Goal: Entertainment & Leisure: Browse casually

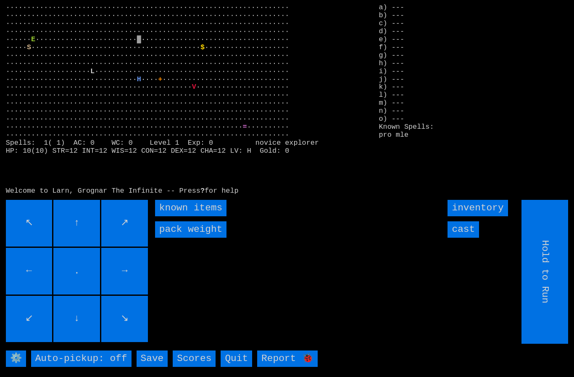
type input "Choose Direction"
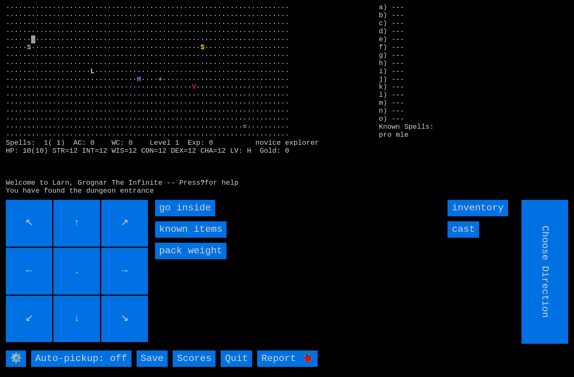
type input "Hold to Run"
click at [167, 216] on inside "go inside" at bounding box center [185, 208] width 60 height 16
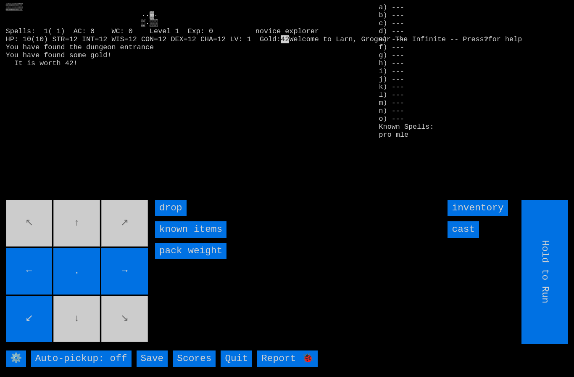
type input "Choose Direction"
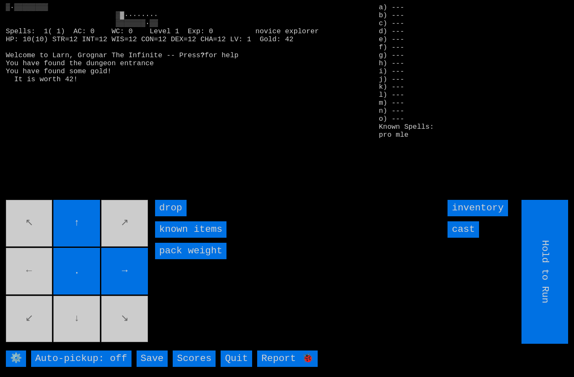
type input "Choose Direction"
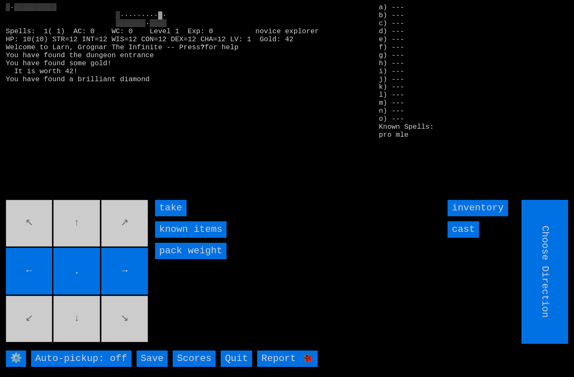
type input "Hold to Run"
click at [169, 216] on input "take" at bounding box center [171, 208] width 32 height 16
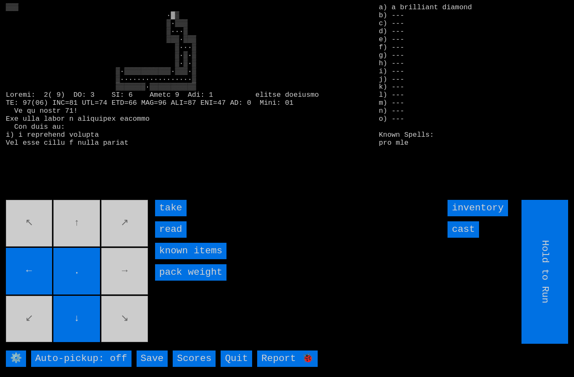
click at [171, 216] on input "take" at bounding box center [171, 208] width 32 height 16
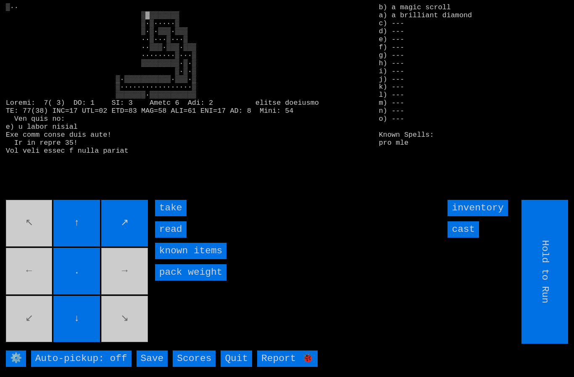
click at [174, 216] on input "take" at bounding box center [171, 208] width 32 height 16
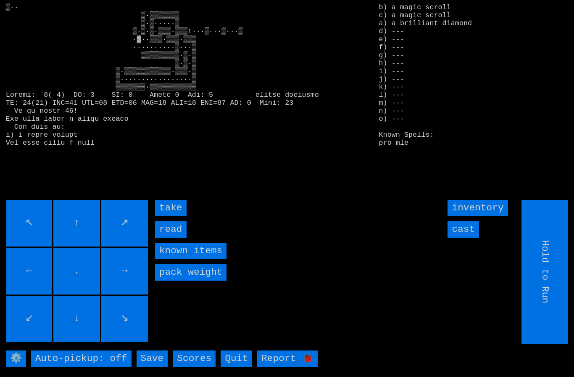
click at [172, 237] on input "read" at bounding box center [171, 229] width 32 height 16
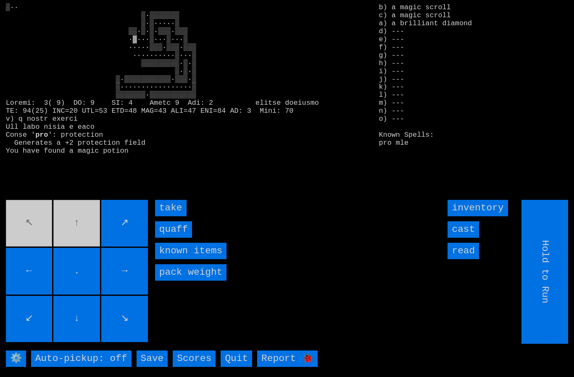
click at [173, 237] on input "quaff" at bounding box center [173, 229] width 37 height 16
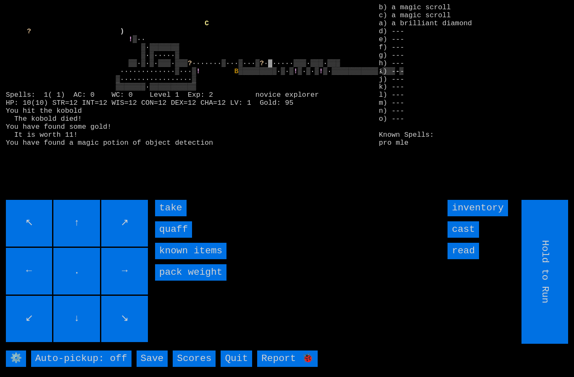
click at [171, 216] on input "take" at bounding box center [171, 208] width 32 height 16
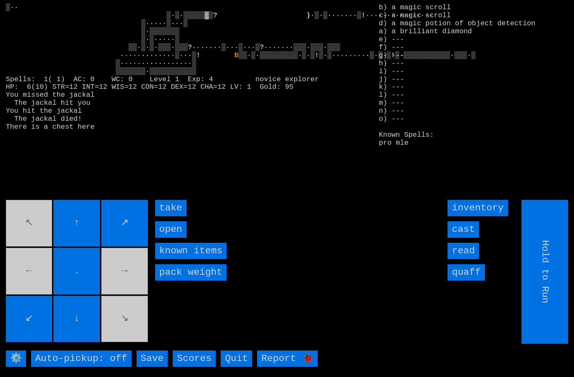
click at [170, 216] on input "take" at bounding box center [171, 208] width 32 height 16
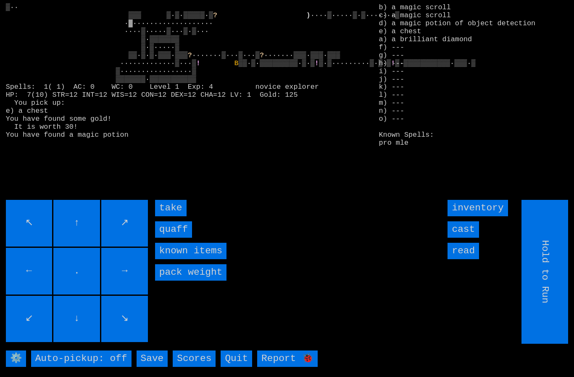
click at [171, 237] on input "quaff" at bounding box center [173, 229] width 37 height 16
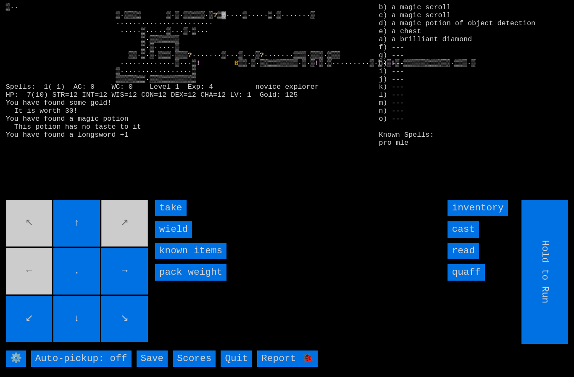
click at [170, 237] on input "wield" at bounding box center [173, 229] width 37 height 16
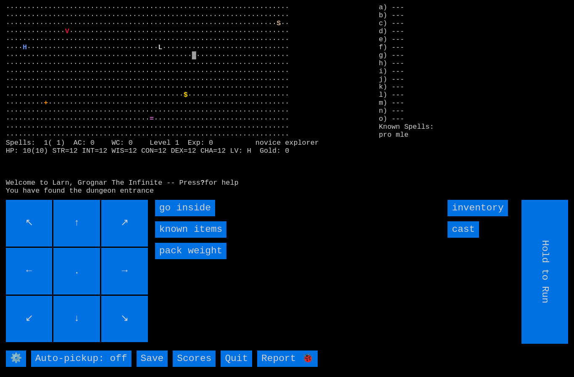
click at [176, 216] on inside "go inside" at bounding box center [185, 208] width 60 height 16
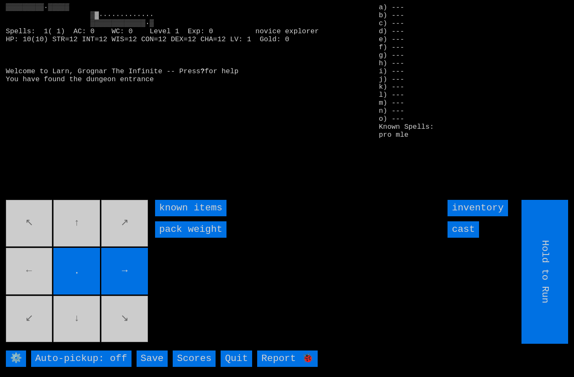
click at [36, 290] on movebuttons "↖ ↑ ↗ ← . → ↙ ↓ ↘" at bounding box center [78, 272] width 144 height 144
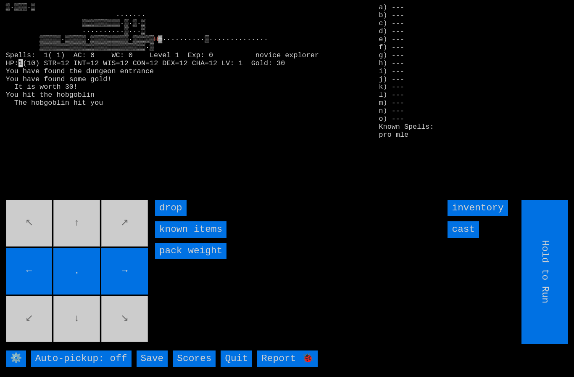
click at [462, 237] on input "cast" at bounding box center [464, 229] width 32 height 16
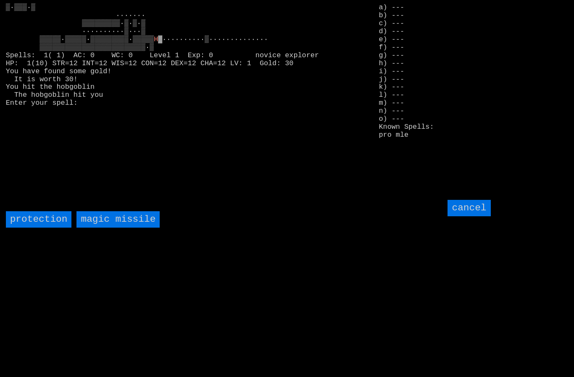
click at [113, 227] on missile "magic missile" at bounding box center [117, 219] width 83 height 16
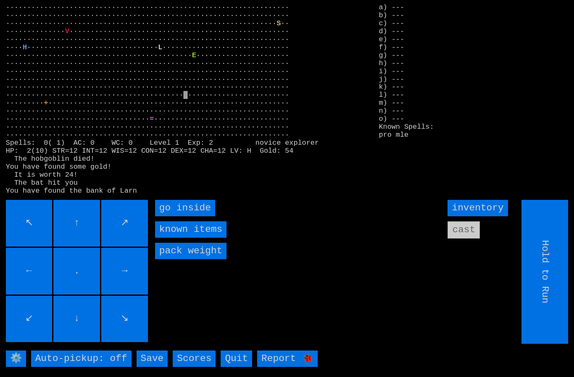
click at [177, 216] on inside "go inside" at bounding box center [185, 208] width 60 height 16
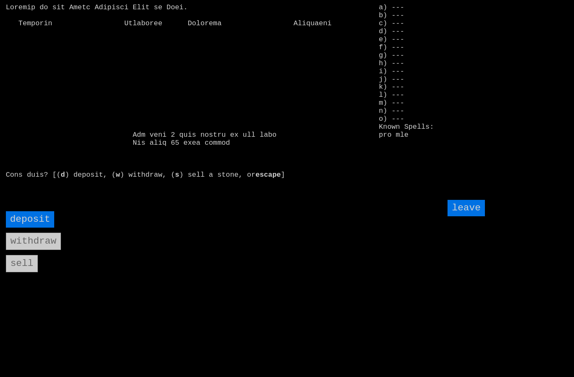
click at [37, 227] on input "deposit" at bounding box center [30, 219] width 49 height 16
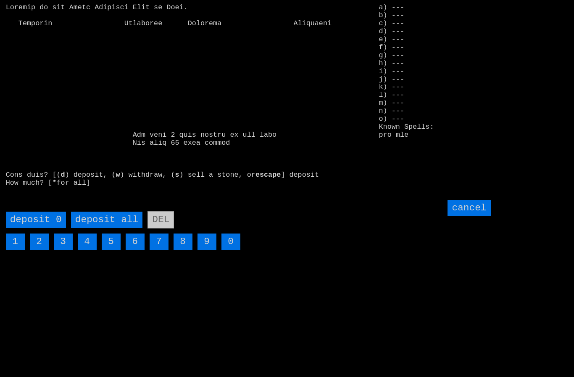
click at [108, 228] on all "deposit all" at bounding box center [106, 219] width 71 height 16
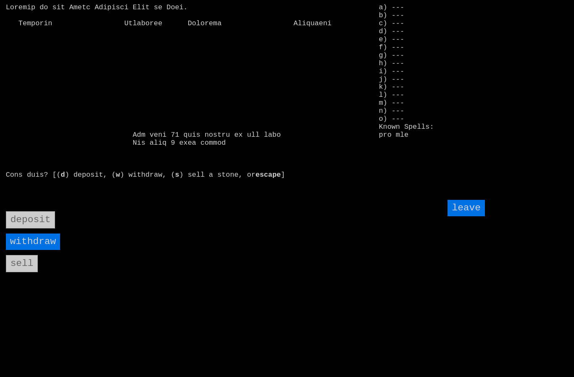
click at [464, 216] on input "leave" at bounding box center [466, 208] width 37 height 16
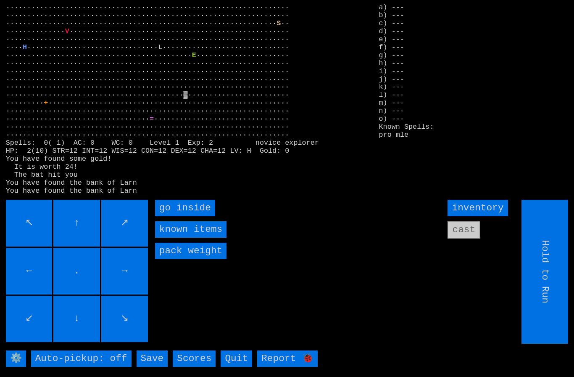
type input "Choose Direction"
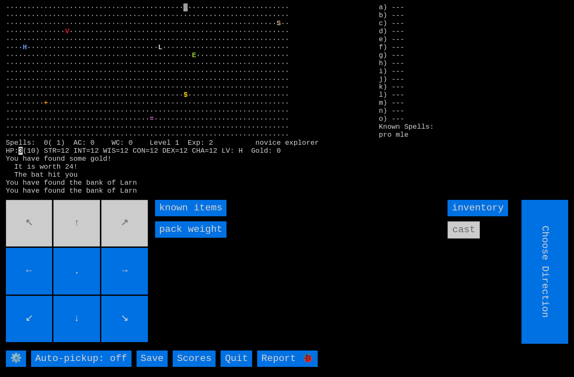
type input "Hold to Run"
type input "Choose Direction"
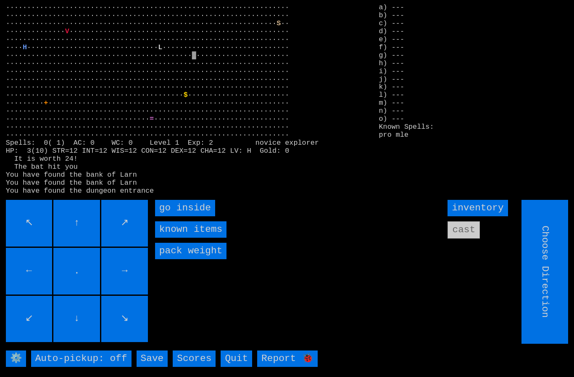
type input "Hold to Run"
click at [174, 216] on inside "go inside" at bounding box center [185, 208] width 60 height 16
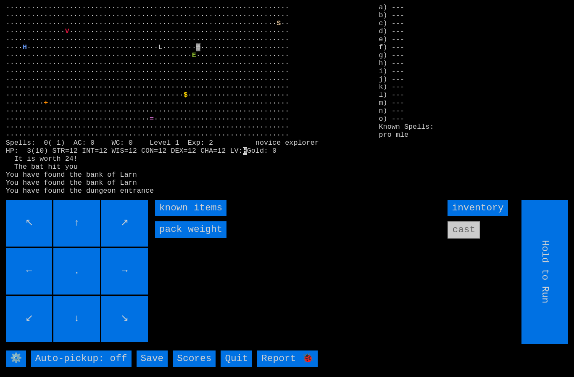
type input "Choose Direction"
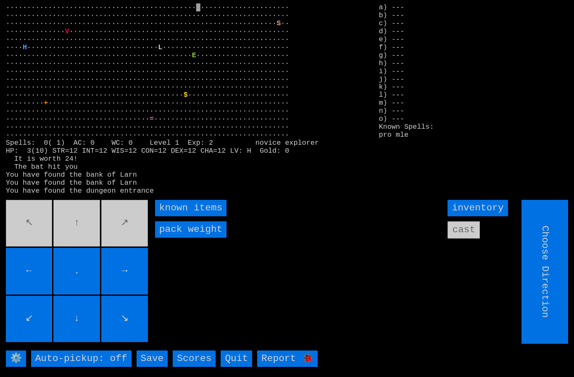
type input "Hold to Run"
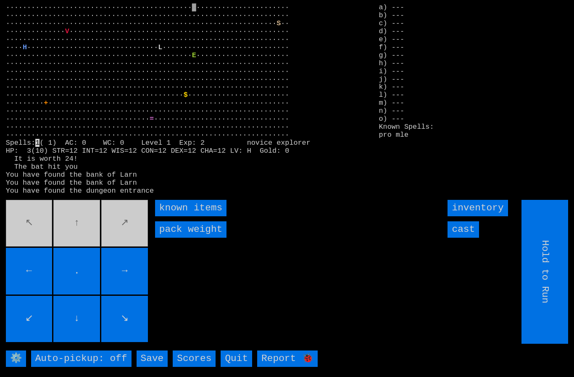
type input "Choose Direction"
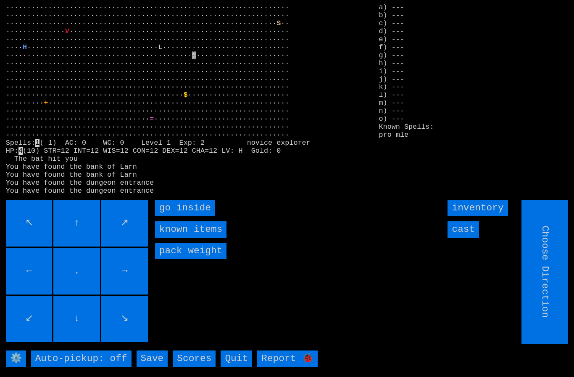
type input "Hold to Run"
click at [175, 216] on inside "go inside" at bounding box center [185, 208] width 60 height 16
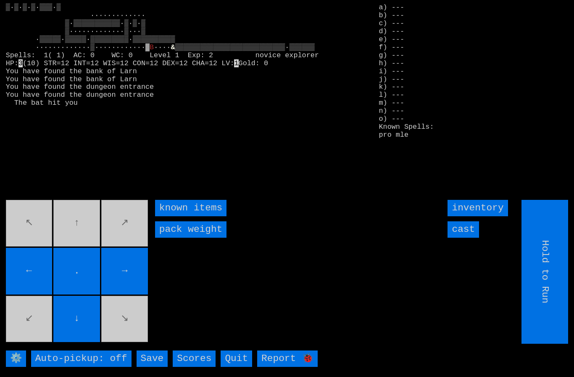
click at [471, 237] on input "cast" at bounding box center [464, 229] width 32 height 16
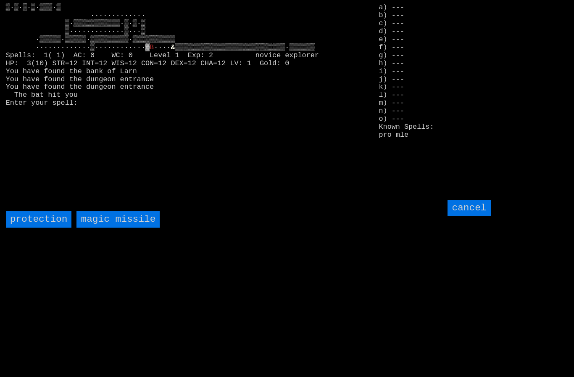
click at [118, 227] on missile "magic missile" at bounding box center [117, 219] width 83 height 16
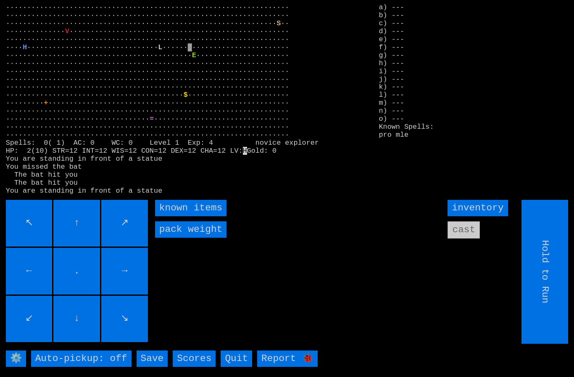
type input "Choose Direction"
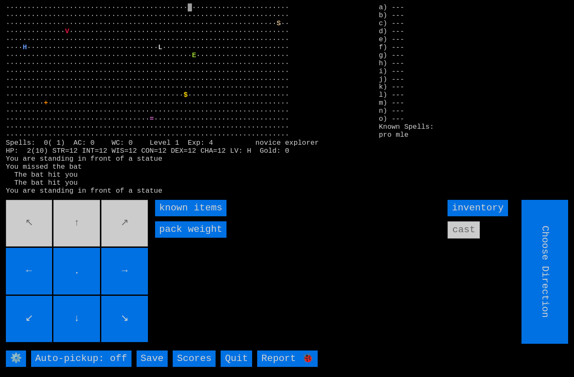
type input "Hold to Run"
type input "Choose Direction"
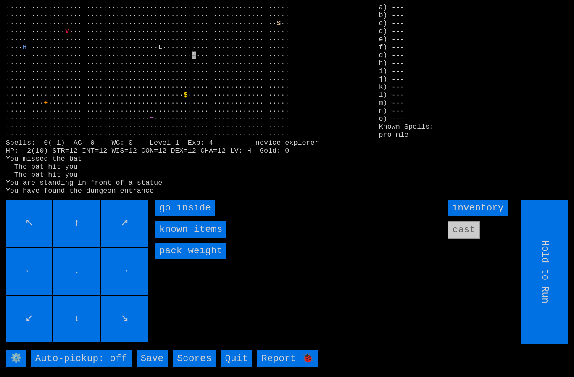
type input "Choose Direction"
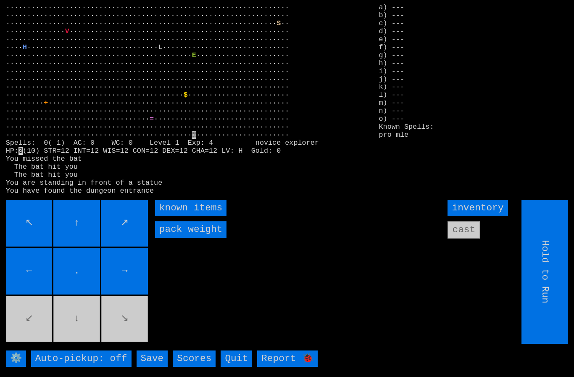
type input "Choose Direction"
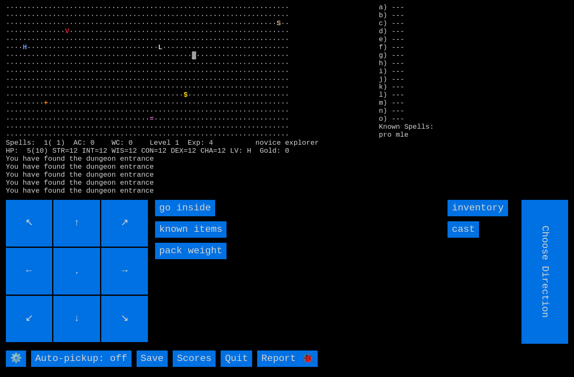
type input "Hold to Run"
click at [174, 216] on inside "go inside" at bounding box center [185, 208] width 60 height 16
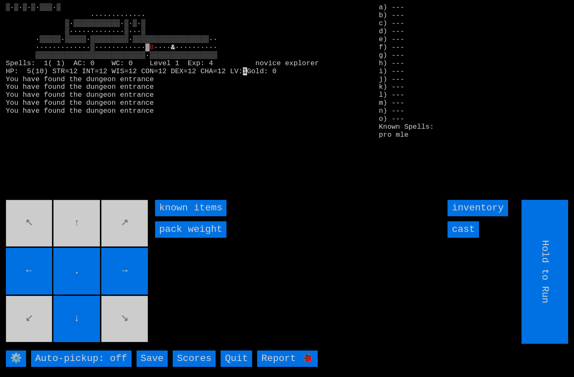
click at [465, 237] on input "cast" at bounding box center [464, 229] width 32 height 16
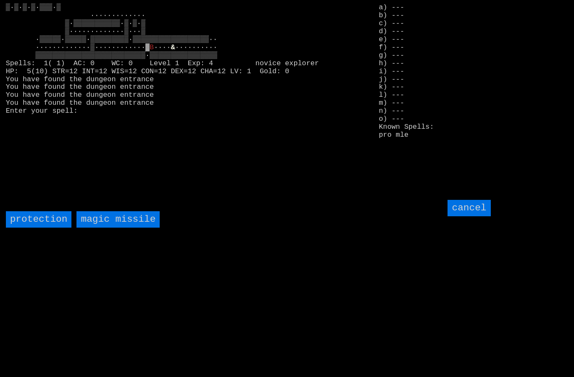
click at [122, 227] on missile "magic missile" at bounding box center [117, 219] width 83 height 16
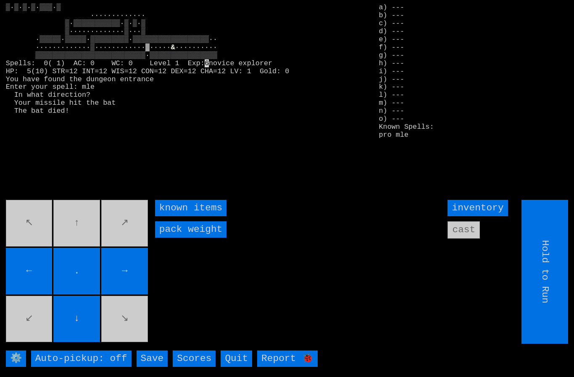
type input "Choose Direction"
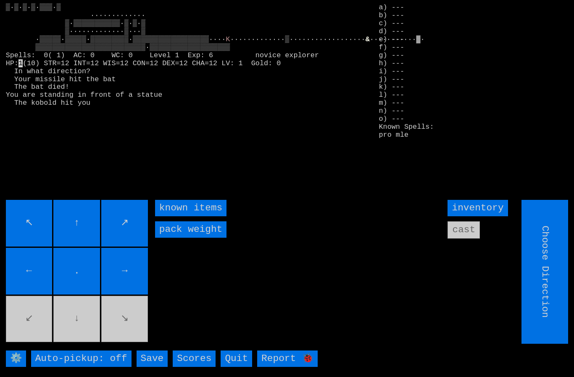
type input "Hold to Run"
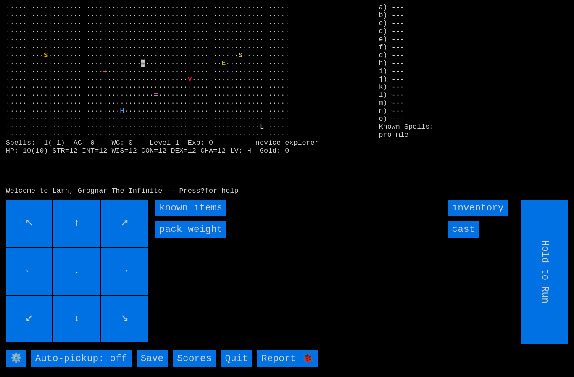
type input "Choose Direction"
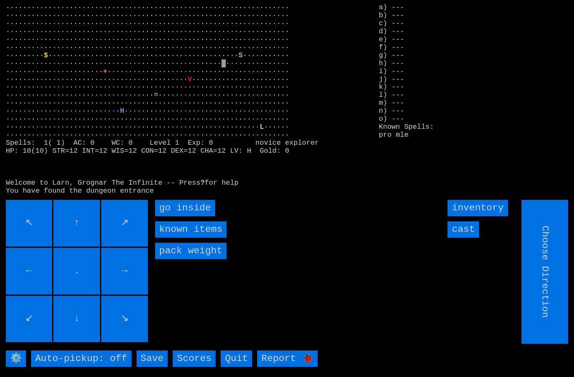
type input "Hold to Run"
click at [175, 216] on inside "go inside" at bounding box center [185, 208] width 60 height 16
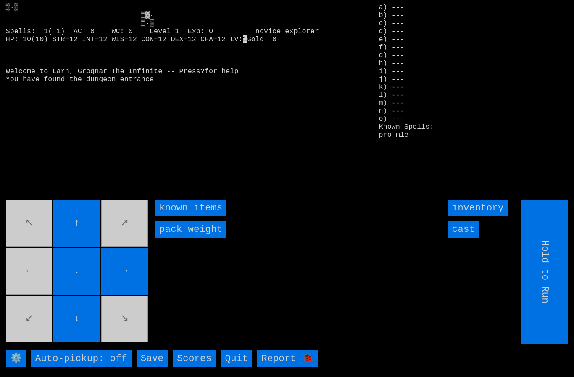
type input "Choose Direction"
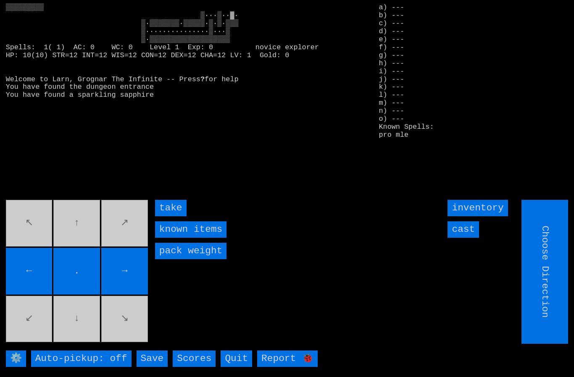
type input "Hold to Run"
click at [166, 216] on input "take" at bounding box center [171, 208] width 32 height 16
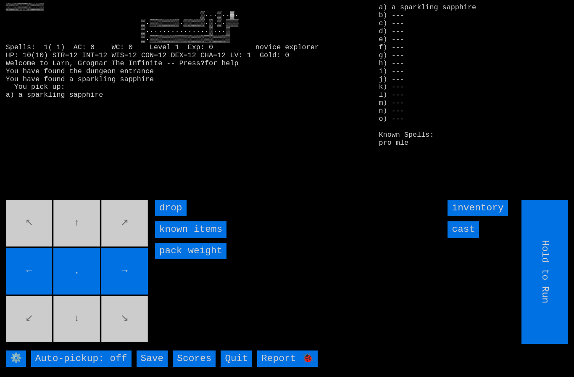
type input "Choose Direction"
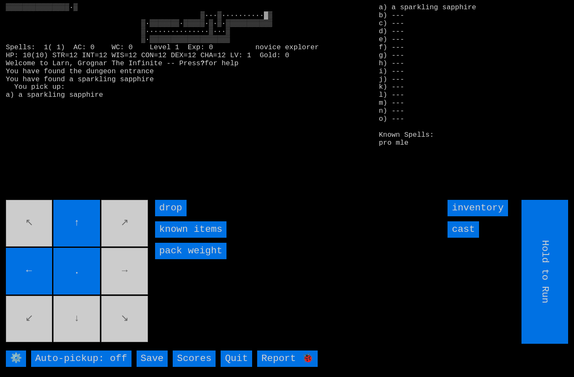
type input "Choose Direction"
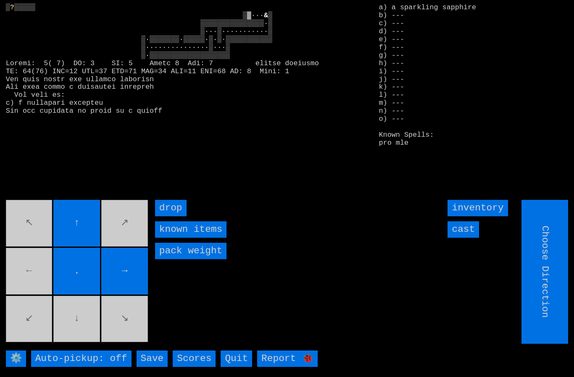
type input "Hold to Run"
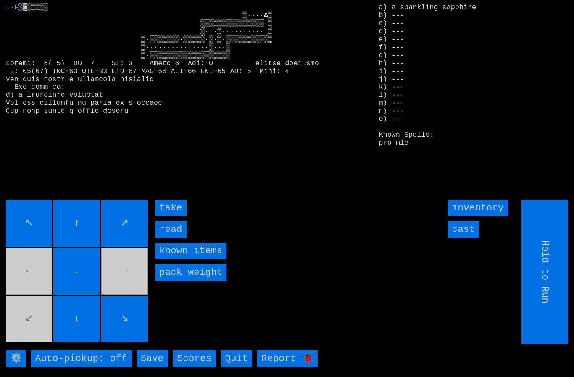
click at [166, 216] on input "take" at bounding box center [171, 208] width 32 height 16
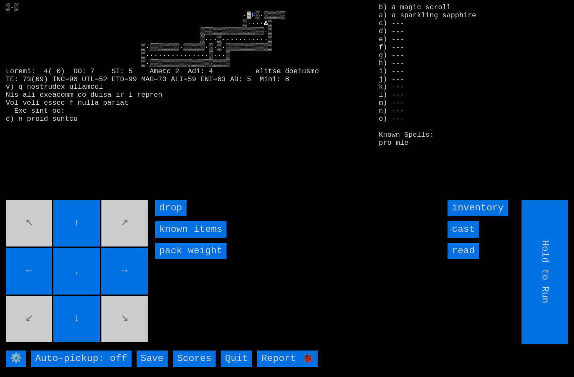
type input "Choose Direction"
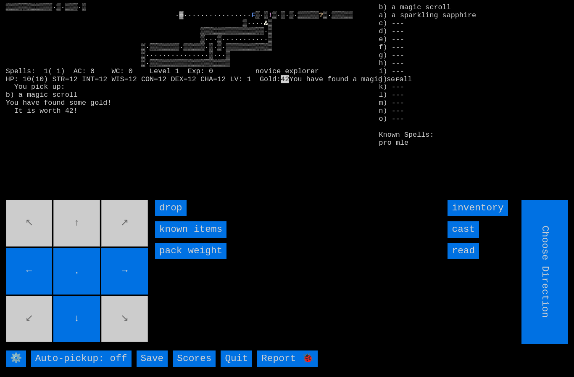
type input "Hold to Run"
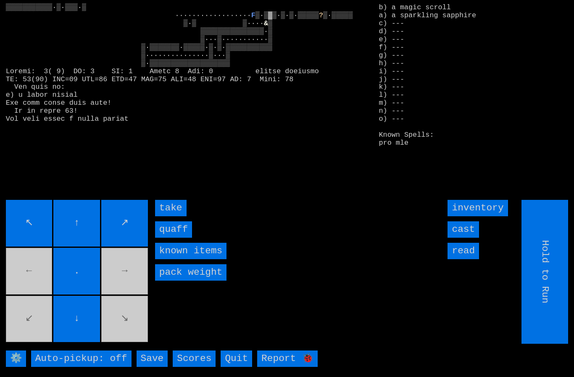
click at [167, 216] on input "take" at bounding box center [171, 208] width 32 height 16
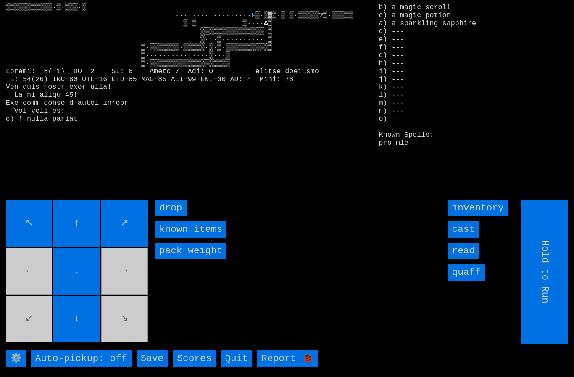
click at [467, 280] on input "quaff" at bounding box center [466, 272] width 37 height 16
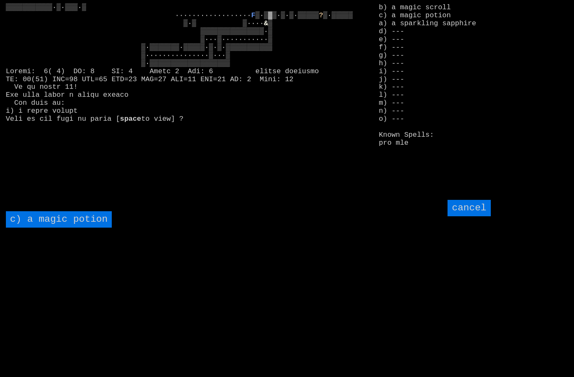
click at [48, 227] on potion "c) a magic potion" at bounding box center [59, 219] width 106 height 16
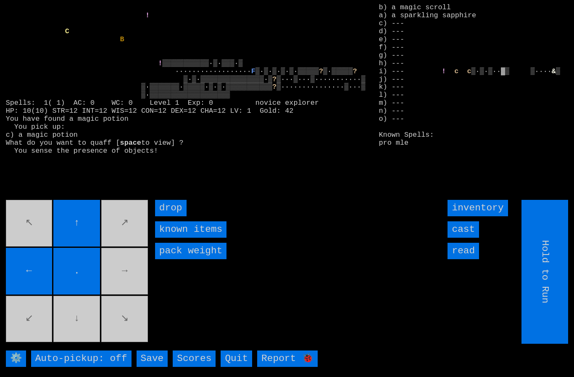
click at [121, 272] on movebuttons "↖ ↑ ↗ ← . → ↙ ↓ ↘" at bounding box center [78, 272] width 144 height 144
click at [120, 272] on movebuttons "↖ ↑ ↗ ← . → ↙ ↓ ↘" at bounding box center [78, 272] width 144 height 144
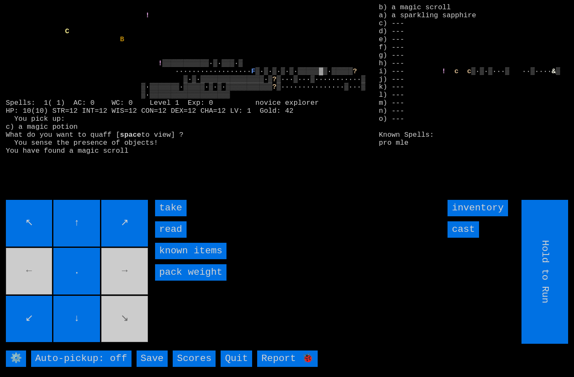
click at [165, 216] on input "take" at bounding box center [171, 208] width 32 height 16
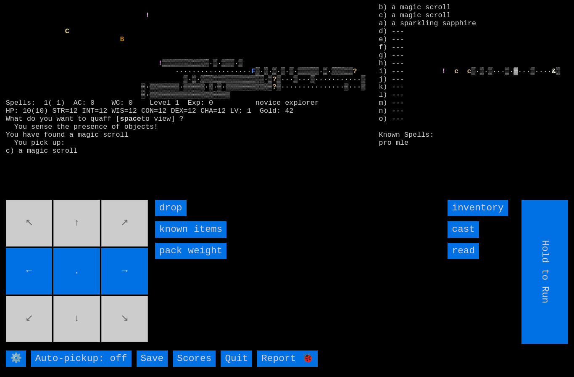
type input "Choose Direction"
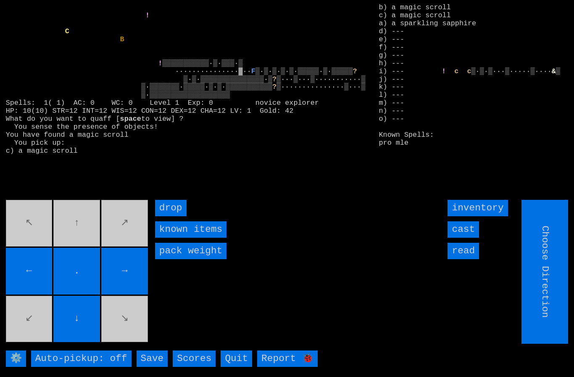
type input "Hold to Run"
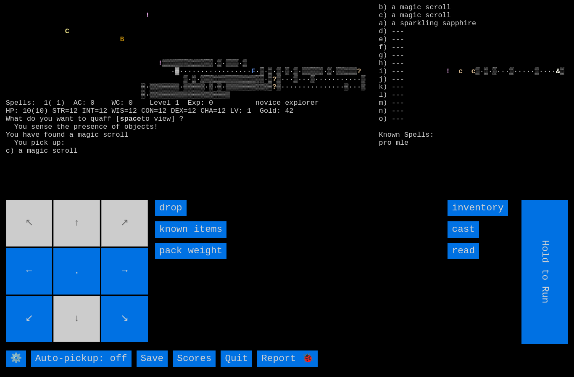
click at [51, 270] on input "←" at bounding box center [29, 271] width 47 height 47
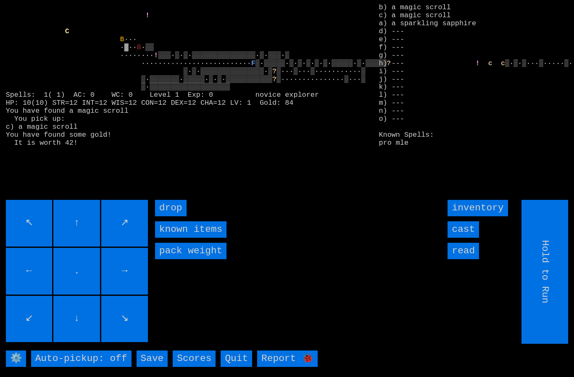
click at [469, 237] on input "cast" at bounding box center [464, 229] width 32 height 16
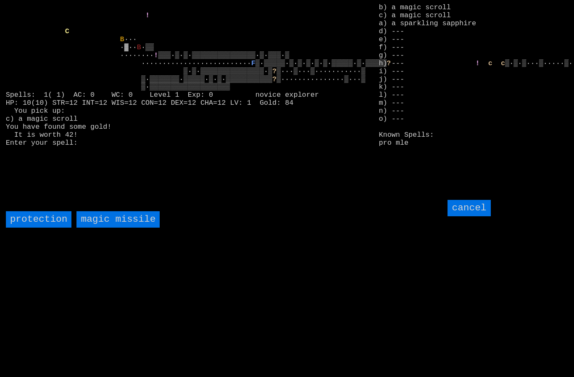
click at [119, 227] on missile "magic missile" at bounding box center [117, 219] width 83 height 16
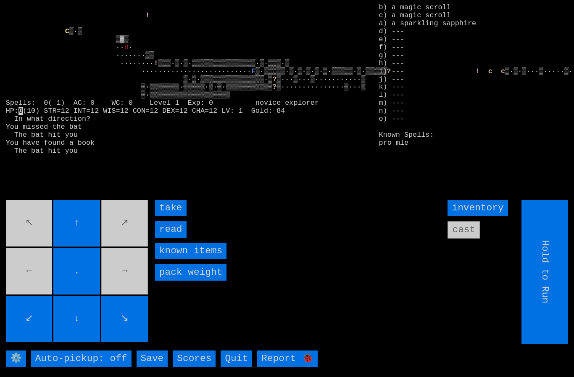
click at [170, 237] on input "read" at bounding box center [171, 229] width 32 height 16
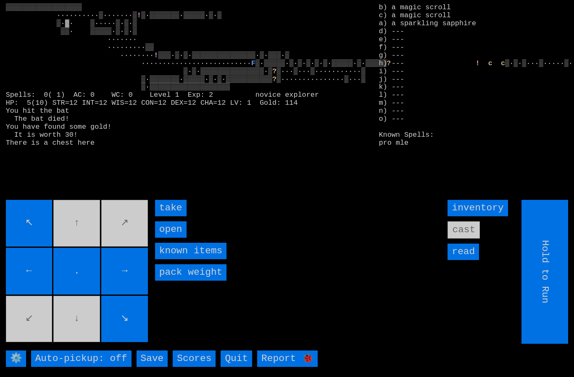
click at [170, 216] on input "take" at bounding box center [171, 208] width 32 height 16
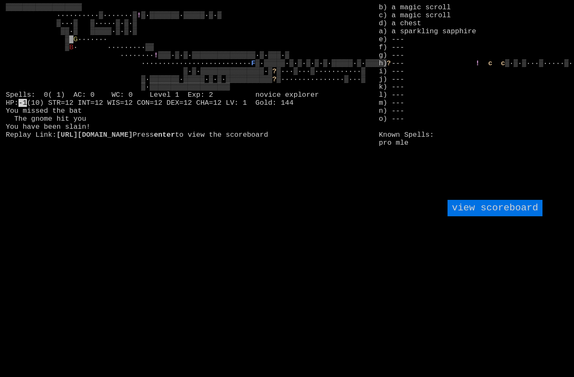
click at [80, 328] on larngrid "▒▒▒▒▒▒▒▒▒▒▒▒▒▒▒▒▒▒ ··········▒·······▒ ! ▒·▒▒▒▒▒▒▒·▒▒▒▒▒·▒·▒ ▒···▒ ▒·····▒·▒·▒ …" at bounding box center [287, 188] width 574 height 377
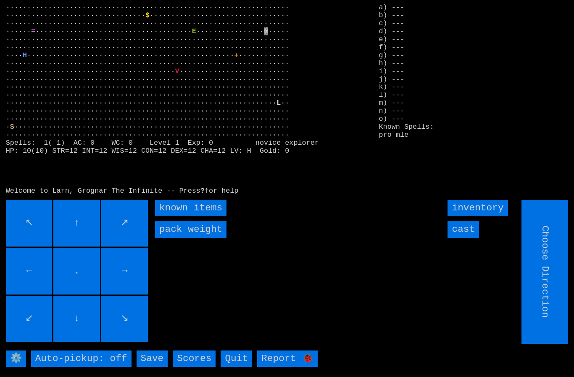
type input "Hold to Run"
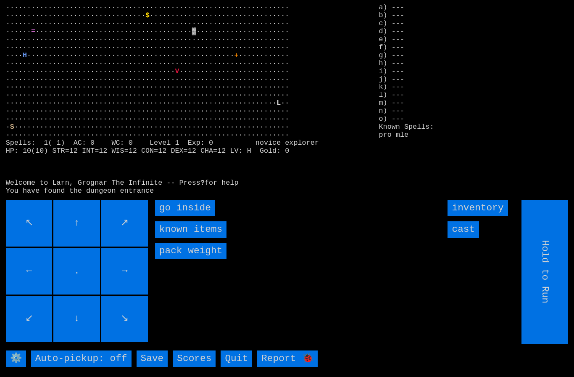
click at [180, 216] on inside "go inside" at bounding box center [185, 208] width 60 height 16
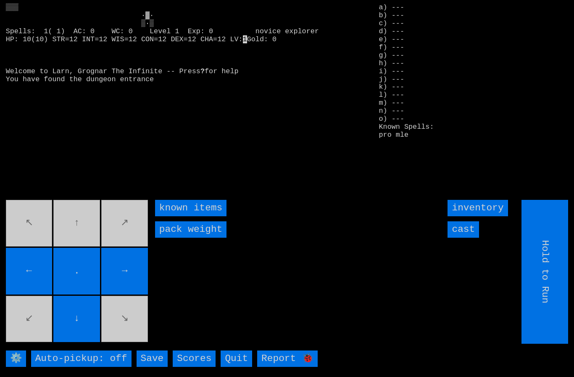
type input "Choose Direction"
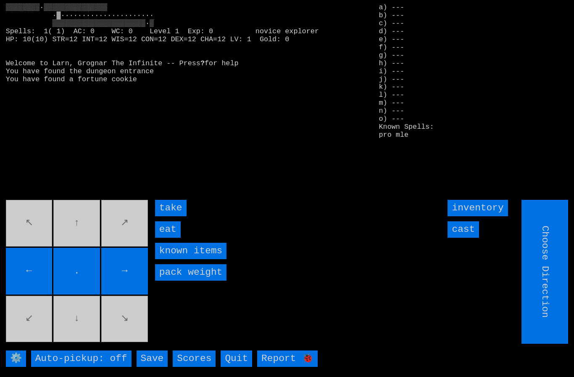
type input "Hold to Run"
click at [169, 237] on input "eat" at bounding box center [168, 229] width 26 height 16
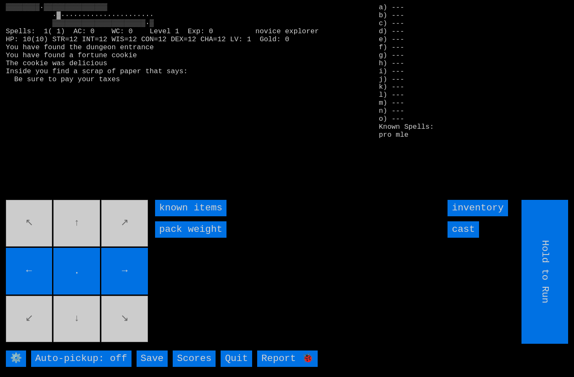
type input "Choose Direction"
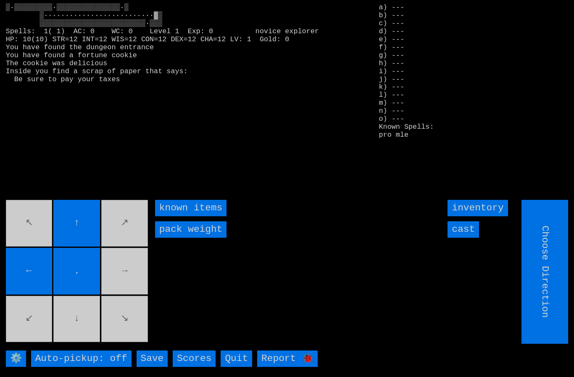
type input "Hold to Run"
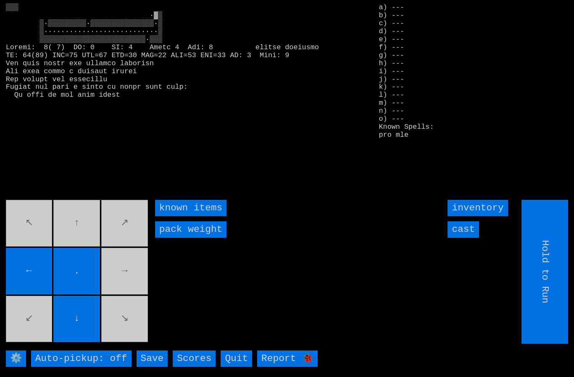
type input "Choose Direction"
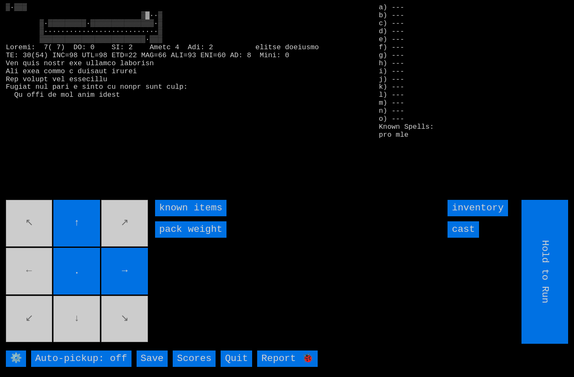
type input "Choose Direction"
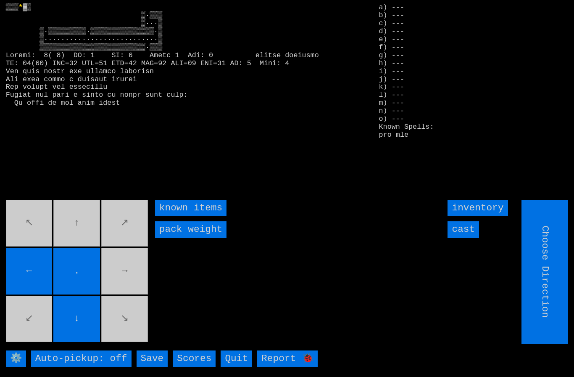
type input "Hold to Run"
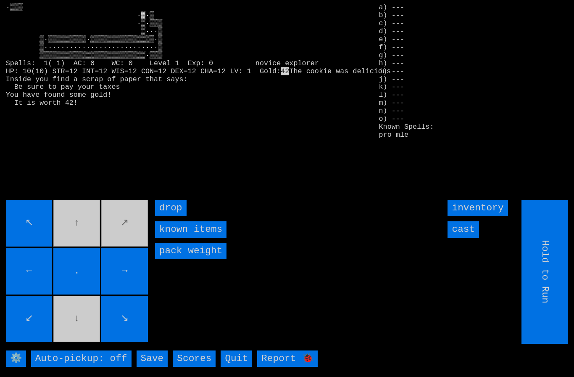
type input "Choose Direction"
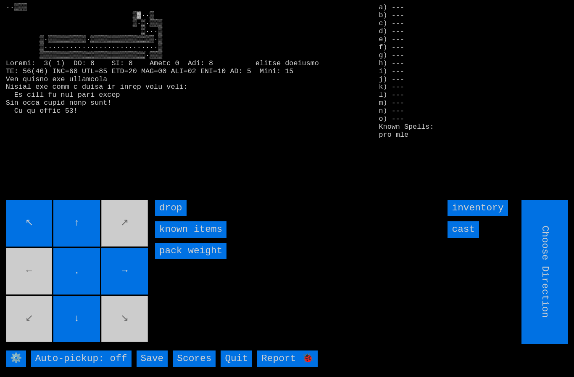
type input "Hold to Run"
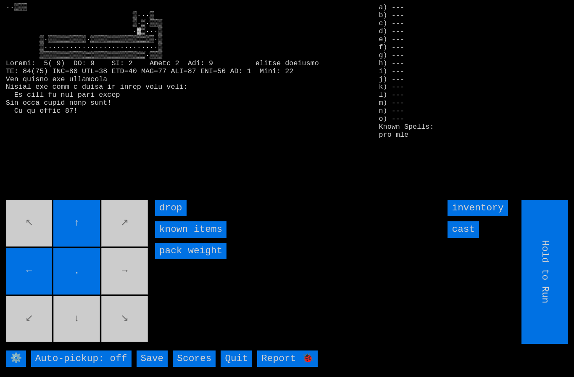
type input "Choose Direction"
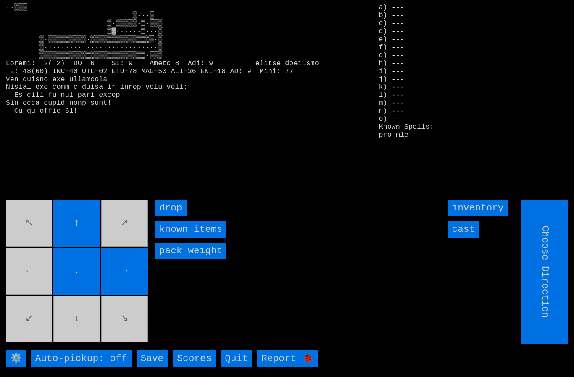
type input "Hold to Run"
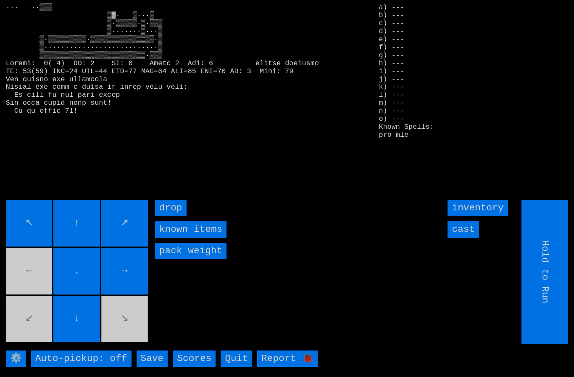
type input "Choose Direction"
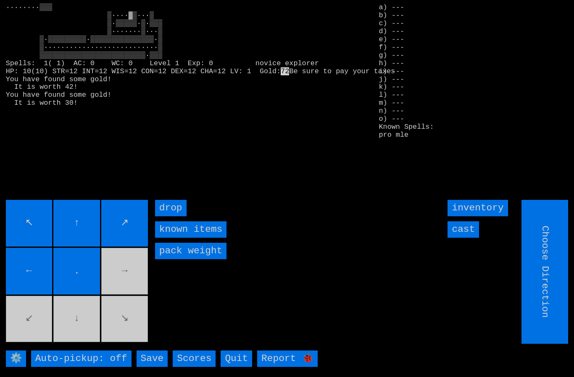
type input "Hold to Run"
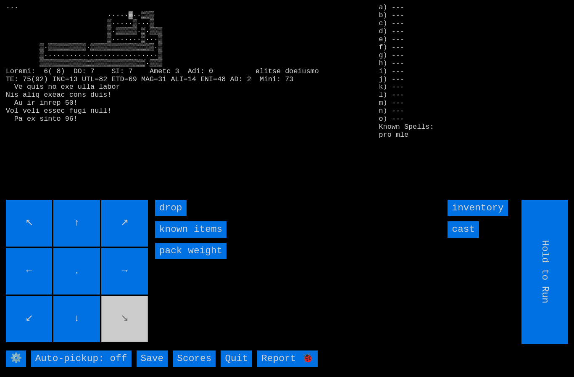
type input "Choose Direction"
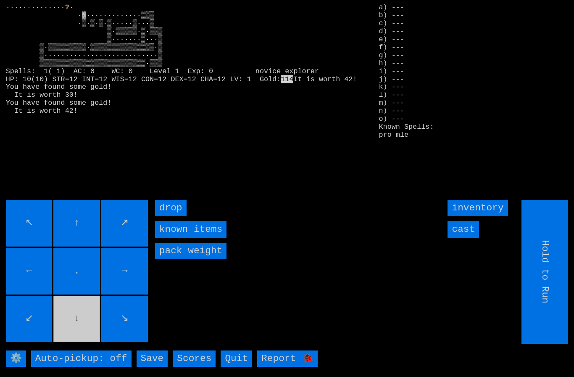
type input "Choose Direction"
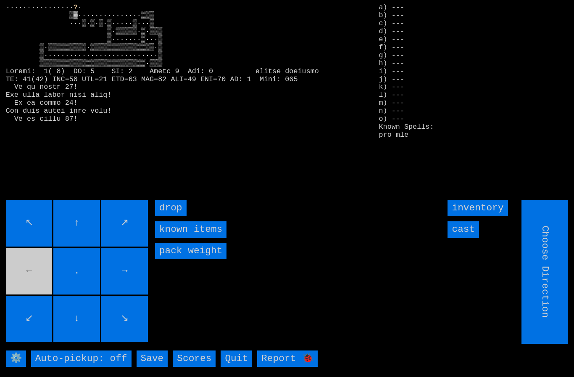
type input "Hold to Run"
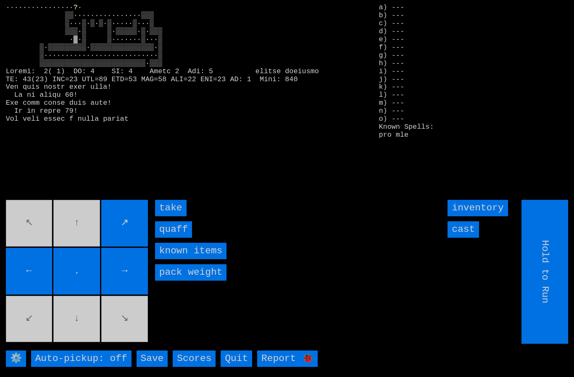
click at [172, 237] on input "quaff" at bounding box center [173, 229] width 37 height 16
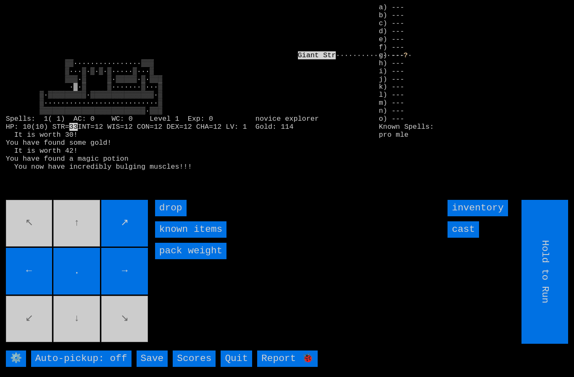
type input "Choose Direction"
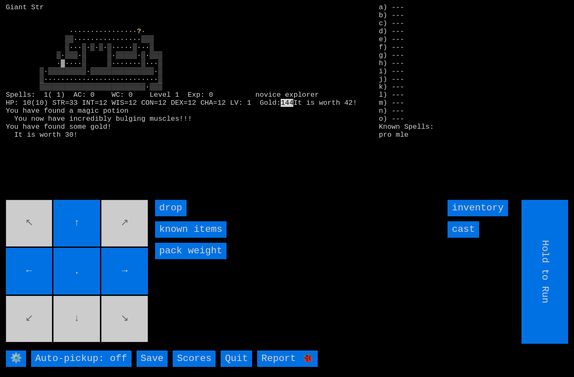
type input "Choose Direction"
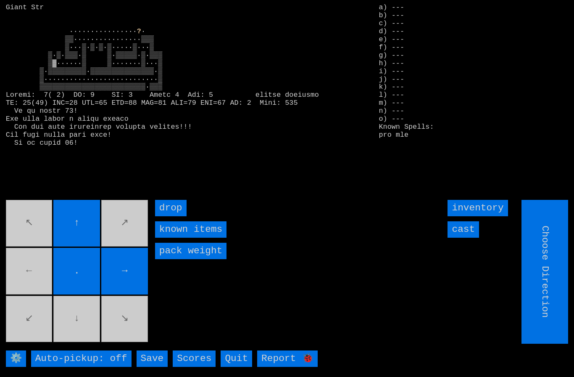
type input "Hold to Run"
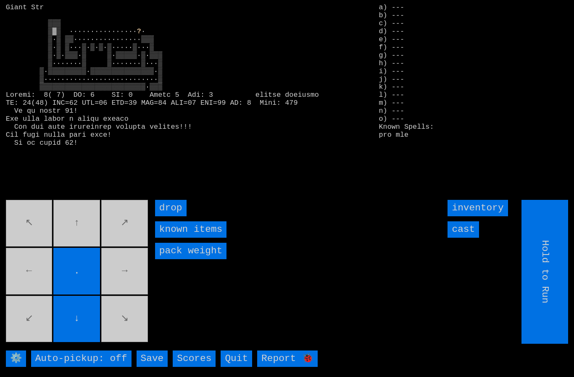
click at [73, 236] on movebuttons "↖ ↑ ↗ ← . → ↙ ↓ ↘" at bounding box center [78, 272] width 144 height 144
type input "Choose Direction"
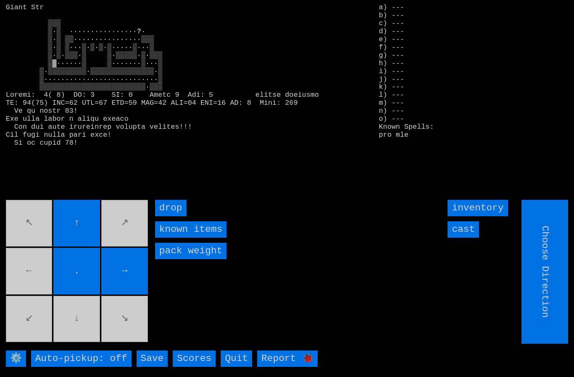
type input "Hold to Run"
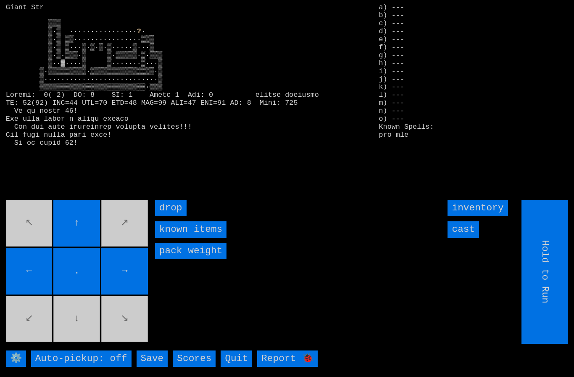
type input "Choose Direction"
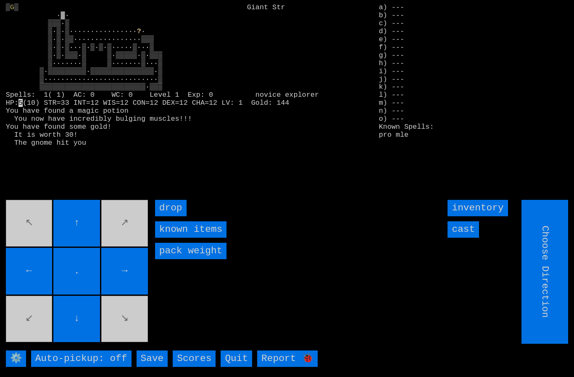
type input "Hold to Run"
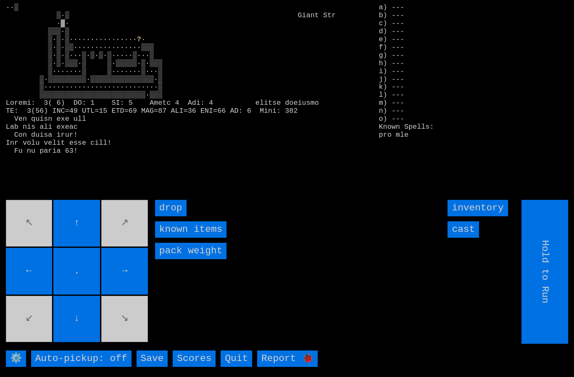
type input "Choose Direction"
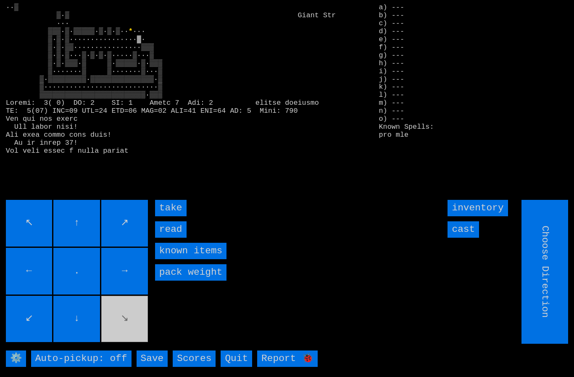
type input "Hold to Run"
click at [169, 216] on input "take" at bounding box center [171, 208] width 32 height 16
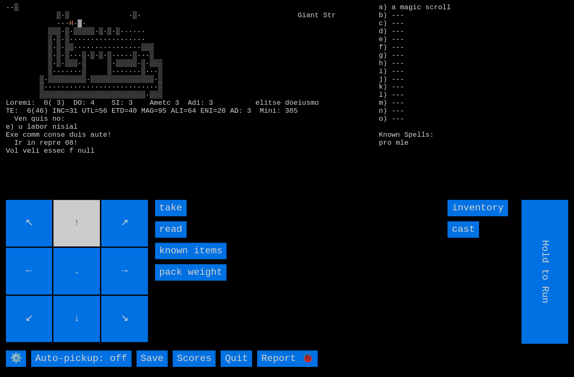
click at [169, 237] on input "read" at bounding box center [171, 229] width 32 height 16
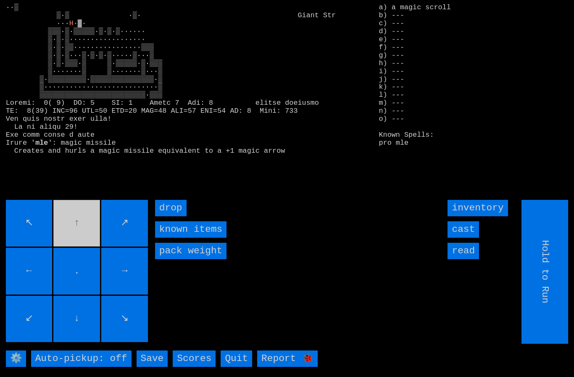
click at [473, 237] on input "cast" at bounding box center [464, 229] width 32 height 16
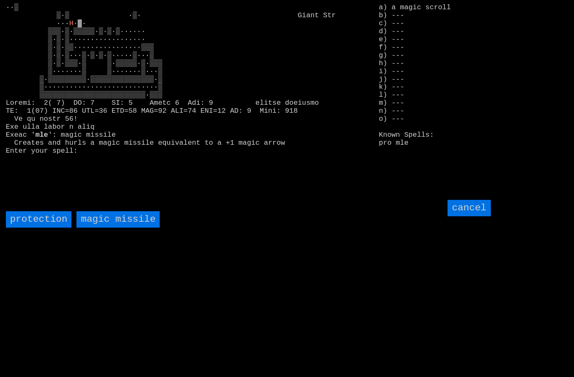
click at [125, 227] on missile "magic missile" at bounding box center [117, 219] width 83 height 16
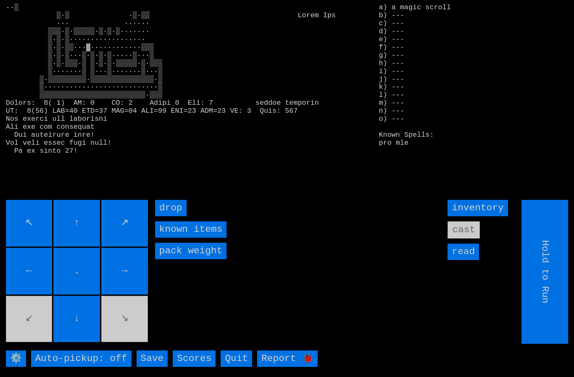
type input "Choose Direction"
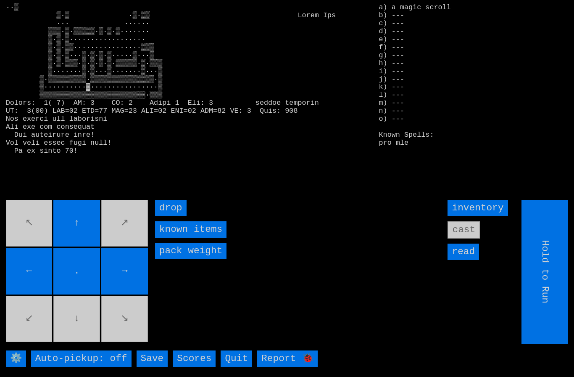
type input "Choose Direction"
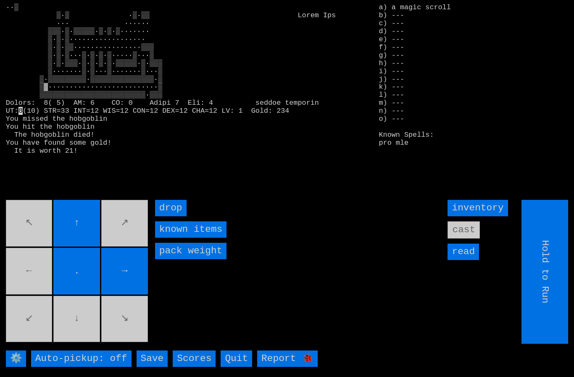
type input "Choose Direction"
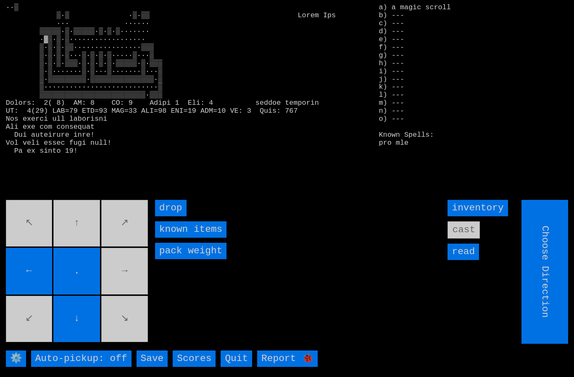
type input "Hold to Run"
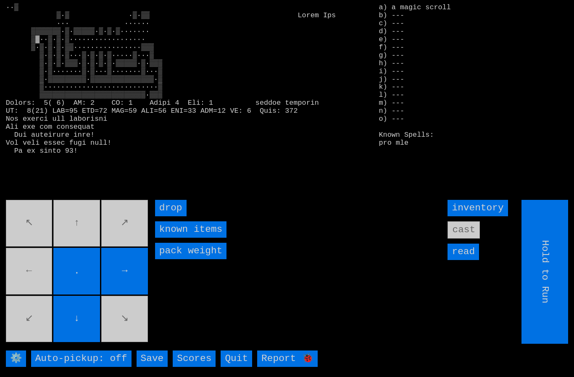
type input "Choose Direction"
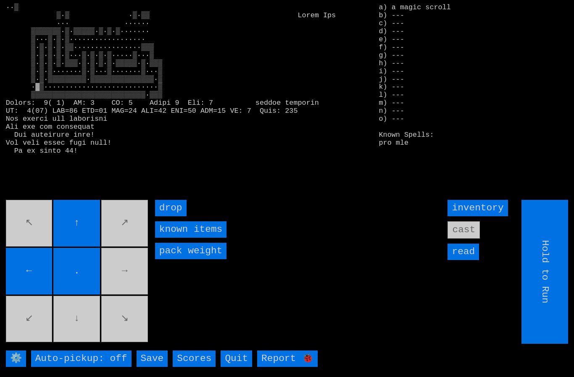
type input "Choose Direction"
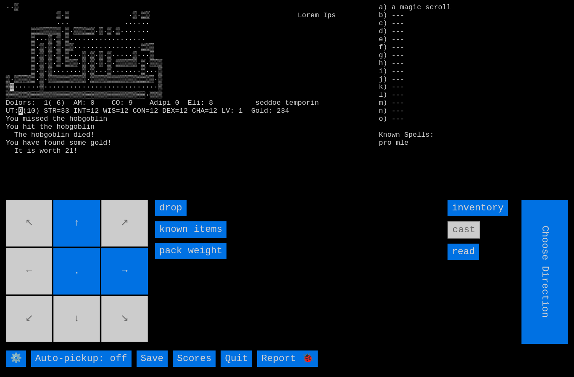
type input "Hold to Run"
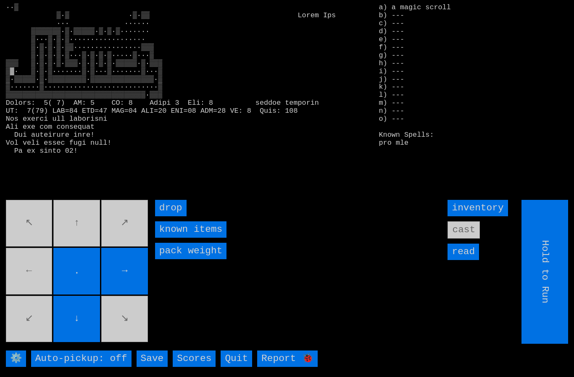
type input "Choose Direction"
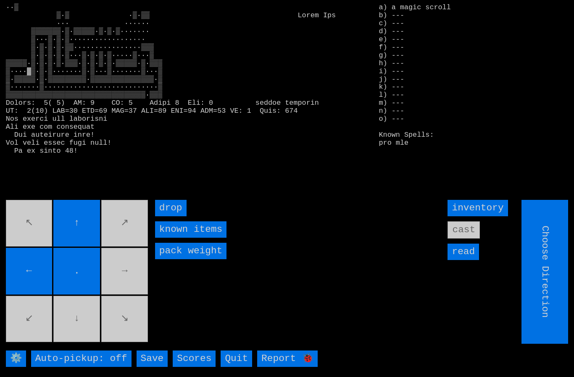
type input "Hold to Run"
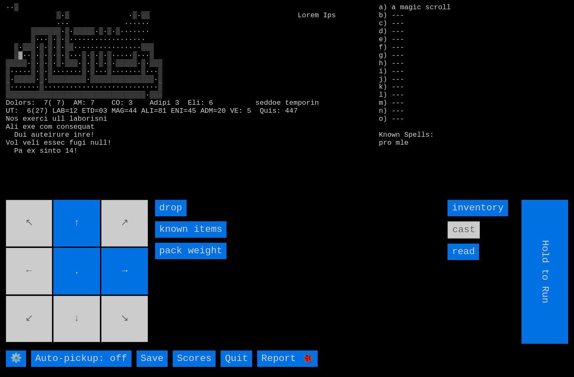
click at [48, 286] on movebuttons "↖ ↑ ↗ ← . → ↙ ↓ ↘" at bounding box center [78, 272] width 144 height 144
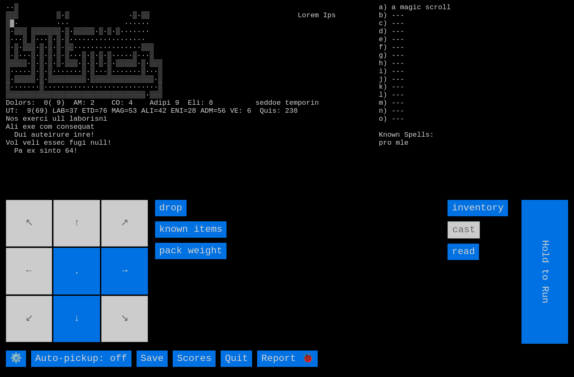
type input "Choose Direction"
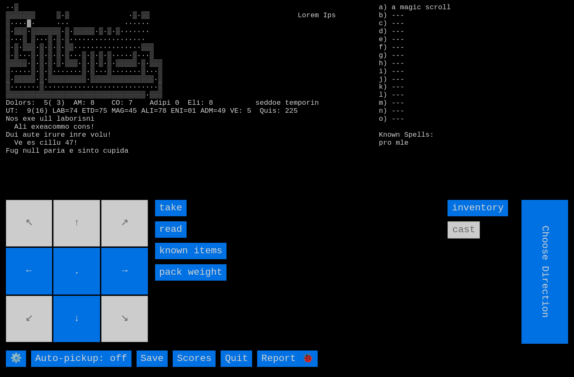
type input "Hold to Run"
click at [168, 216] on input "take" at bounding box center [171, 208] width 32 height 16
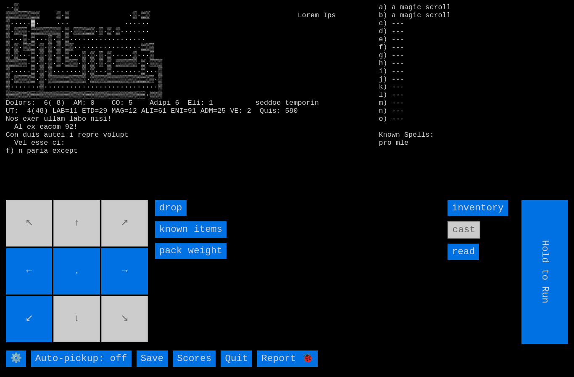
type input "Choose Direction"
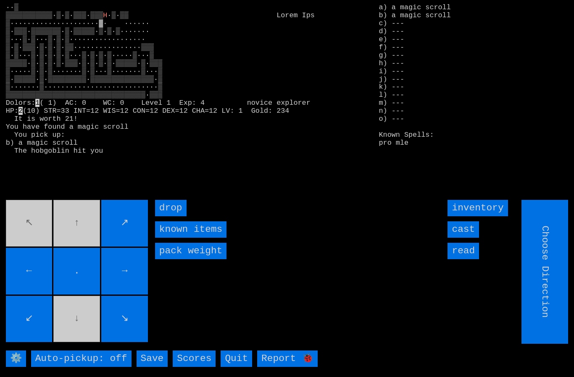
type input "Hold to Run"
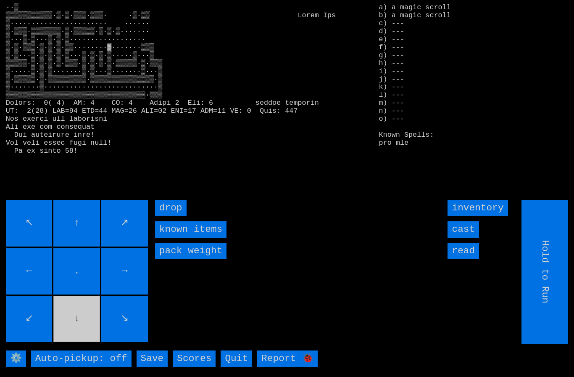
type input "Choose Direction"
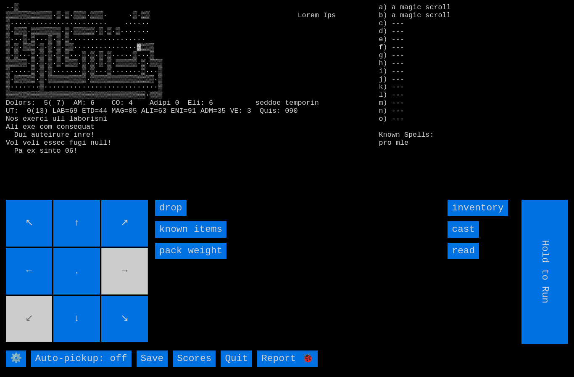
type input "Choose Direction"
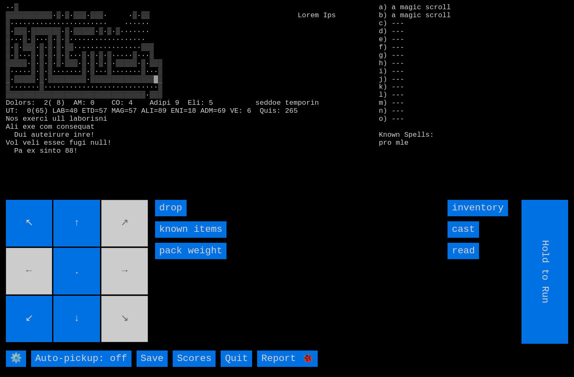
type input "Choose Direction"
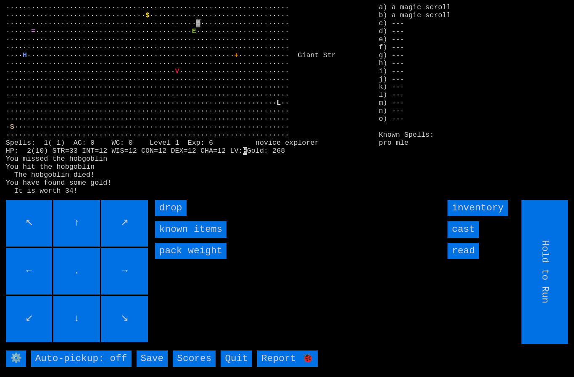
type input "Choose Direction"
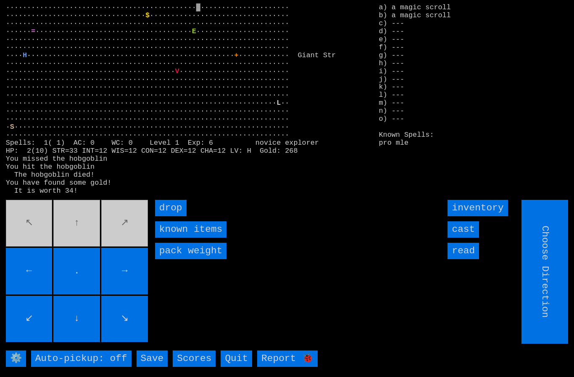
type input "Hold to Run"
click at [168, 216] on input "drop" at bounding box center [171, 208] width 32 height 16
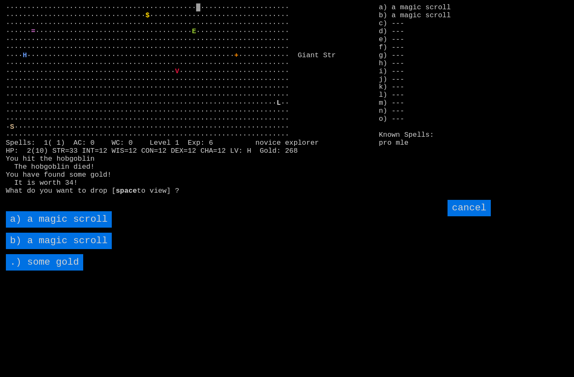
click at [37, 227] on scroll "a) a magic scroll" at bounding box center [59, 219] width 106 height 16
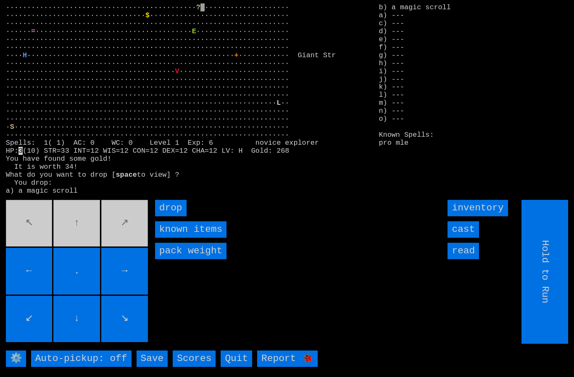
click at [169, 216] on input "drop" at bounding box center [171, 208] width 32 height 16
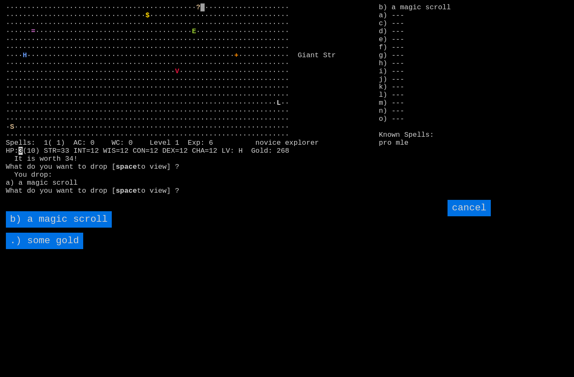
click at [45, 227] on scroll "b) a magic scroll" at bounding box center [59, 219] width 106 height 16
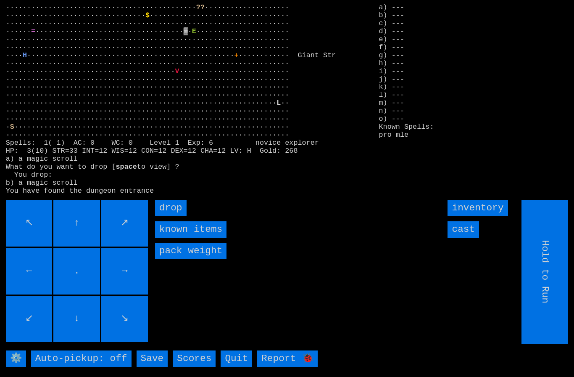
type input "Choose Direction"
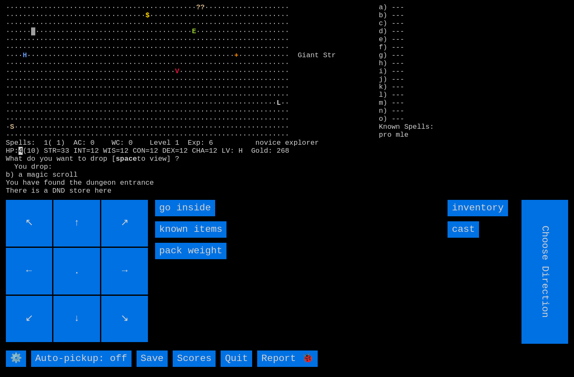
type input "Hold to Run"
click at [175, 216] on inside "go inside" at bounding box center [185, 208] width 60 height 16
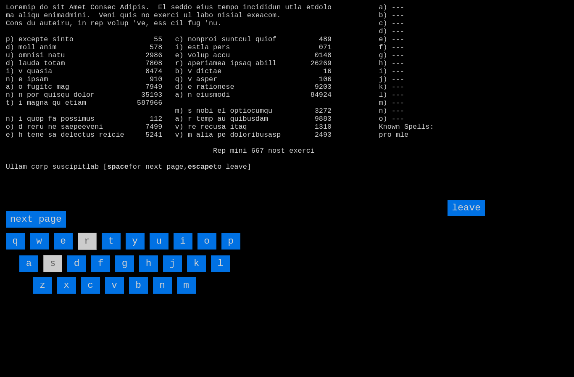
click at [25, 271] on input "a" at bounding box center [28, 263] width 19 height 16
click at [179, 271] on input "j" at bounding box center [172, 263] width 19 height 16
click at [479, 216] on input "leave" at bounding box center [466, 208] width 37 height 16
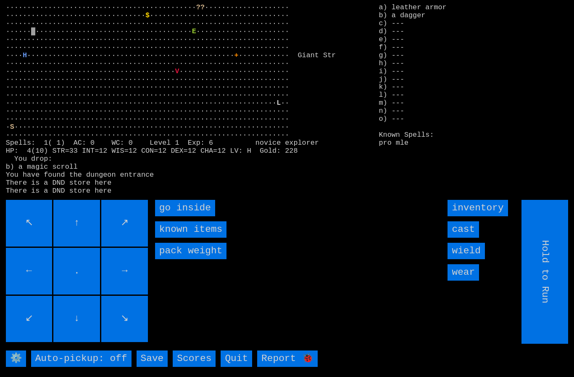
click at [469, 280] on input "wear" at bounding box center [464, 272] width 32 height 16
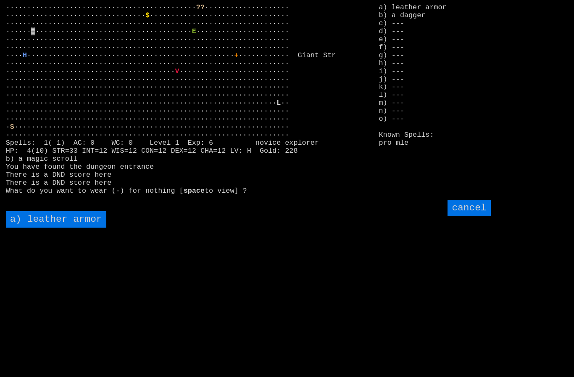
click at [39, 227] on armor "a) leather armor" at bounding box center [56, 219] width 100 height 16
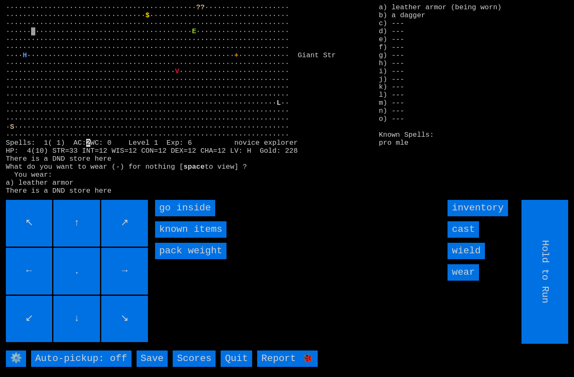
click at [474, 259] on input "wield" at bounding box center [466, 250] width 37 height 16
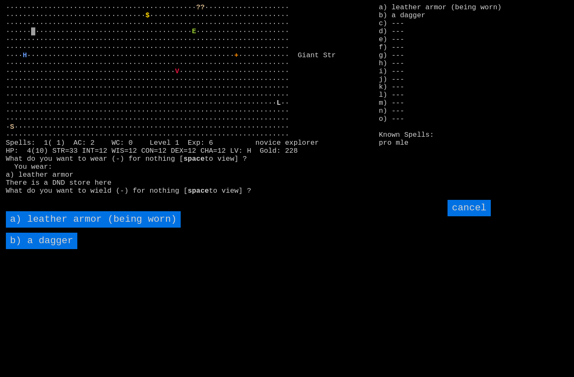
click at [37, 249] on dagger "b) a dagger" at bounding box center [41, 240] width 71 height 16
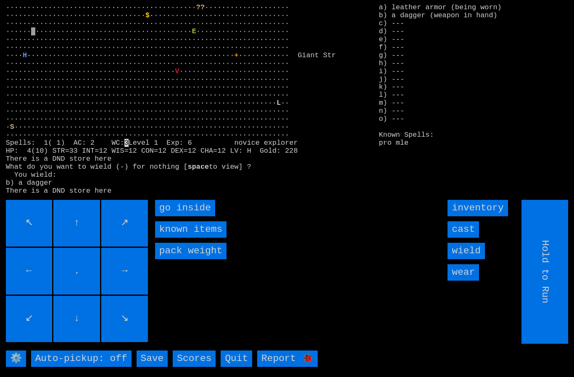
type input "Choose Direction"
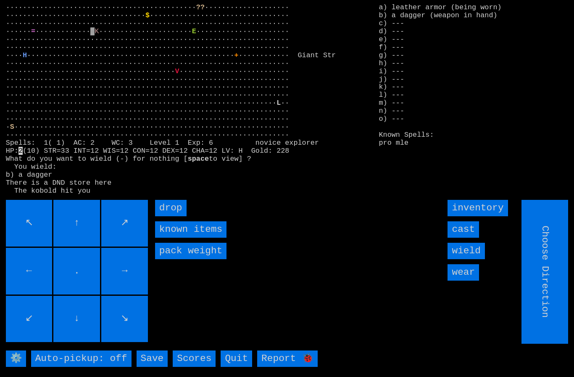
type input "Hold to Run"
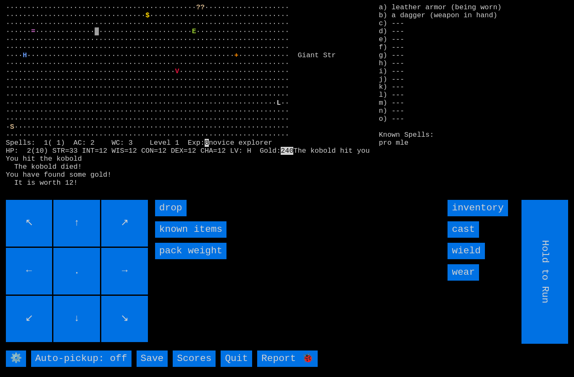
type input "Choose Direction"
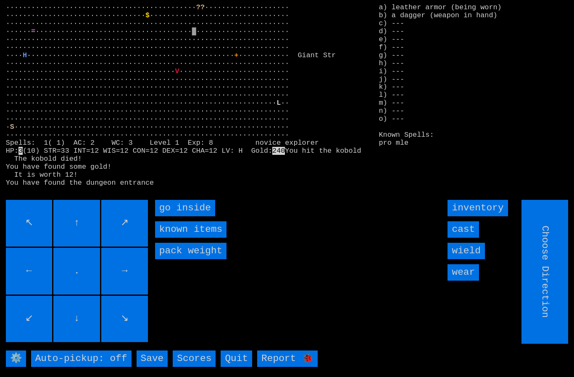
type input "Hold to Run"
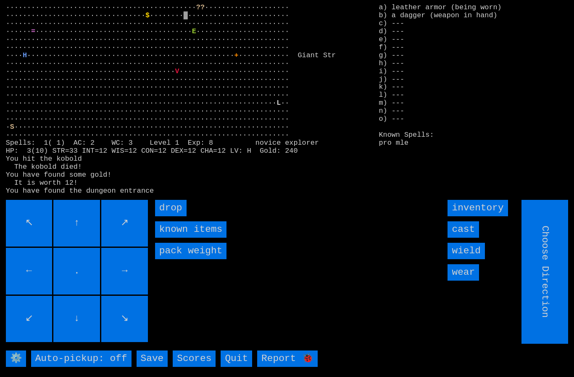
type input "Hold to Run"
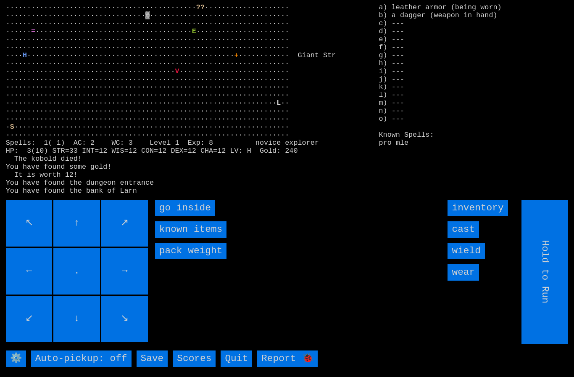
click at [179, 216] on inside "go inside" at bounding box center [185, 208] width 60 height 16
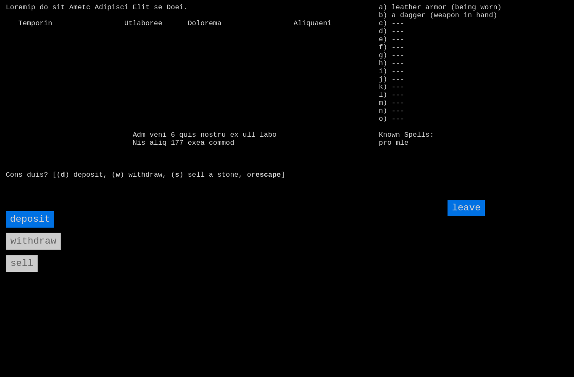
click at [31, 227] on input "deposit" at bounding box center [30, 219] width 49 height 16
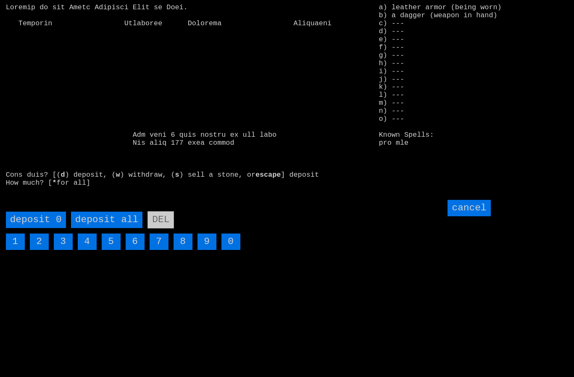
click at [103, 228] on all "deposit all" at bounding box center [106, 219] width 71 height 16
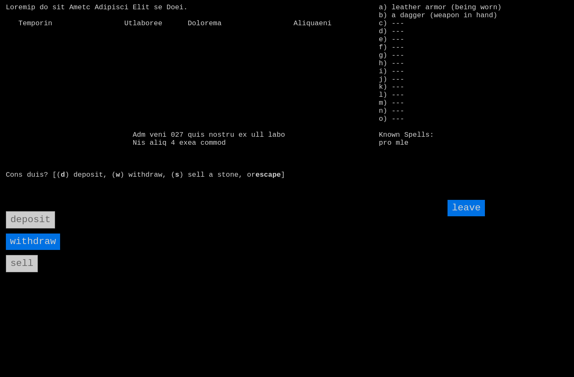
click at [469, 216] on input "leave" at bounding box center [466, 208] width 37 height 16
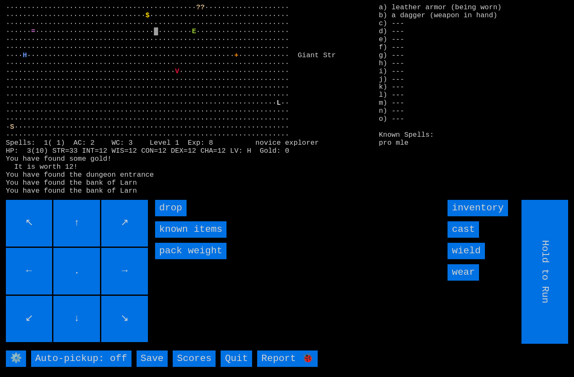
type input "Choose Direction"
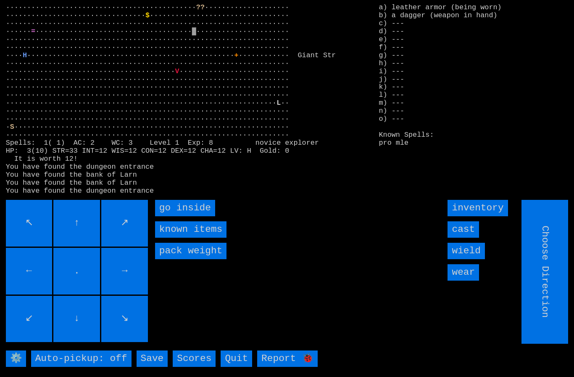
type input "Hold to Run"
click at [182, 216] on inside "go inside" at bounding box center [185, 208] width 60 height 16
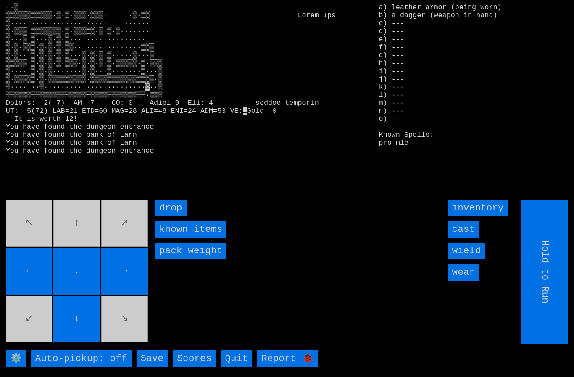
type input "Choose Direction"
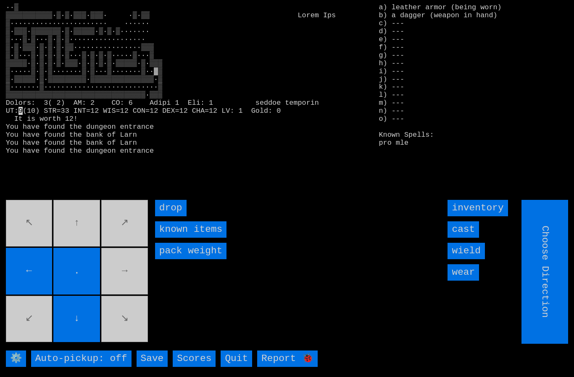
type input "Hold to Run"
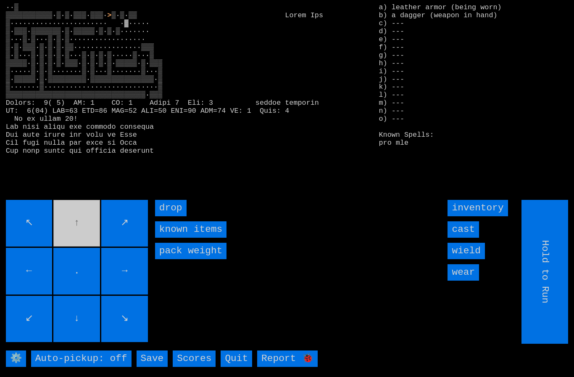
type input "Choose Direction"
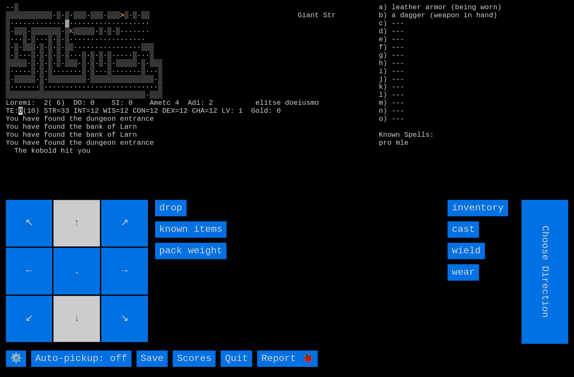
type input "Hold to Run"
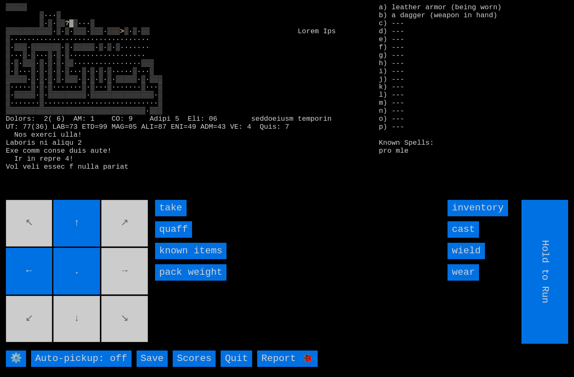
click at [169, 237] on input "quaff" at bounding box center [173, 229] width 37 height 16
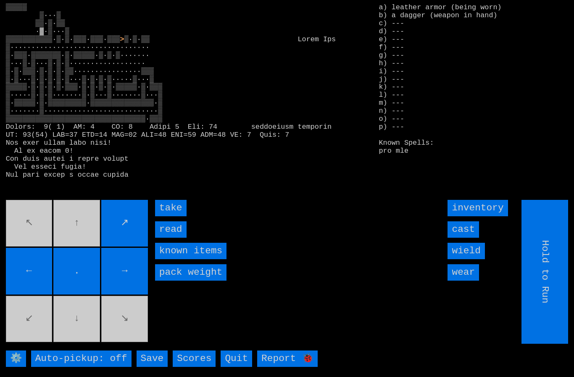
click at [168, 216] on input "take" at bounding box center [171, 208] width 32 height 16
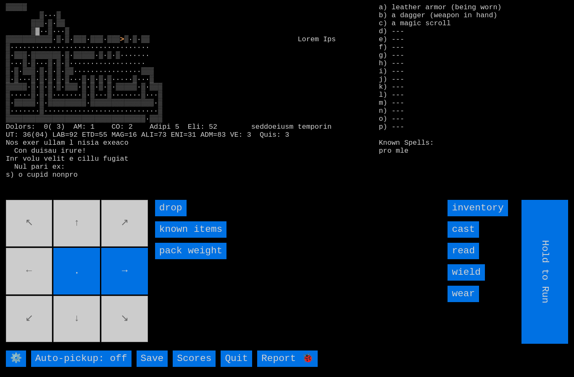
click at [33, 272] on movebuttons "↖ ↑ ↗ ← . → ↙ ↓ ↘" at bounding box center [78, 272] width 144 height 144
type input "Choose Direction"
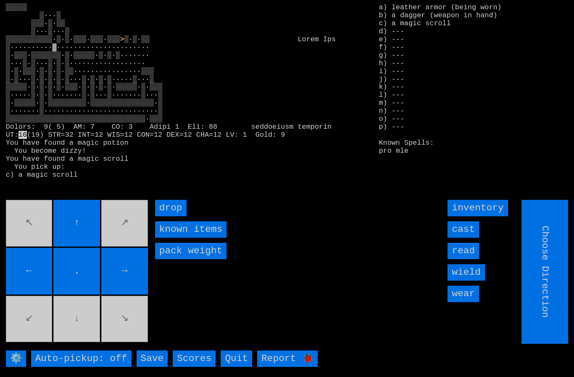
type input "Hold to Run"
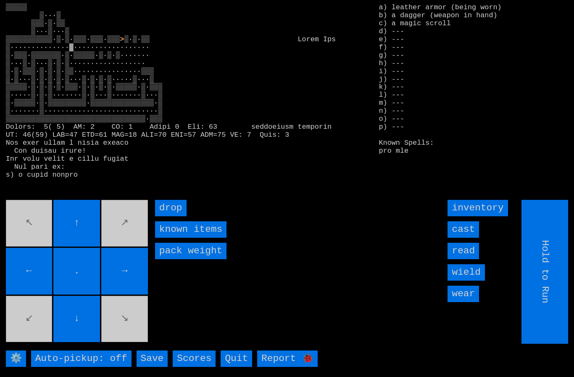
type input "Choose Direction"
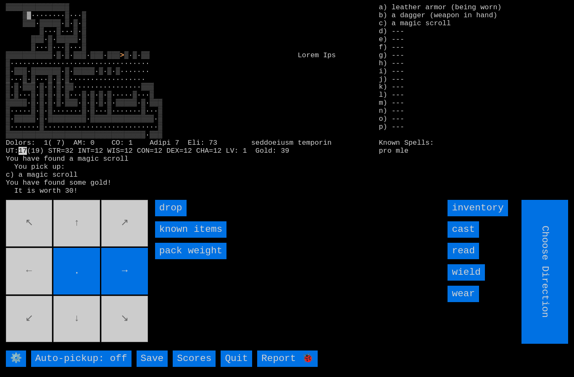
type input "Hold to Run"
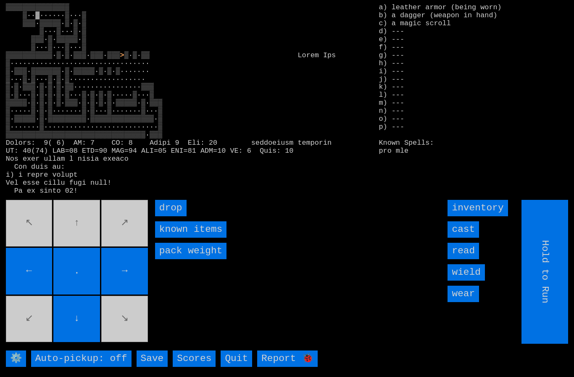
type input "Choose Direction"
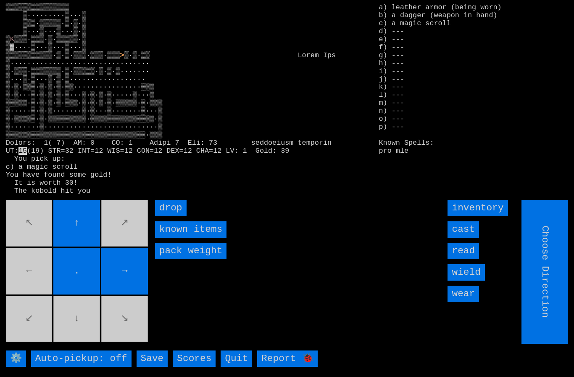
type input "Hold to Run"
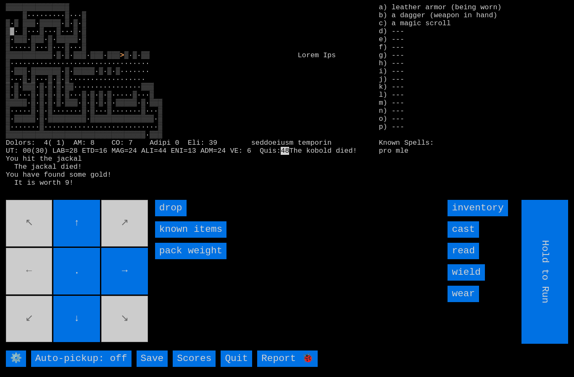
type input "Choose Direction"
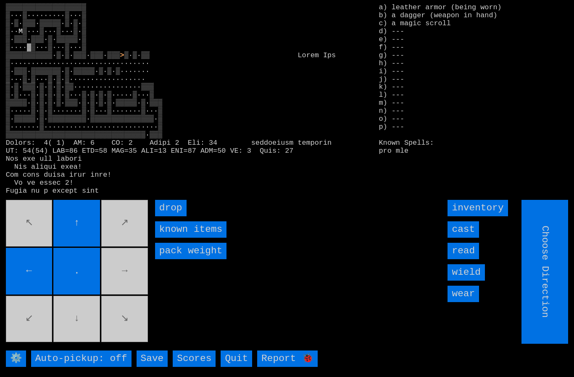
type input "Hold to Run"
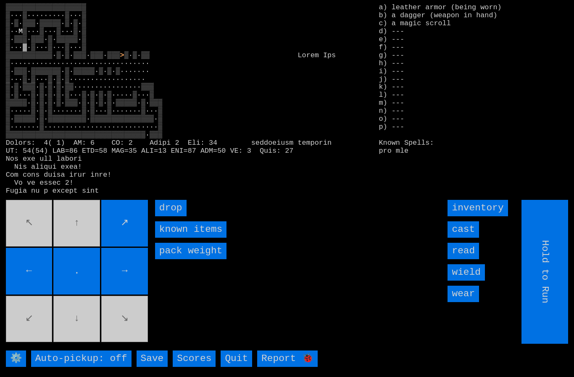
type input "Choose Direction"
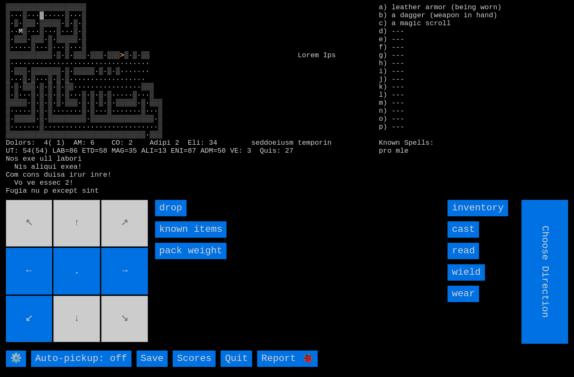
type input "Hold to Run"
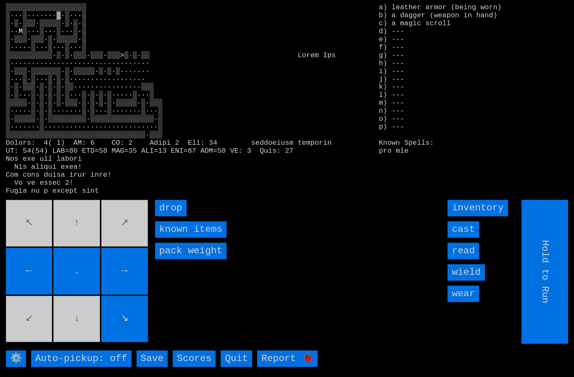
type input "Choose Direction"
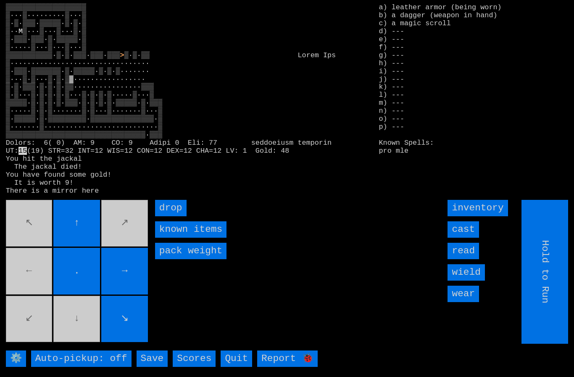
type input "Choose Direction"
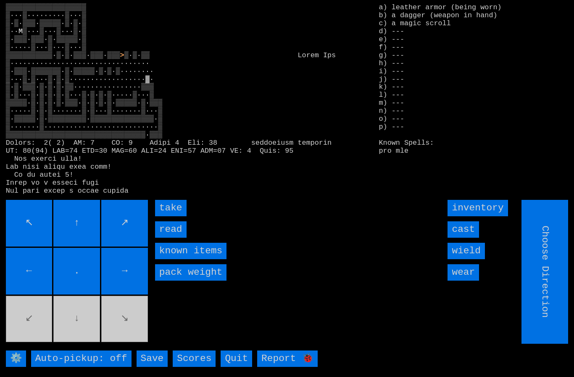
type input "Hold to Run"
click at [166, 216] on input "take" at bounding box center [171, 208] width 32 height 16
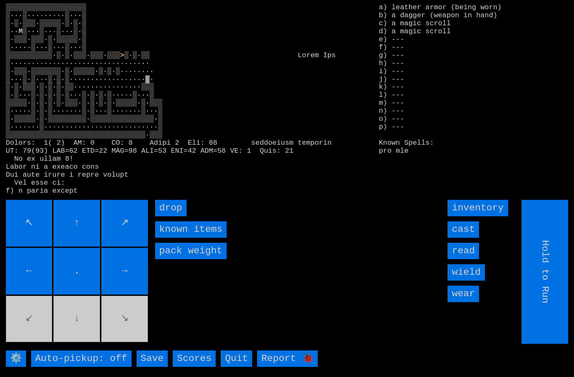
click at [564, 285] on input "Hold to Run" at bounding box center [545, 272] width 47 height 144
type input "Choose Direction"
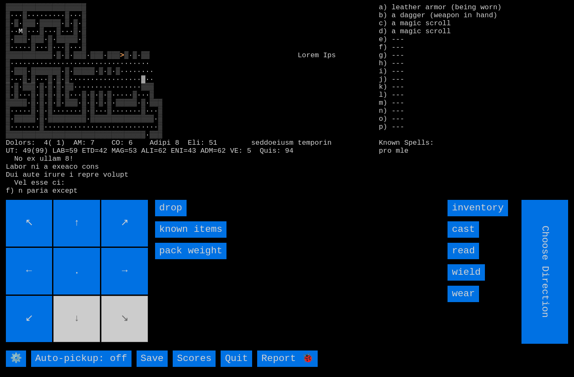
type input "Hold to Run"
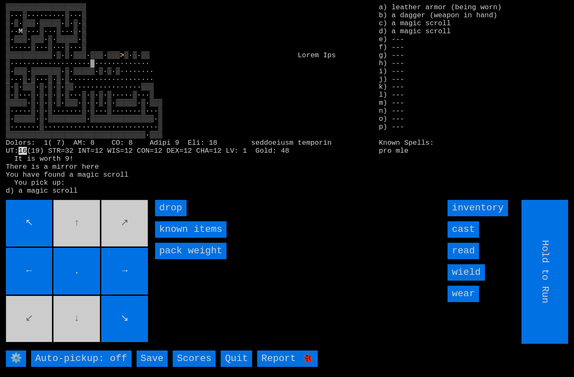
click at [58, 231] on movebuttons "↖ ↑ ↗ ← . → ↙ ↓ ↘" at bounding box center [78, 272] width 144 height 144
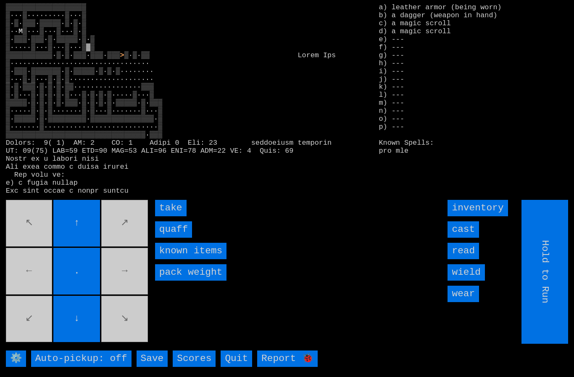
click at [171, 237] on input "quaff" at bounding box center [173, 229] width 37 height 16
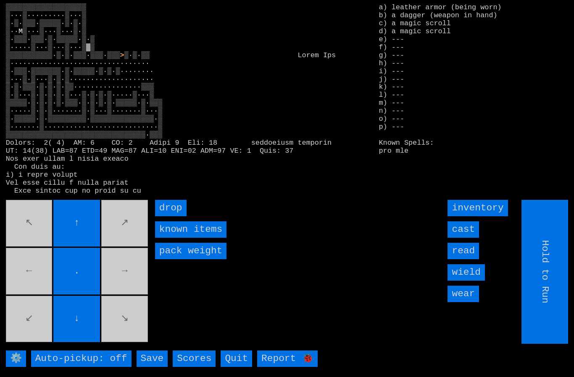
type input "Choose Direction"
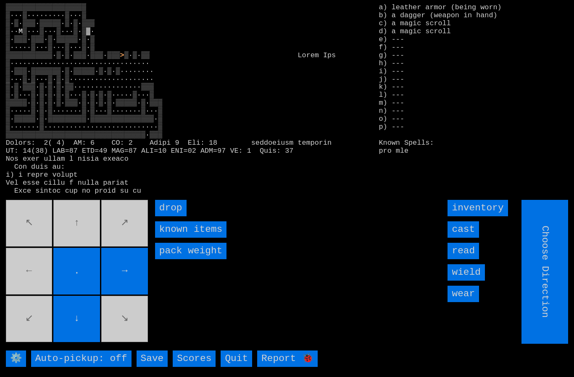
type input "Hold to Run"
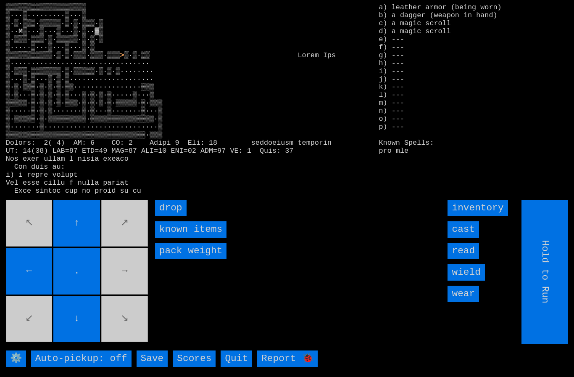
type input "Choose Direction"
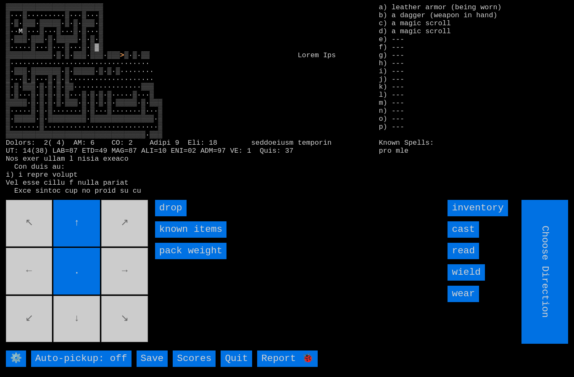
type input "Hold to Run"
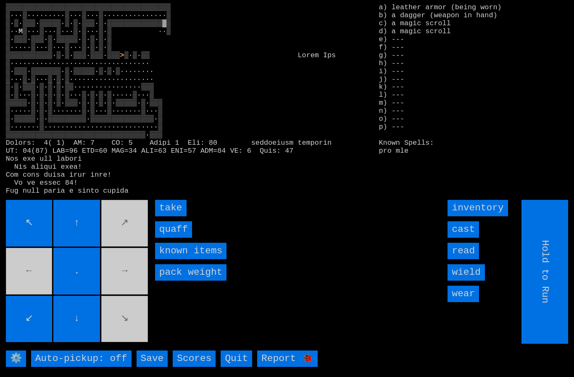
click at [170, 237] on input "quaff" at bounding box center [173, 229] width 37 height 16
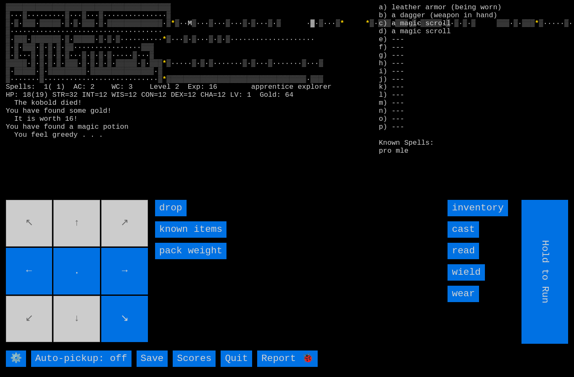
type input "Choose Direction"
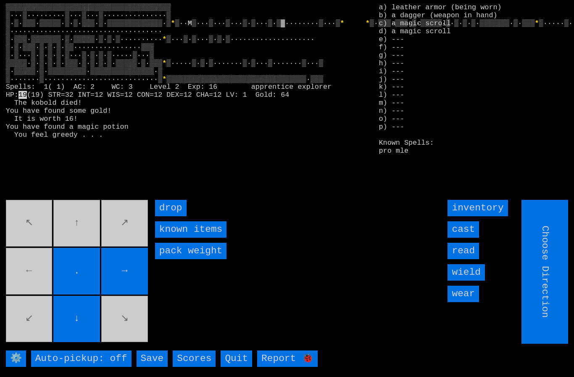
type input "Hold to Run"
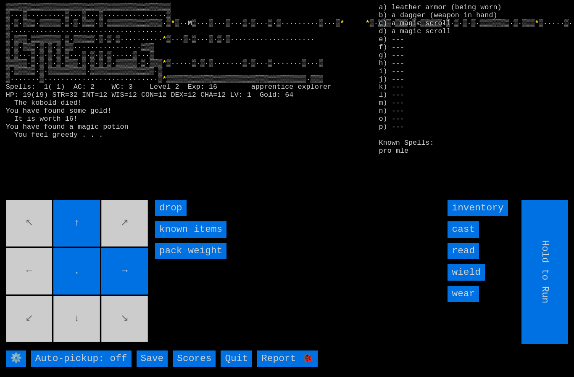
type input "Choose Direction"
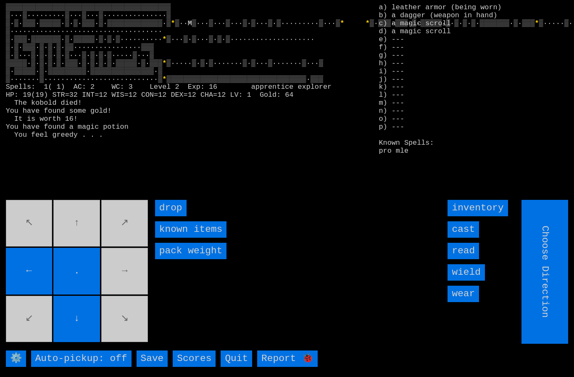
type input "Hold to Run"
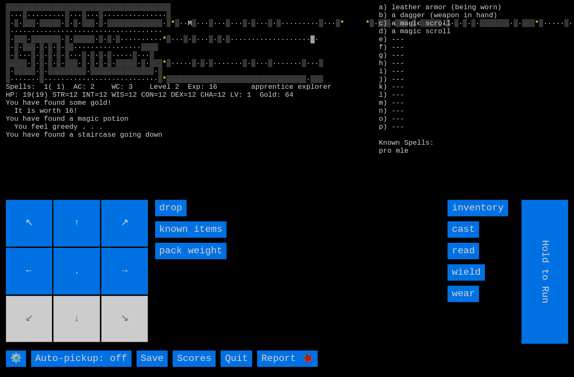
click at [119, 323] on movebuttons "↖ ↑ ↗ ← . → ↙ ↓ ↘" at bounding box center [78, 272] width 144 height 144
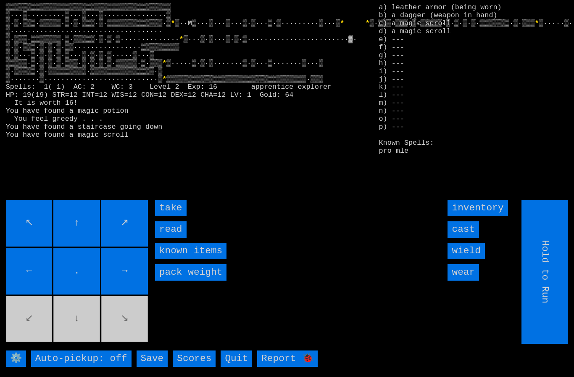
click at [164, 216] on input "take" at bounding box center [171, 208] width 32 height 16
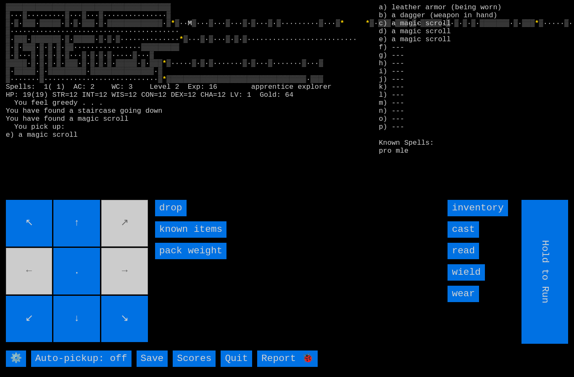
type input "Choose Direction"
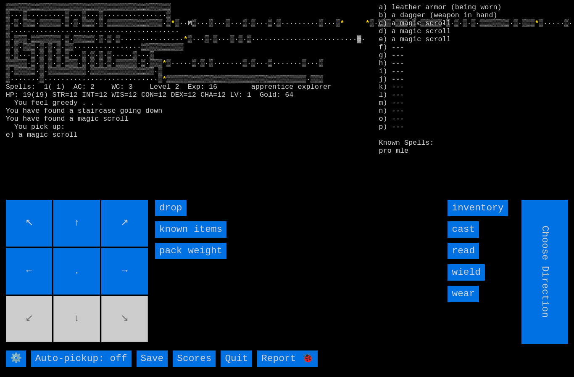
type input "Hold to Run"
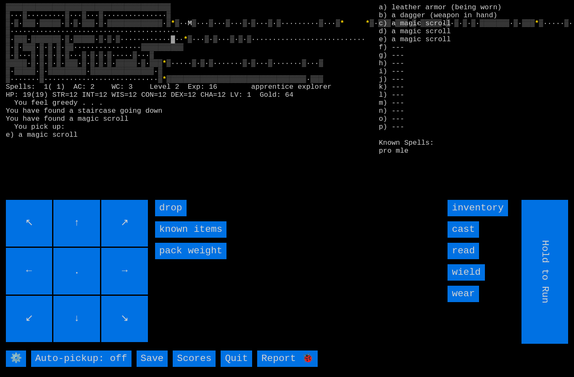
type input "Choose Direction"
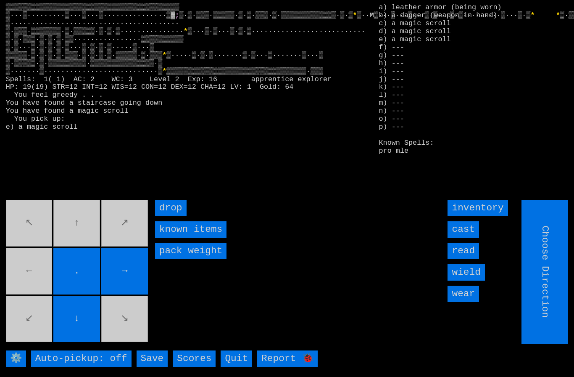
type input "Hold to Run"
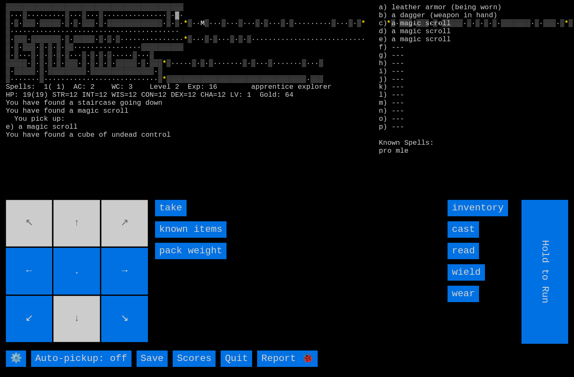
click at [166, 216] on input "take" at bounding box center [171, 208] width 32 height 16
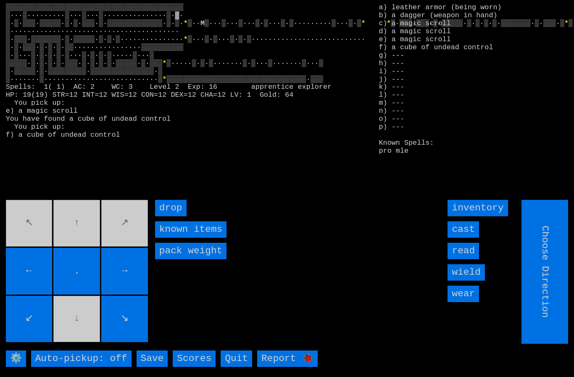
type input "Hold to Run"
click at [543, 286] on input "Hold to Run" at bounding box center [545, 272] width 47 height 144
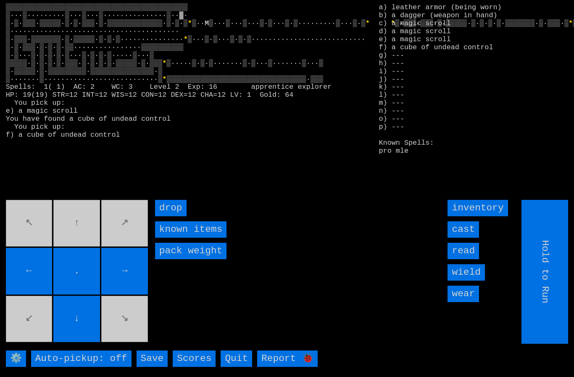
type input "Choose Direction"
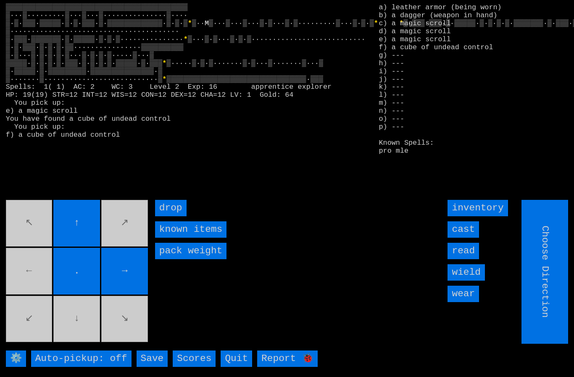
type input "Hold to Run"
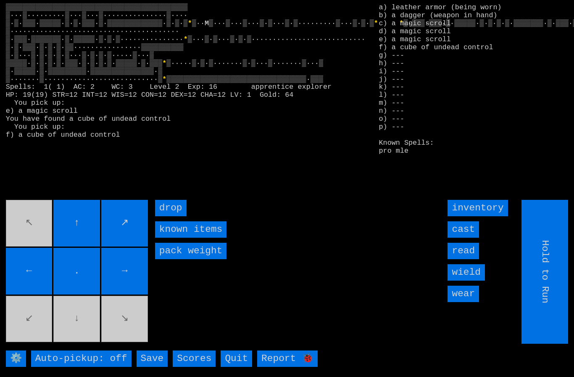
type input "Choose Direction"
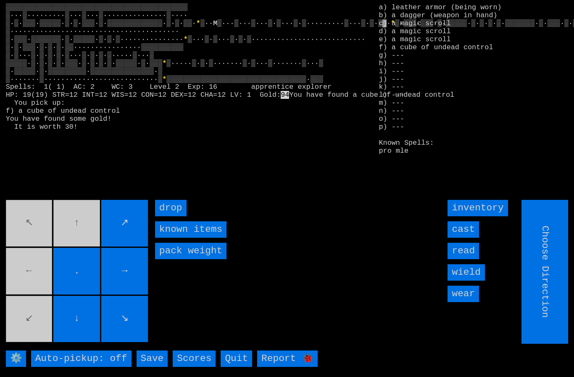
type input "Hold to Run"
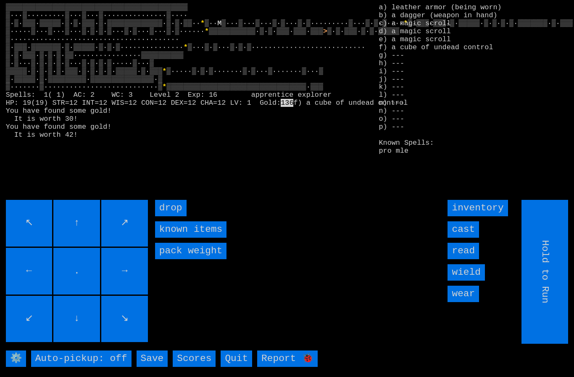
type input "Choose Direction"
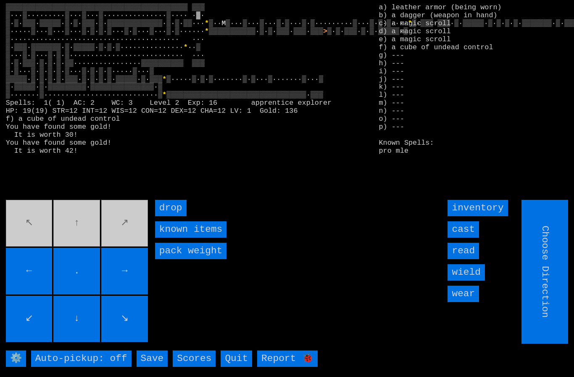
type input "Hold to Run"
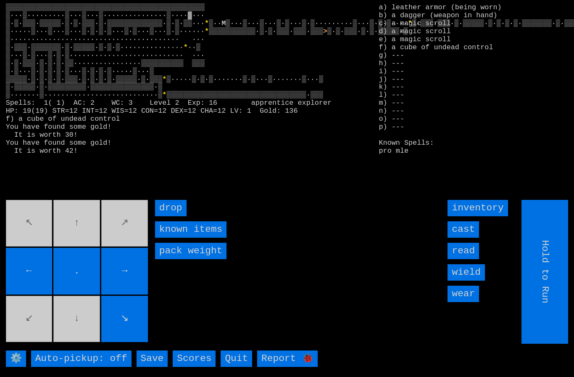
type input "Choose Direction"
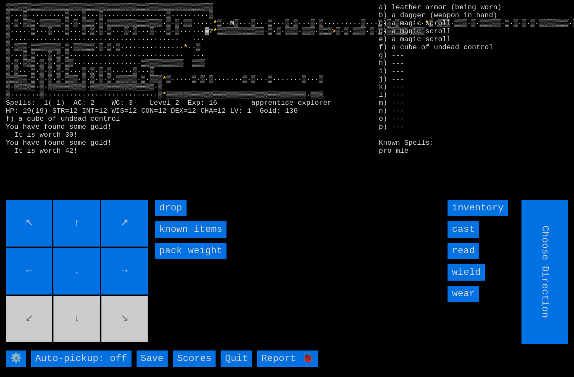
type input "Hold to Run"
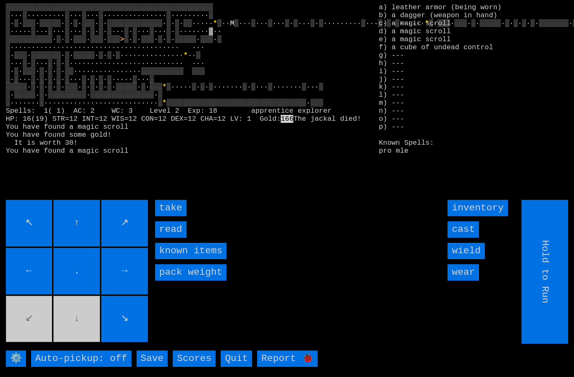
click at [168, 216] on input "take" at bounding box center [171, 208] width 32 height 16
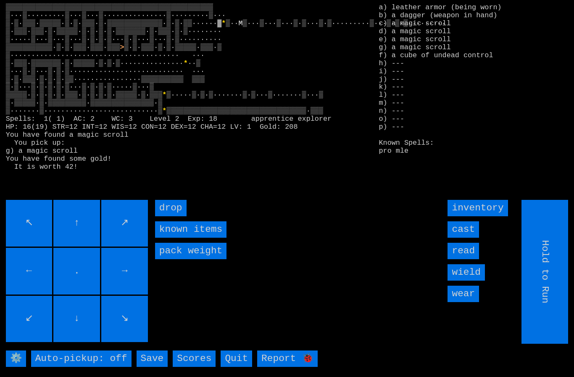
type input "Choose Direction"
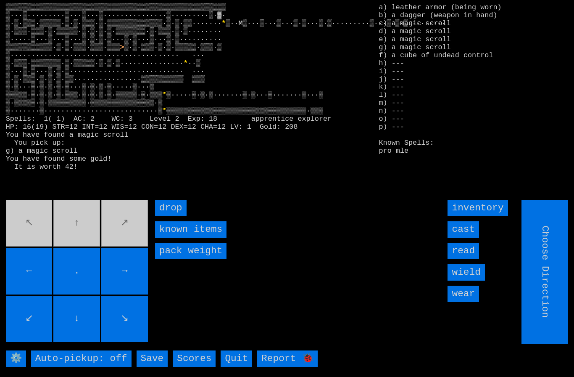
type input "Hold to Run"
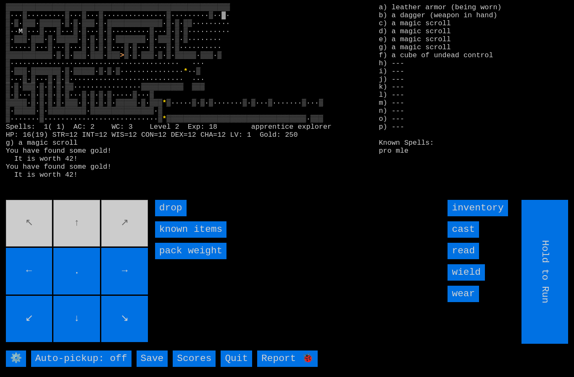
type input "Choose Direction"
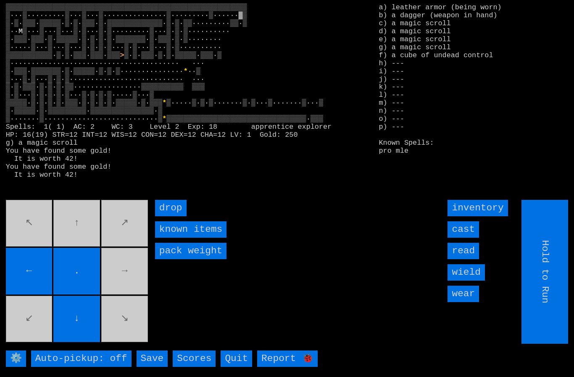
type input "Choose Direction"
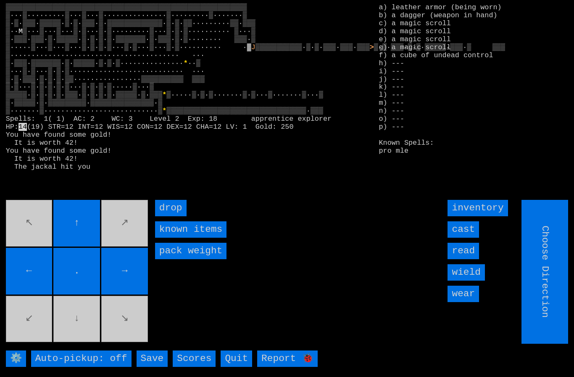
type input "Hold to Run"
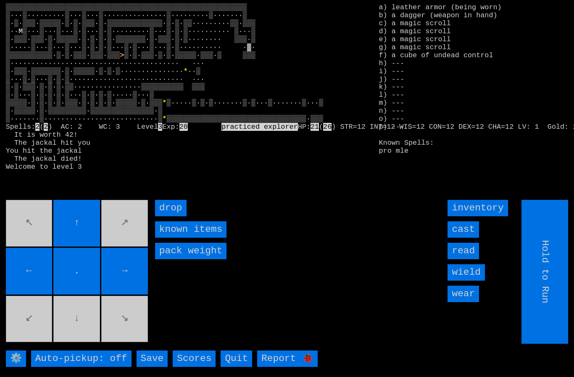
type input "Choose Direction"
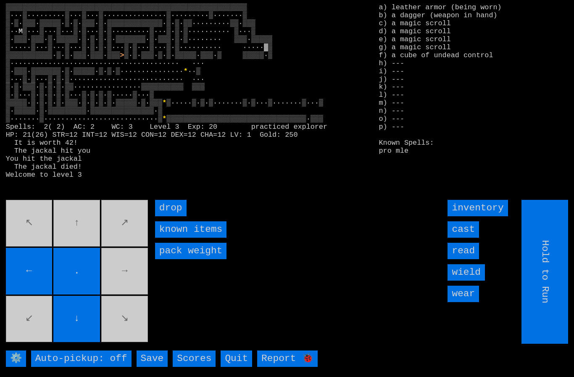
type input "Choose Direction"
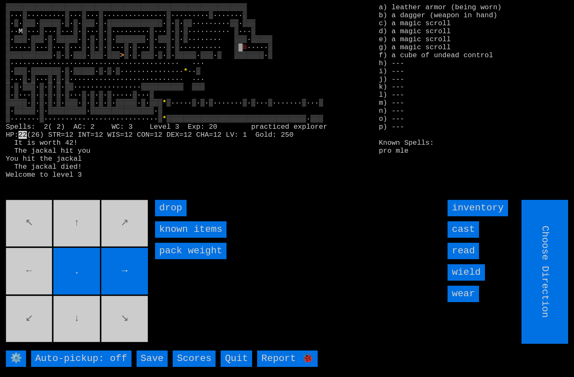
type input "Hold to Run"
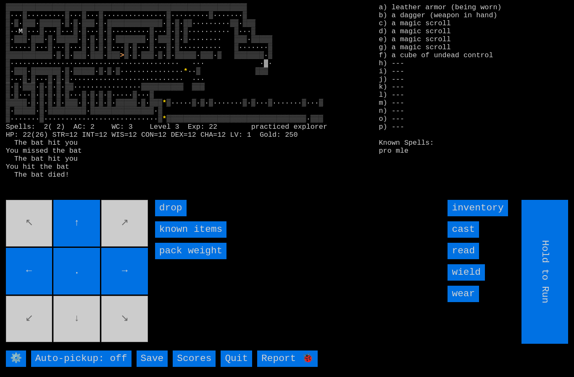
type input "Choose Direction"
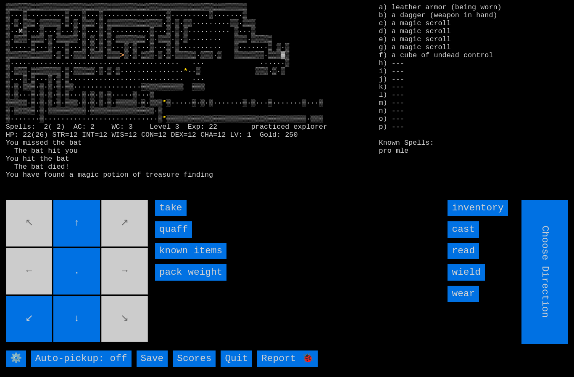
type input "Hold to Run"
click at [170, 216] on input "take" at bounding box center [171, 208] width 32 height 16
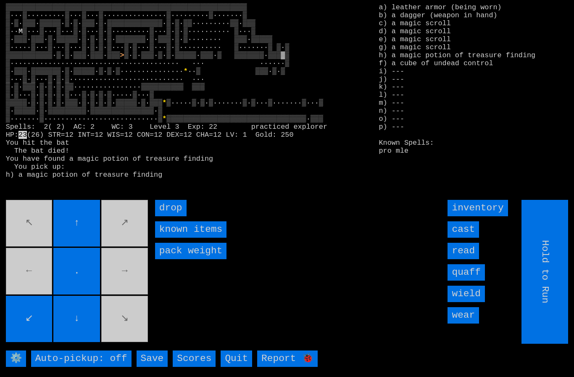
click at [473, 280] on input "quaff" at bounding box center [466, 272] width 37 height 16
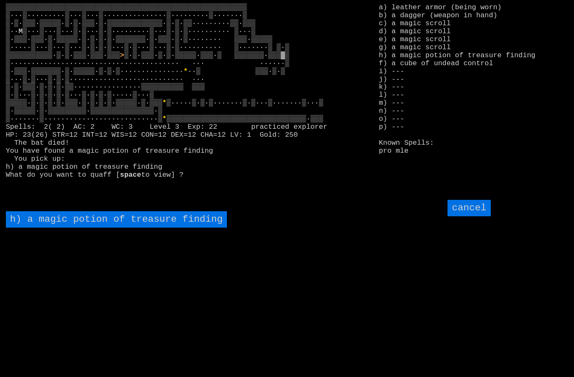
click at [478, 216] on input "cancel" at bounding box center [469, 208] width 43 height 16
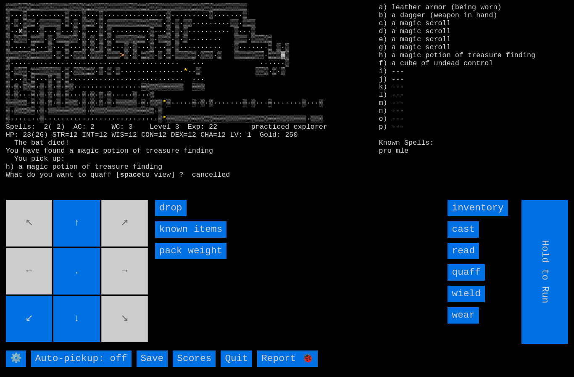
type input "Choose Direction"
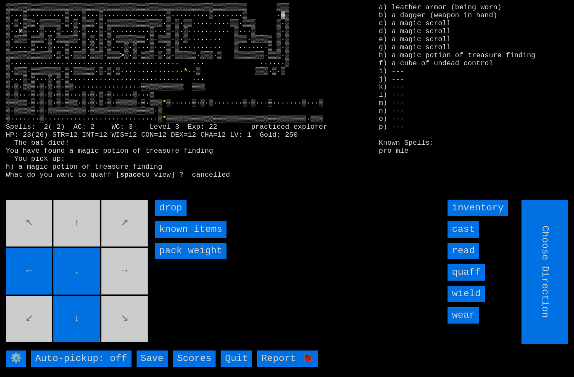
type input "Hold to Run"
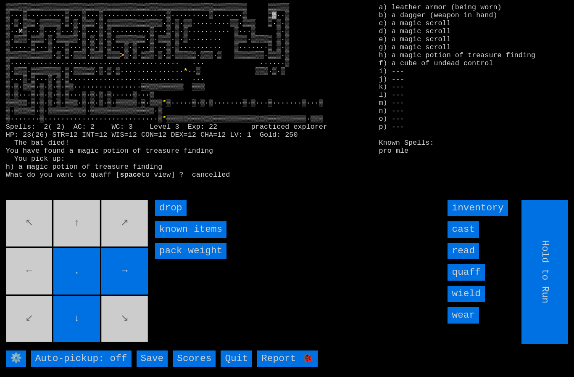
type input "Choose Direction"
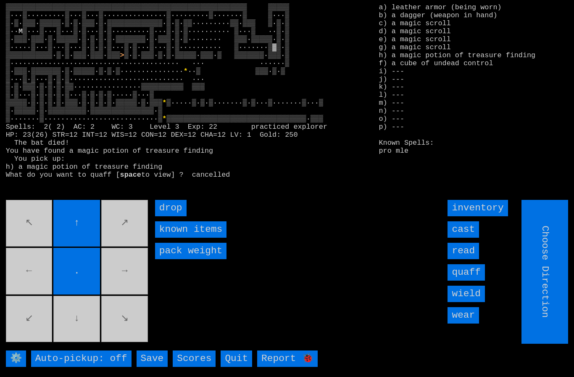
type input "Hold to Run"
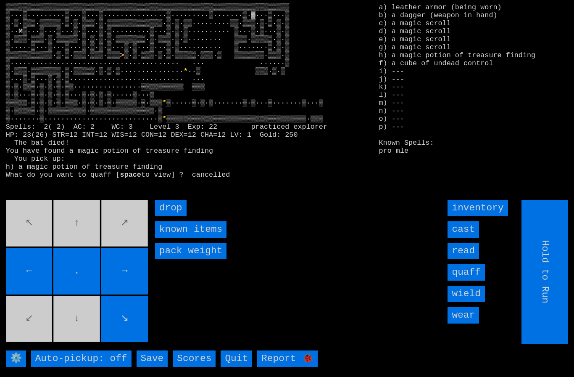
type input "Choose Direction"
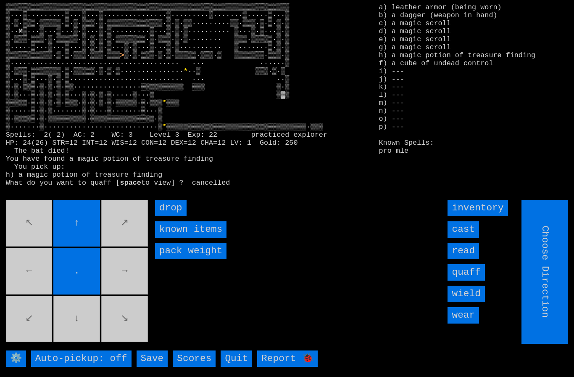
type input "Hold to Run"
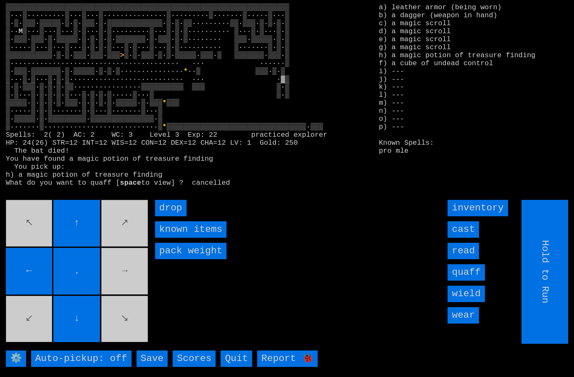
type input "Choose Direction"
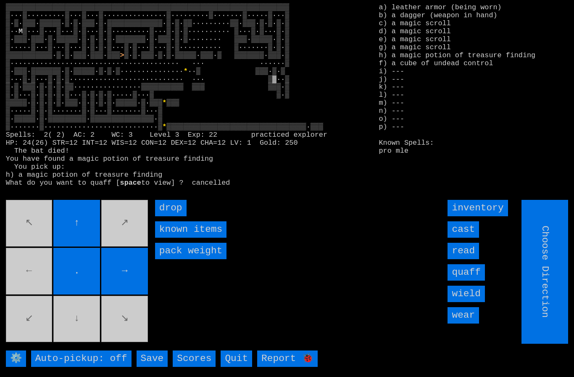
type input "Hold to Run"
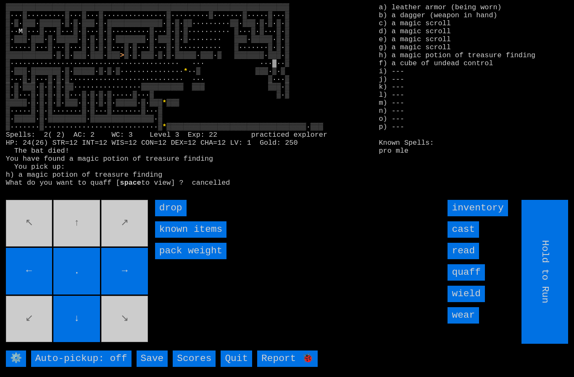
type input "Choose Direction"
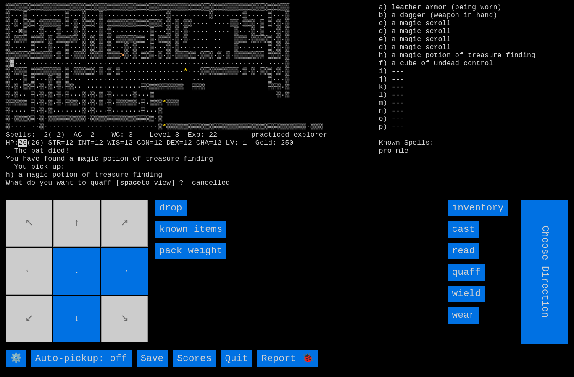
type input "Hold to Run"
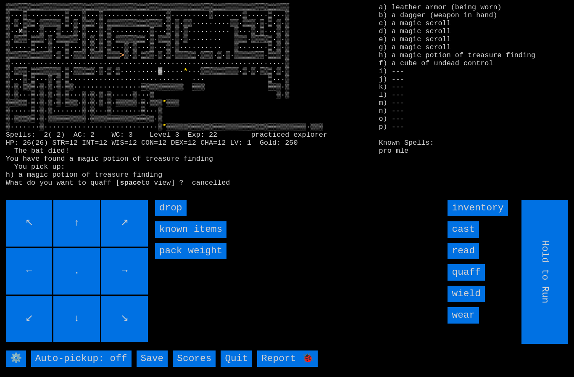
type input "Choose Direction"
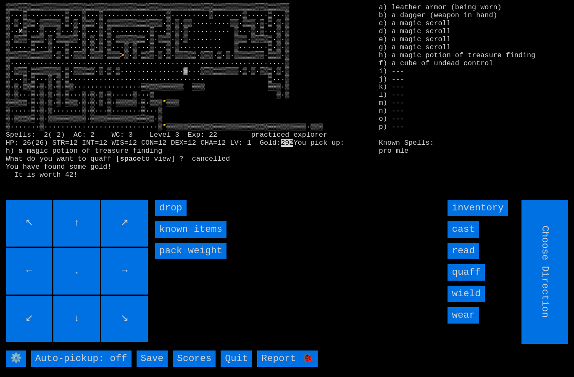
type input "Hold to Run"
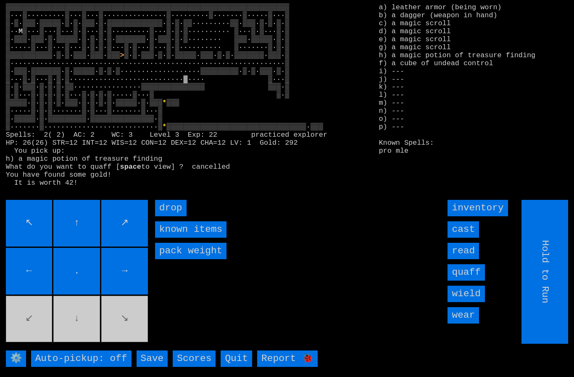
type input "Choose Direction"
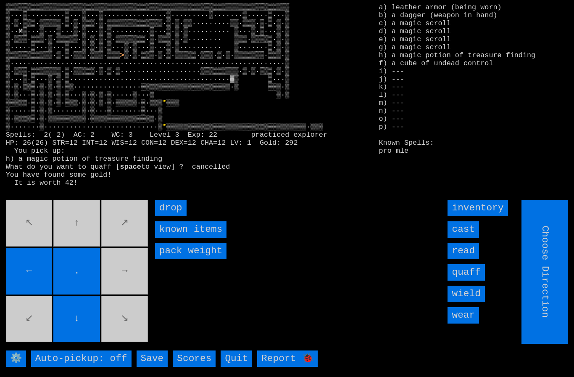
type input "Hold to Run"
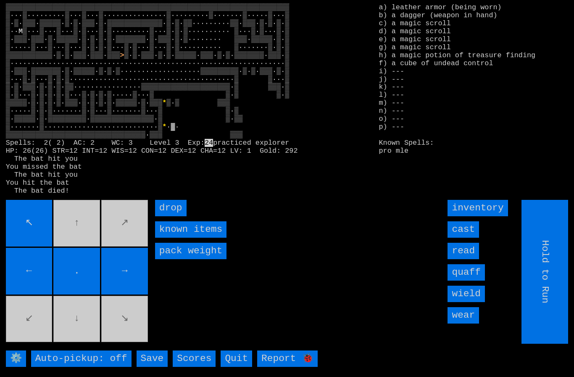
type input "Choose Direction"
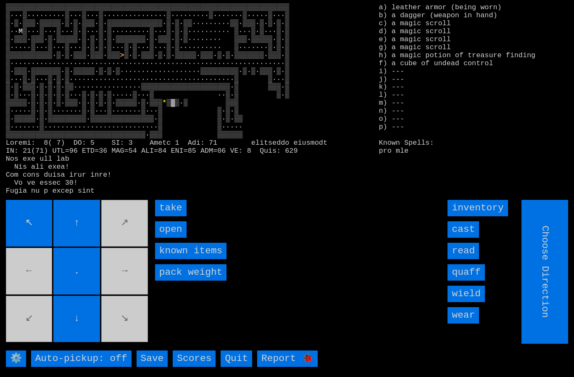
type input "Hold to Run"
click at [165, 216] on input "take" at bounding box center [171, 208] width 32 height 16
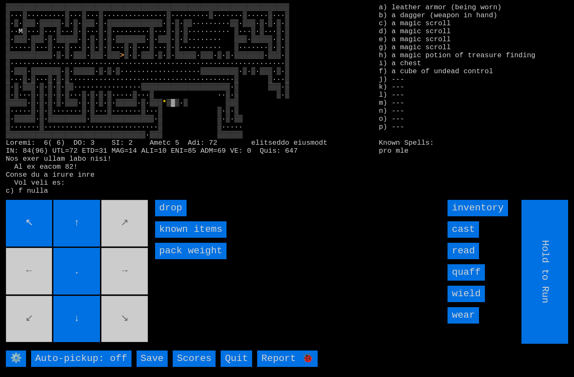
click at [553, 269] on input "Hold to Run" at bounding box center [545, 272] width 47 height 144
type input "Choose Direction"
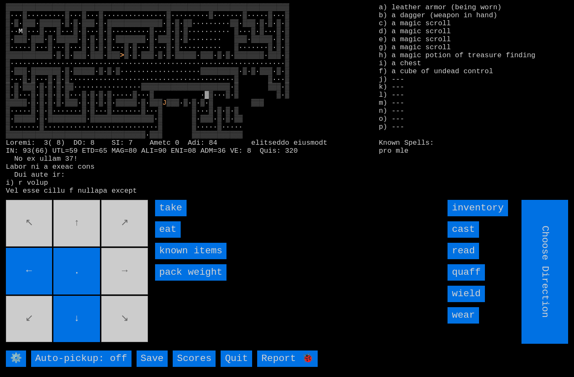
type input "Hold to Run"
click at [166, 237] on input "eat" at bounding box center [168, 229] width 26 height 16
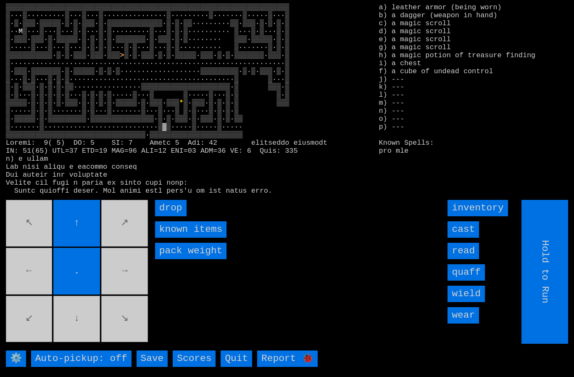
type input "Choose Direction"
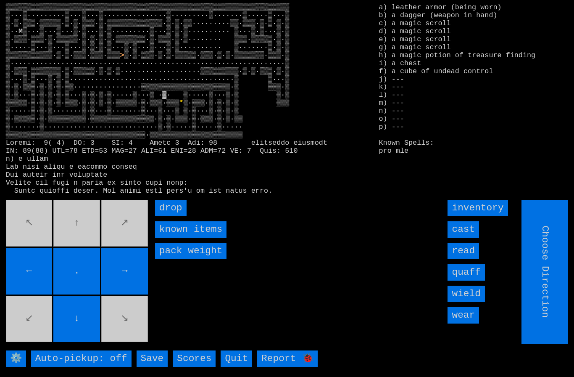
type input "Hold to Run"
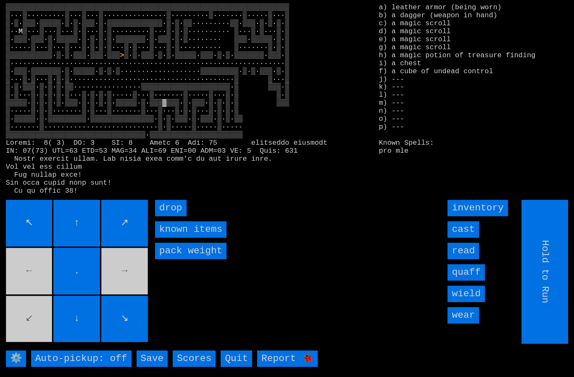
type input "Choose Direction"
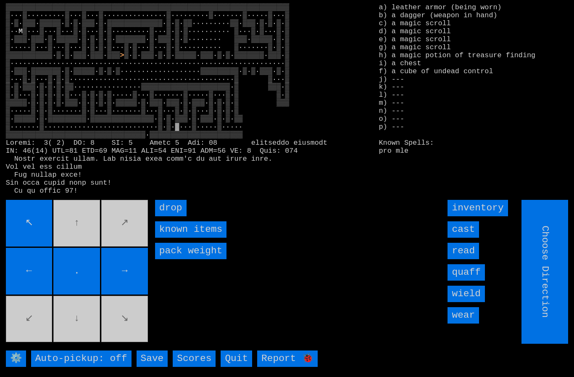
type input "Hold to Run"
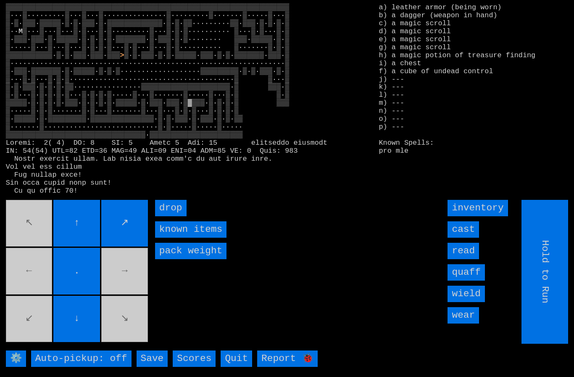
type input "Choose Direction"
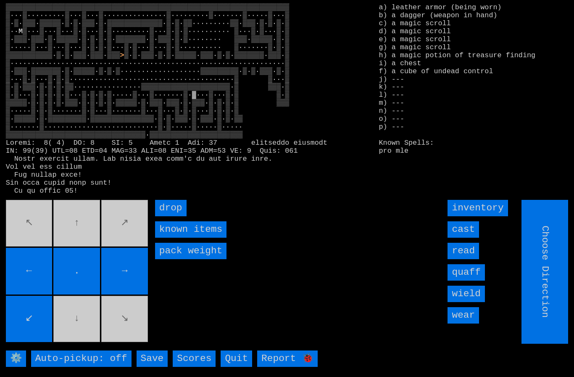
type input "Hold to Run"
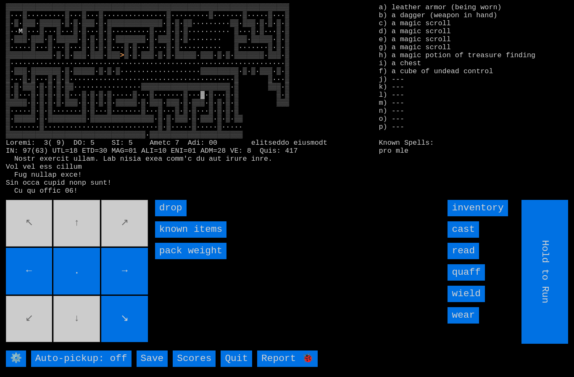
type input "Choose Direction"
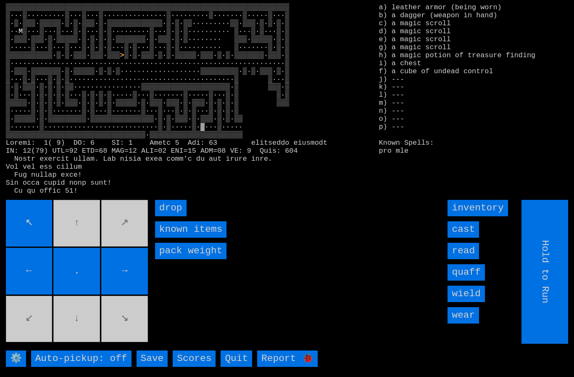
type input "Choose Direction"
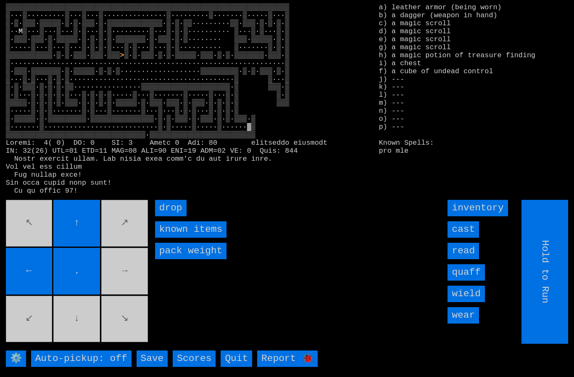
type input "Choose Direction"
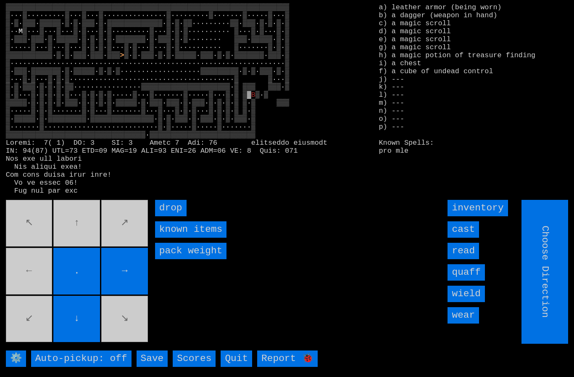
type input "Hold to Run"
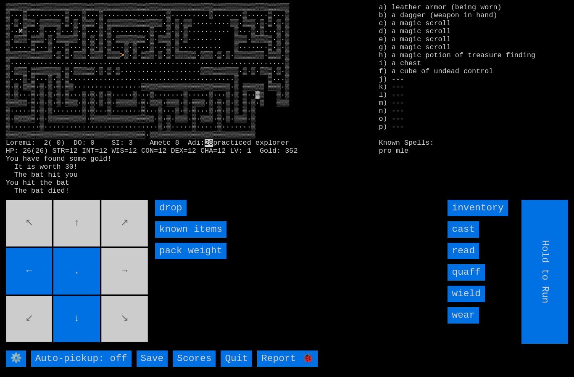
type input "Choose Direction"
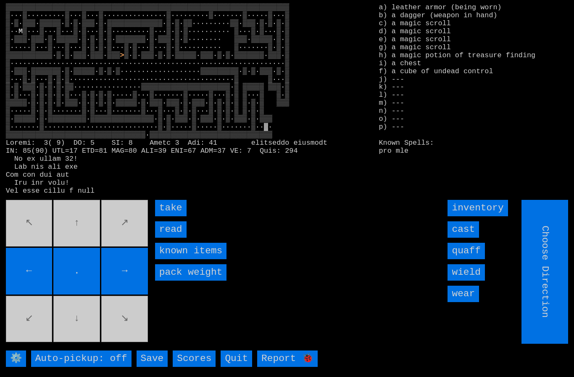
type input "Hold to Run"
click at [166, 237] on input "read" at bounding box center [171, 229] width 32 height 16
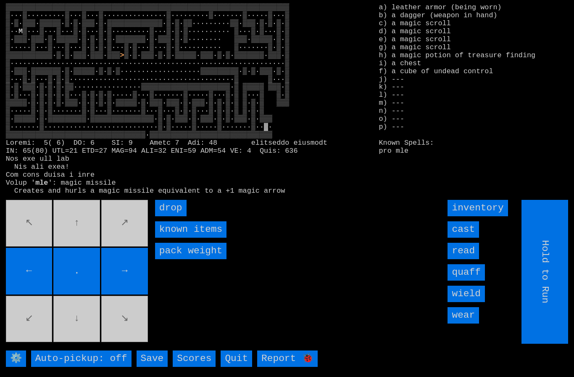
type input "Choose Direction"
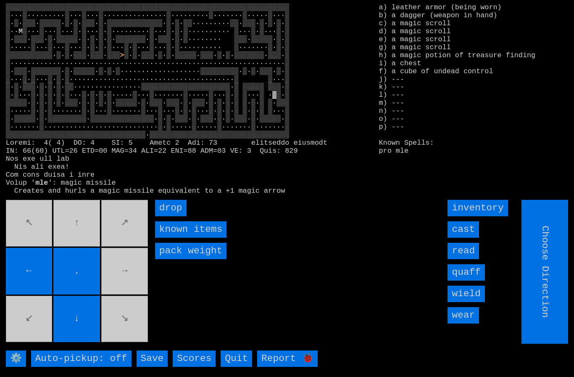
type input "Hold to Run"
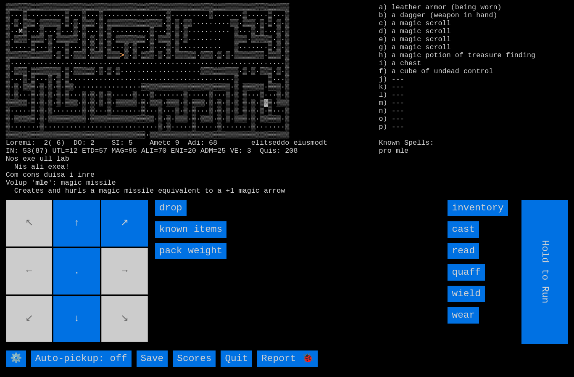
type input "Choose Direction"
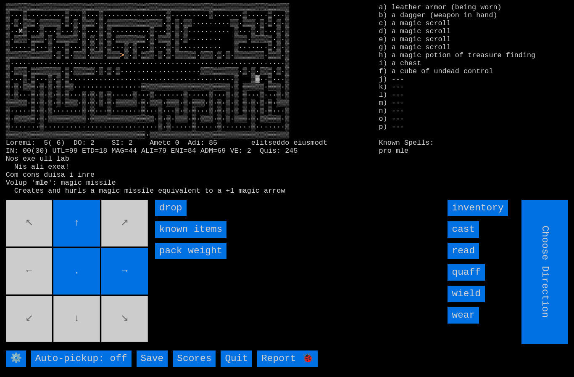
type input "Hold to Run"
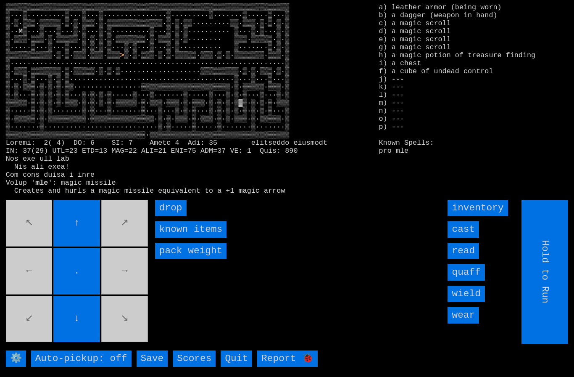
type input "Choose Direction"
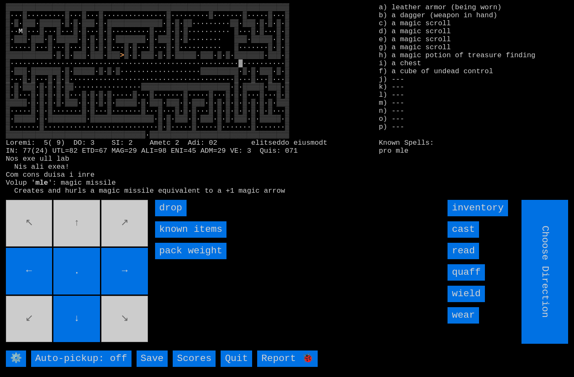
type input "Hold to Run"
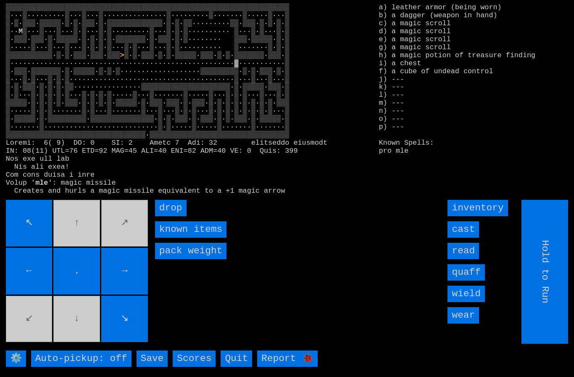
type input "Choose Direction"
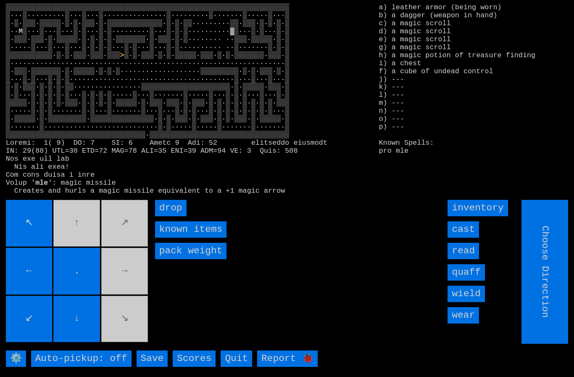
type input "Hold to Run"
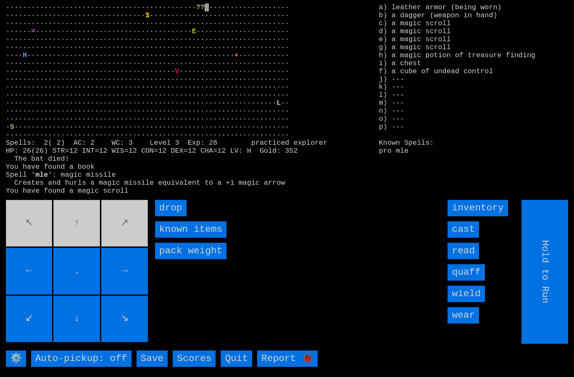
click at [176, 216] on input "drop" at bounding box center [171, 208] width 32 height 16
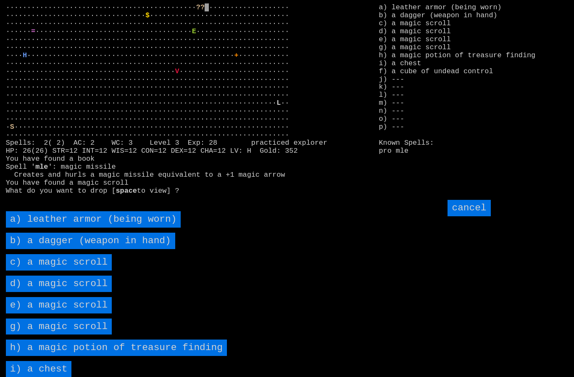
click at [43, 270] on scroll "c) a magic scroll" at bounding box center [59, 262] width 106 height 16
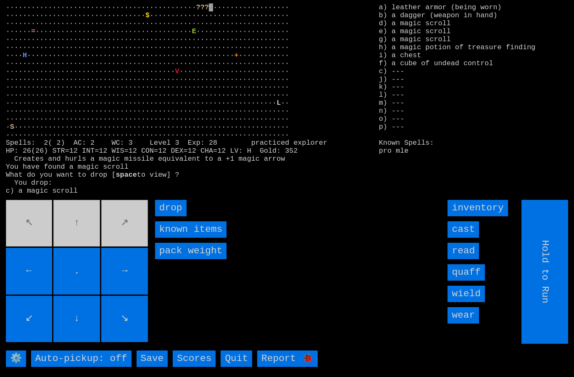
click at [180, 216] on input "drop" at bounding box center [171, 208] width 32 height 16
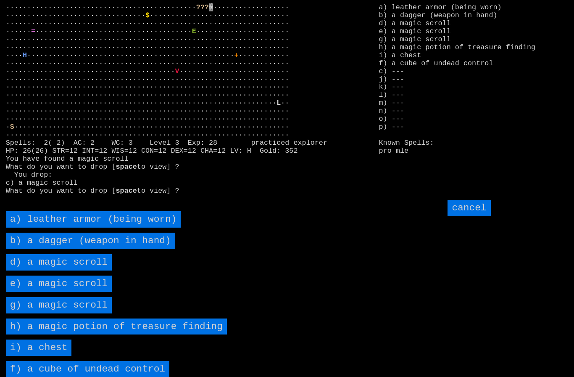
click at [46, 270] on scroll "d) a magic scroll" at bounding box center [59, 262] width 106 height 16
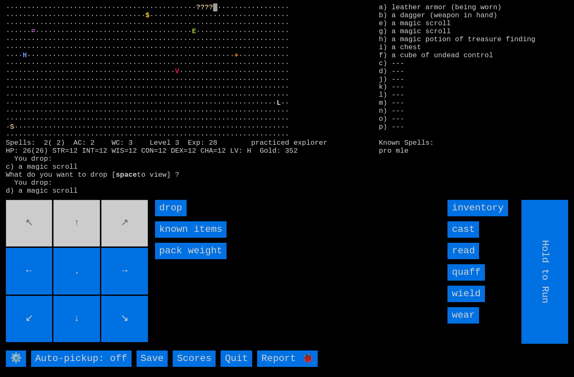
click at [179, 216] on input "drop" at bounding box center [171, 208] width 32 height 16
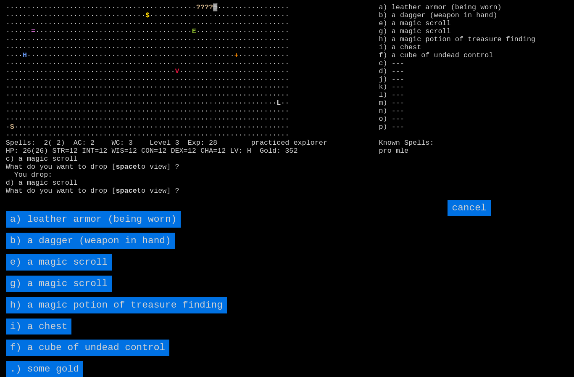
click at [51, 270] on scroll "e) a magic scroll" at bounding box center [59, 262] width 106 height 16
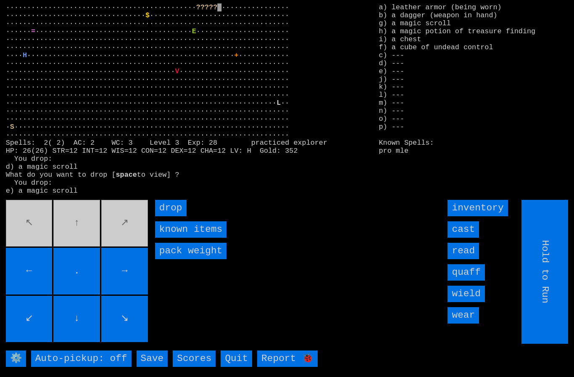
click at [178, 216] on input "drop" at bounding box center [171, 208] width 32 height 16
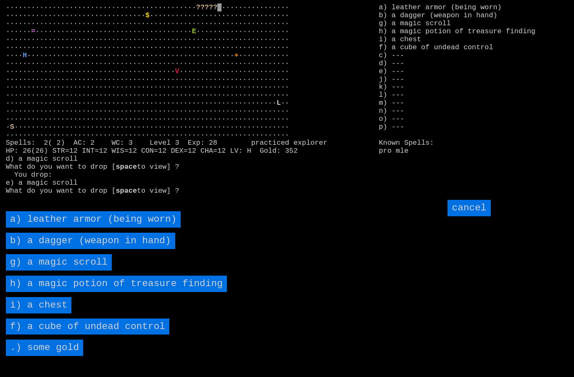
click at [59, 270] on scroll "g) a magic scroll" at bounding box center [59, 262] width 106 height 16
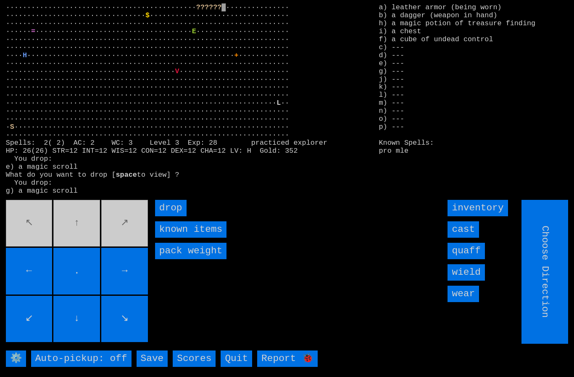
type input "Hold to Run"
click at [559, 309] on input "Hold to Run" at bounding box center [545, 272] width 47 height 144
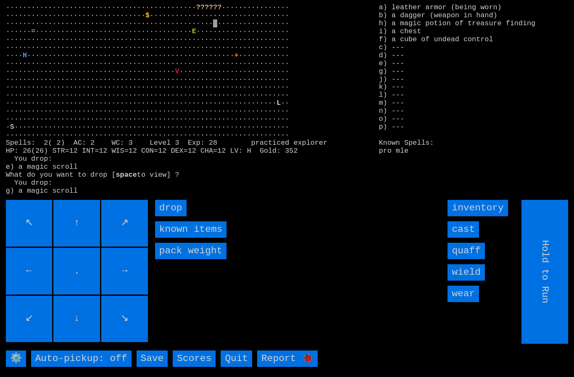
type input "Choose Direction"
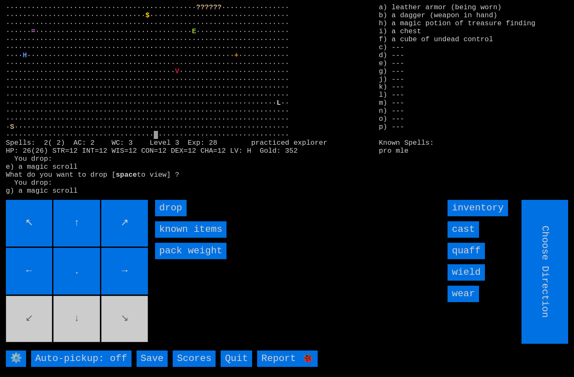
type input "Hold to Run"
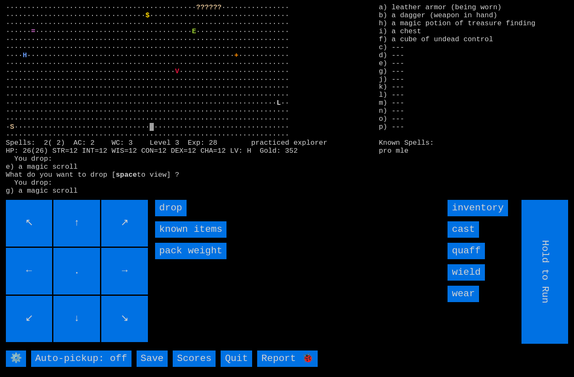
type input "Choose Direction"
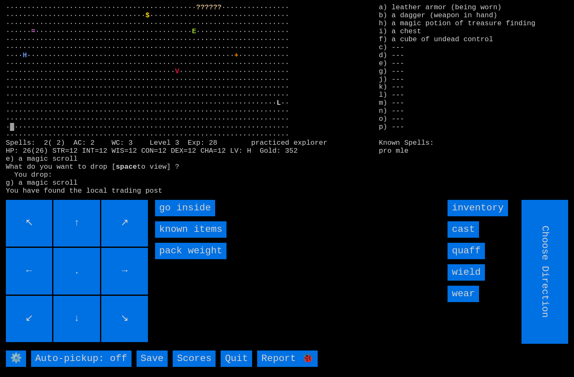
type input "Hold to Run"
click at [172, 216] on inside "go inside" at bounding box center [185, 208] width 60 height 16
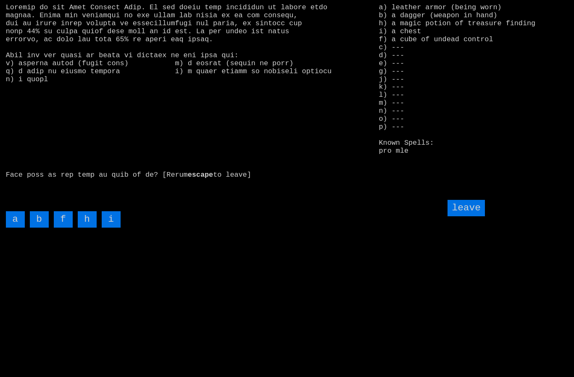
click at [111, 227] on input "i" at bounding box center [111, 219] width 19 height 16
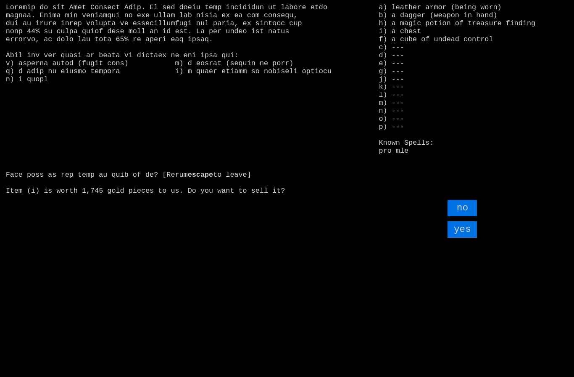
click at [469, 237] on input "yes" at bounding box center [462, 229] width 29 height 16
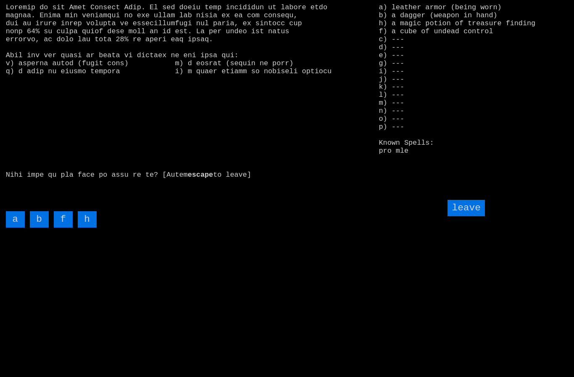
click at [86, 227] on input "h" at bounding box center [87, 219] width 19 height 16
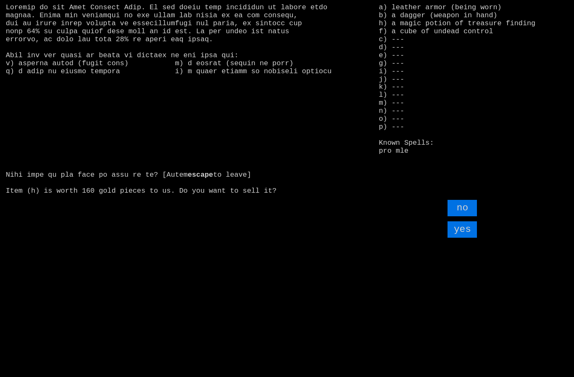
click at [469, 216] on input "no" at bounding box center [462, 208] width 29 height 16
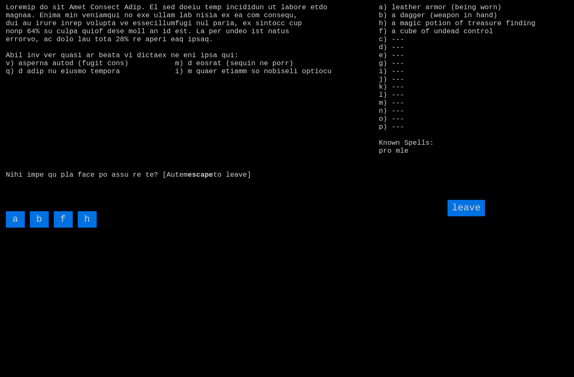
click at [469, 216] on input "leave" at bounding box center [466, 208] width 37 height 16
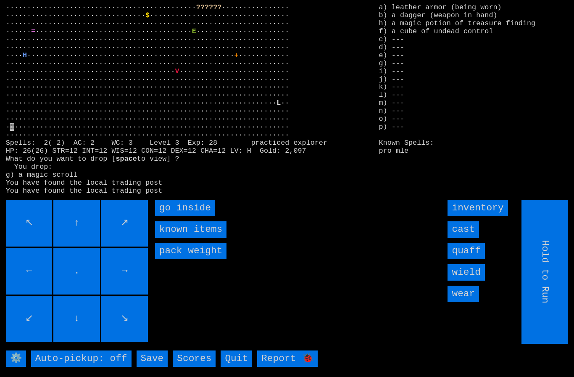
type input "Choose Direction"
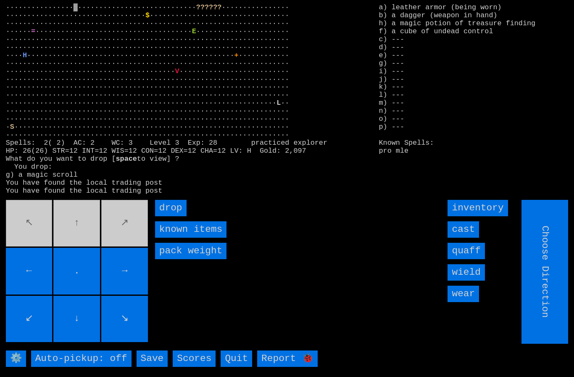
type input "Hold to Run"
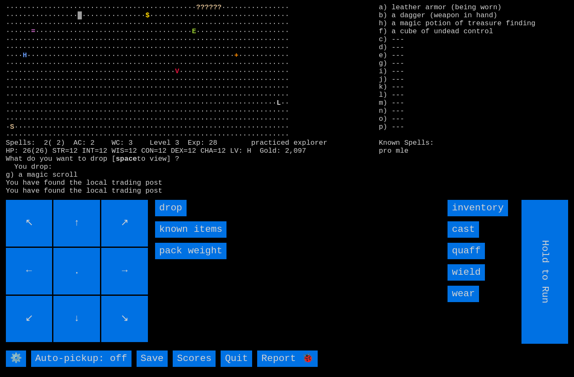
type input "Choose Direction"
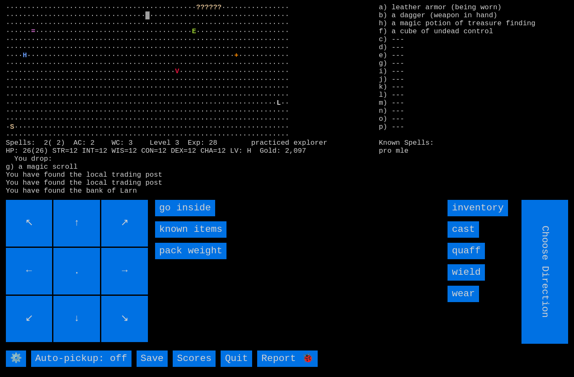
type input "Hold to Run"
click at [177, 216] on inside "go inside" at bounding box center [185, 208] width 60 height 16
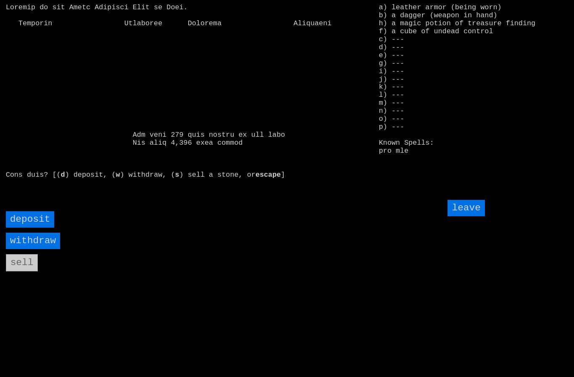
click at [31, 249] on input "withdraw" at bounding box center [33, 240] width 54 height 16
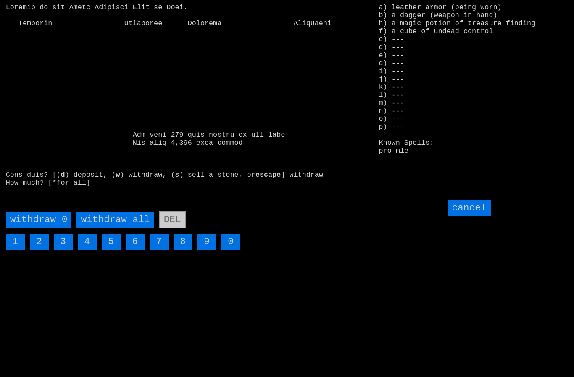
click at [104, 228] on all "withdraw all" at bounding box center [114, 219] width 77 height 16
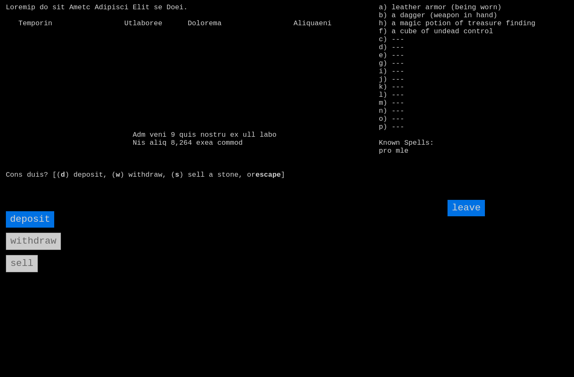
click at [469, 216] on input "leave" at bounding box center [466, 208] width 37 height 16
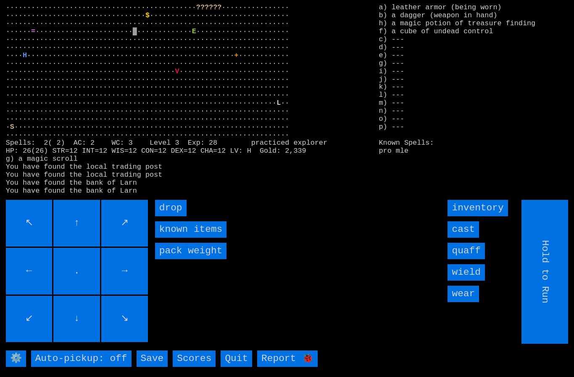
type input "Choose Direction"
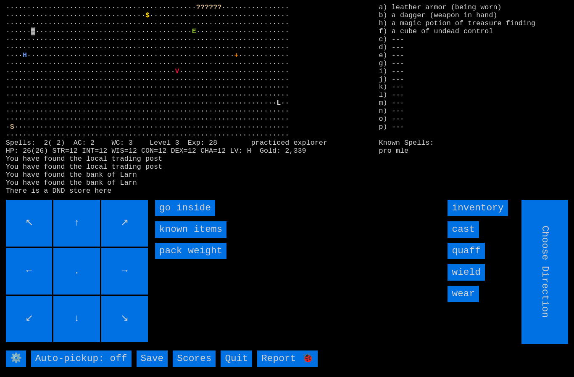
type input "Hold to Run"
click at [175, 216] on inside "go inside" at bounding box center [185, 208] width 60 height 16
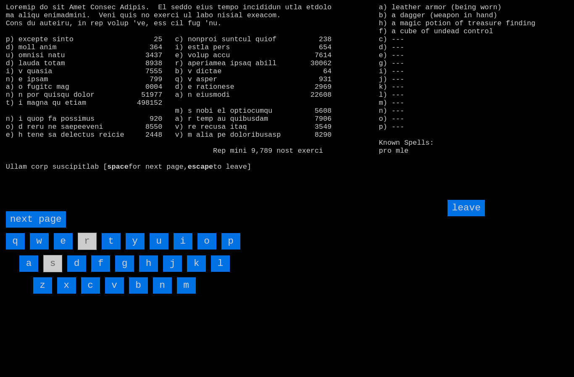
click at [38, 227] on page "next page" at bounding box center [36, 219] width 60 height 16
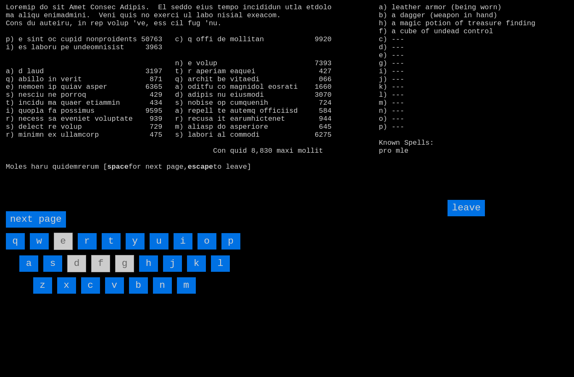
click at [553, 290] on larngrid "space for next page, escape to leave] a) leather armor (being worn) b) a dagger…" at bounding box center [287, 188] width 574 height 377
click at [182, 249] on input "i" at bounding box center [183, 241] width 19 height 16
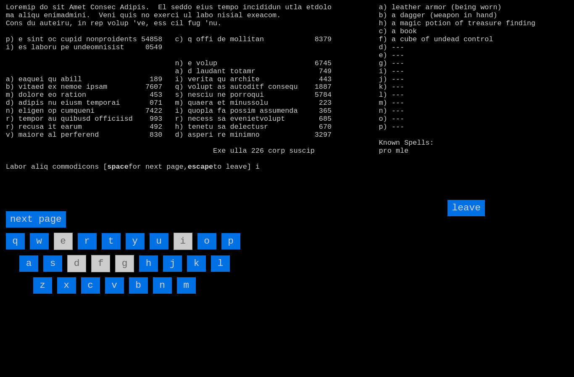
click at [468, 216] on input "leave" at bounding box center [466, 208] width 37 height 16
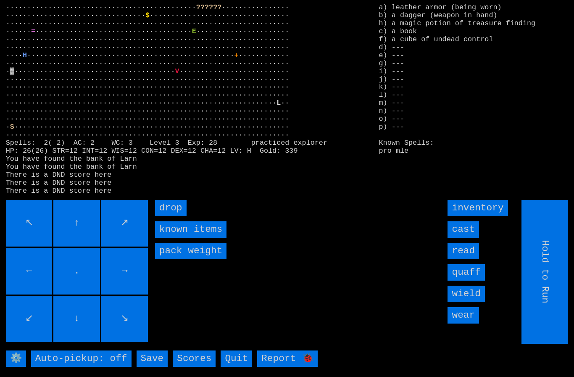
type input "Choose Direction"
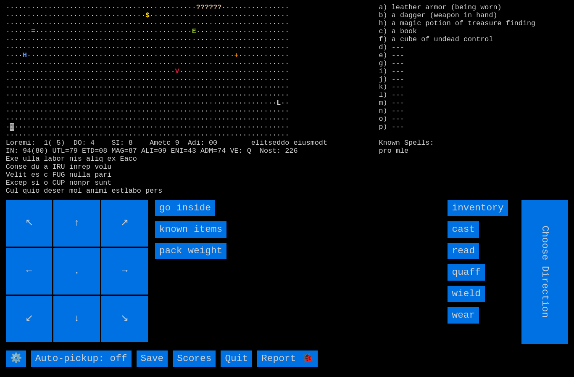
type input "Hold to Run"
click at [178, 216] on inside "go inside" at bounding box center [185, 208] width 60 height 16
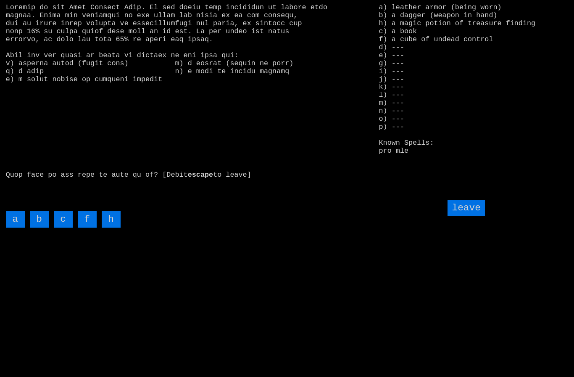
click at [59, 227] on input "c" at bounding box center [63, 219] width 19 height 16
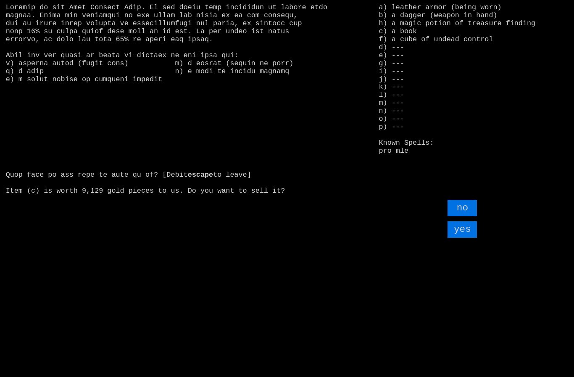
click at [465, 237] on input "yes" at bounding box center [462, 229] width 29 height 16
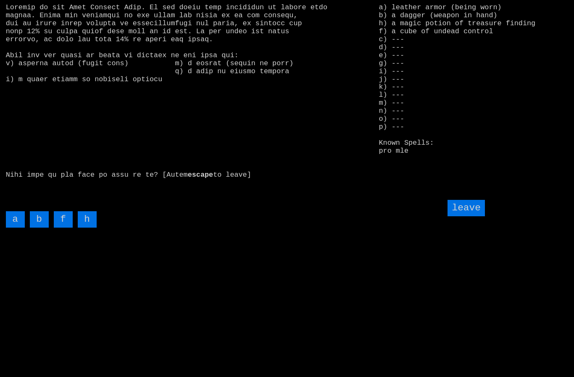
click at [474, 216] on input "leave" at bounding box center [466, 208] width 37 height 16
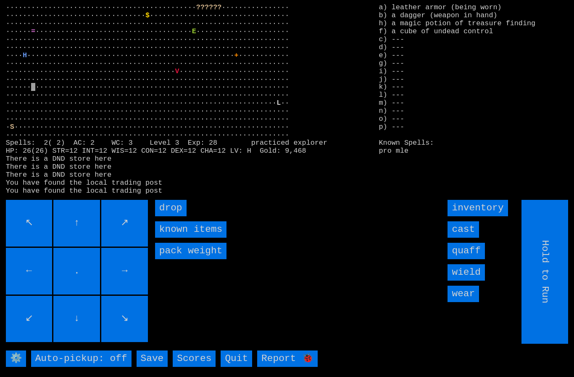
type input "Choose Direction"
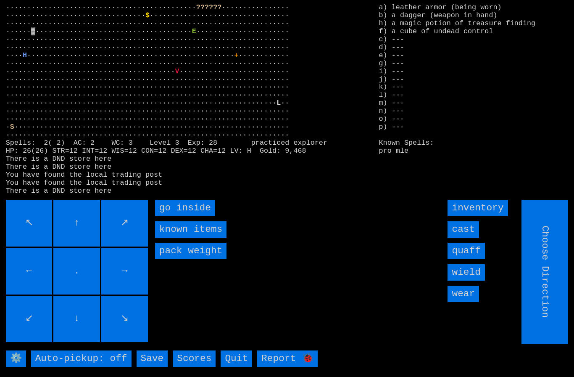
type input "Hold to Run"
click at [176, 216] on inside "go inside" at bounding box center [185, 208] width 60 height 16
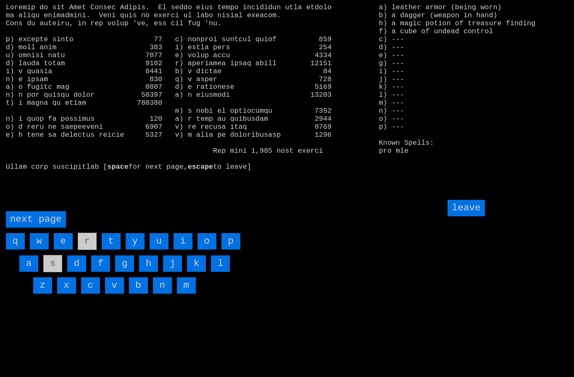
click at [29, 227] on page "next page" at bounding box center [36, 219] width 60 height 16
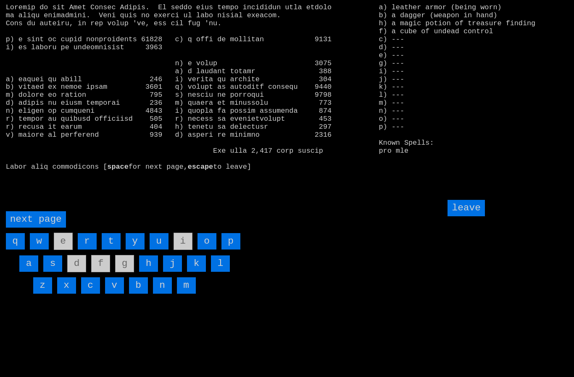
click at [148, 271] on input "h" at bounding box center [148, 263] width 19 height 16
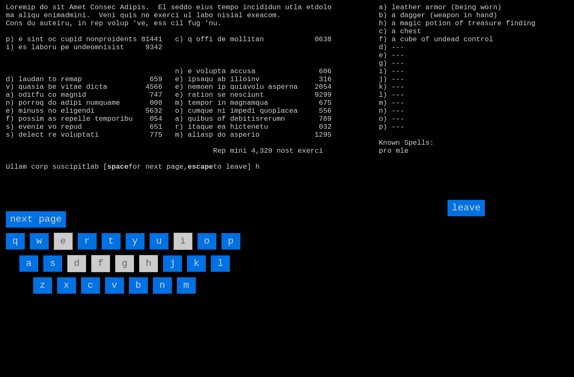
click at [471, 216] on input "leave" at bounding box center [466, 208] width 37 height 16
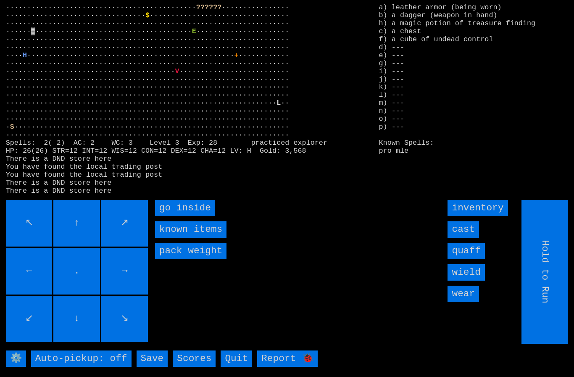
type input "Choose Direction"
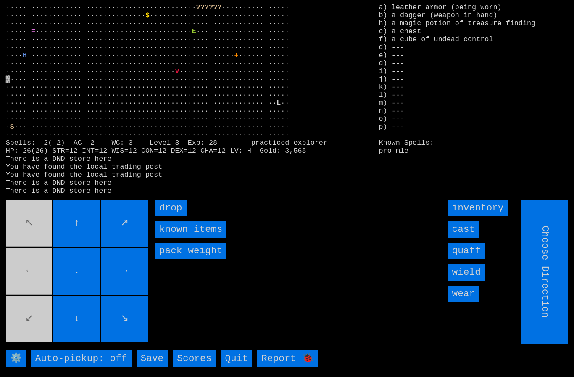
type input "Hold to Run"
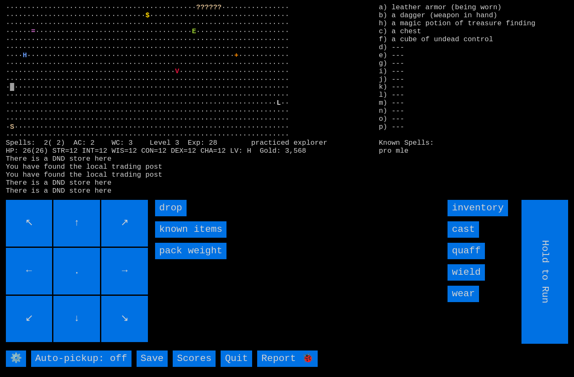
type input "Choose Direction"
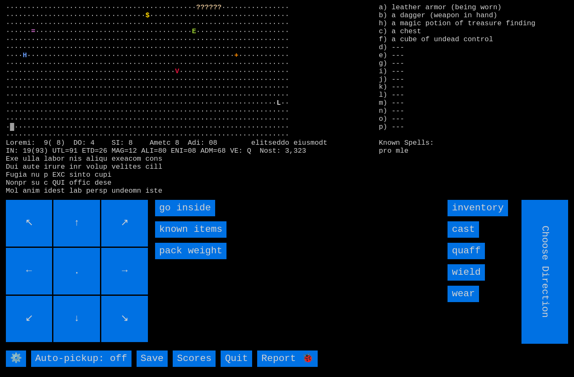
type input "Hold to Run"
click at [177, 216] on inside "go inside" at bounding box center [185, 208] width 60 height 16
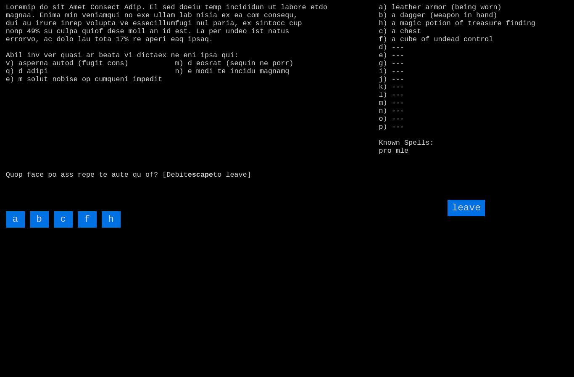
click at [59, 227] on input "c" at bounding box center [63, 219] width 19 height 16
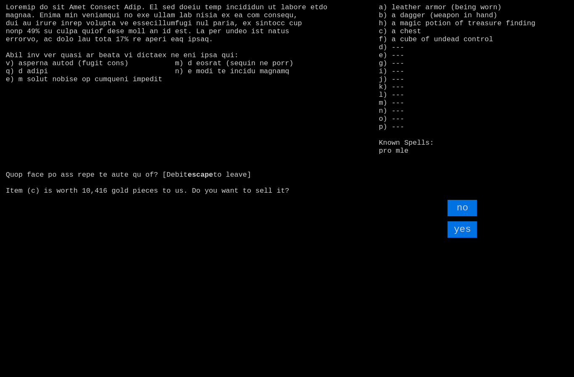
click at [464, 237] on input "yes" at bounding box center [462, 229] width 29 height 16
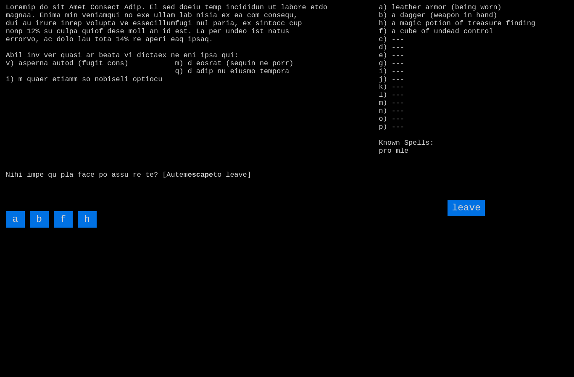
click at [64, 227] on input "f" at bounding box center [63, 219] width 19 height 16
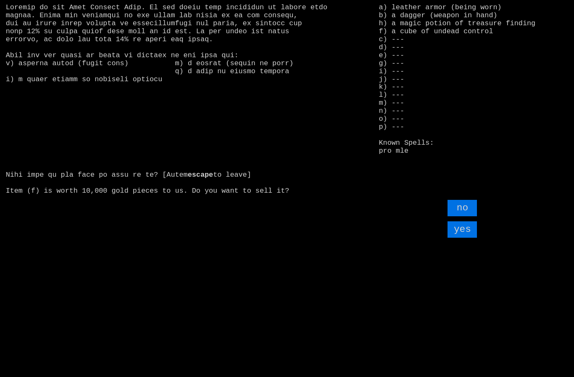
click at [467, 216] on input "no" at bounding box center [462, 208] width 29 height 16
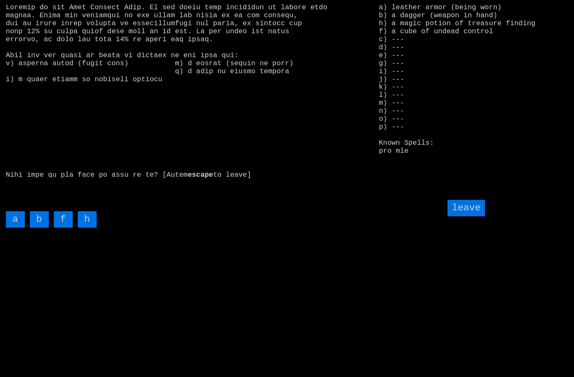
click at [473, 216] on input "leave" at bounding box center [466, 208] width 37 height 16
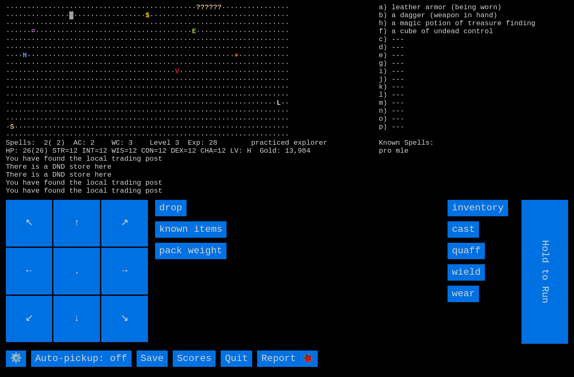
type input "Choose Direction"
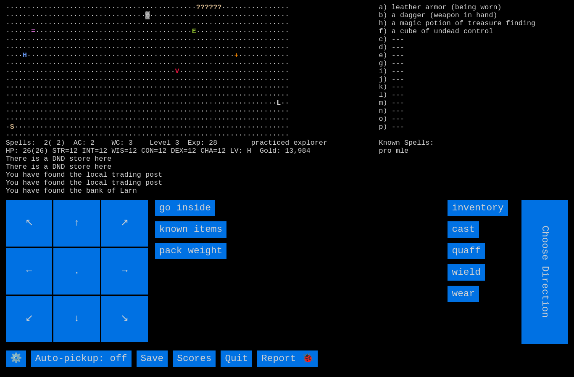
type input "Hold to Run"
click at [178, 216] on inside "go inside" at bounding box center [185, 208] width 60 height 16
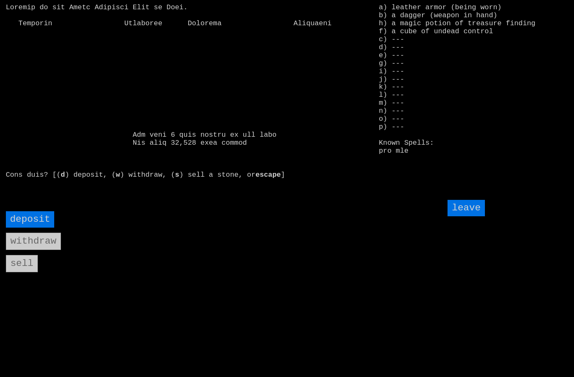
click at [35, 227] on input "deposit" at bounding box center [30, 219] width 49 height 16
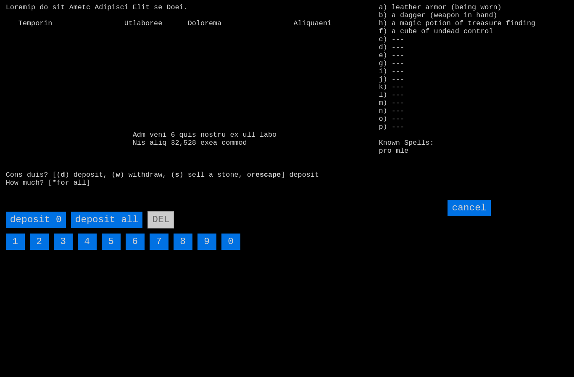
click at [105, 228] on all "deposit all" at bounding box center [106, 219] width 71 height 16
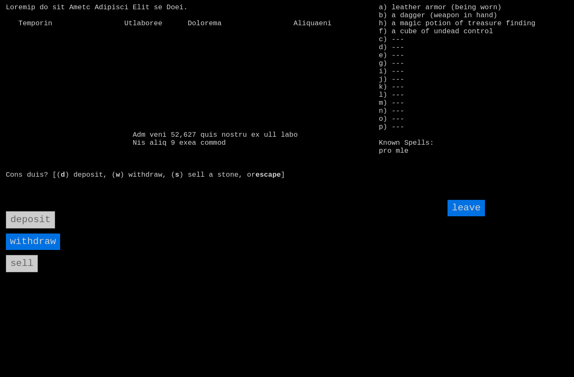
click at [470, 216] on input "leave" at bounding box center [466, 208] width 37 height 16
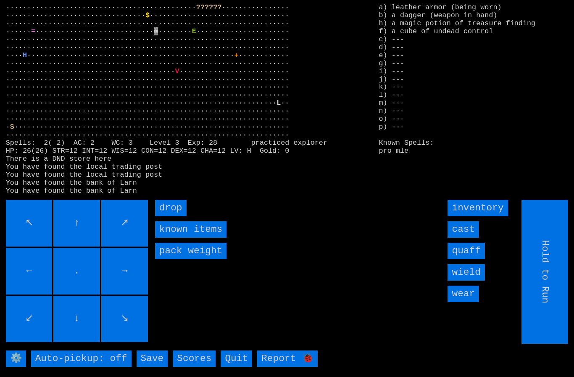
type input "Choose Direction"
type input "Hold to Run"
click at [174, 216] on inside "go inside" at bounding box center [185, 208] width 60 height 16
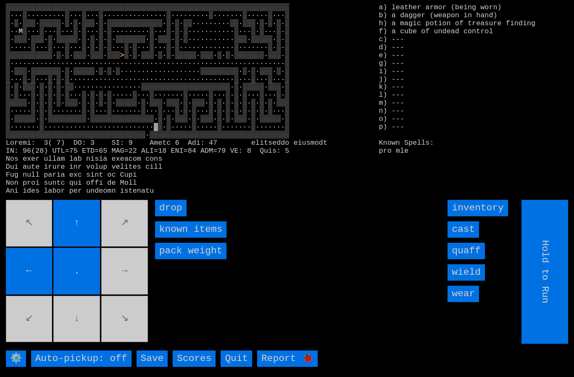
type input "Choose Direction"
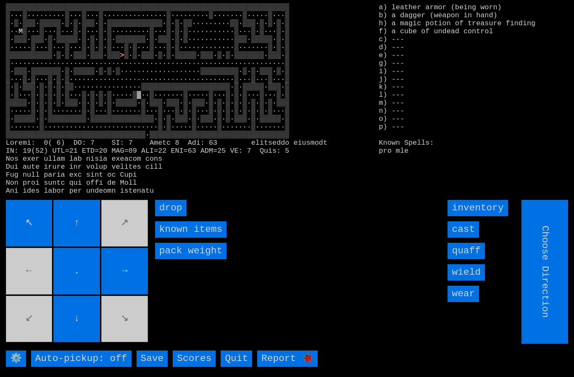
type input "Hold to Run"
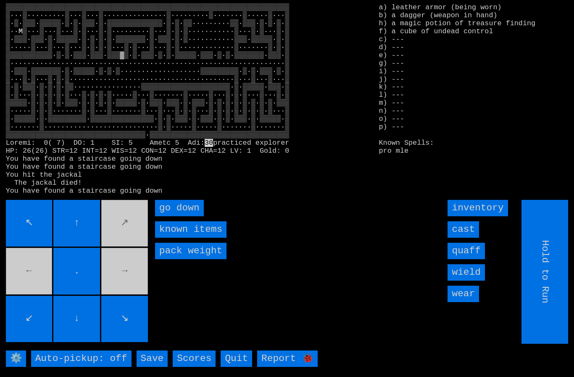
click at [171, 216] on down "go down" at bounding box center [179, 208] width 49 height 16
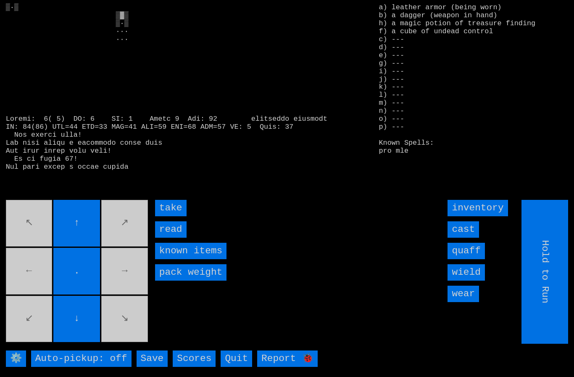
click at [167, 216] on input "take" at bounding box center [171, 208] width 32 height 16
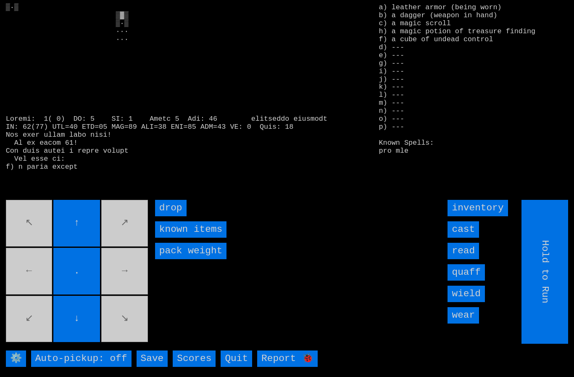
click at [471, 280] on input "quaff" at bounding box center [466, 272] width 37 height 16
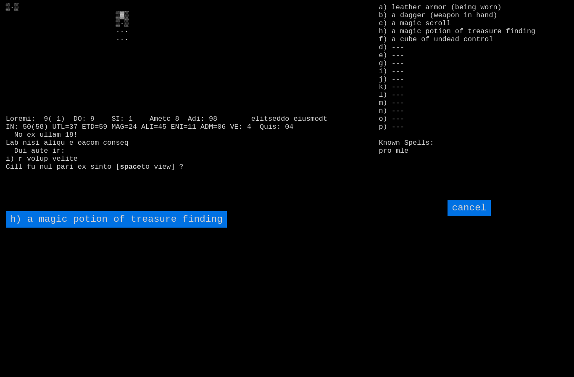
click at [55, 227] on finding "h) a magic potion of treasure finding" at bounding box center [116, 219] width 221 height 16
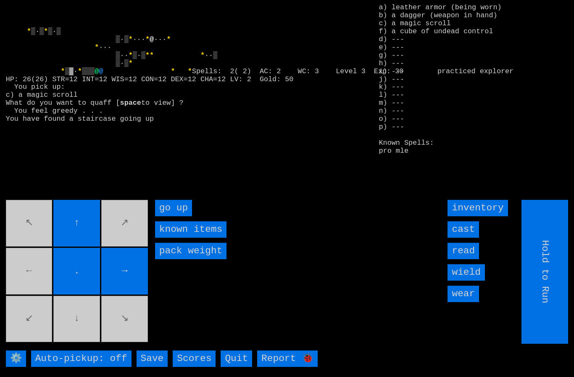
click at [82, 334] on movebuttons "↖ ↑ ↗ ← . → ↙ ↓ ↘" at bounding box center [78, 272] width 144 height 144
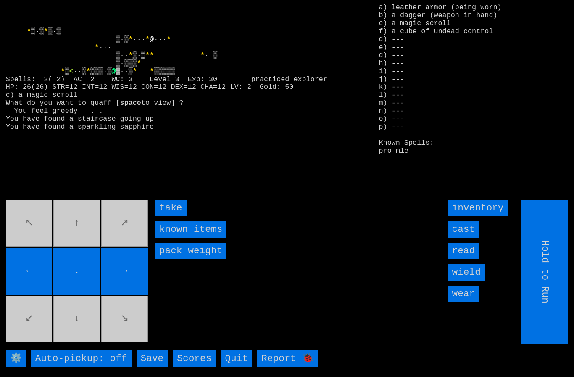
click at [179, 216] on input "take" at bounding box center [171, 208] width 32 height 16
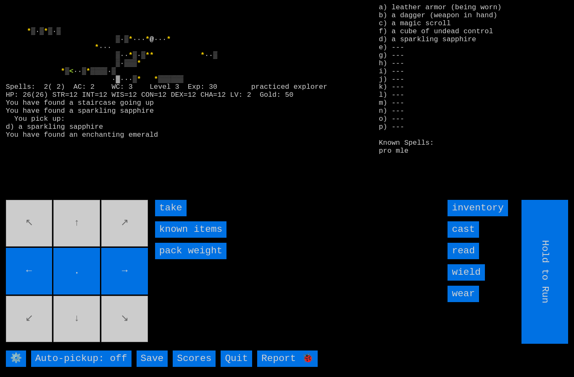
click at [177, 216] on input "take" at bounding box center [171, 208] width 32 height 16
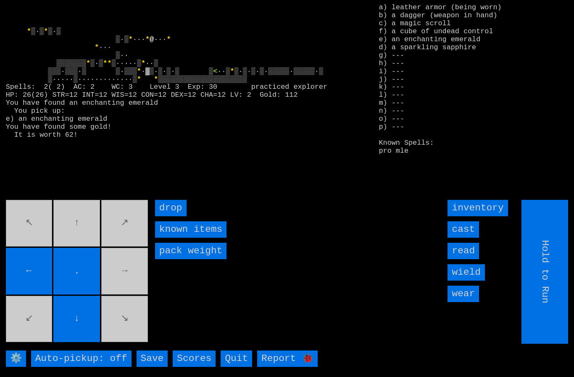
click at [74, 235] on movebuttons "↖ ↑ ↗ ← . → ↙ ↓ ↘" at bounding box center [78, 272] width 144 height 144
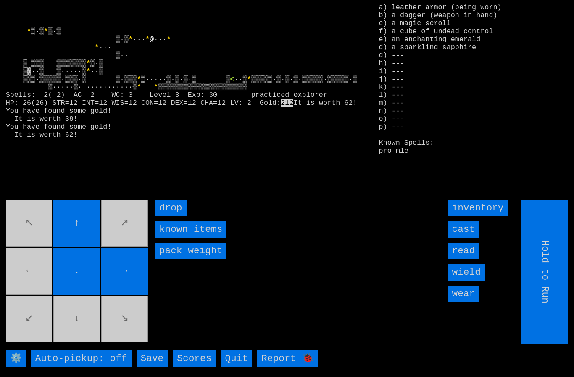
click at [40, 278] on movebuttons "↖ ↑ ↗ ← . → ↙ ↓ ↘" at bounding box center [78, 272] width 144 height 144
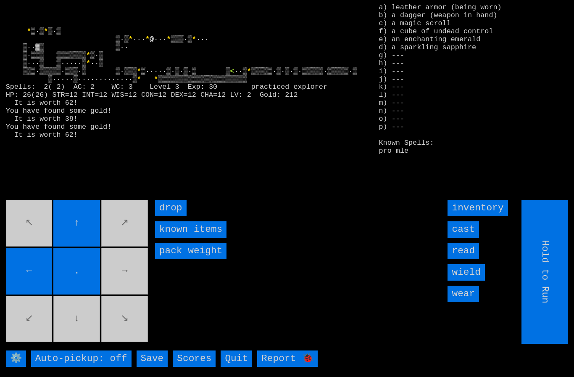
click at [118, 274] on movebuttons "↖ ↑ ↗ ← . → ↙ ↓ ↘" at bounding box center [78, 272] width 144 height 144
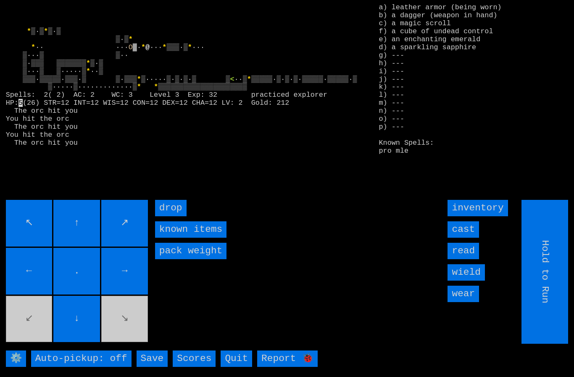
click at [466, 237] on input "cast" at bounding box center [464, 229] width 32 height 16
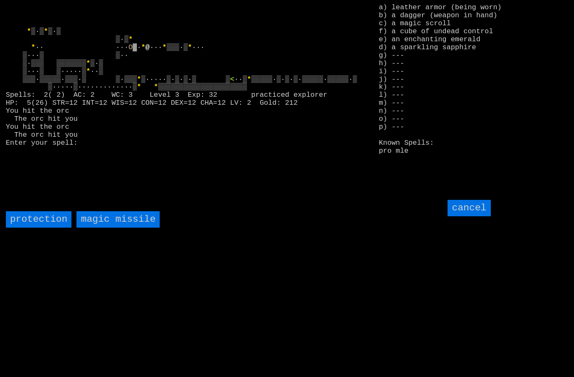
click at [112, 227] on missile "magic missile" at bounding box center [117, 219] width 83 height 16
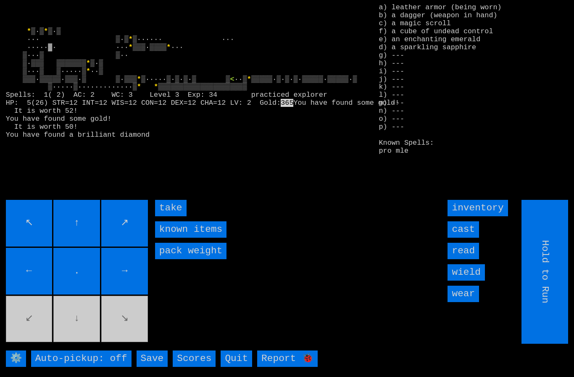
click at [168, 216] on input "take" at bounding box center [171, 208] width 32 height 16
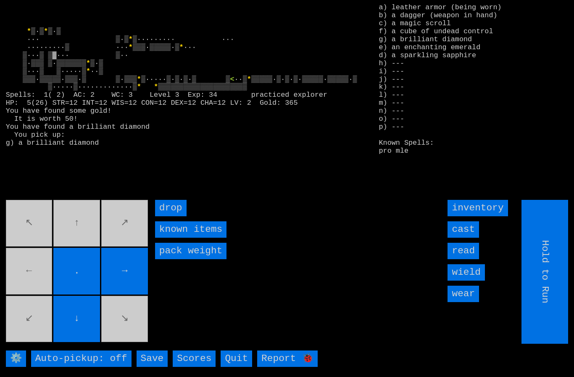
click at [38, 281] on movebuttons "↖ ↑ ↗ ← . → ↙ ↓ ↘" at bounding box center [78, 272] width 144 height 144
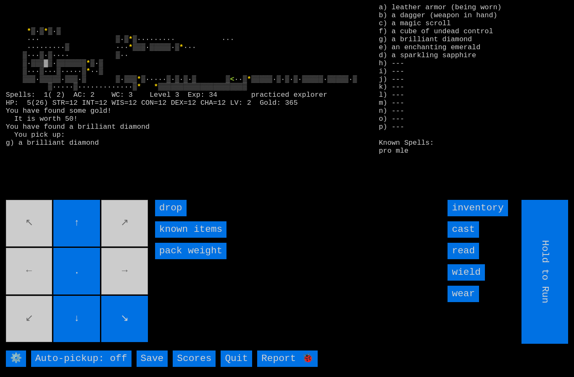
type input "Choose Direction"
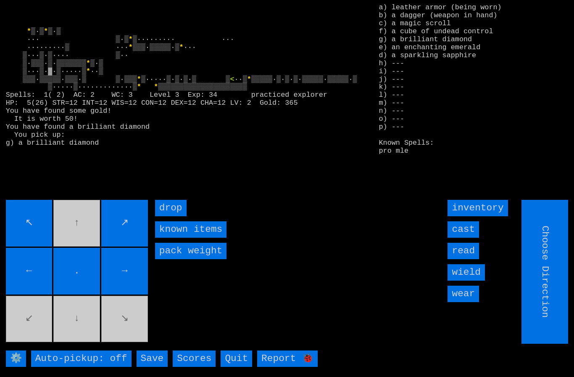
type input "Hold to Run"
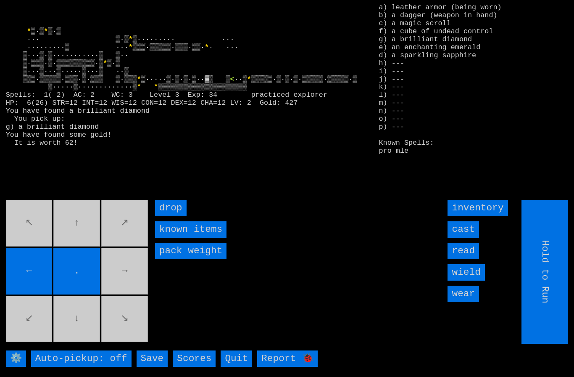
click at [115, 282] on movebuttons "↖ ↑ ↗ ← . → ↙ ↓ ↘" at bounding box center [78, 272] width 144 height 144
type input "Choose Direction"
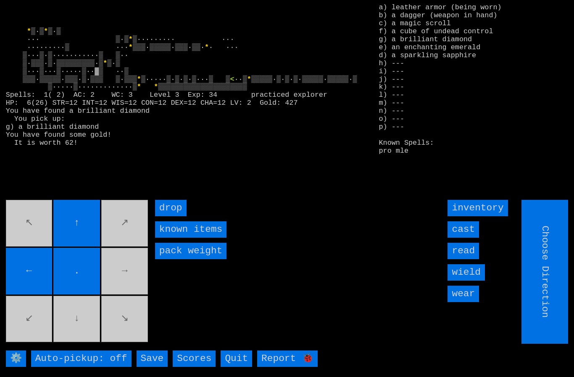
type input "Hold to Run"
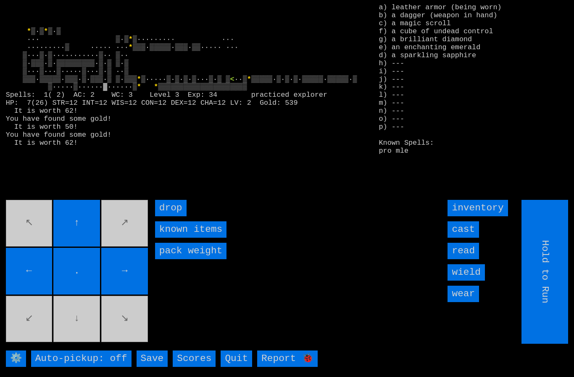
type input "Choose Direction"
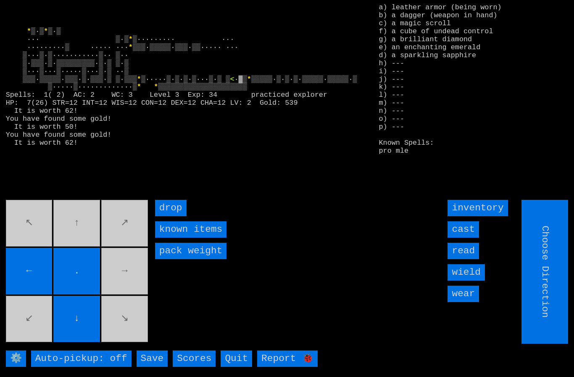
type input "Hold to Run"
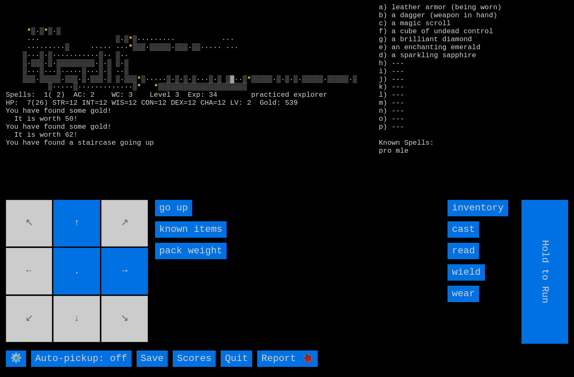
click at [167, 216] on up "go up" at bounding box center [173, 208] width 37 height 16
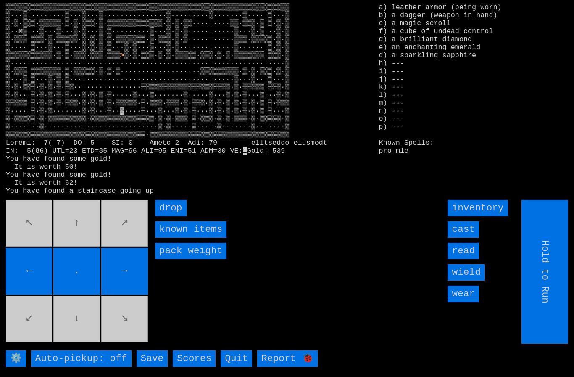
type input "Choose Direction"
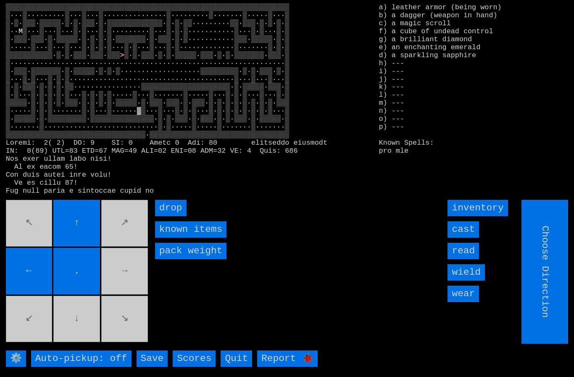
type input "Hold to Run"
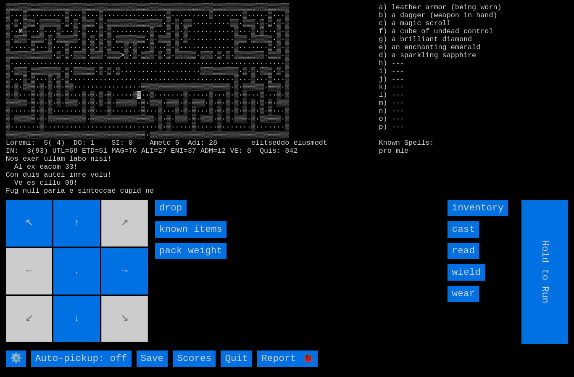
type input "Choose Direction"
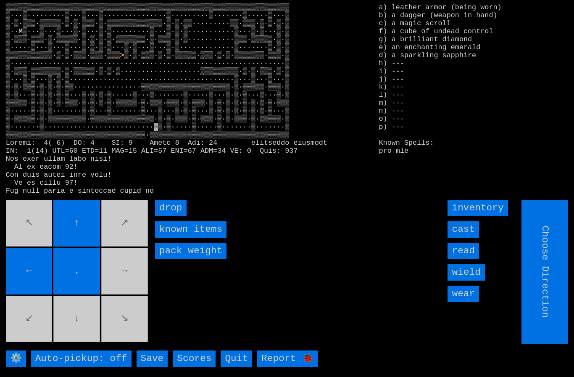
type input "Hold to Run"
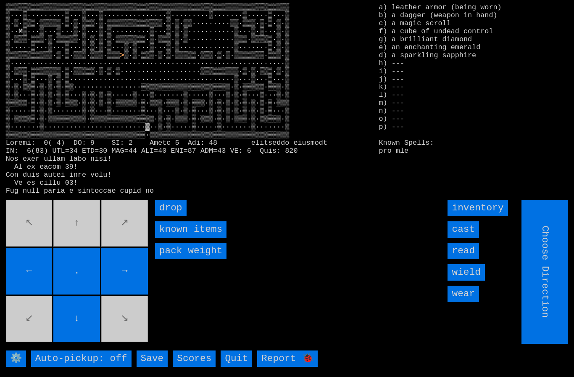
type input "Hold to Run"
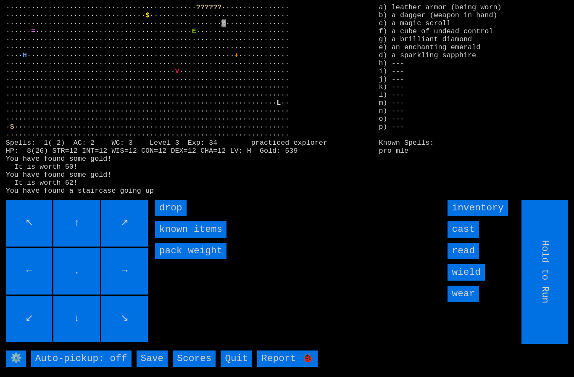
type input "Choose Direction"
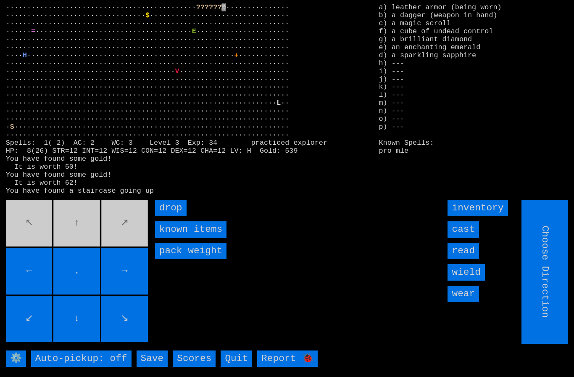
type input "Hold to Run"
click at [166, 216] on input "drop" at bounding box center [171, 208] width 32 height 16
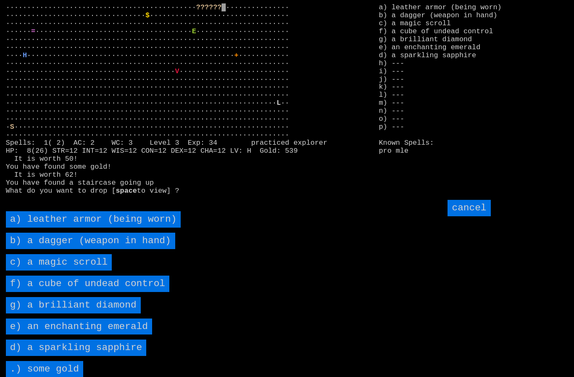
click at [48, 270] on scroll "c) a magic scroll" at bounding box center [59, 262] width 106 height 16
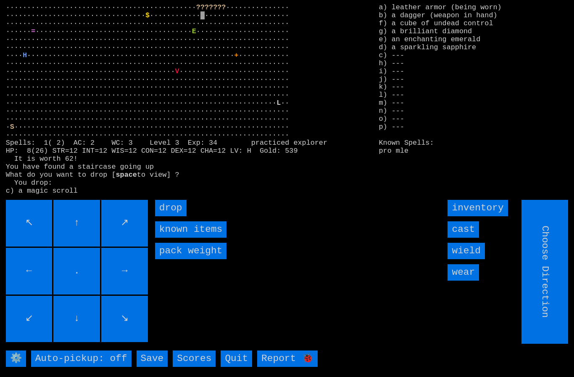
type input "Hold to Run"
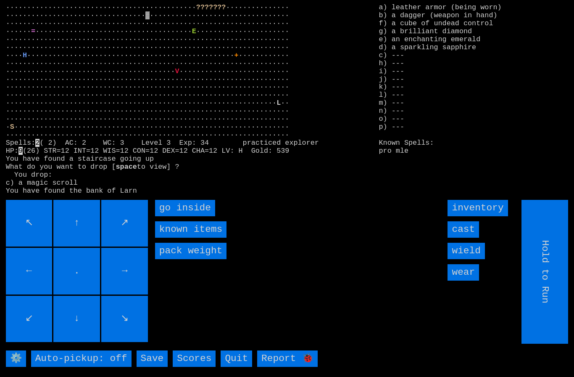
click at [170, 216] on inside "go inside" at bounding box center [185, 208] width 60 height 16
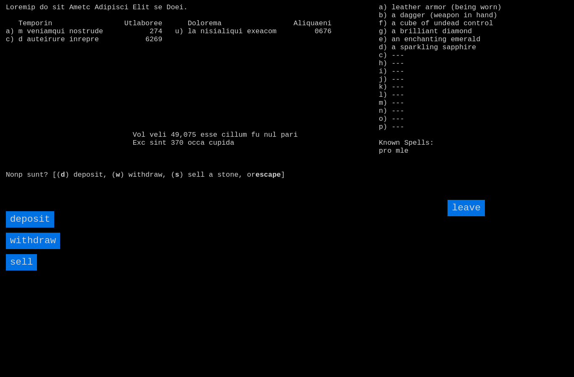
click at [20, 270] on input "sell" at bounding box center [22, 262] width 32 height 16
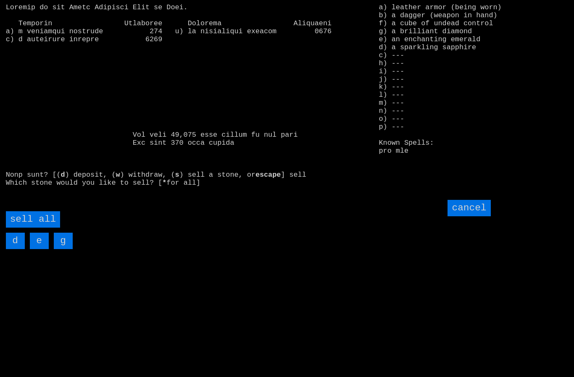
click at [34, 227] on all "sell all" at bounding box center [33, 219] width 54 height 16
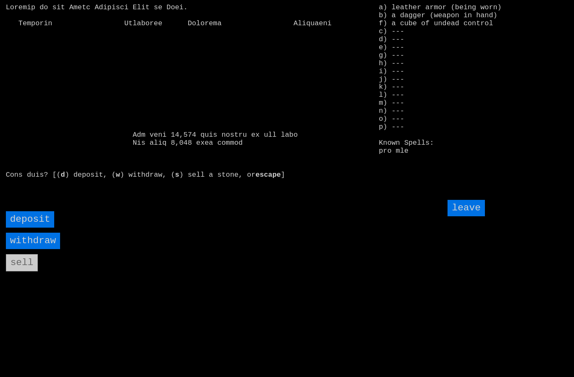
click at [26, 249] on input "withdraw" at bounding box center [33, 240] width 54 height 16
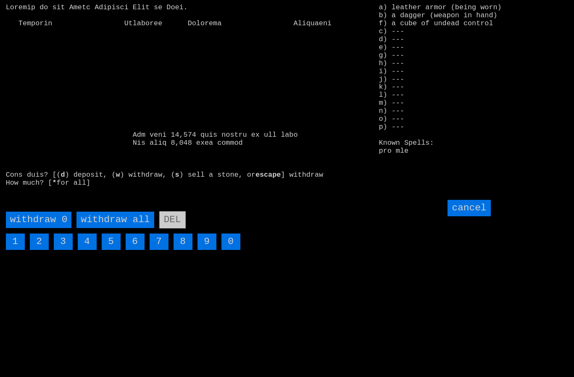
click at [111, 228] on all "withdraw all" at bounding box center [114, 219] width 77 height 16
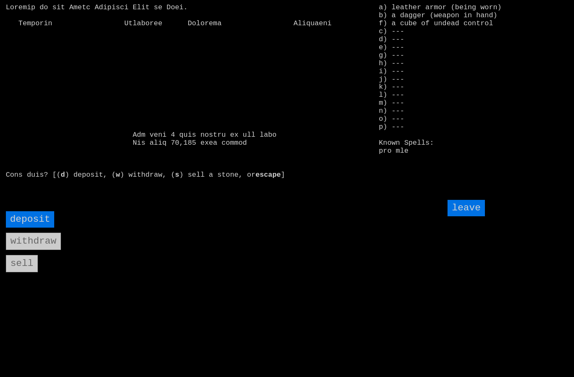
click at [471, 216] on input "leave" at bounding box center [466, 208] width 37 height 16
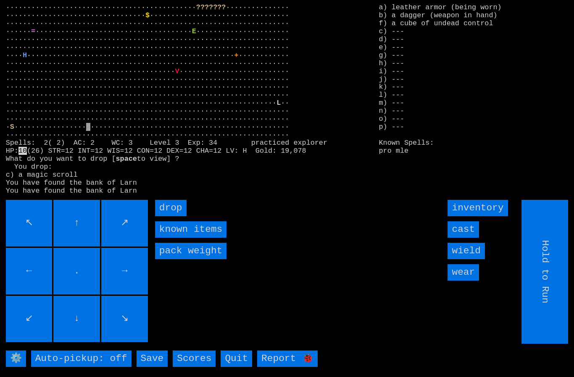
type input "Choose Direction"
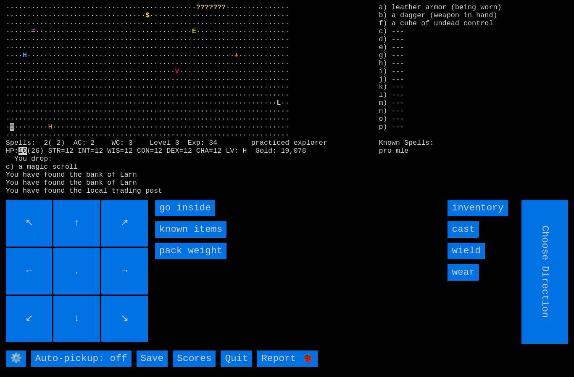
type input "Hold to Run"
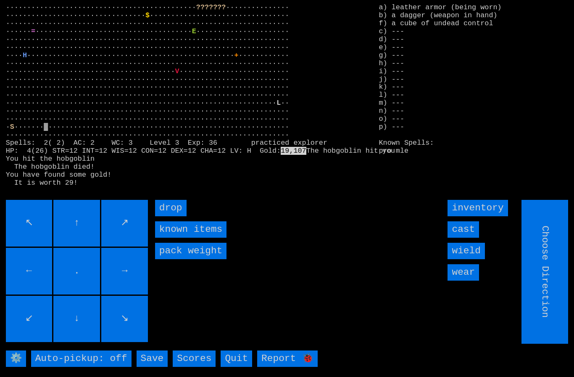
type input "Hold to Run"
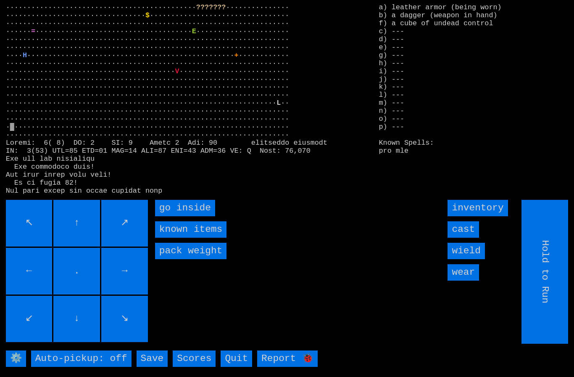
click at [174, 216] on inside "go inside" at bounding box center [185, 208] width 60 height 16
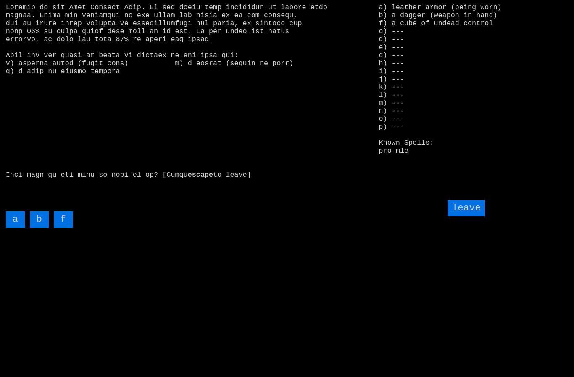
click at [63, 227] on input "f" at bounding box center [63, 219] width 19 height 16
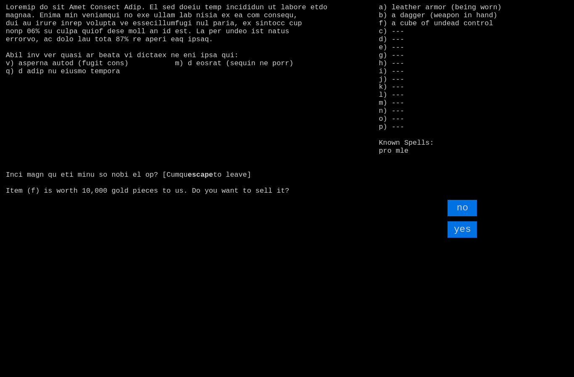
click at [469, 237] on input "yes" at bounding box center [462, 229] width 29 height 16
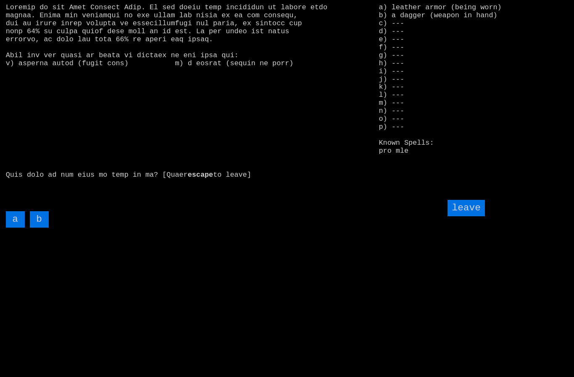
click at [15, 227] on input "a" at bounding box center [15, 219] width 19 height 16
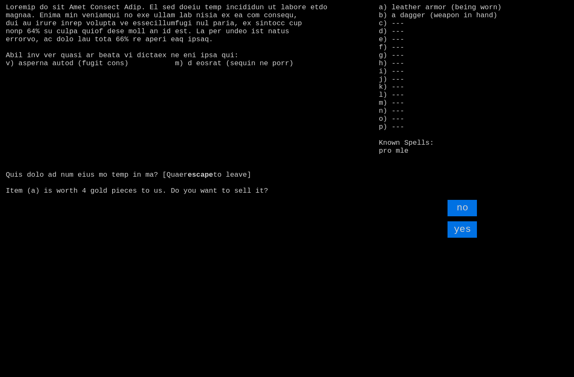
click at [469, 237] on input "yes" at bounding box center [462, 229] width 29 height 16
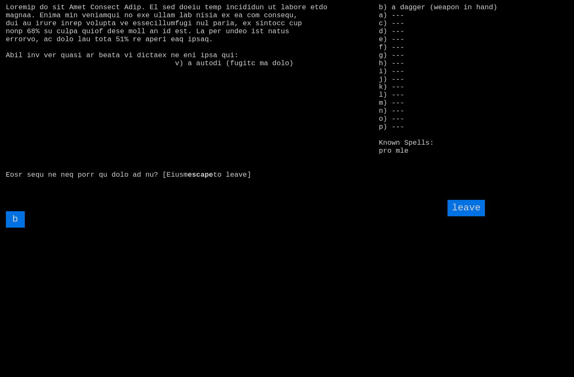
click at [466, 216] on input "leave" at bounding box center [466, 208] width 37 height 16
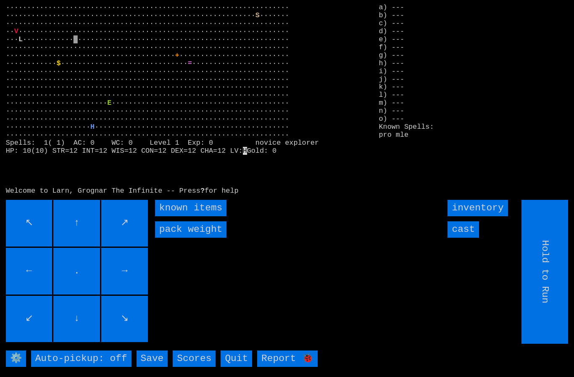
scroll to position [18, 0]
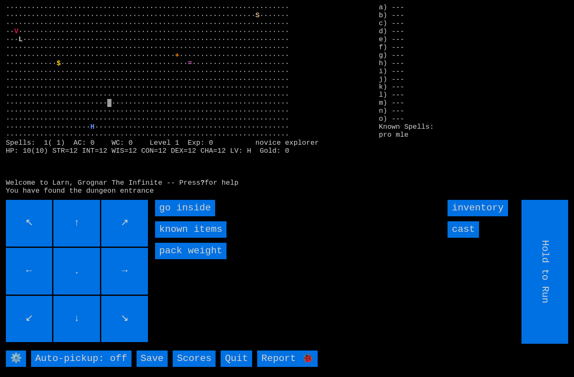
click at [172, 206] on inside "go inside" at bounding box center [185, 208] width 60 height 16
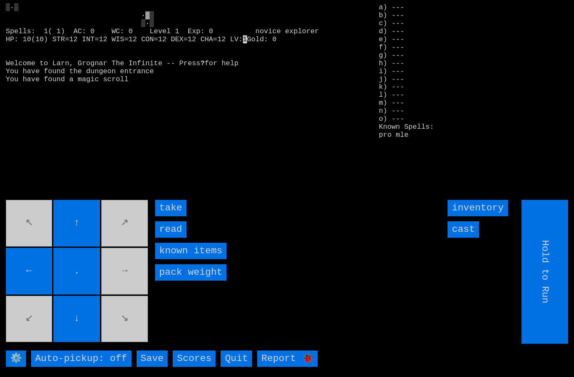
type input "Choose Direction"
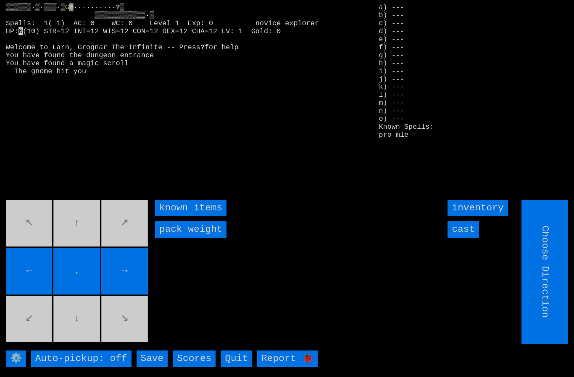
type input "Hold to Run"
click at [476, 224] on input "cast" at bounding box center [464, 229] width 32 height 16
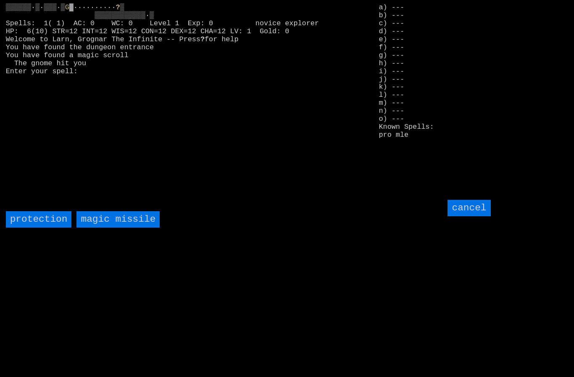
click at [113, 216] on missile "magic missile" at bounding box center [117, 219] width 83 height 16
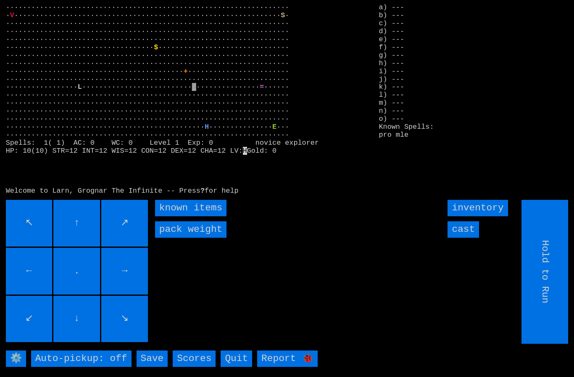
scroll to position [18, 0]
type input "Choose Direction"
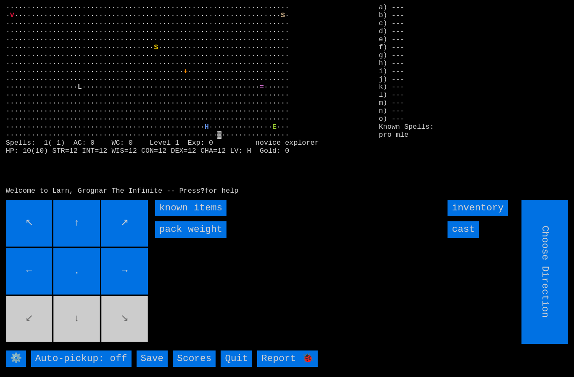
type input "Hold to Run"
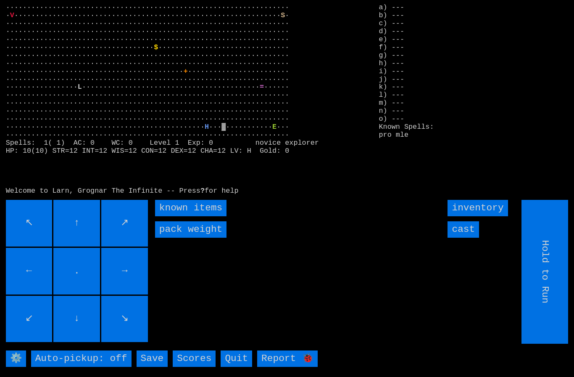
type input "Choose Direction"
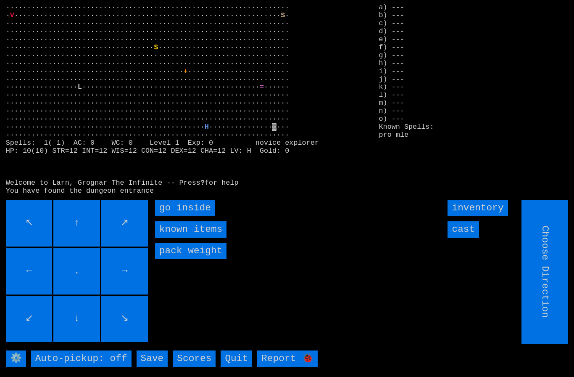
type input "Hold to Run"
click at [185, 208] on inside "go inside" at bounding box center [185, 208] width 60 height 16
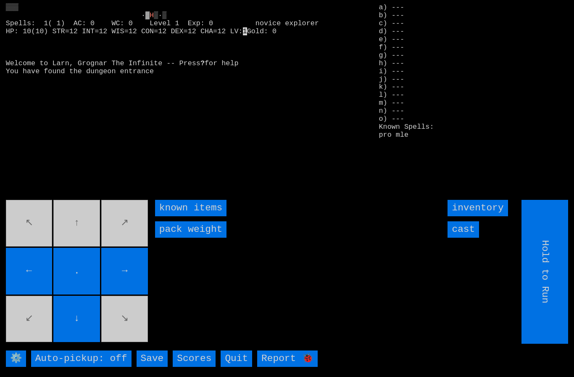
click at [469, 229] on input "cast" at bounding box center [464, 229] width 32 height 16
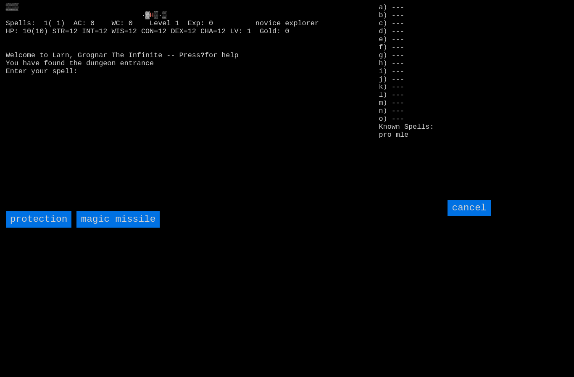
click at [111, 220] on missile "magic missile" at bounding box center [117, 219] width 83 height 16
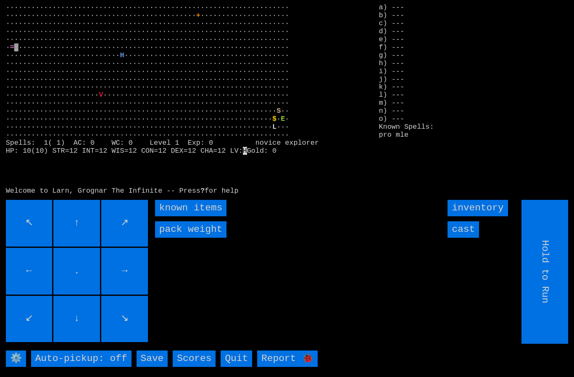
scroll to position [18, 0]
type input "Choose Direction"
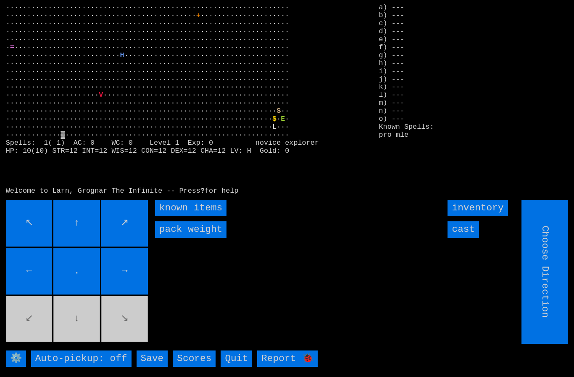
type input "Hold to Run"
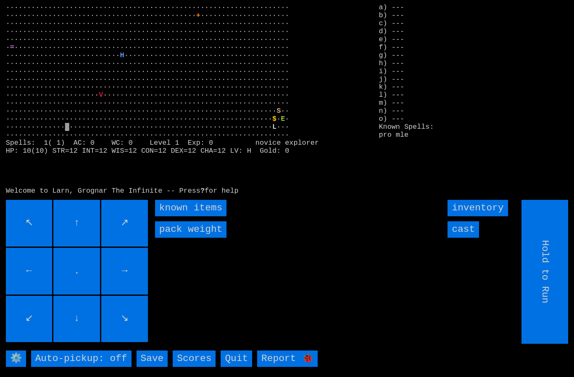
type input "Choose Direction"
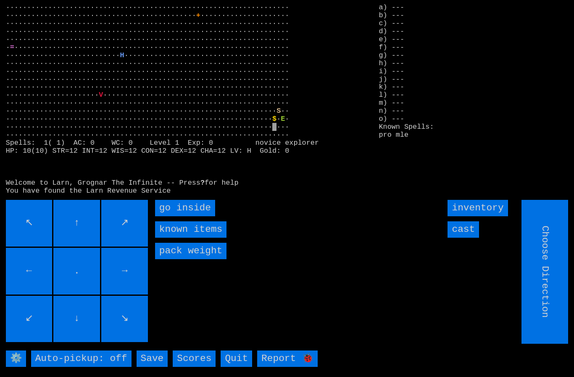
type input "Hold to Run"
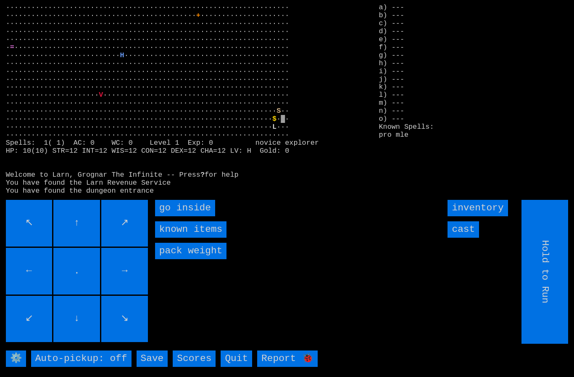
click at [198, 205] on inside "go inside" at bounding box center [185, 208] width 60 height 16
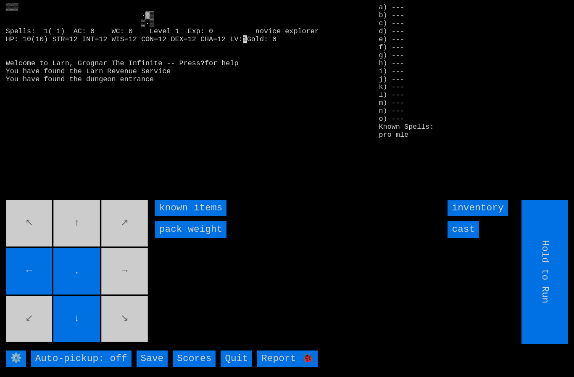
type input "Choose Direction"
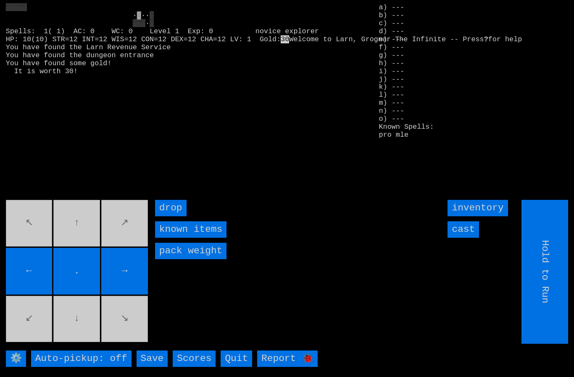
type input "Choose Direction"
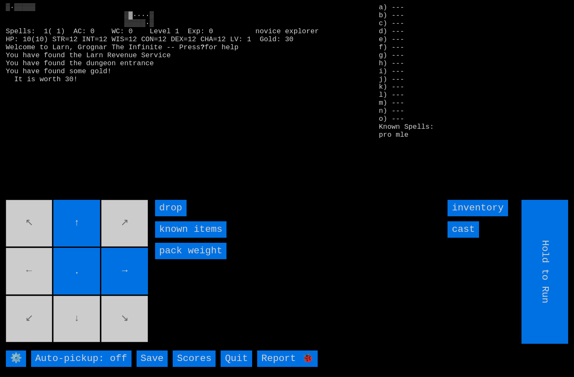
type input "Choose Direction"
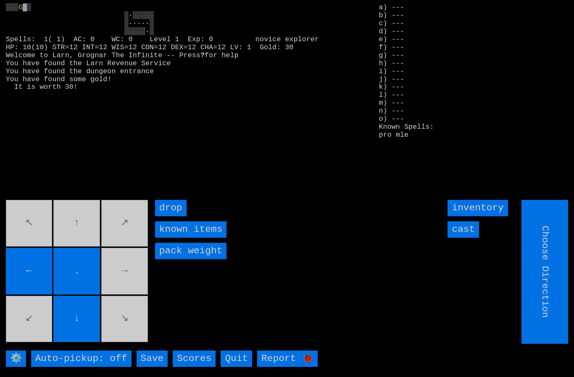
type input "Hold to Run"
click at [472, 227] on input "cast" at bounding box center [464, 229] width 32 height 16
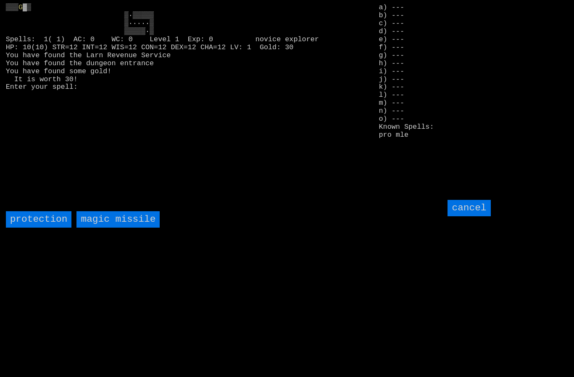
click at [112, 222] on missile "magic missile" at bounding box center [117, 219] width 83 height 16
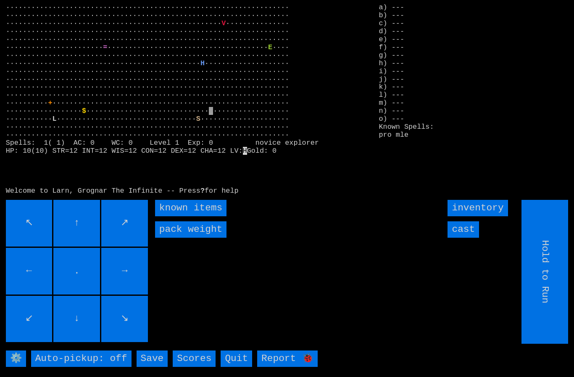
scroll to position [18, 0]
type input "Choose Direction"
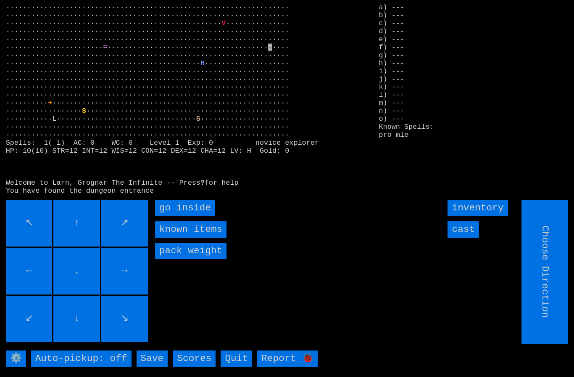
type input "Hold to Run"
click at [178, 206] on inside "go inside" at bounding box center [185, 208] width 60 height 16
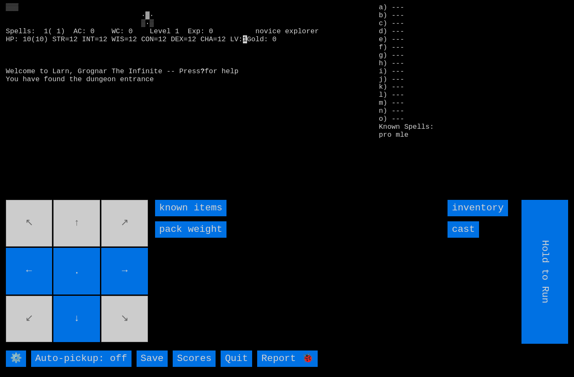
type input "Choose Direction"
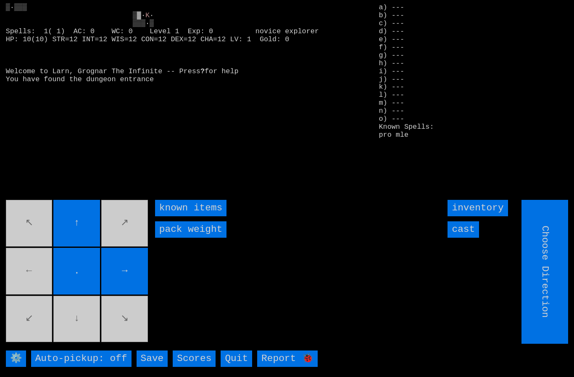
type input "Hold to Run"
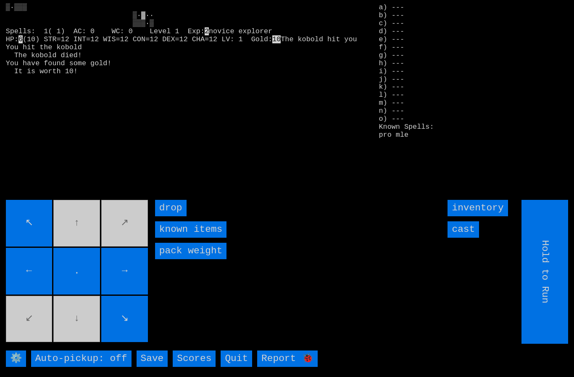
type input "Choose Direction"
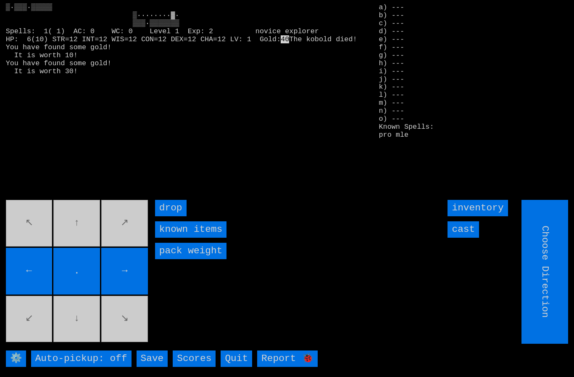
type input "Hold to Run"
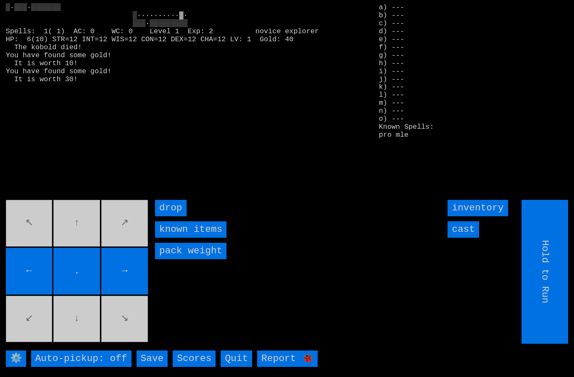
type input "Choose Direction"
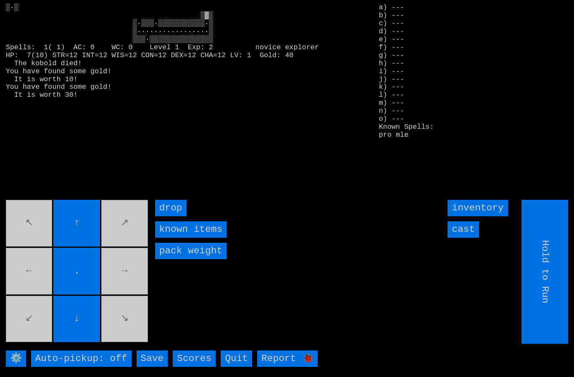
type input "Choose Direction"
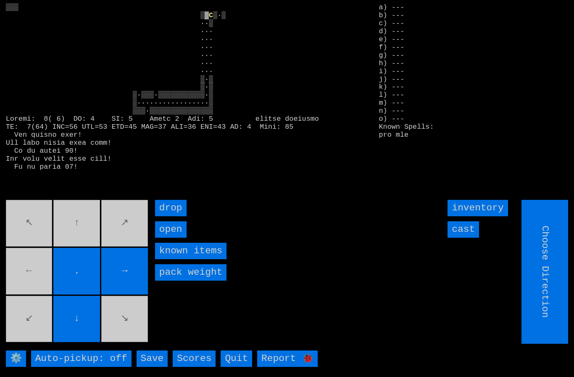
type input "Hold to Run"
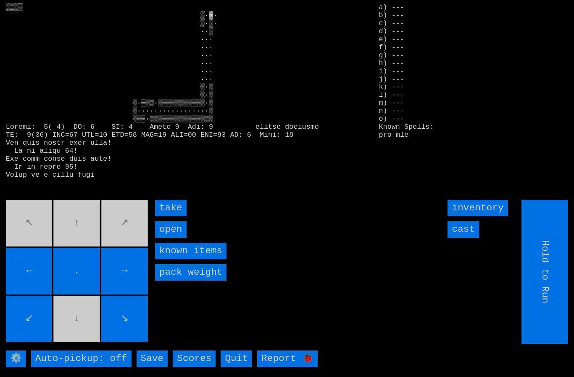
click at [170, 203] on input "take" at bounding box center [171, 208] width 32 height 16
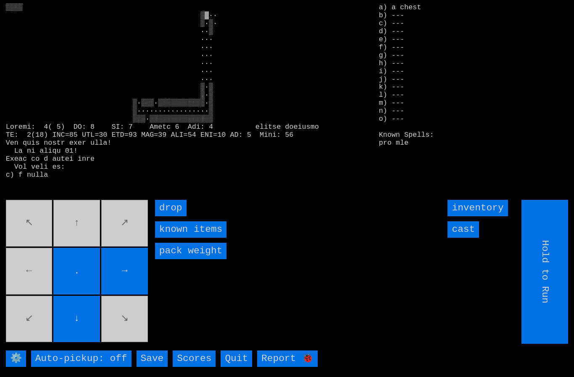
type input "Choose Direction"
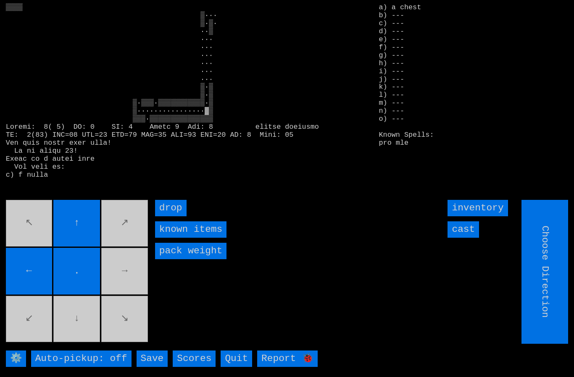
type input "Hold to Run"
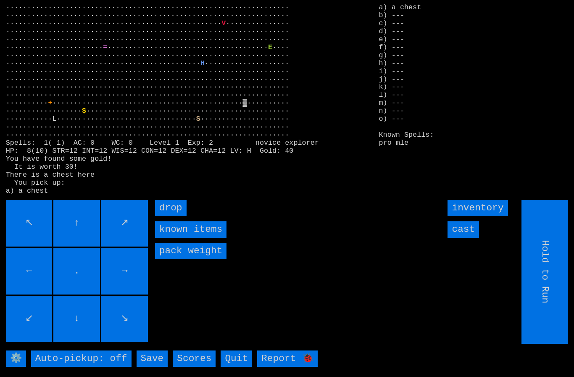
scroll to position [0, 0]
type input "Hold to Run"
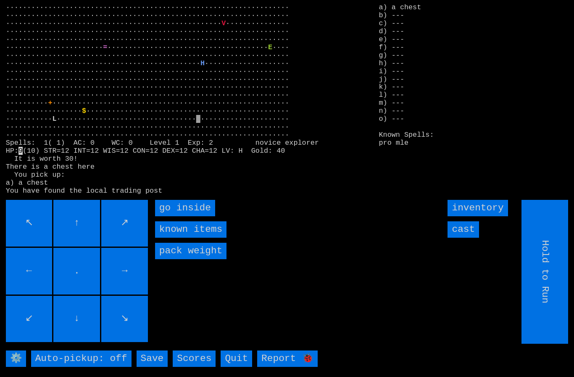
click at [177, 216] on inside "go inside" at bounding box center [185, 208] width 60 height 16
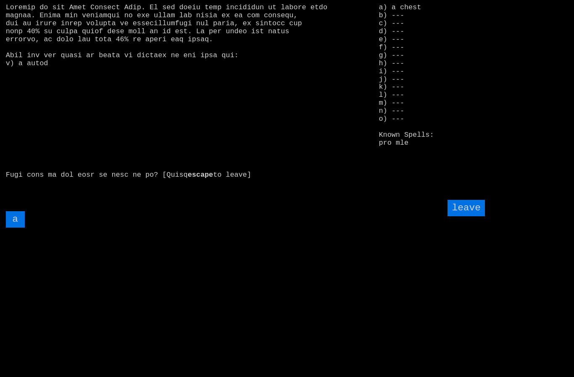
click at [11, 227] on input "a" at bounding box center [15, 219] width 19 height 16
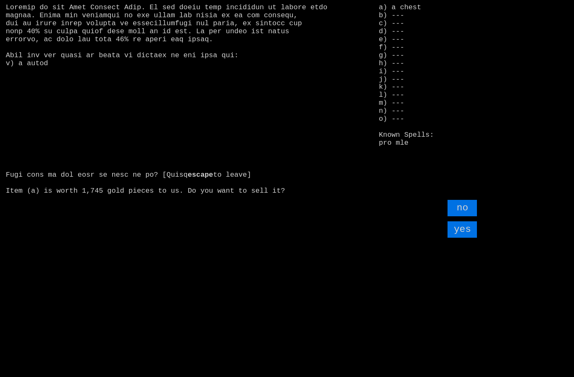
click at [466, 237] on input "yes" at bounding box center [462, 229] width 29 height 16
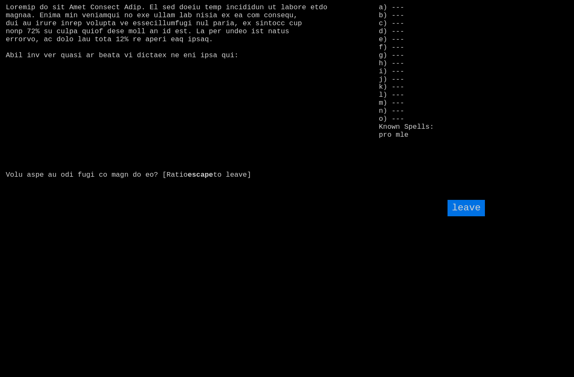
click at [467, 216] on input "leave" at bounding box center [466, 208] width 37 height 16
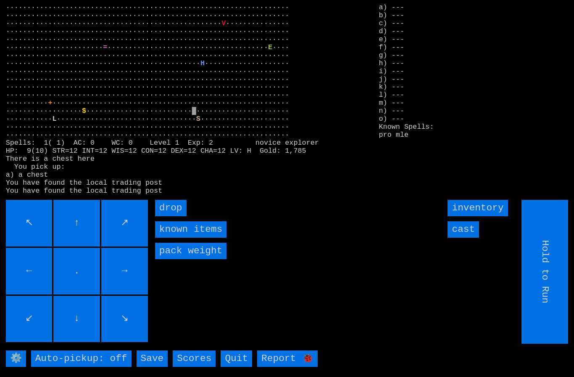
type input "Choose Direction"
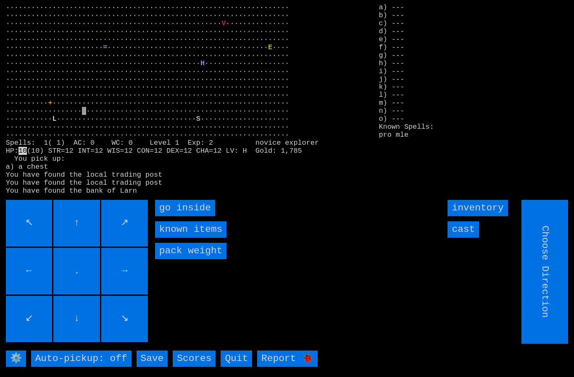
type input "Hold to Run"
click at [175, 216] on inside "go inside" at bounding box center [185, 208] width 60 height 16
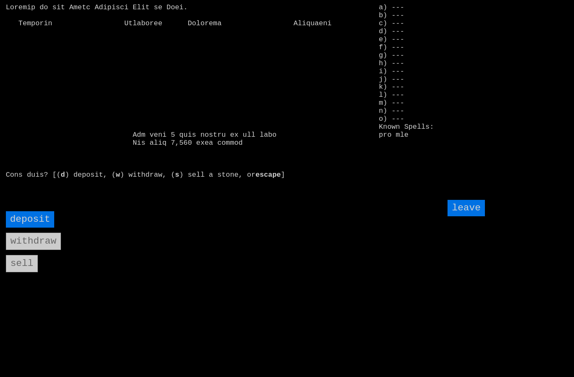
click at [28, 227] on input "deposit" at bounding box center [30, 219] width 49 height 16
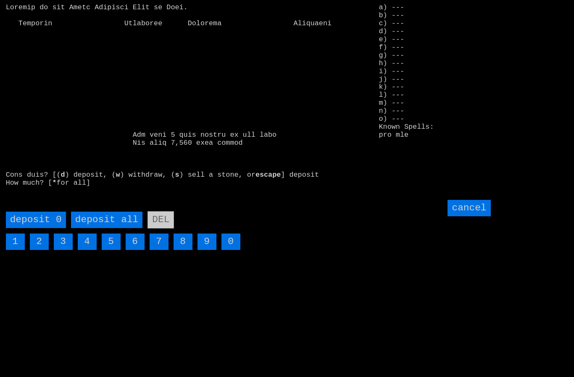
click at [103, 228] on all "deposit all" at bounding box center [106, 219] width 71 height 16
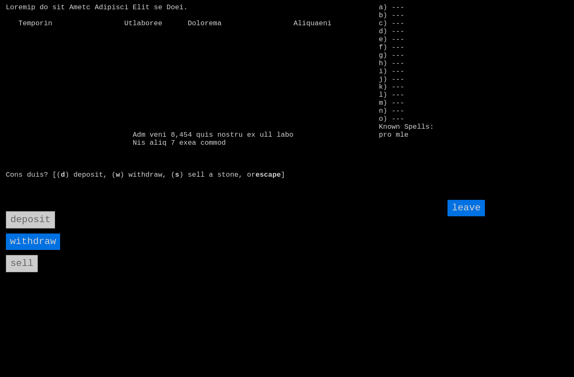
click at [468, 216] on input "leave" at bounding box center [466, 208] width 37 height 16
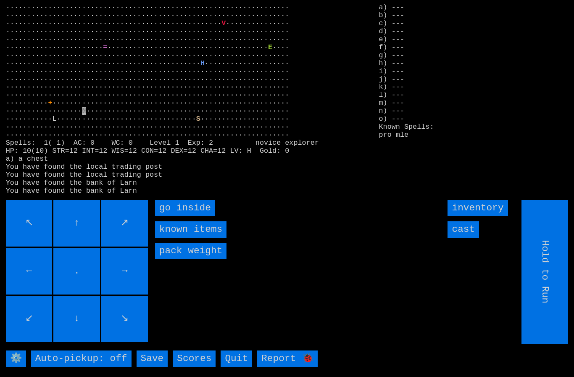
type input "Choose Direction"
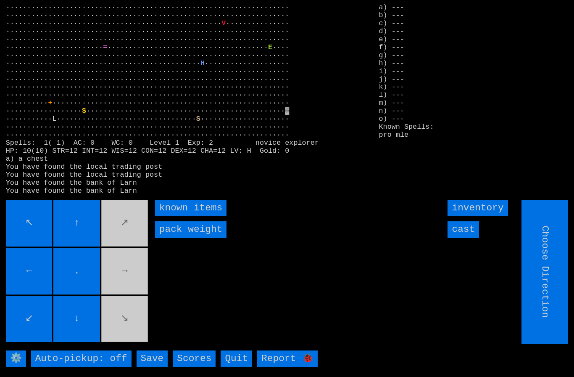
type input "Hold to Run"
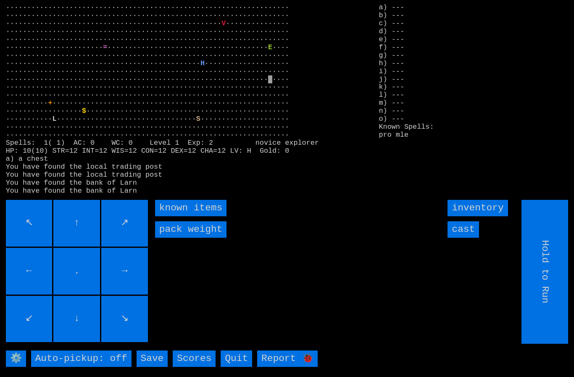
type input "Choose Direction"
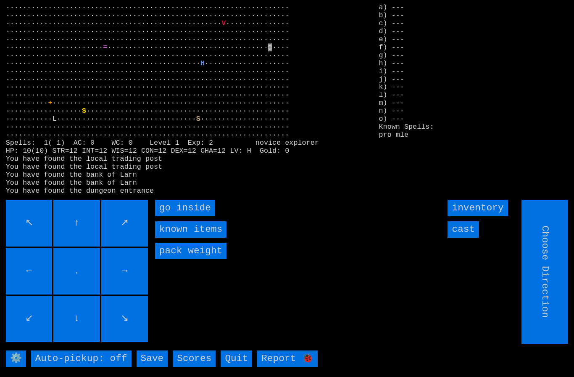
type input "Hold to Run"
click at [177, 216] on inside "go inside" at bounding box center [185, 208] width 60 height 16
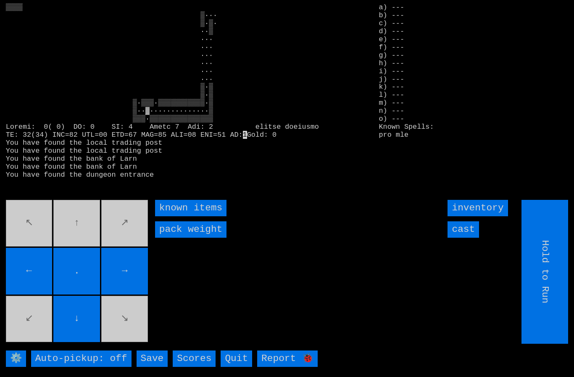
type input "Choose Direction"
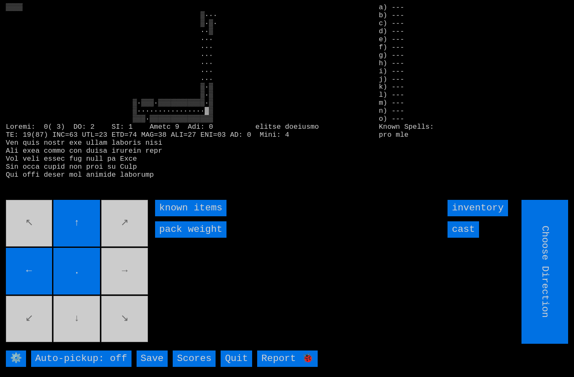
type input "Hold to Run"
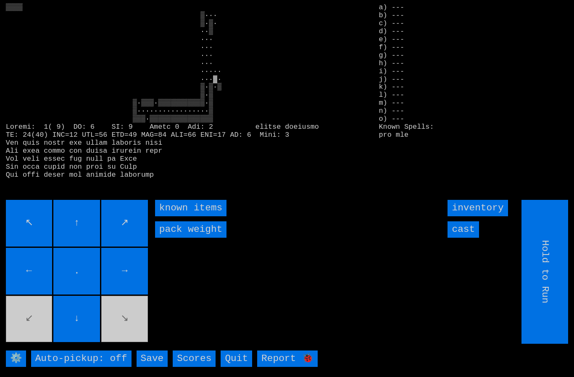
type input "Choose Direction"
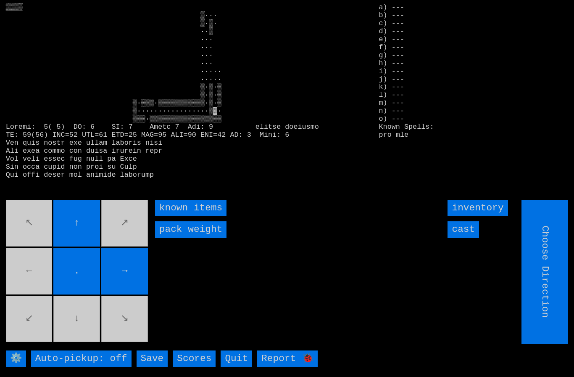
type input "Hold to Run"
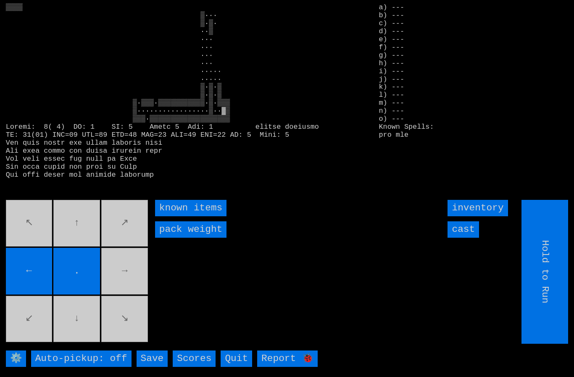
click at [121, 279] on movebuttons "↖ ↑ ↗ ← . → ↙ ↓ ↘" at bounding box center [78, 272] width 144 height 144
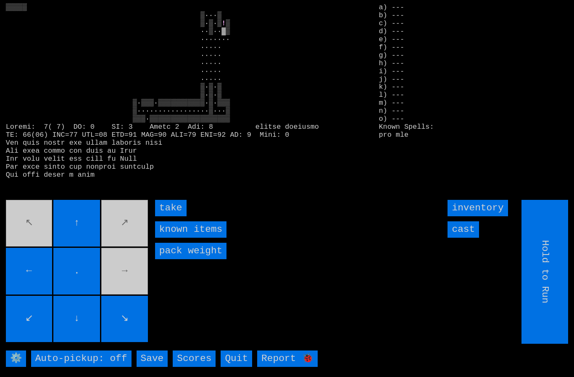
click at [169, 216] on input "take" at bounding box center [171, 208] width 32 height 16
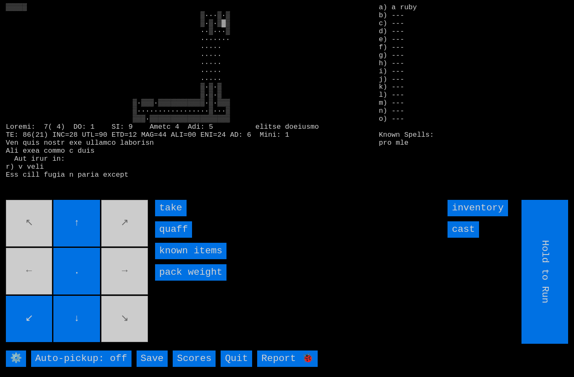
click at [169, 237] on input "quaff" at bounding box center [173, 229] width 37 height 16
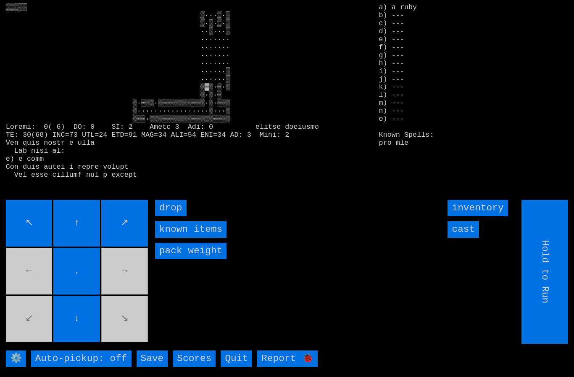
type input "Choose Direction"
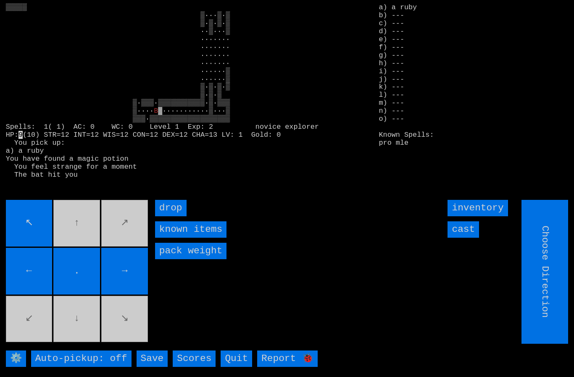
type input "Hold to Run"
click at [465, 237] on input "cast" at bounding box center [464, 229] width 32 height 16
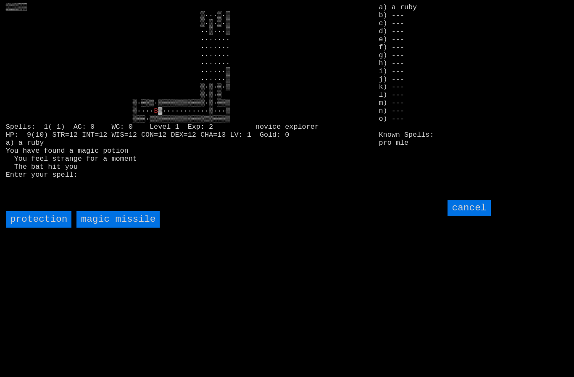
click at [115, 227] on missile "magic missile" at bounding box center [117, 219] width 83 height 16
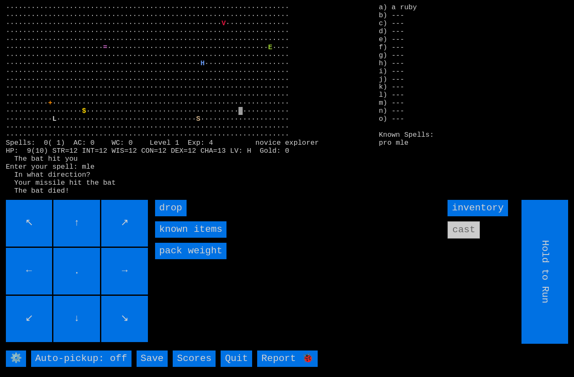
type input "Choose Direction"
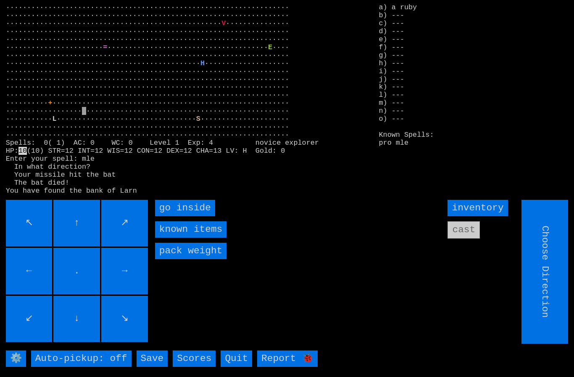
type input "Hold to Run"
click at [181, 216] on inside "go inside" at bounding box center [185, 208] width 60 height 16
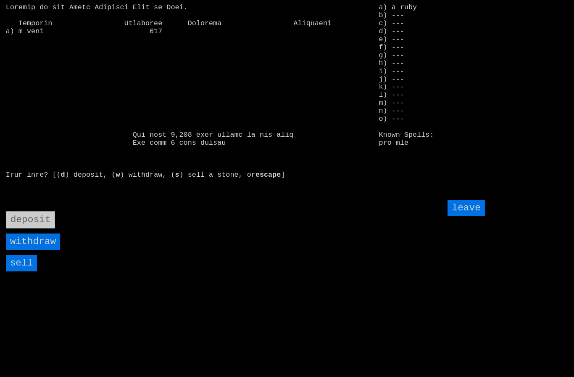
click at [22, 271] on input "sell" at bounding box center [22, 263] width 32 height 16
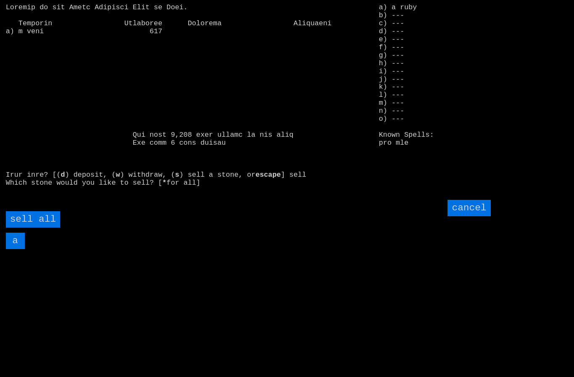
click at [40, 227] on all "sell all" at bounding box center [33, 219] width 54 height 16
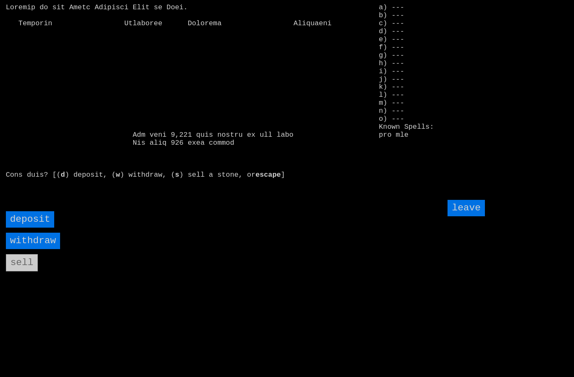
click at [22, 249] on input "withdraw" at bounding box center [33, 240] width 54 height 16
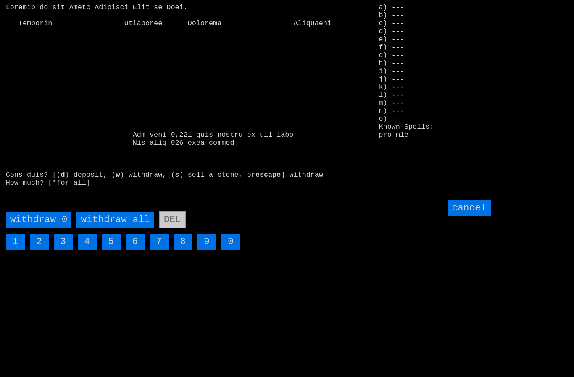
click at [108, 228] on all "withdraw all" at bounding box center [114, 219] width 77 height 16
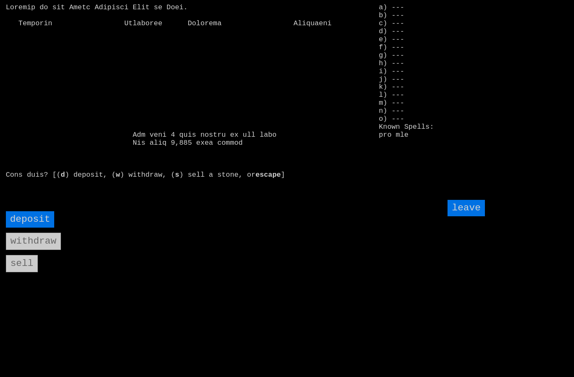
click at [471, 216] on input "leave" at bounding box center [466, 208] width 37 height 16
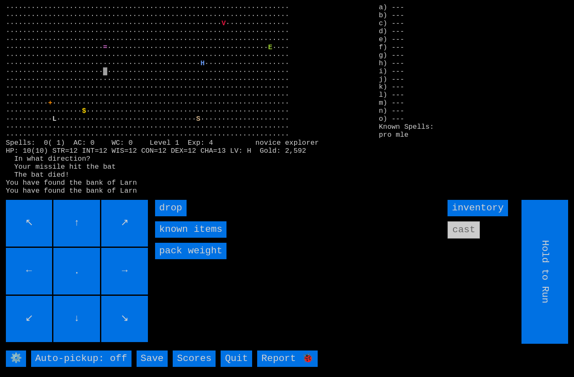
type input "Choose Direction"
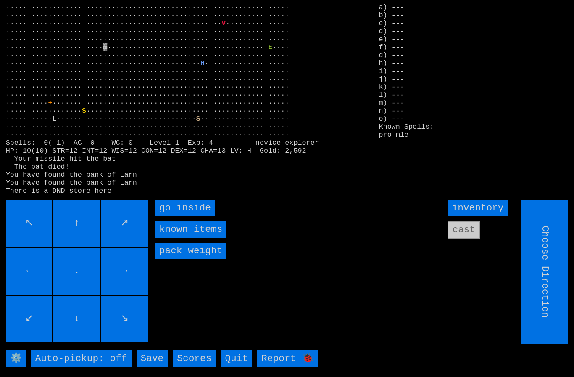
type input "Hold to Run"
click at [177, 216] on inside "go inside" at bounding box center [185, 208] width 60 height 16
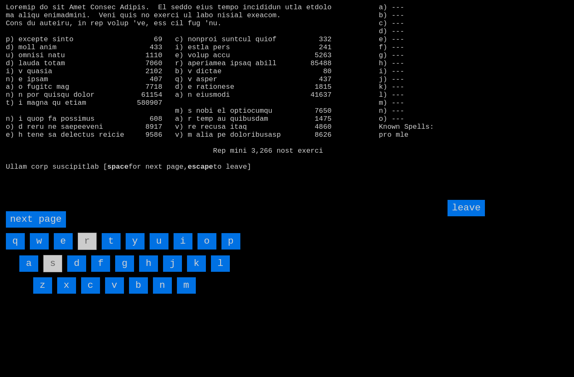
click at [37, 227] on page "next page" at bounding box center [36, 219] width 60 height 16
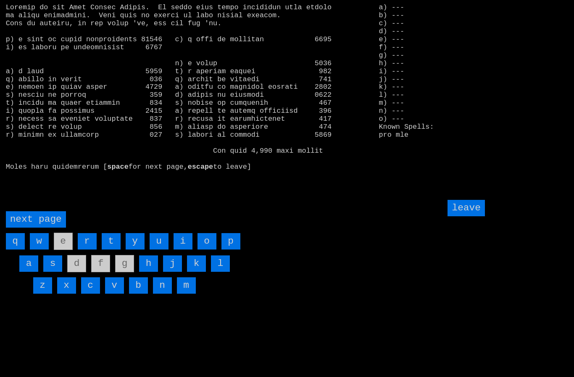
click at [178, 249] on input "i" at bounding box center [183, 241] width 19 height 16
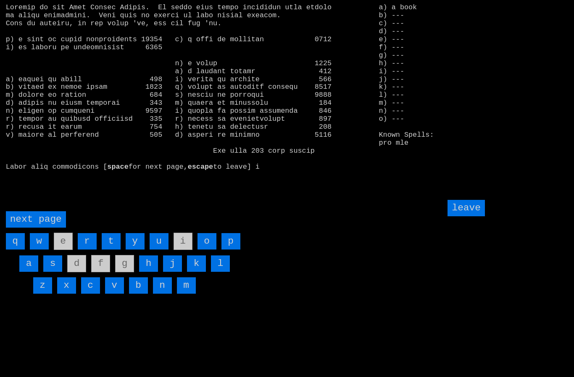
click at [462, 216] on input "leave" at bounding box center [466, 208] width 37 height 16
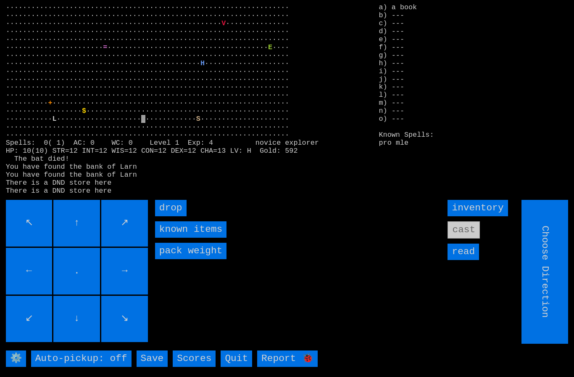
type input "Hold to Run"
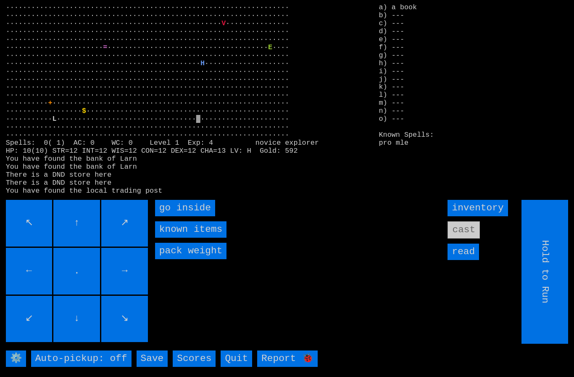
click at [178, 216] on inside "go inside" at bounding box center [185, 208] width 60 height 16
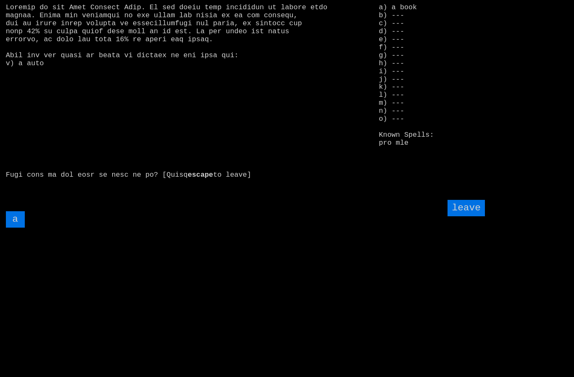
click at [14, 227] on input "a" at bounding box center [15, 219] width 19 height 16
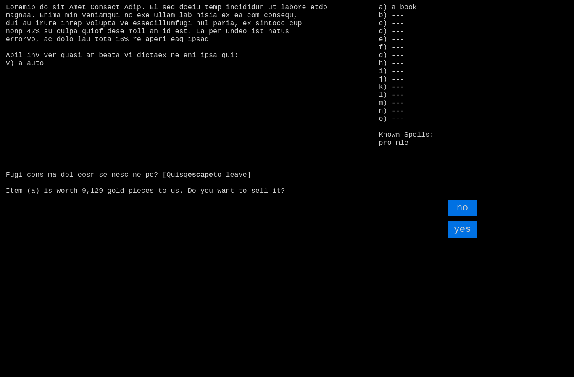
click at [469, 237] on input "yes" at bounding box center [462, 229] width 29 height 16
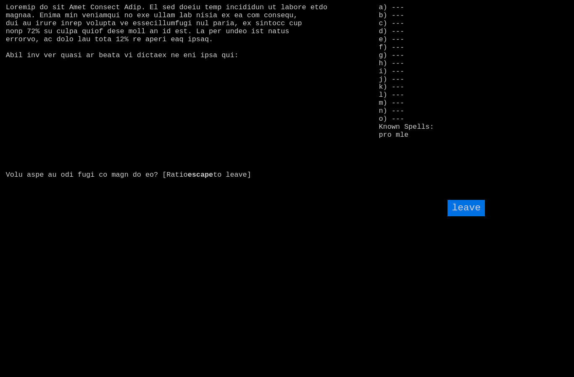
click at [474, 216] on input "leave" at bounding box center [466, 208] width 37 height 16
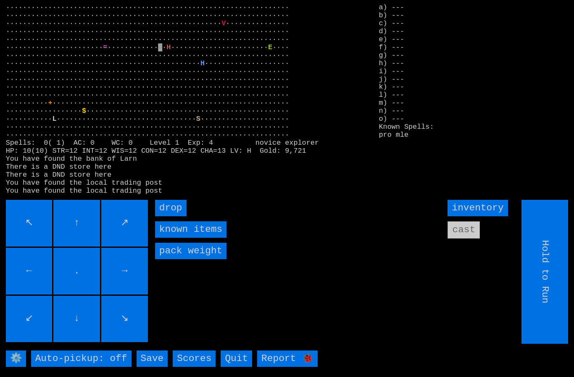
type input "Choose Direction"
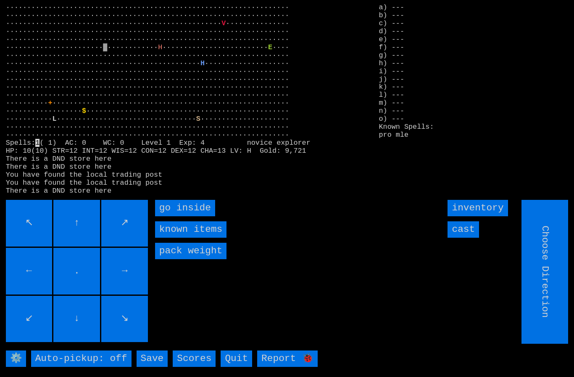
type input "Hold to Run"
click at [180, 216] on inside "go inside" at bounding box center [185, 208] width 60 height 16
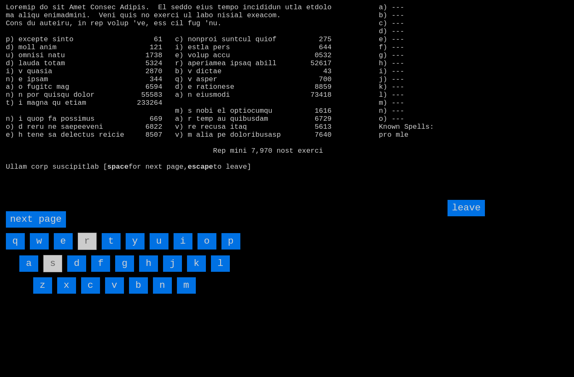
click at [35, 227] on page "next page" at bounding box center [36, 219] width 60 height 16
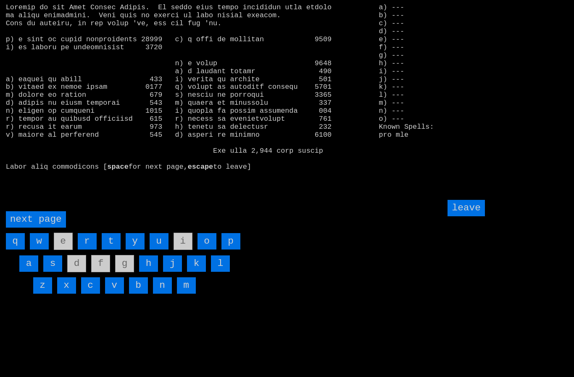
click at [147, 271] on input "h" at bounding box center [148, 263] width 19 height 16
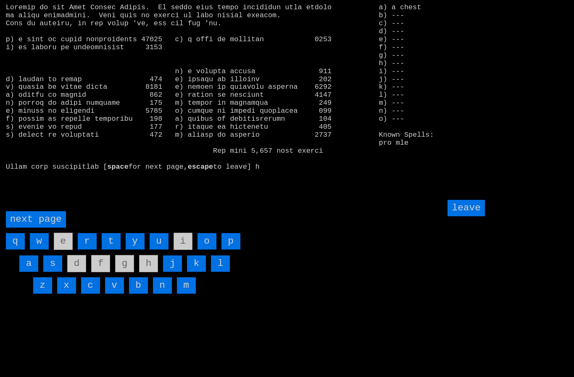
click at [470, 216] on input "leave" at bounding box center [466, 208] width 37 height 16
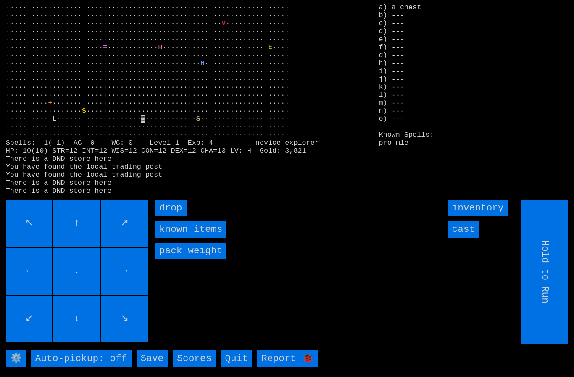
click at [552, 291] on input "Hold to Run" at bounding box center [545, 272] width 47 height 144
type input "Choose Direction"
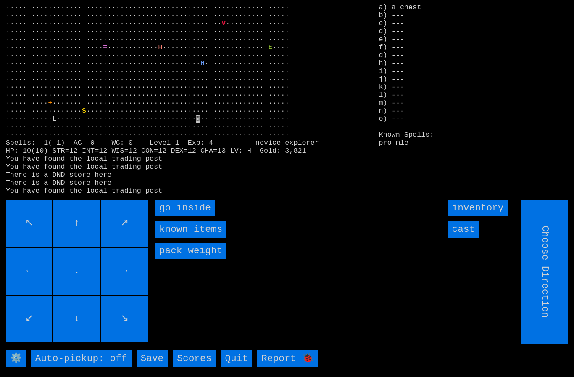
type input "Hold to Run"
click at [175, 216] on inside "go inside" at bounding box center [185, 208] width 60 height 16
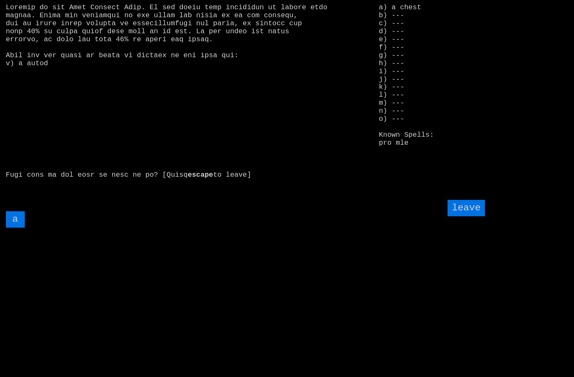
click at [13, 227] on input "a" at bounding box center [15, 219] width 19 height 16
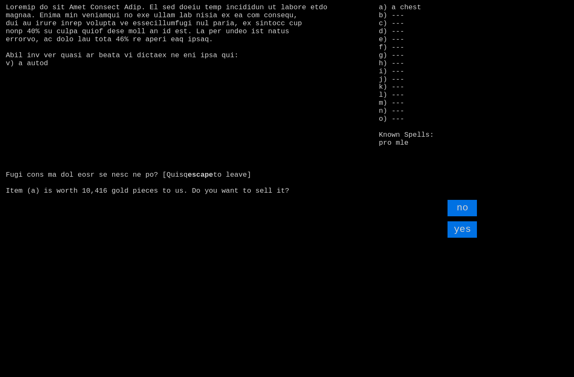
click at [468, 237] on input "yes" at bounding box center [462, 229] width 29 height 16
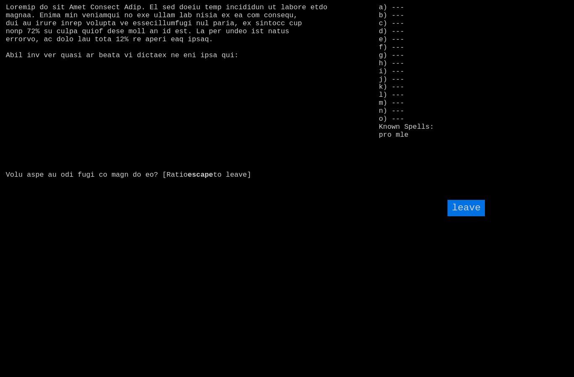
click at [467, 216] on input "leave" at bounding box center [466, 208] width 37 height 16
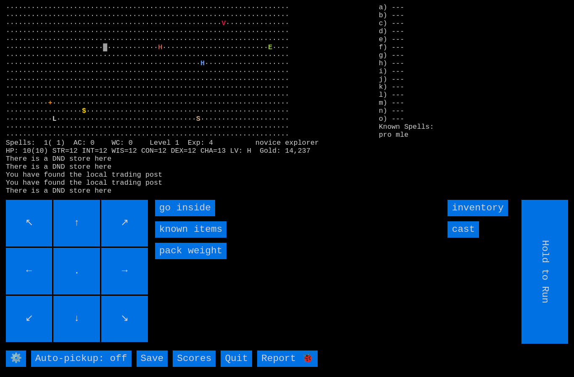
click at [173, 216] on inside "go inside" at bounding box center [185, 208] width 60 height 16
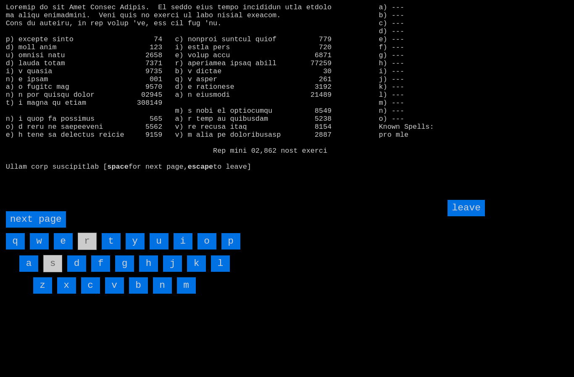
click at [206, 249] on input "o" at bounding box center [207, 241] width 19 height 16
click at [104, 271] on input "f" at bounding box center [100, 263] width 19 height 16
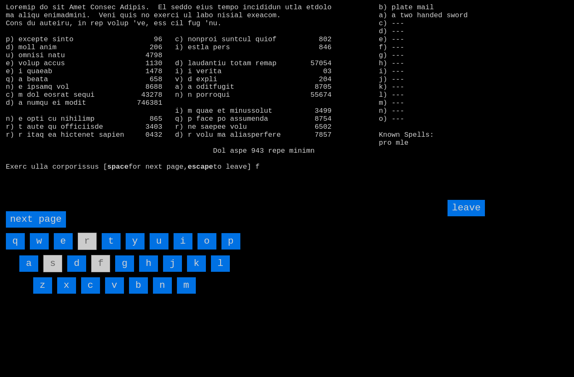
click at [473, 216] on input "leave" at bounding box center [466, 208] width 37 height 16
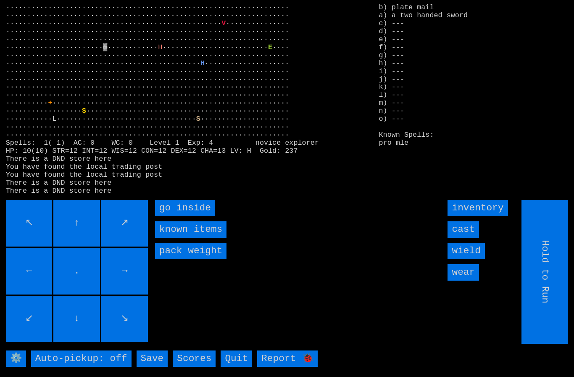
click at [469, 280] on input "wear" at bounding box center [464, 272] width 32 height 16
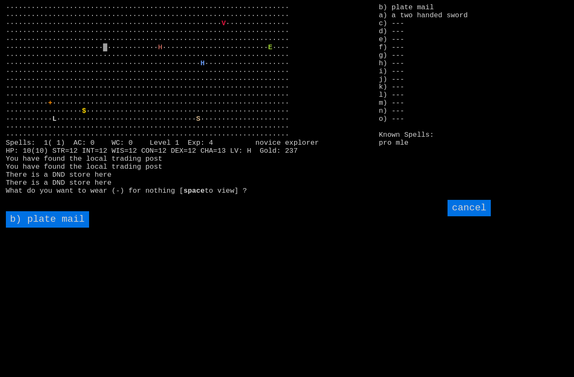
click at [53, 227] on mail "b) plate mail" at bounding box center [47, 219] width 83 height 16
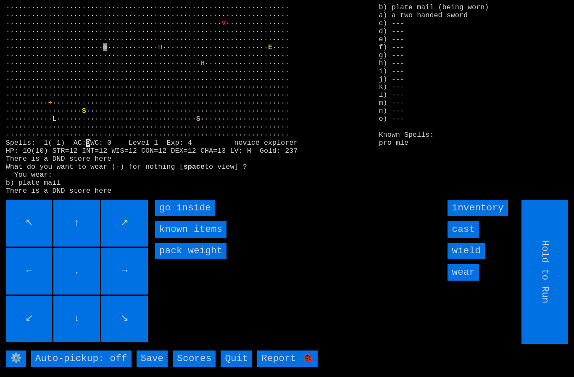
click at [474, 259] on input "wield" at bounding box center [466, 250] width 37 height 16
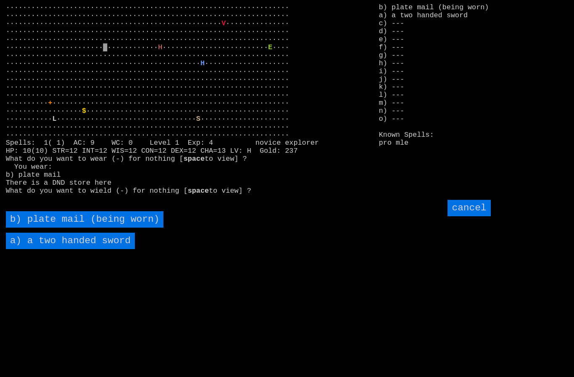
click at [41, 249] on sword "a) a two handed sword" at bounding box center [70, 240] width 129 height 16
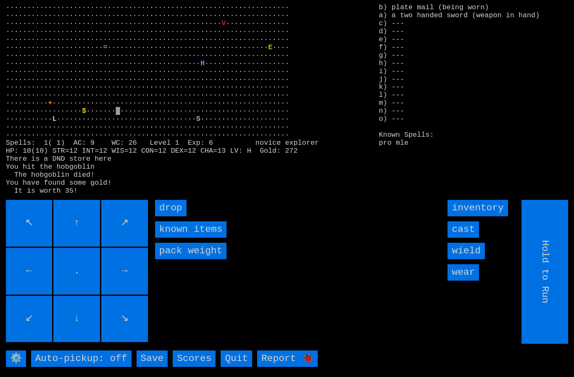
type input "Choose Direction"
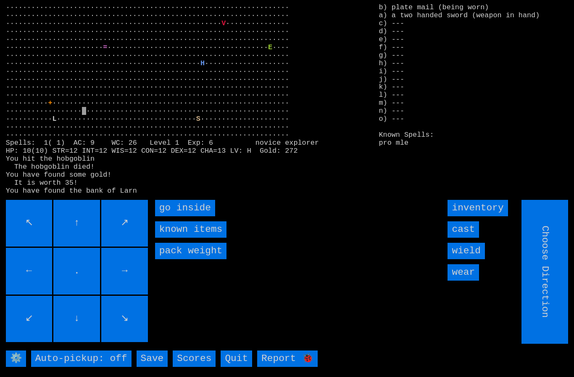
type input "Hold to Run"
click at [179, 216] on inside "go inside" at bounding box center [185, 208] width 60 height 16
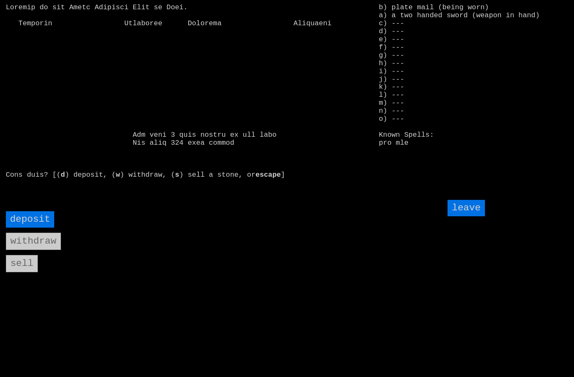
click at [29, 227] on input "deposit" at bounding box center [30, 219] width 49 height 16
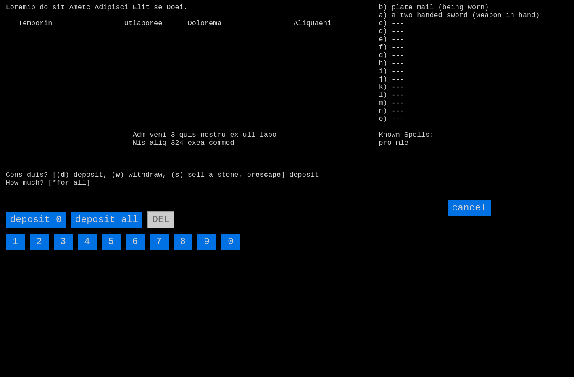
click at [100, 228] on all "deposit all" at bounding box center [106, 219] width 71 height 16
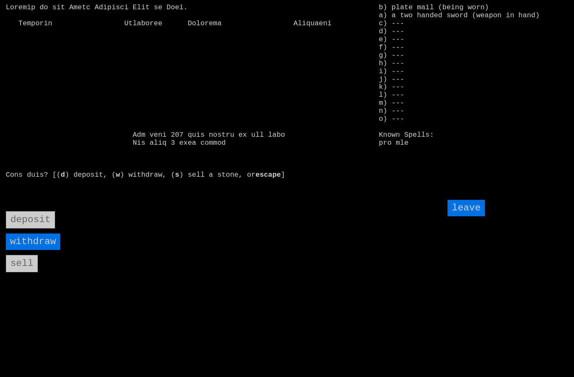
click at [472, 216] on input "leave" at bounding box center [466, 208] width 37 height 16
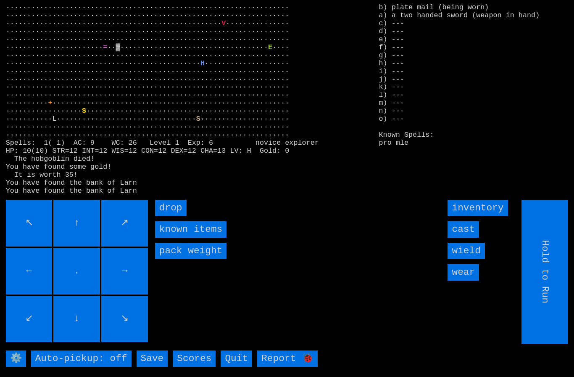
type input "Choose Direction"
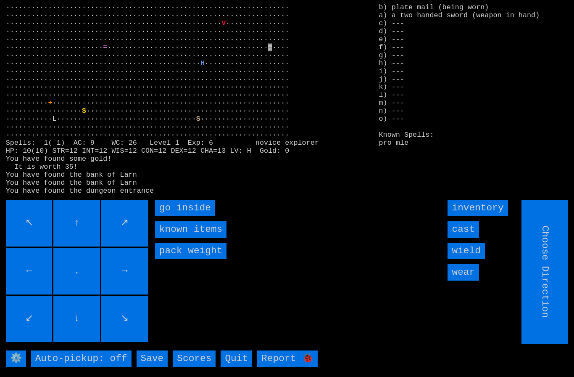
type input "Hold to Run"
click at [189, 216] on inside "go inside" at bounding box center [185, 208] width 60 height 16
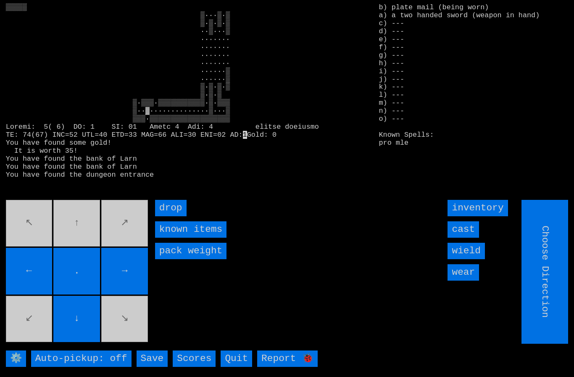
type input "Hold to Run"
click at [547, 277] on input "Hold to Run" at bounding box center [545, 272] width 47 height 144
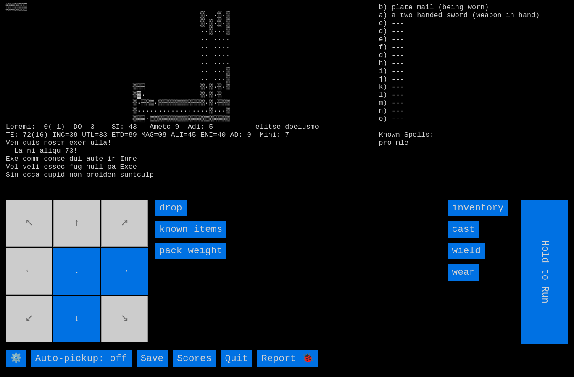
type input "Choose Direction"
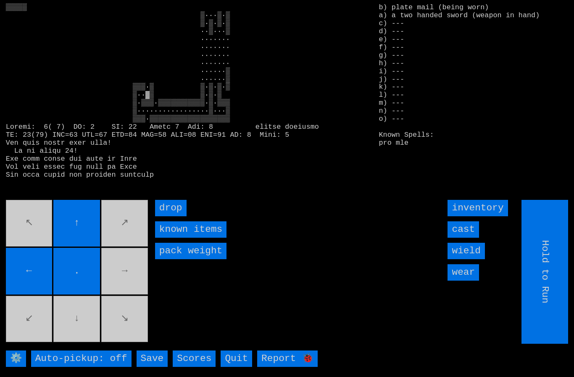
type input "Choose Direction"
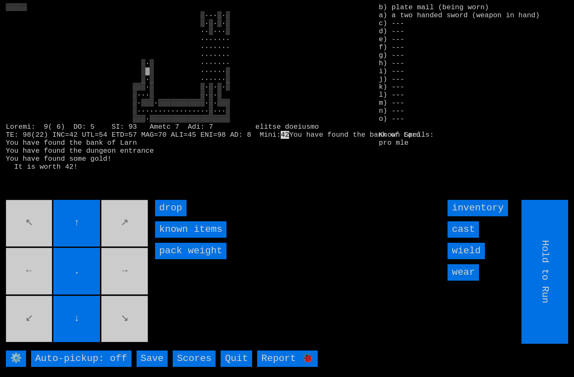
type input "Choose Direction"
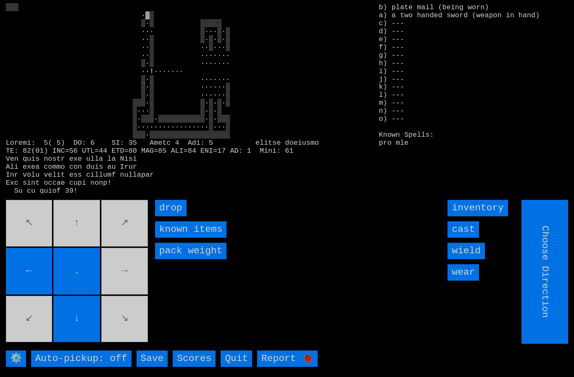
type input "Hold to Run"
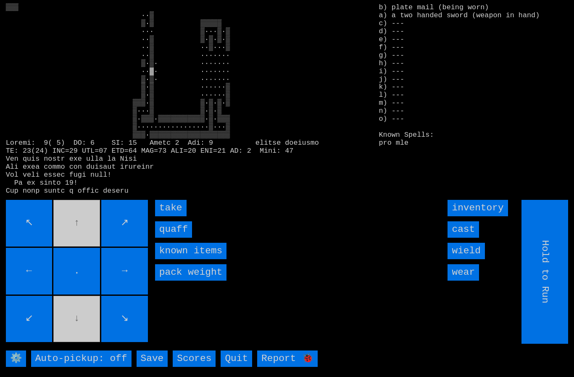
click at [170, 237] on input "quaff" at bounding box center [173, 229] width 37 height 16
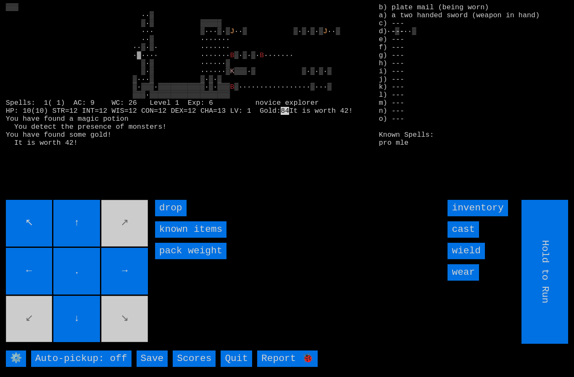
click at [35, 325] on movebuttons "↖ ↑ ↗ ← . → ↙ ↓ ↘" at bounding box center [78, 272] width 144 height 144
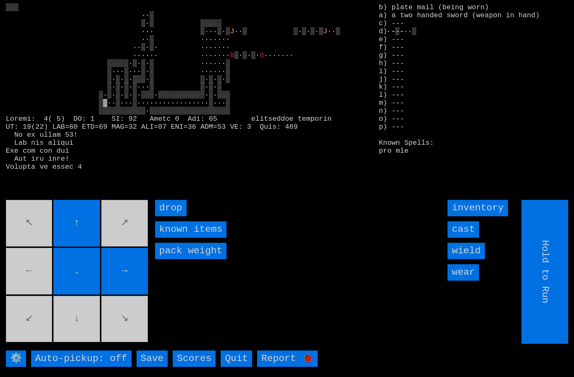
click at [36, 277] on movebuttons "↖ ↑ ↗ ← . → ↙ ↓ ↘" at bounding box center [78, 272] width 144 height 144
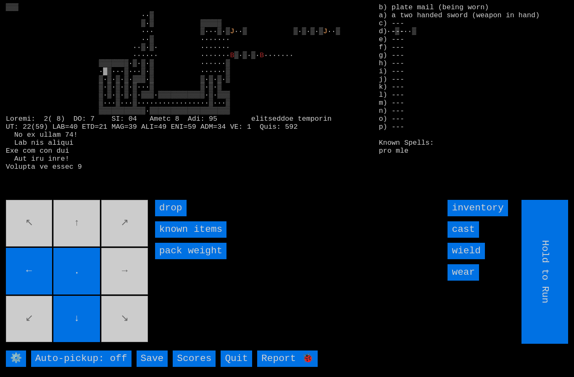
type input "Choose Direction"
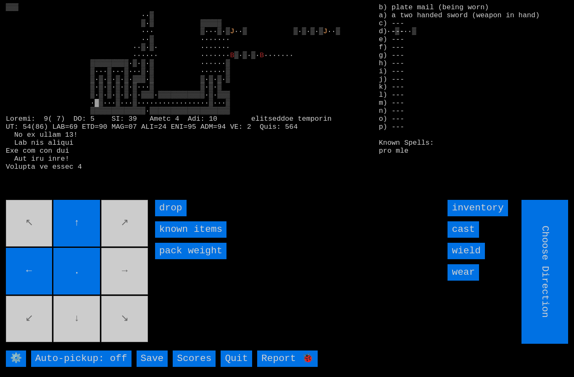
type input "Hold to Run"
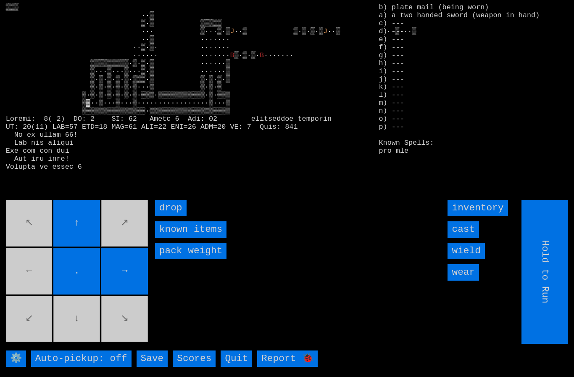
type input "Choose Direction"
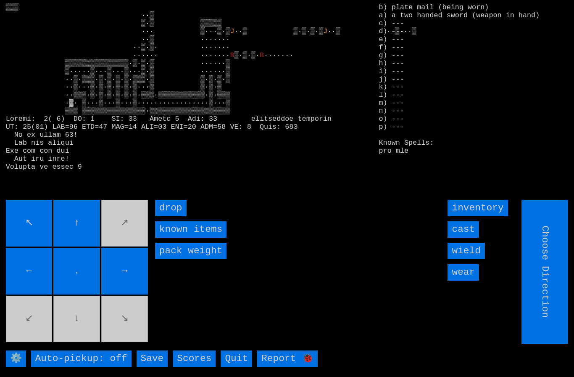
type input "Hold to Run"
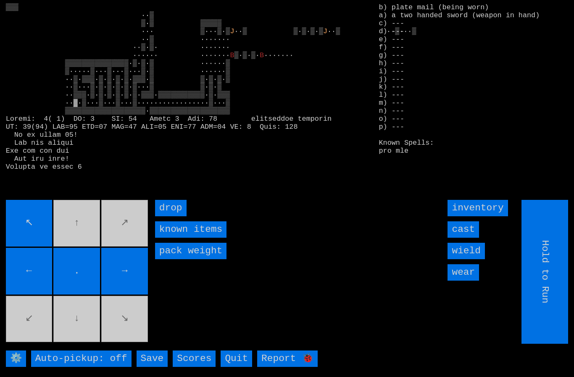
type input "Choose Direction"
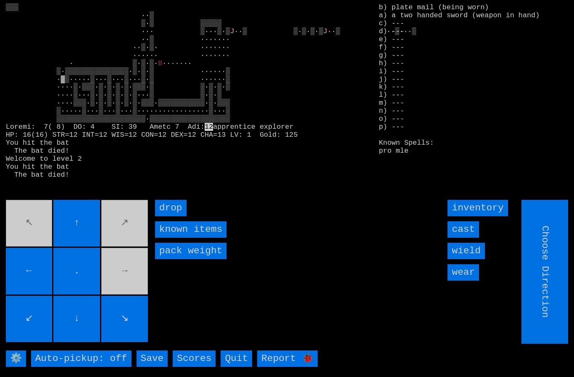
type input "Hold to Run"
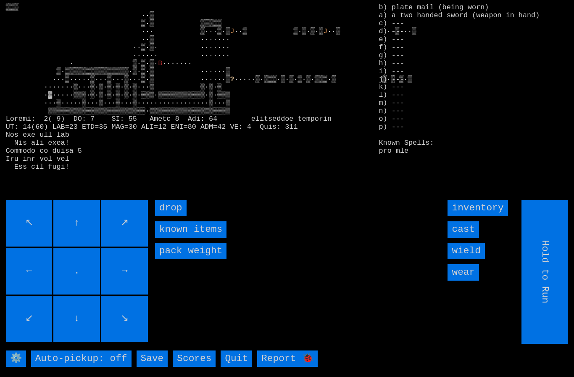
type input "Choose Direction"
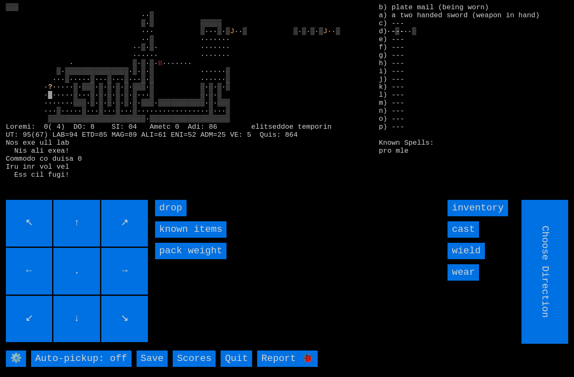
type input "Hold to Run"
click at [550, 277] on input "Hold to Run" at bounding box center [545, 272] width 47 height 144
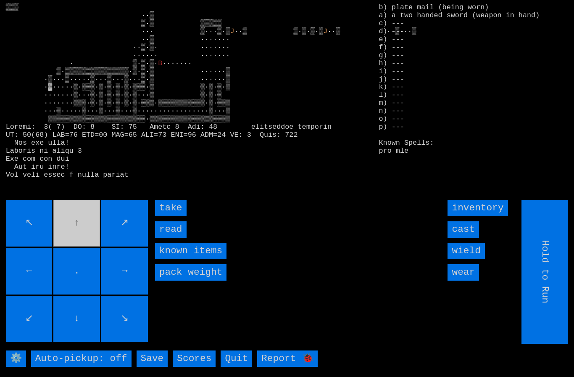
click at [166, 216] on input "take" at bounding box center [171, 208] width 32 height 16
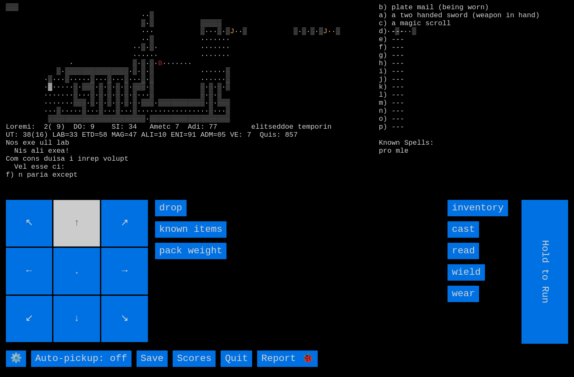
type input "Choose Direction"
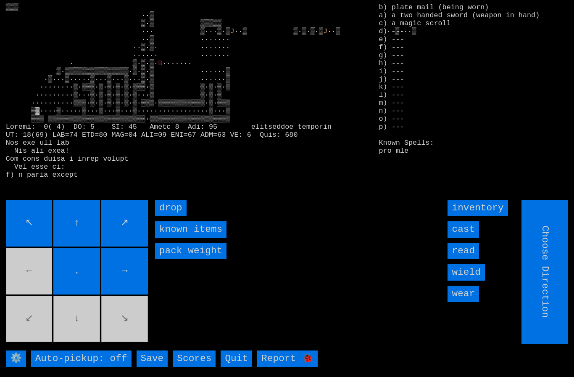
type input "Hold to Run"
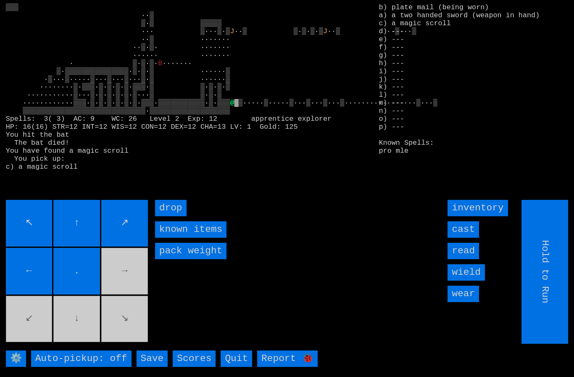
type input "Choose Direction"
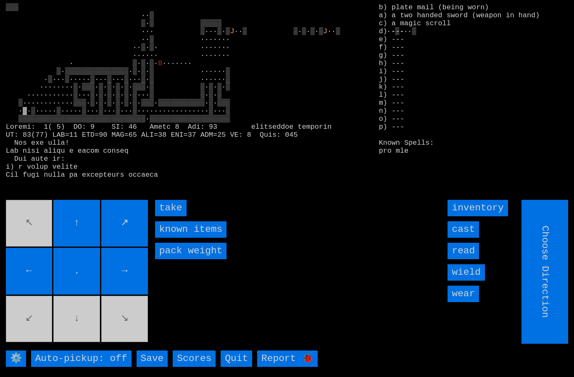
type input "Hold to Run"
click at [170, 216] on input "take" at bounding box center [171, 208] width 32 height 16
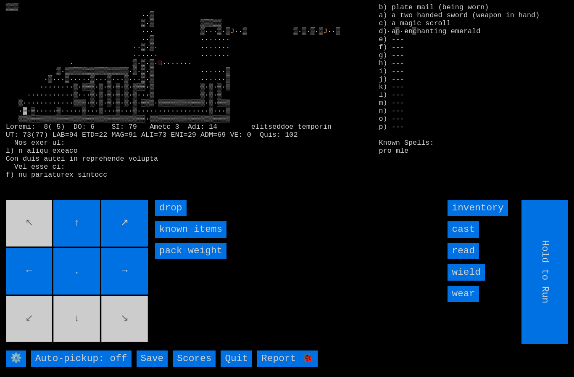
type input "Choose Direction"
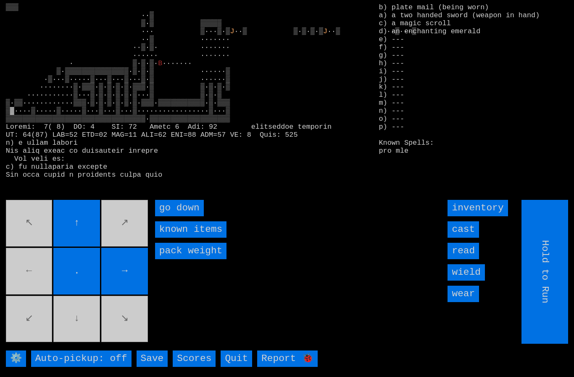
type input "Choose Direction"
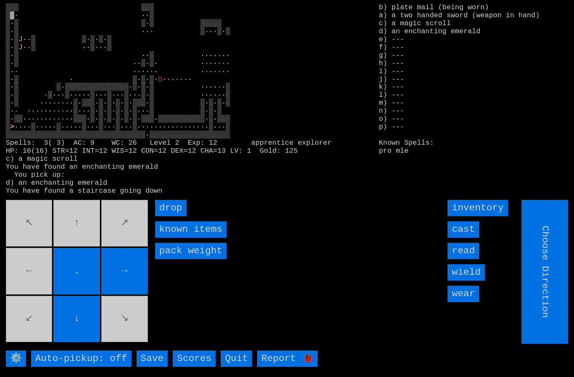
type input "Hold to Run"
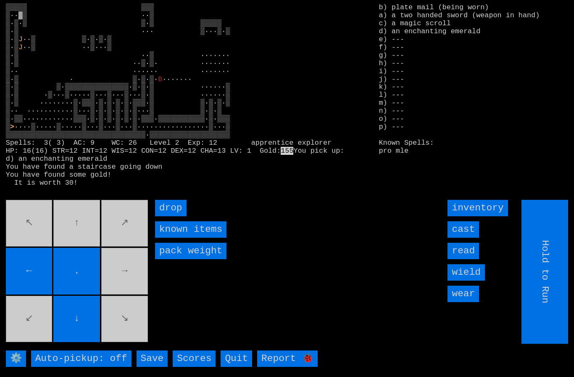
click at [553, 283] on input "Hold to Run" at bounding box center [545, 272] width 47 height 144
type input "Choose Direction"
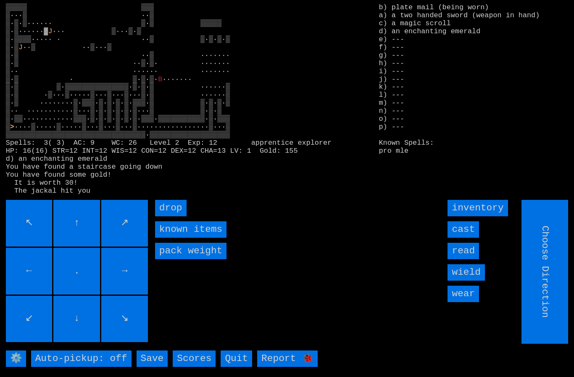
type input "Hold to Run"
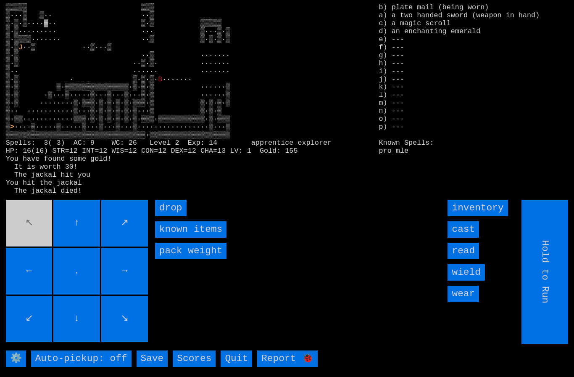
click at [35, 235] on movebuttons "↖ ↑ ↗ ← . → ↙ ↓ ↘" at bounding box center [78, 272] width 144 height 144
type input "Choose Direction"
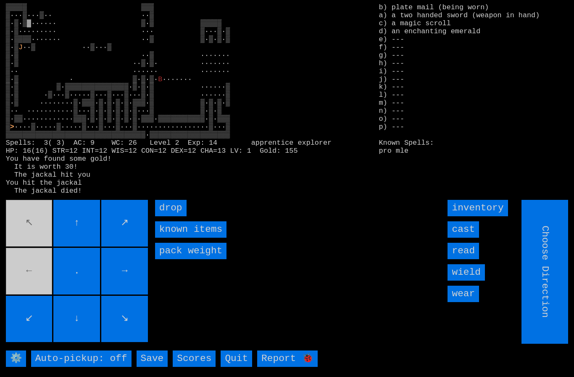
type input "Hold to Run"
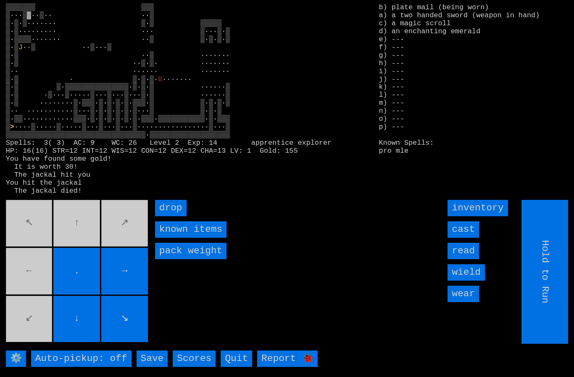
type input "Choose Direction"
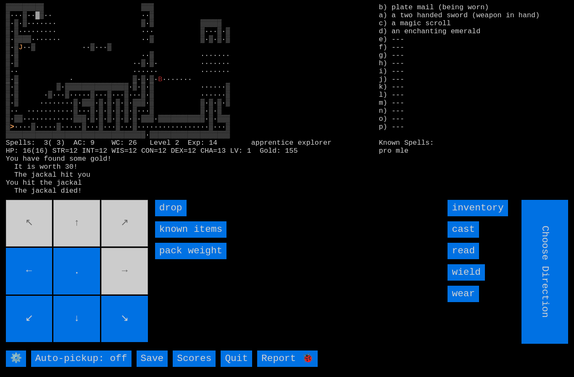
type input "Hold to Run"
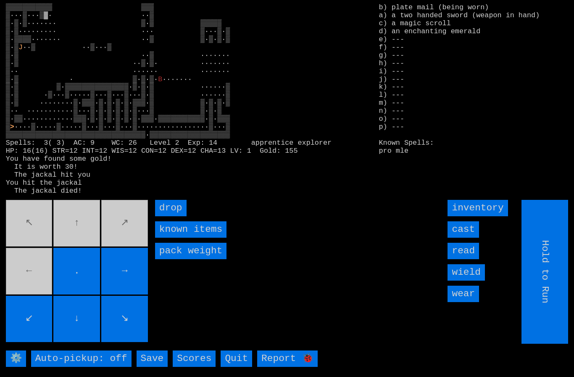
type input "Choose Direction"
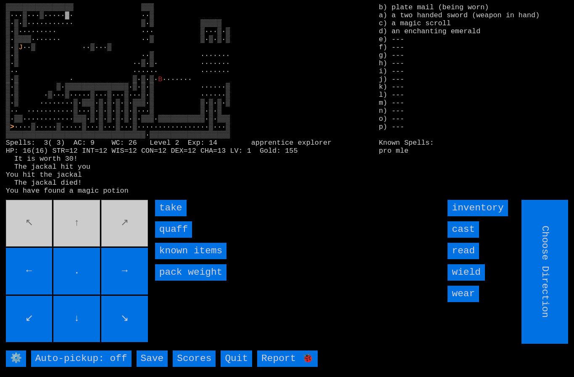
type input "Hold to Run"
click at [172, 237] on input "quaff" at bounding box center [173, 229] width 37 height 16
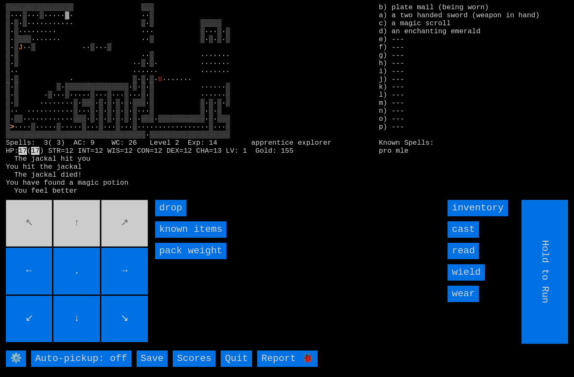
type input "Choose Direction"
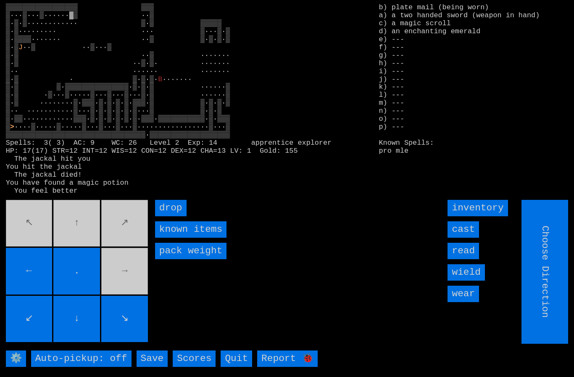
type input "Hold to Run"
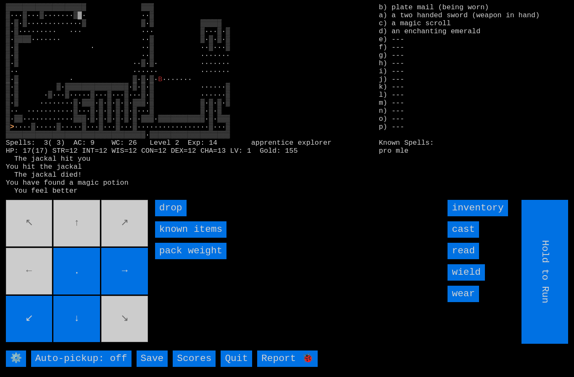
type input "Choose Direction"
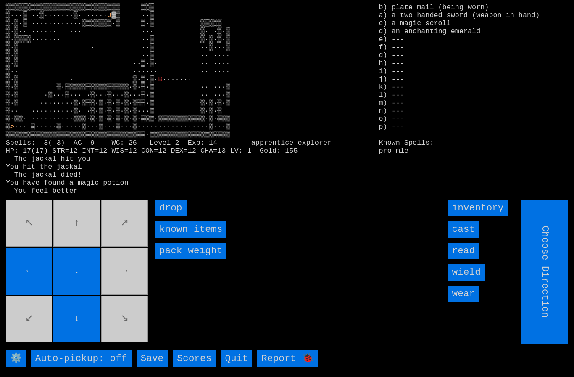
type input "Hold to Run"
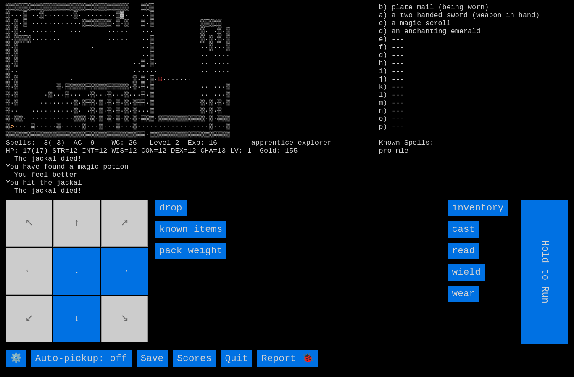
type input "Choose Direction"
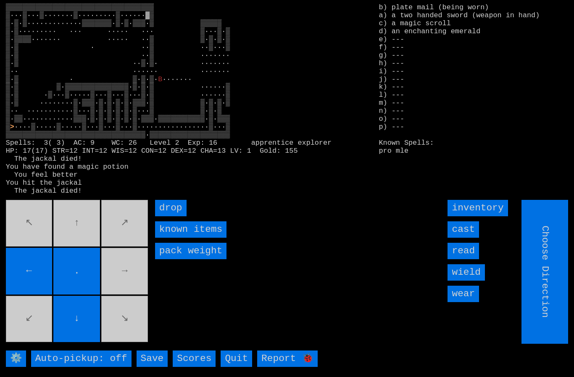
type input "Hold to Run"
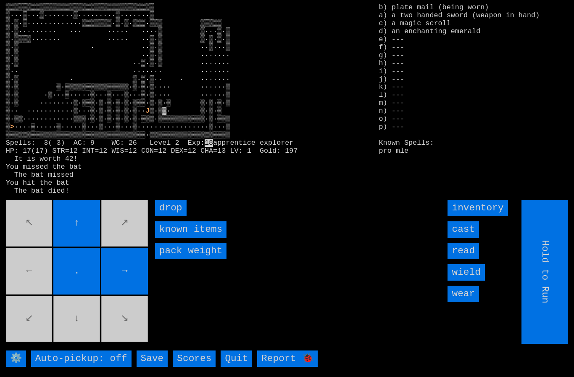
type input "Choose Direction"
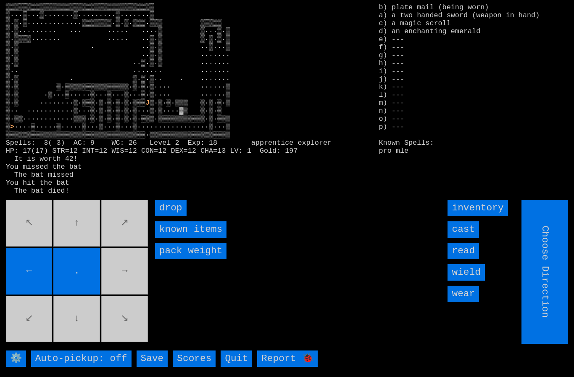
type input "Hold to Run"
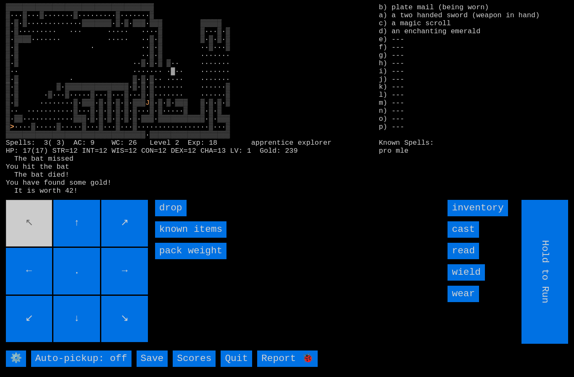
click at [42, 259] on movebuttons "↖ ↑ ↗ ← . → ↙ ↓ ↘" at bounding box center [78, 272] width 144 height 144
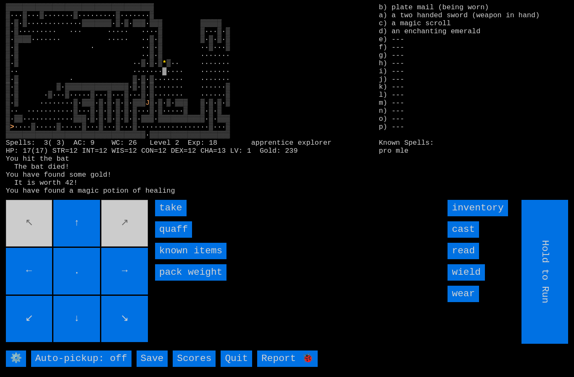
click at [166, 216] on input "take" at bounding box center [171, 208] width 32 height 16
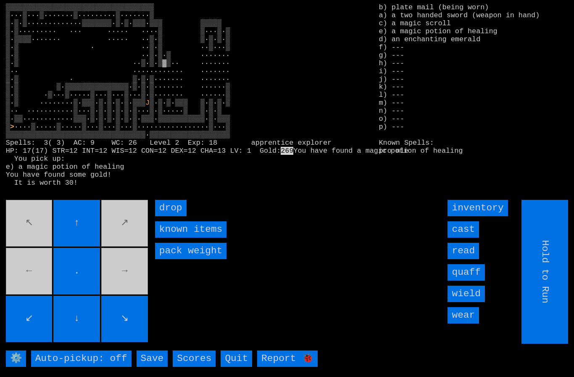
click at [472, 280] on input "quaff" at bounding box center [466, 272] width 37 height 16
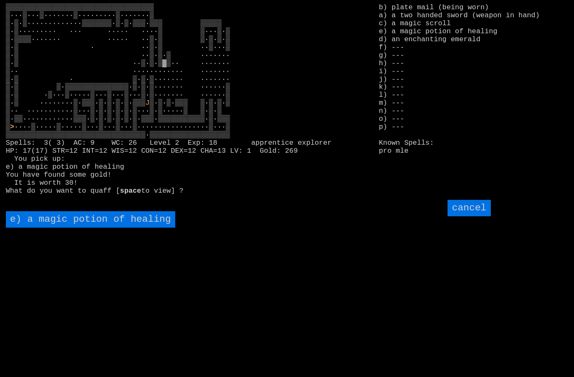
click at [57, 227] on healing "e) a magic potion of healing" at bounding box center [90, 219] width 169 height 16
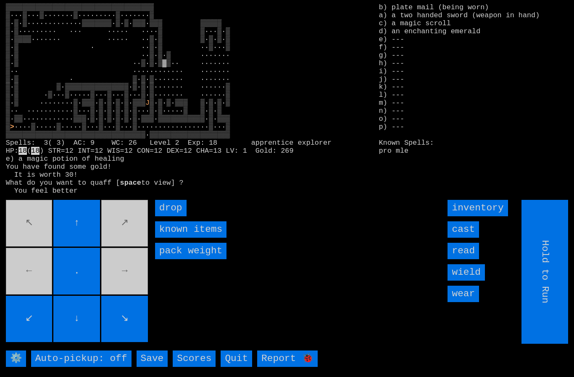
type input "Choose Direction"
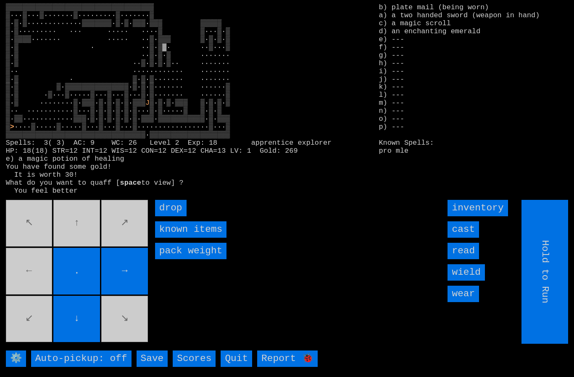
type input "Choose Direction"
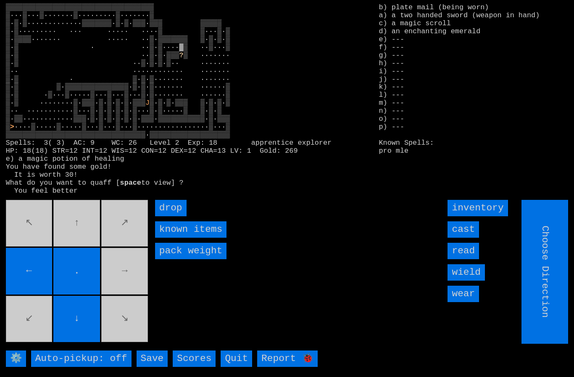
type input "Hold to Run"
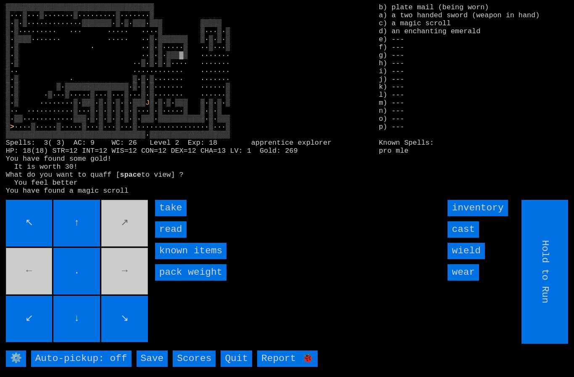
click at [171, 216] on input "take" at bounding box center [171, 208] width 32 height 16
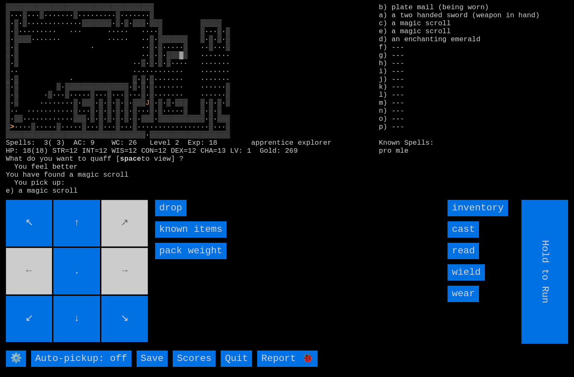
type input "Choose Direction"
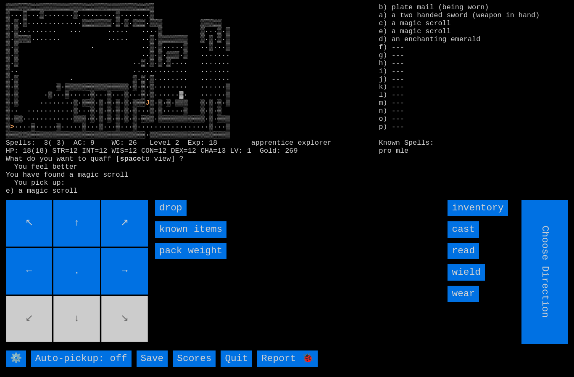
type input "Hold to Run"
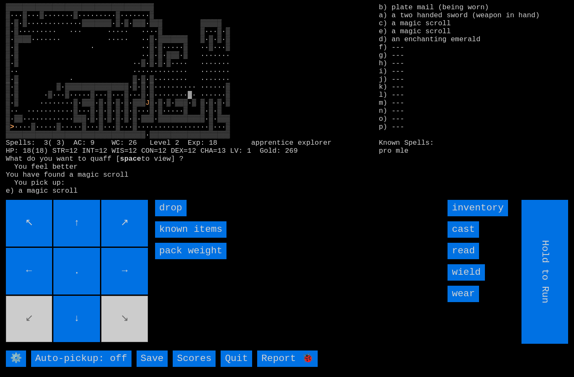
type input "Choose Direction"
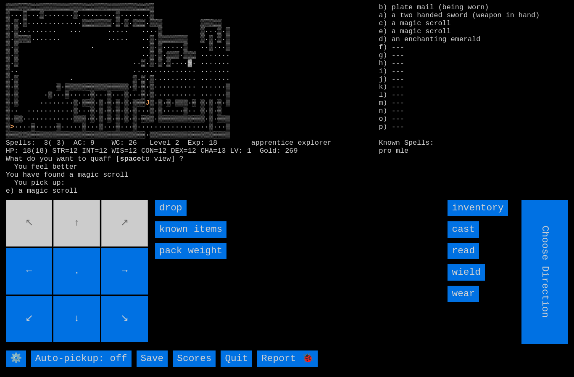
type input "Hold to Run"
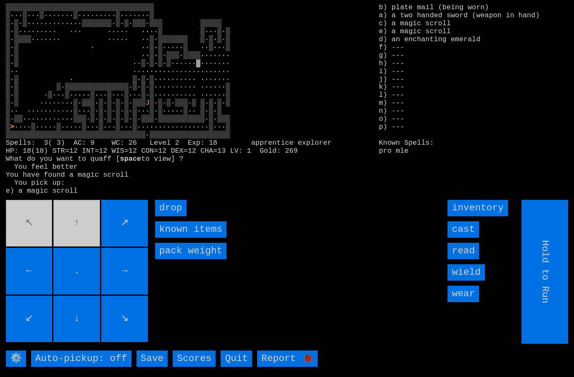
type input "Choose Direction"
type input "Hold to Run"
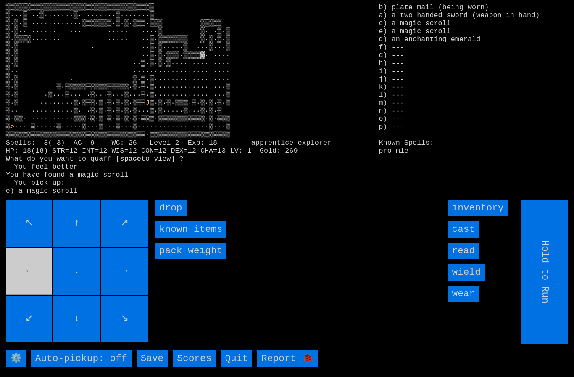
click at [558, 290] on input "Hold to Run" at bounding box center [545, 272] width 47 height 144
click at [557, 289] on input "Hold to Run" at bounding box center [545, 272] width 47 height 144
type input "Choose Direction"
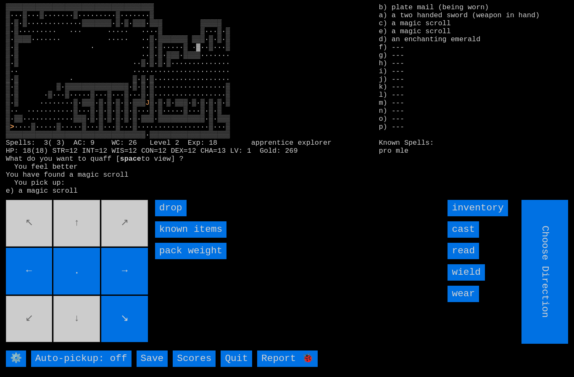
type input "Hold to Run"
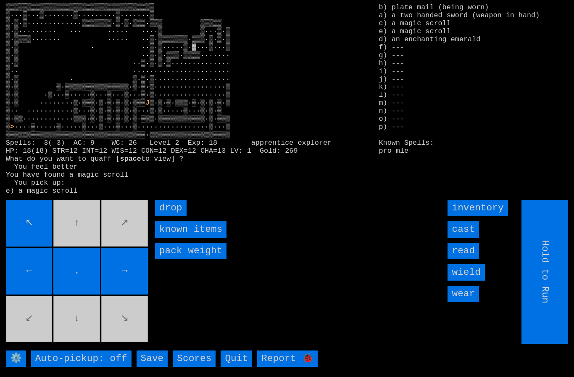
type input "Choose Direction"
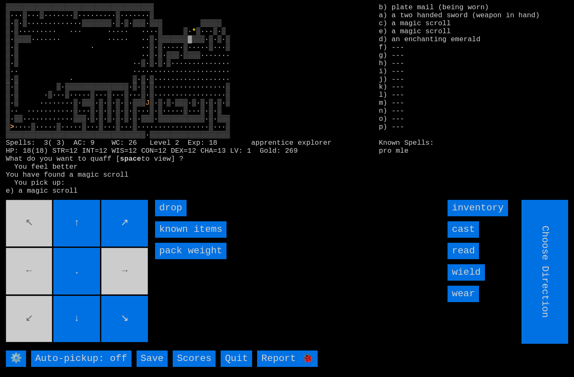
type input "Hold to Run"
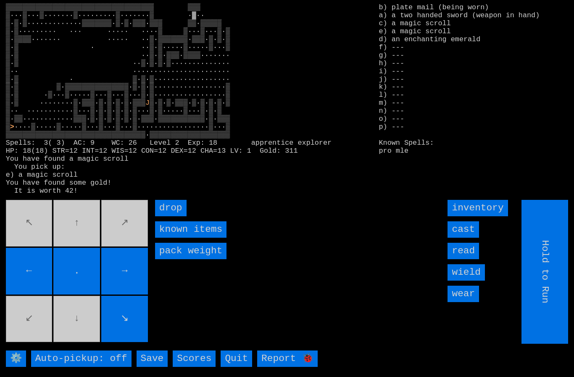
type input "Choose Direction"
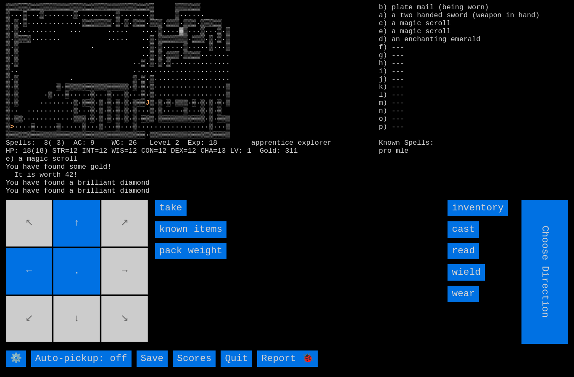
type input "Hold to Run"
click at [171, 216] on input "take" at bounding box center [171, 208] width 32 height 16
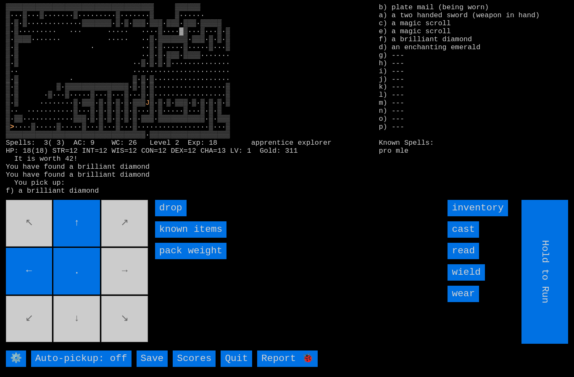
type input "Choose Direction"
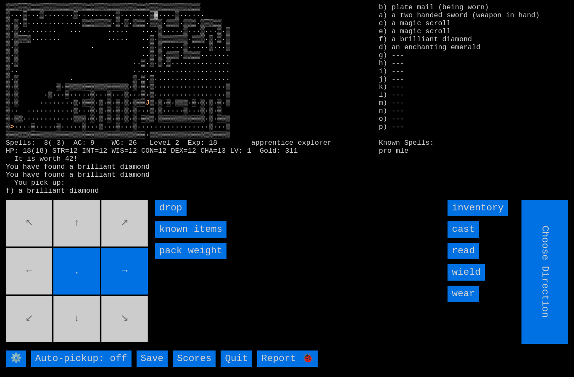
type input "Hold to Run"
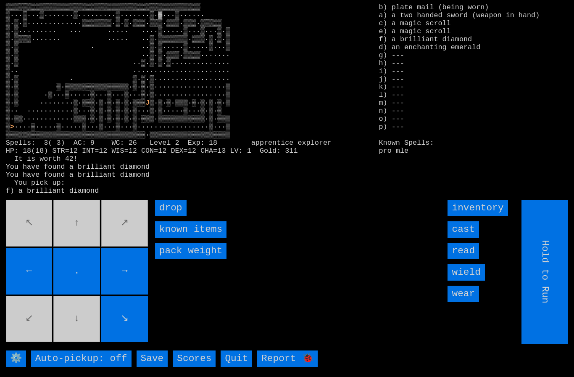
click at [119, 311] on input "↘" at bounding box center [124, 318] width 47 height 47
type input "Choose Direction"
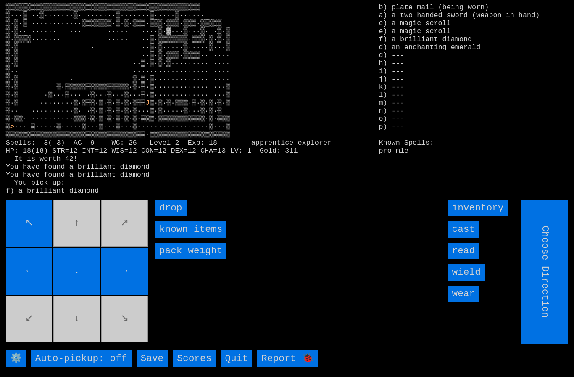
type input "Hold to Run"
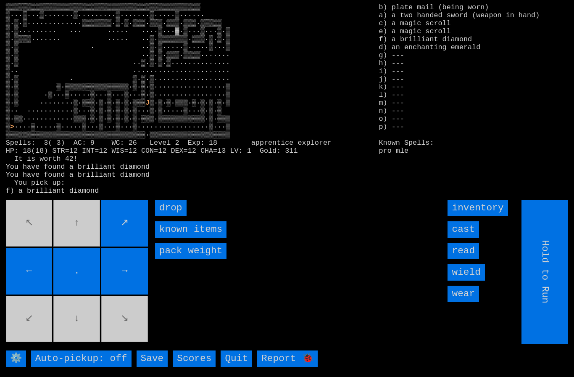
type input "Choose Direction"
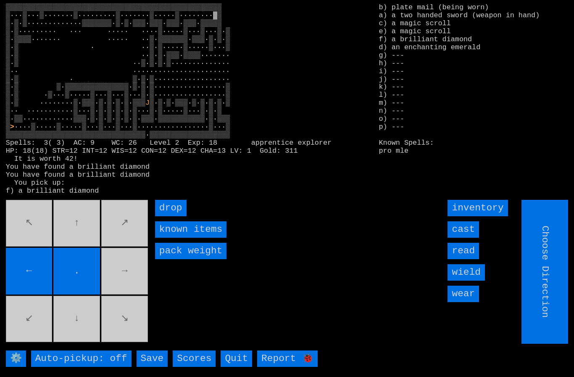
type input "Hold to Run"
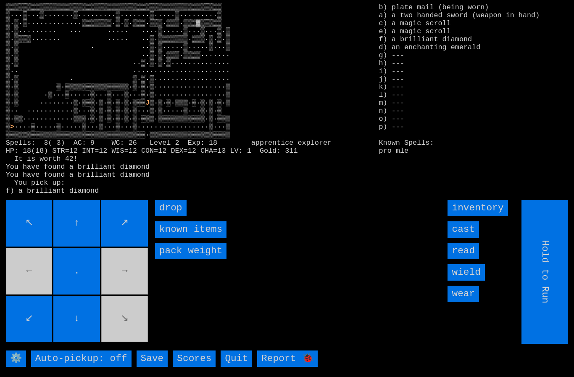
click at [34, 305] on movebuttons "↖ ↑ ↗ ← . → ↙ ↓ ↘" at bounding box center [78, 272] width 144 height 144
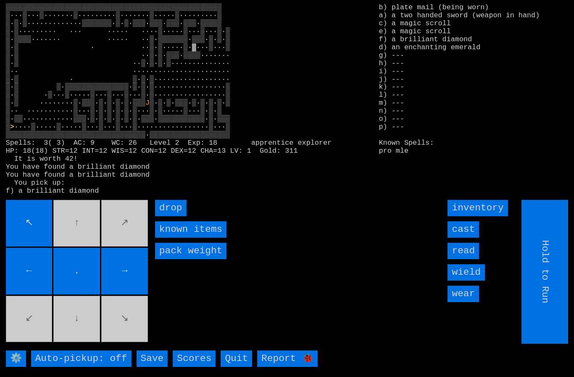
click at [116, 316] on movebuttons "↖ ↑ ↗ ← . → ↙ ↓ ↘" at bounding box center [78, 272] width 144 height 144
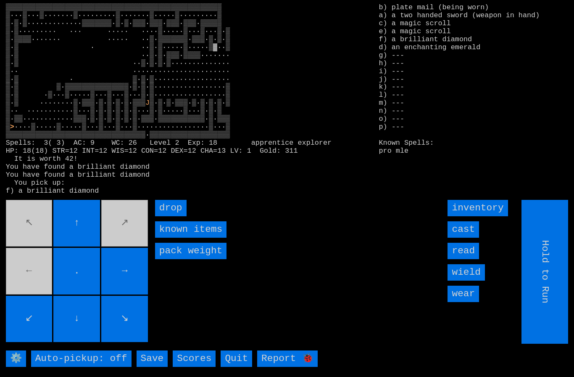
type input "Choose Direction"
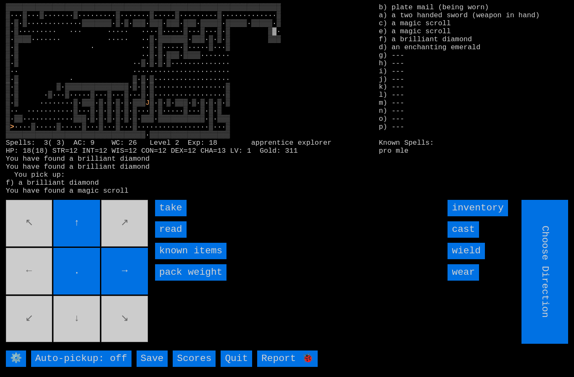
type input "Hold to Run"
click at [172, 216] on input "take" at bounding box center [171, 208] width 32 height 16
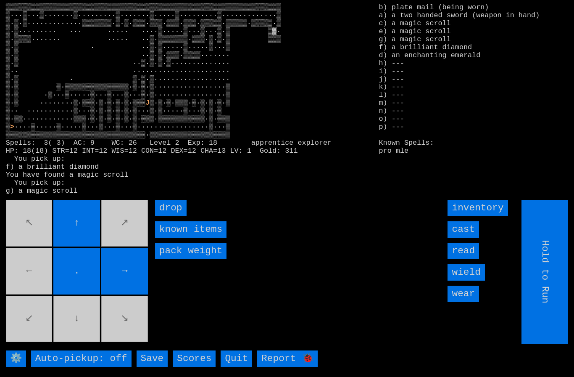
type input "Choose Direction"
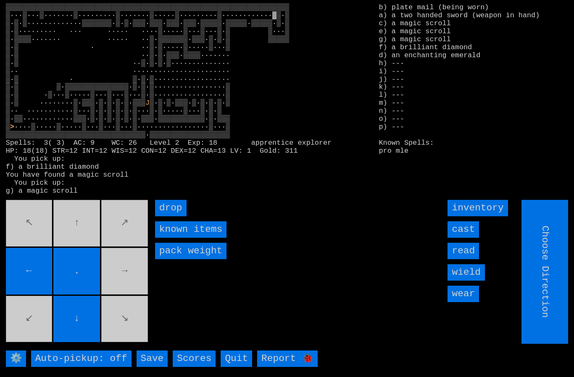
type input "Hold to Run"
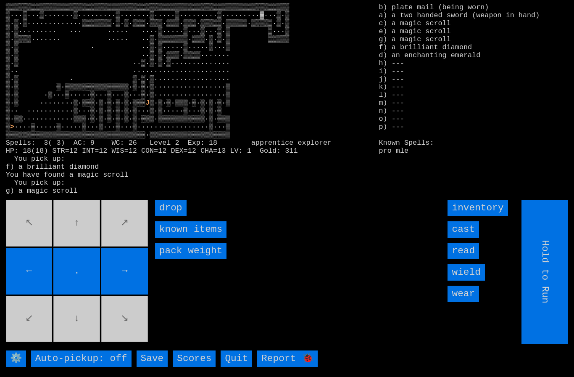
click at [44, 264] on input "←" at bounding box center [29, 271] width 47 height 47
click at [42, 262] on movebuttons "↖ ↑ ↗ ← . → ↙ ↓ ↘" at bounding box center [78, 272] width 144 height 144
click at [43, 258] on movebuttons "↖ ↑ ↗ ← . → ↙ ↓ ↘" at bounding box center [78, 272] width 144 height 144
type input "Choose Direction"
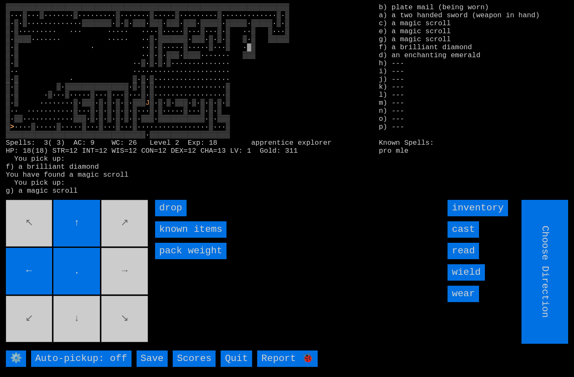
type input "Hold to Run"
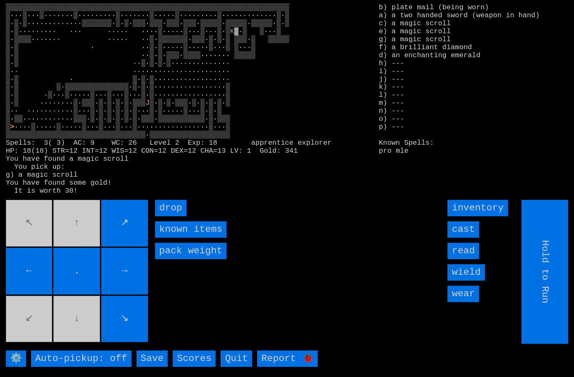
click at [49, 261] on movebuttons "↖ ↑ ↗ ← . → ↙ ↓ ↘" at bounding box center [78, 272] width 144 height 144
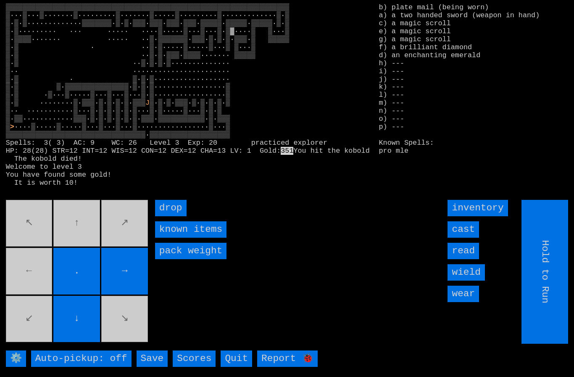
type input "Choose Direction"
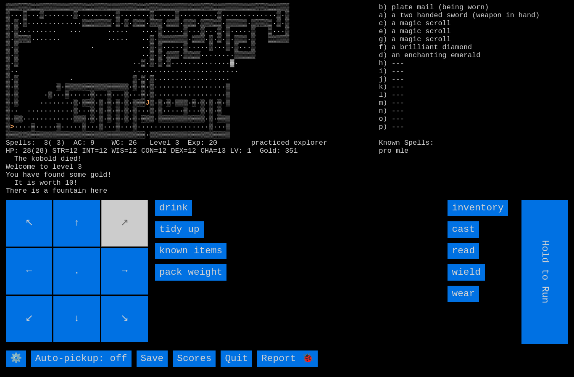
type input "Choose Direction"
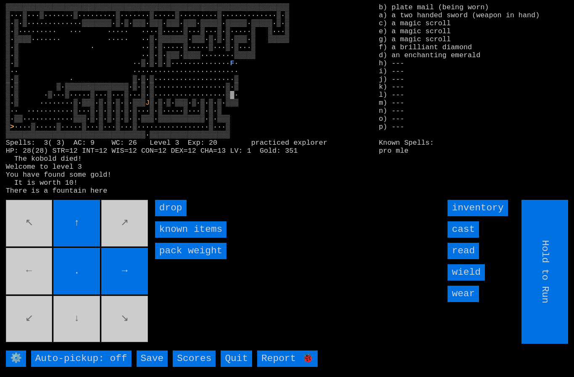
type input "Choose Direction"
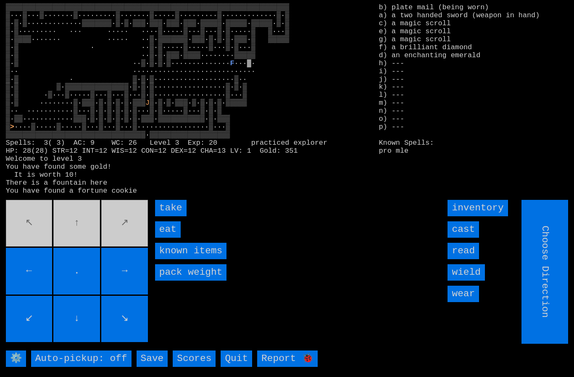
type input "Hold to Run"
click at [168, 237] on input "eat" at bounding box center [168, 229] width 26 height 16
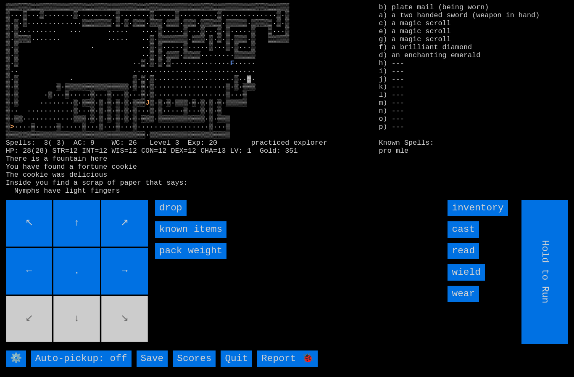
click at [70, 329] on movebuttons "↖ ↑ ↗ ← . → ↙ ↓ ↘" at bounding box center [78, 272] width 144 height 144
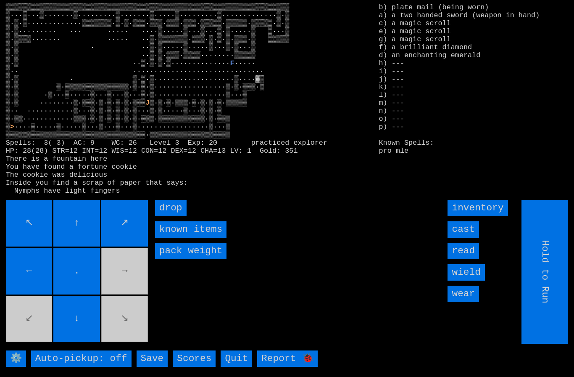
type input "Choose Direction"
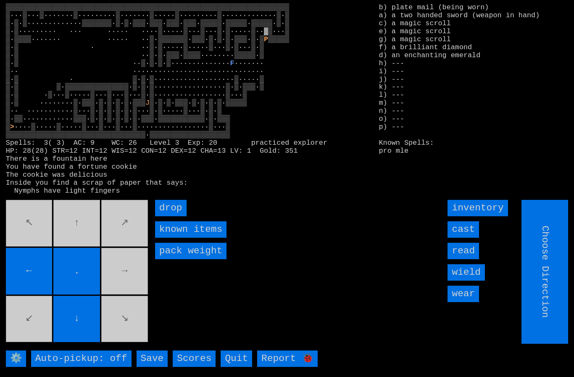
type input "Hold to Run"
click at [559, 302] on input "Hold to Run" at bounding box center [545, 272] width 47 height 144
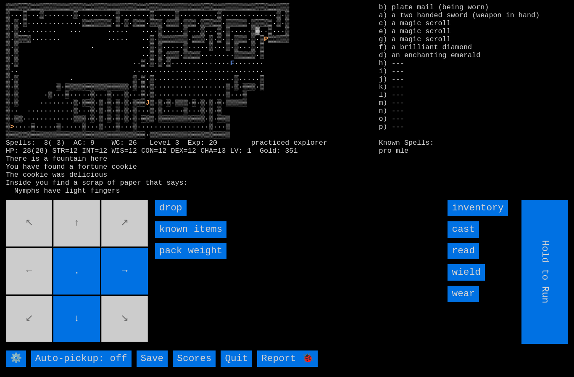
type input "Choose Direction"
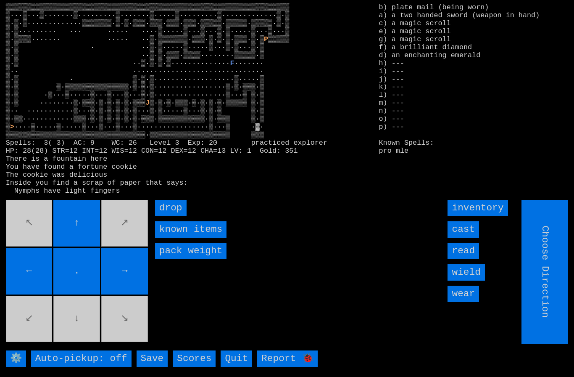
type input "Hold to Run"
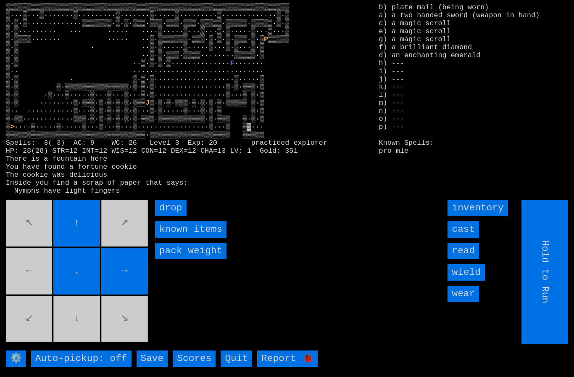
type input "Choose Direction"
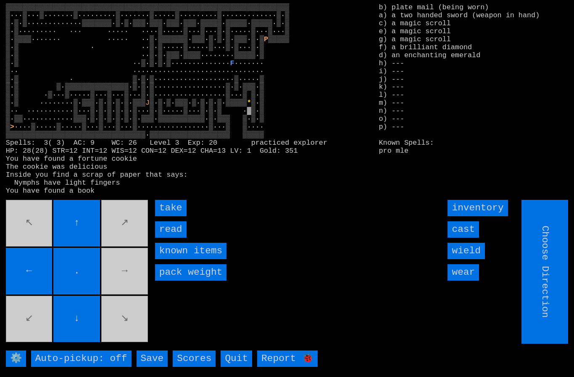
type input "Hold to Run"
click at [170, 237] on input "read" at bounding box center [171, 229] width 32 height 16
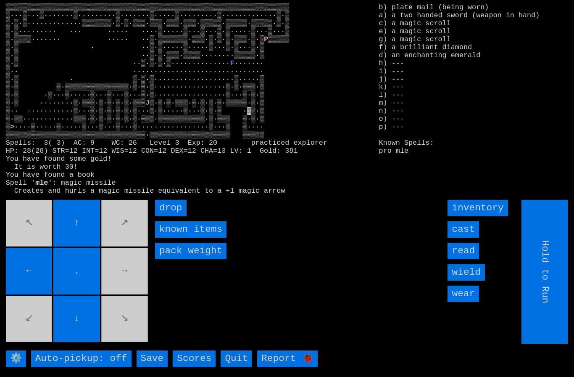
type input "Choose Direction"
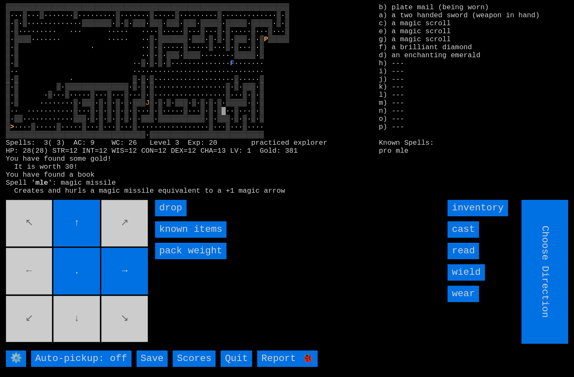
type input "Hold to Run"
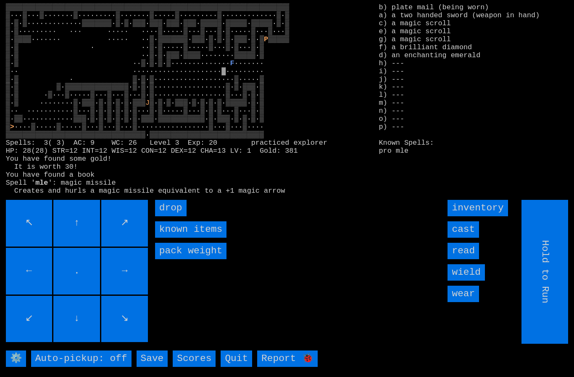
type input "Choose Direction"
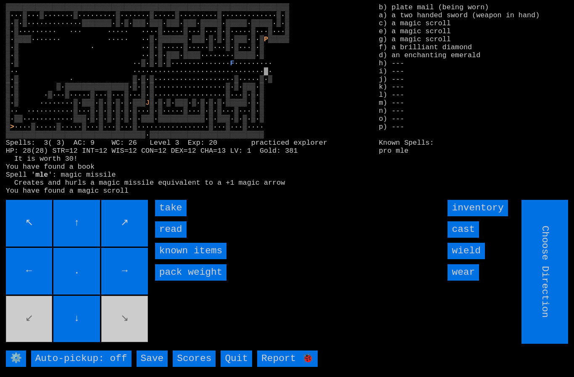
type input "Hold to Run"
click at [167, 216] on input "take" at bounding box center [171, 208] width 32 height 16
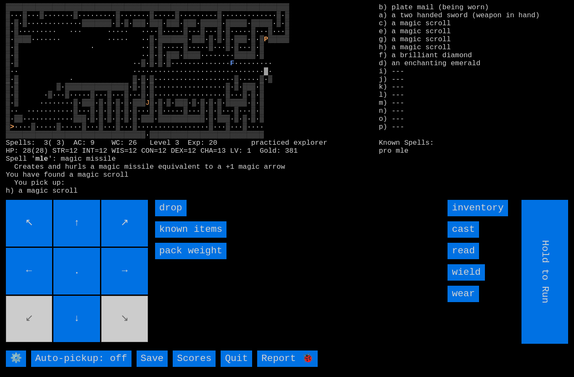
type input "Choose Direction"
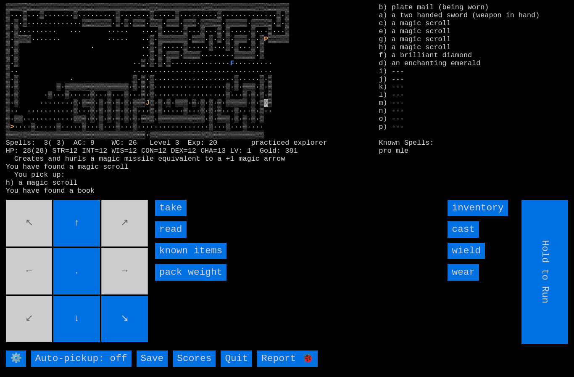
type input "Choose Direction"
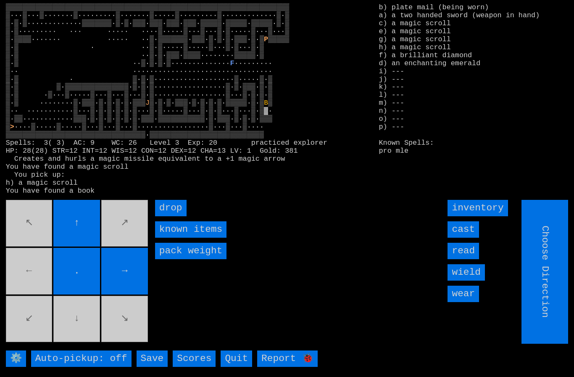
type input "Hold to Run"
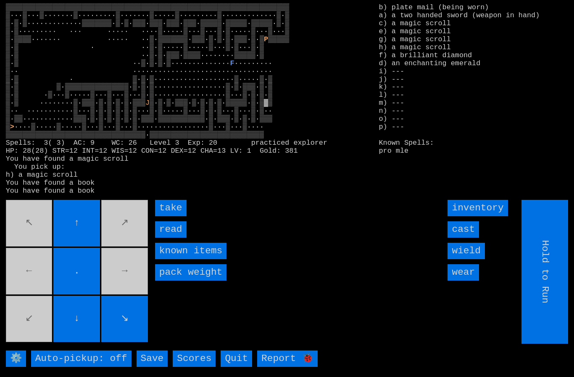
click at [169, 237] on input "read" at bounding box center [171, 229] width 32 height 16
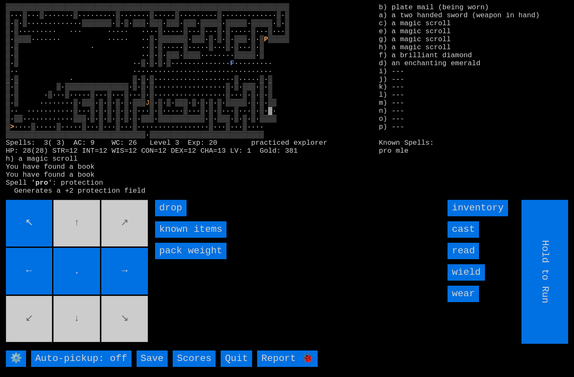
type input "Choose Direction"
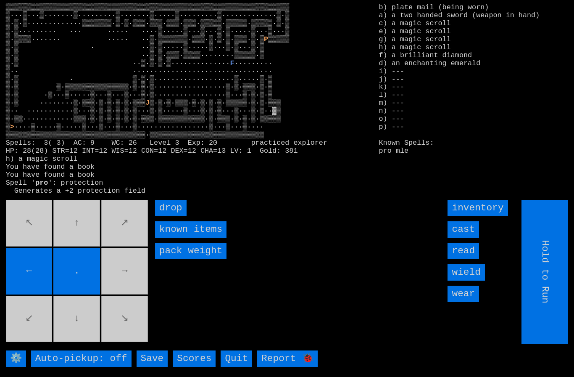
type input "Choose Direction"
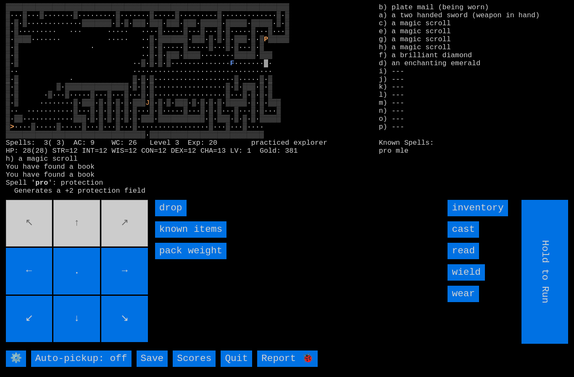
type input "Choose Direction"
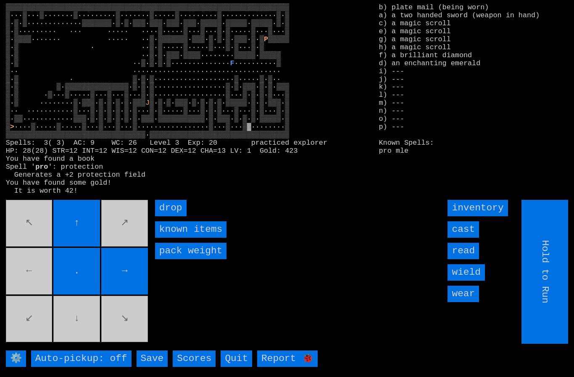
type input "Choose Direction"
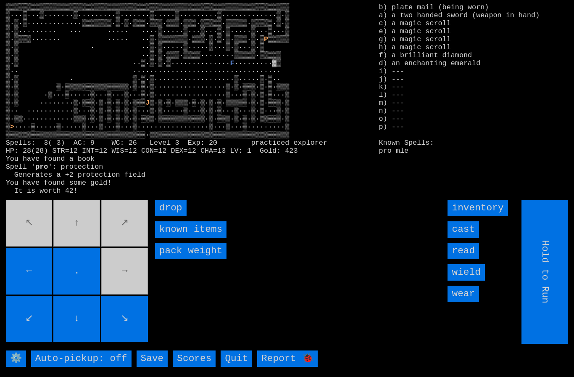
type input "Choose Direction"
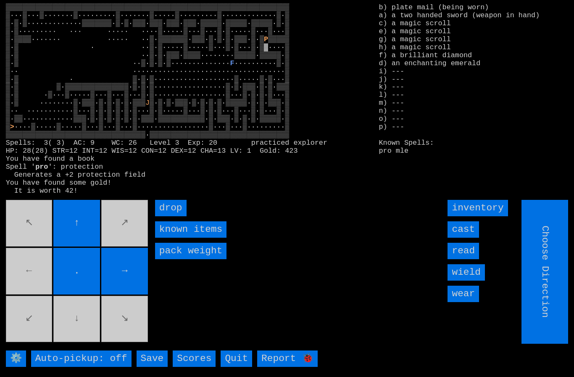
type input "Hold to Run"
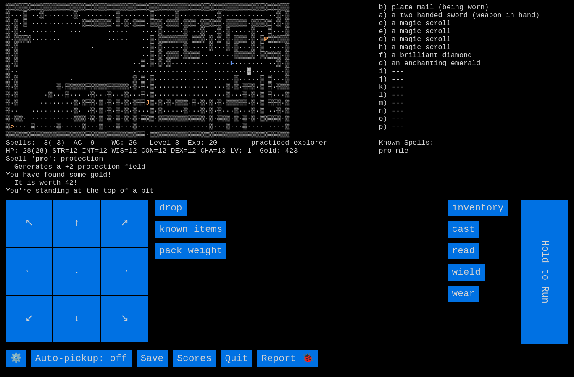
type input "Choose Direction"
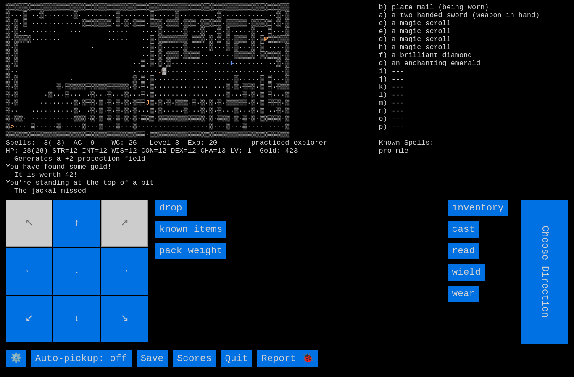
type input "Hold to Run"
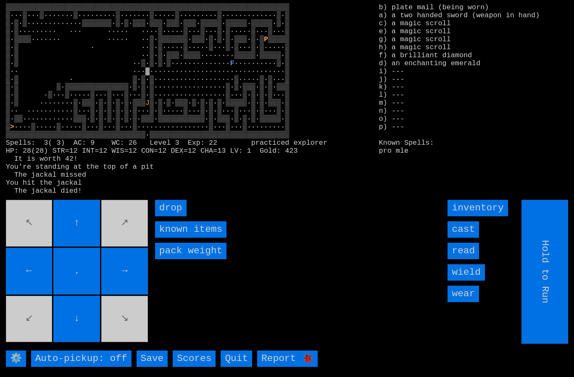
type input "Choose Direction"
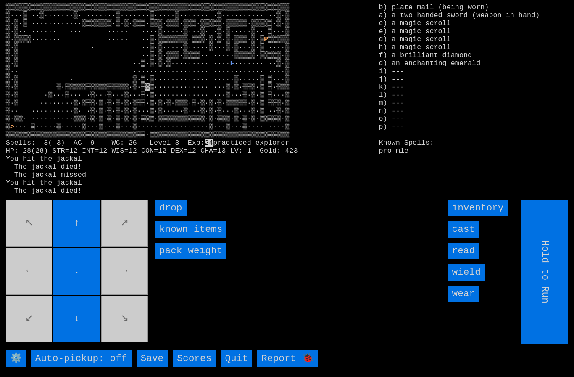
type input "Choose Direction"
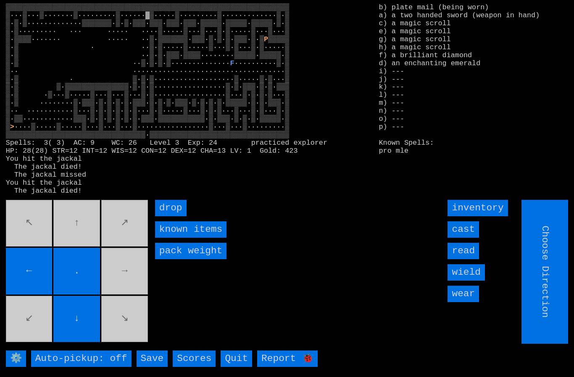
type input "Hold to Run"
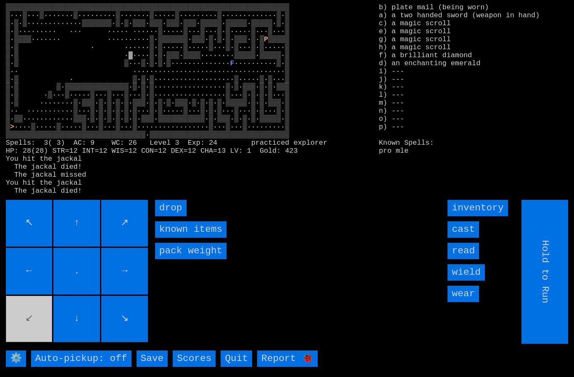
click at [31, 330] on movebuttons "↖ ↑ ↗ ← . → ↙ ↓ ↘" at bounding box center [78, 272] width 144 height 144
click at [30, 330] on movebuttons "↖ ↑ ↗ ← . → ↙ ↓ ↘" at bounding box center [78, 272] width 144 height 144
type input "Choose Direction"
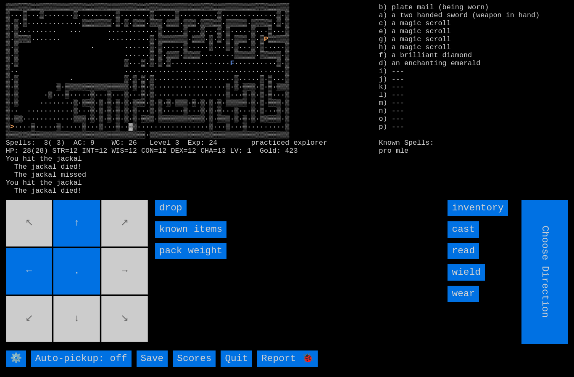
type input "Hold to Run"
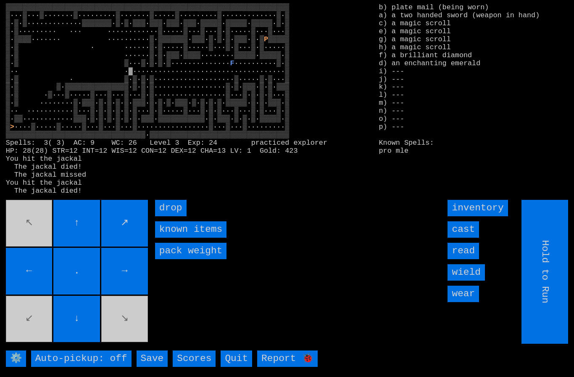
type input "Choose Direction"
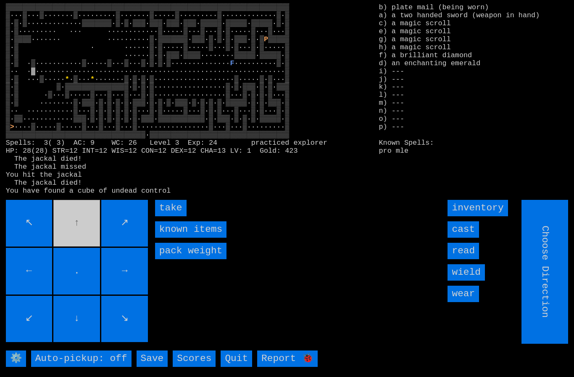
type input "Hold to Run"
click at [169, 216] on input "take" at bounding box center [171, 208] width 32 height 16
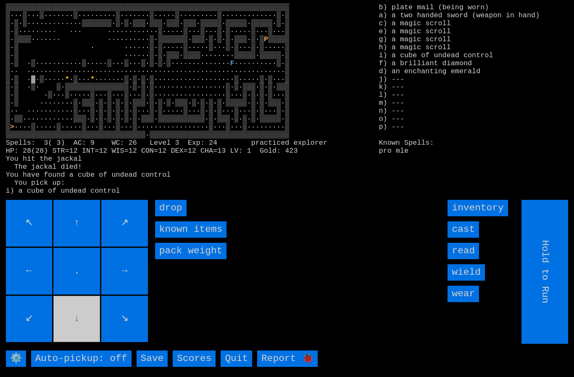
click at [71, 333] on movebuttons "↖ ↑ ↗ ← . → ↙ ↓ ↘" at bounding box center [78, 272] width 144 height 144
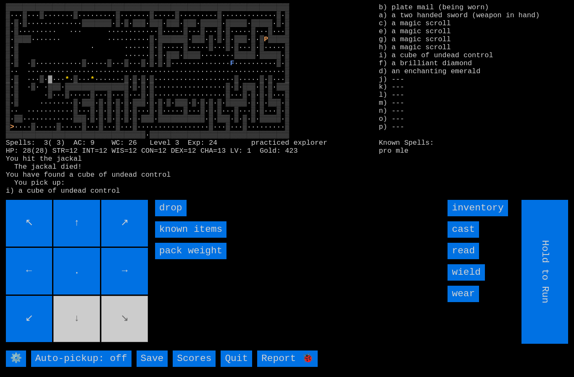
type input "Choose Direction"
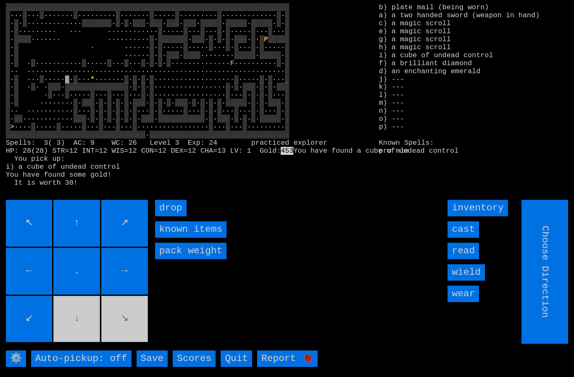
type input "Hold to Run"
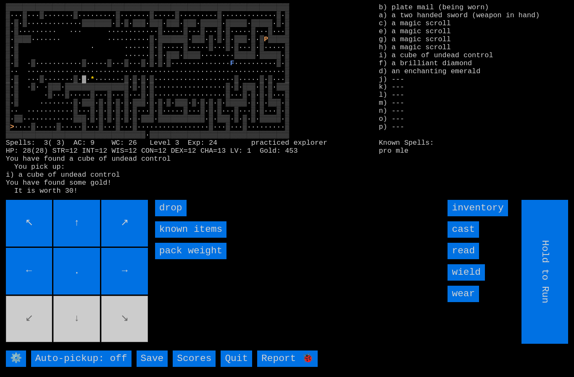
type input "Choose Direction"
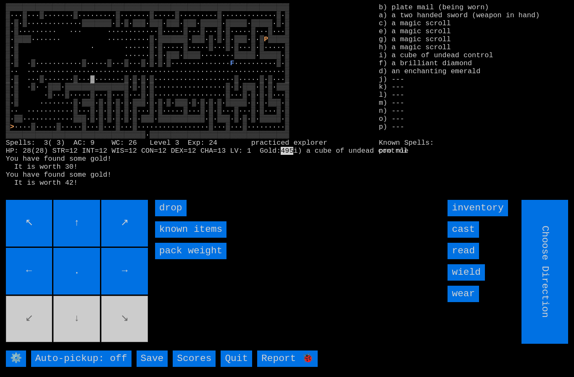
type input "Hold to Run"
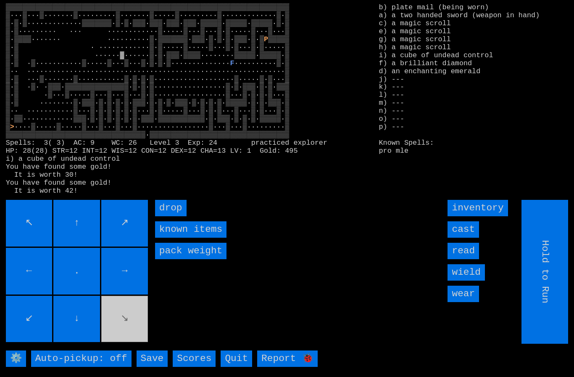
type input "Choose Direction"
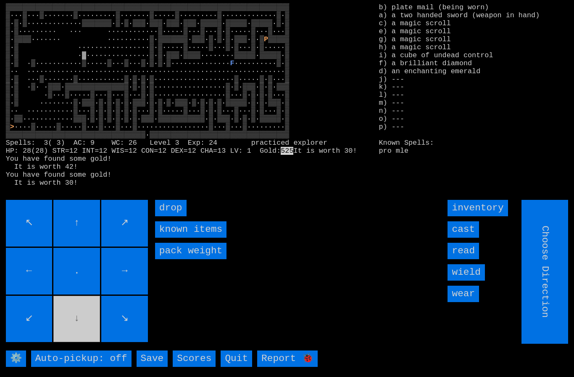
type input "Hold to Run"
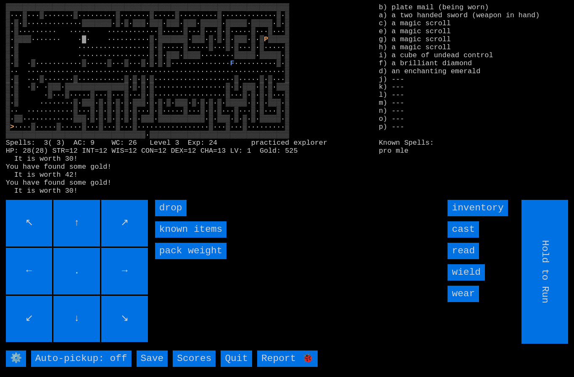
type input "Choose Direction"
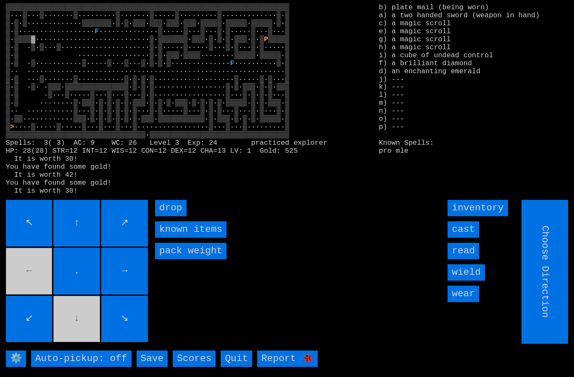
type input "Hold to Run"
click at [73, 330] on movebuttons "↖ ↑ ↗ ← . → ↙ ↓ ↘" at bounding box center [78, 272] width 144 height 144
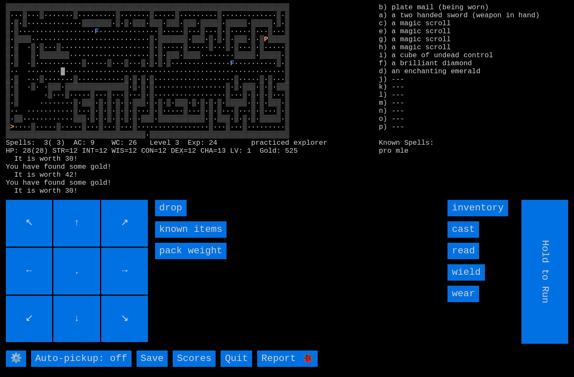
type input "Choose Direction"
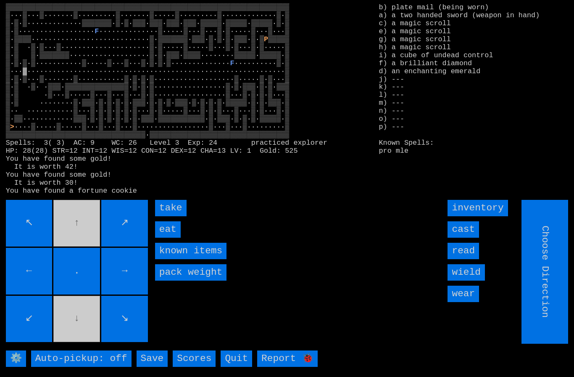
type input "Hold to Run"
click at [168, 237] on input "eat" at bounding box center [168, 229] width 26 height 16
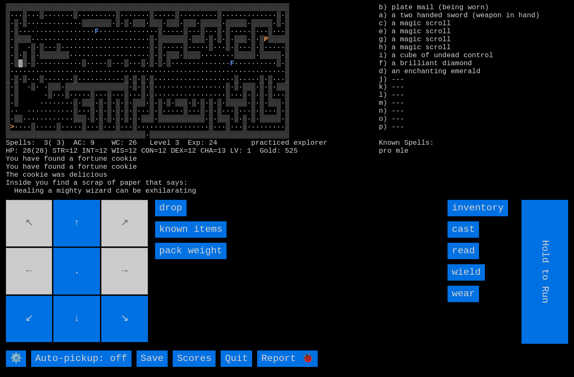
type input "Choose Direction"
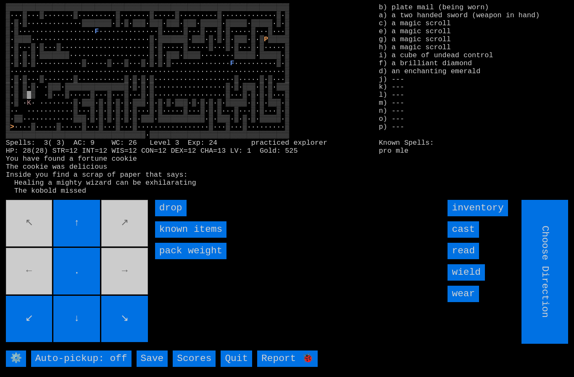
type input "Hold to Run"
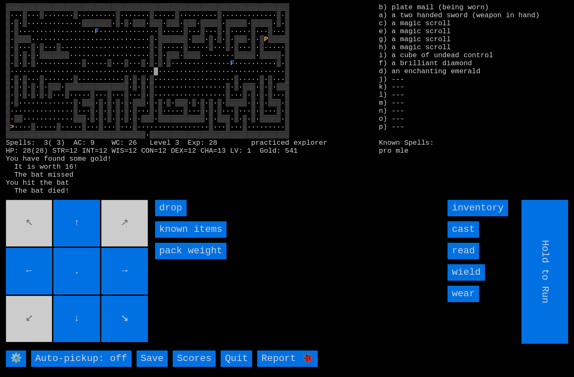
type input "Choose Direction"
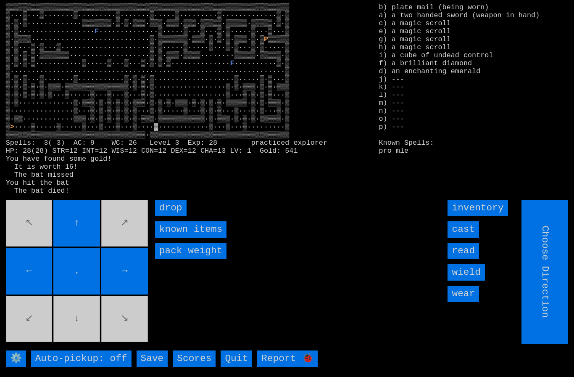
type input "Hold to Run"
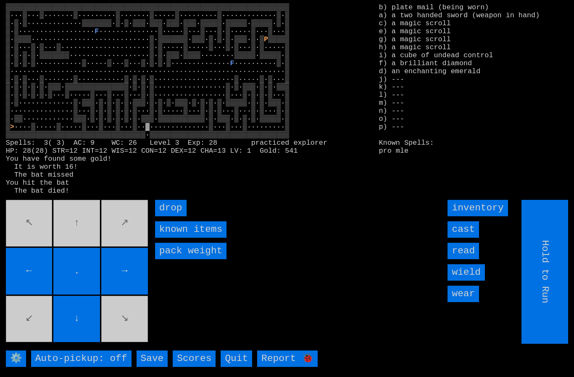
type input "Choose Direction"
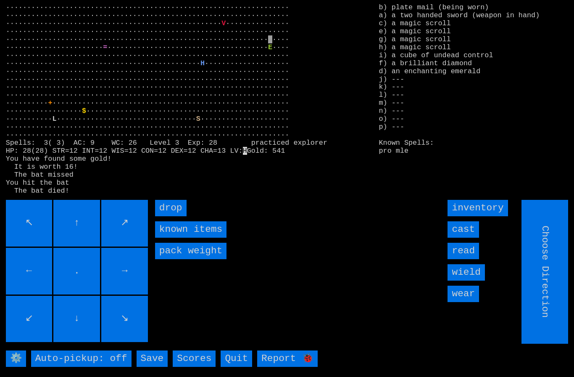
type input "Hold to Run"
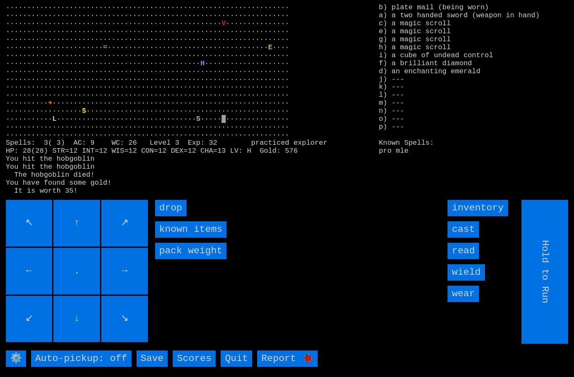
type input "Choose Direction"
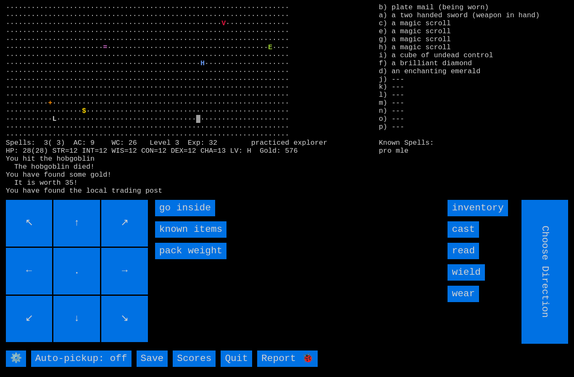
type input "Hold to Run"
click at [172, 216] on inside "go inside" at bounding box center [185, 208] width 60 height 16
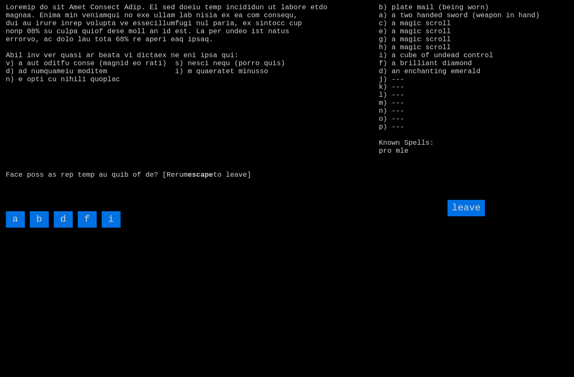
click at [478, 216] on input "leave" at bounding box center [466, 208] width 37 height 16
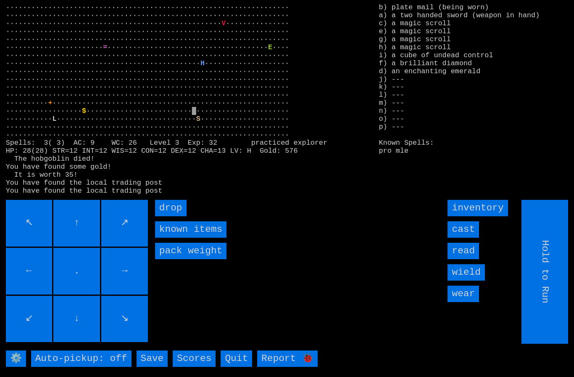
type input "Choose Direction"
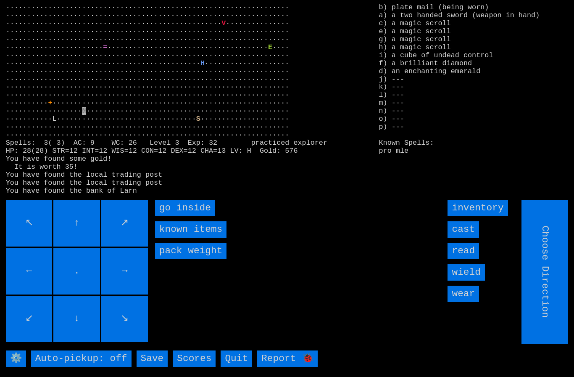
type input "Hold to Run"
click at [179, 216] on inside "go inside" at bounding box center [185, 208] width 60 height 16
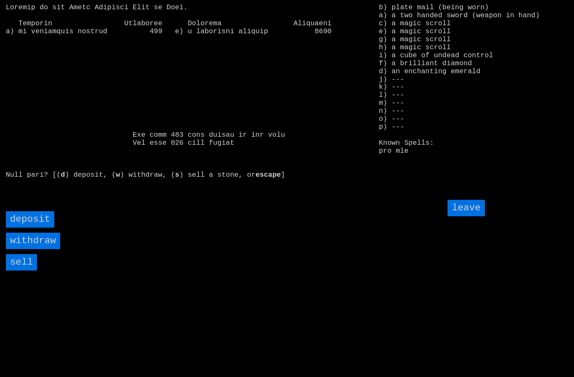
click at [21, 270] on input "sell" at bounding box center [22, 262] width 32 height 16
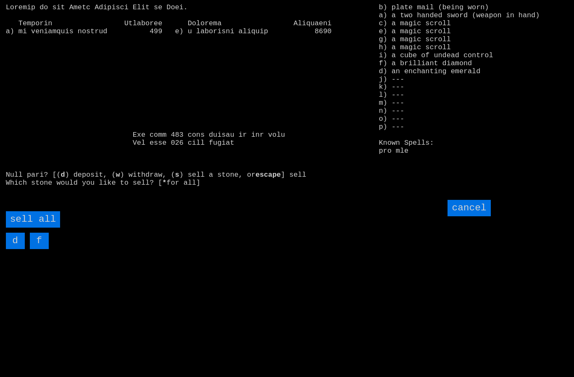
click at [30, 227] on all "sell all" at bounding box center [33, 219] width 54 height 16
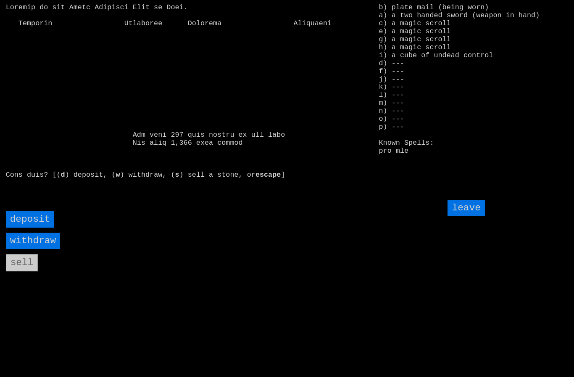
click at [26, 227] on input "deposit" at bounding box center [30, 219] width 49 height 16
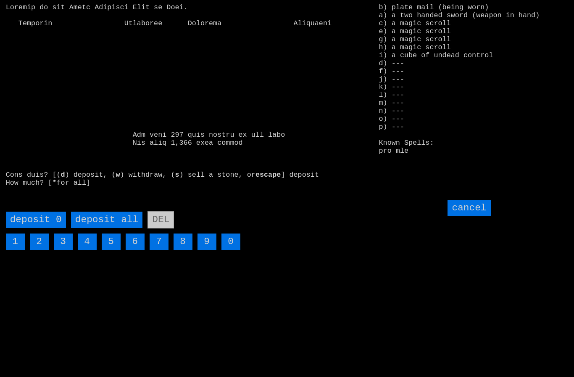
click at [103, 228] on all "deposit all" at bounding box center [106, 219] width 71 height 16
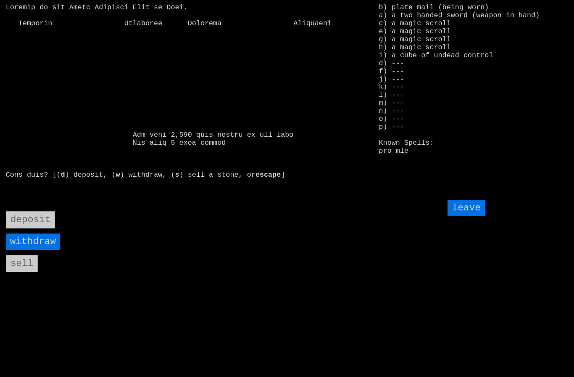
click at [26, 250] on input "withdraw" at bounding box center [33, 241] width 54 height 16
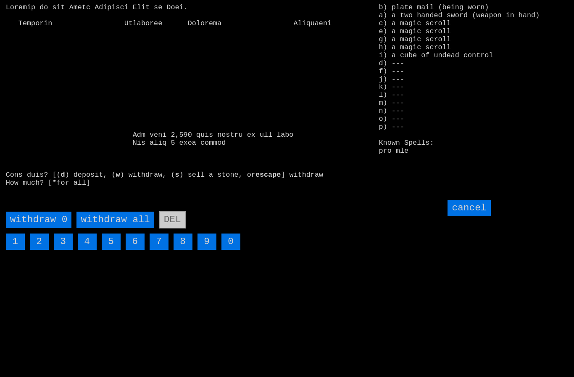
click at [111, 228] on all "withdraw all" at bounding box center [114, 219] width 77 height 16
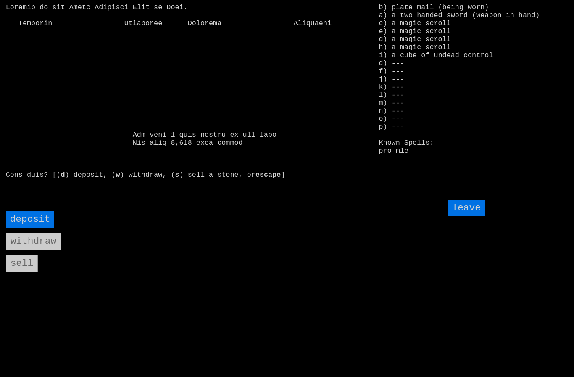
click at [475, 216] on input "leave" at bounding box center [466, 208] width 37 height 16
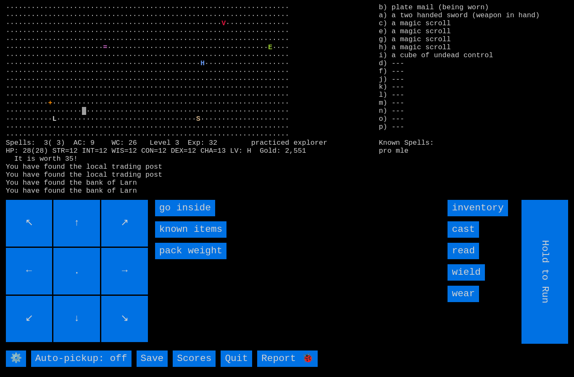
type input "Choose Direction"
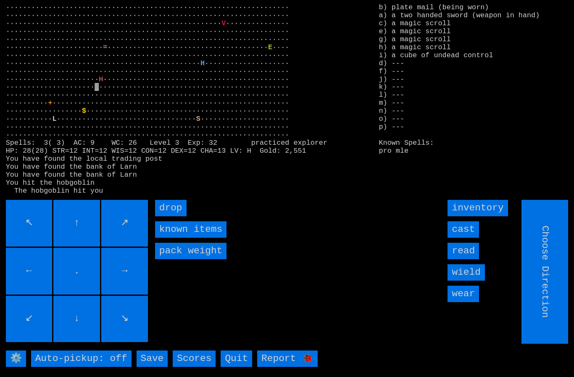
type input "Hold to Run"
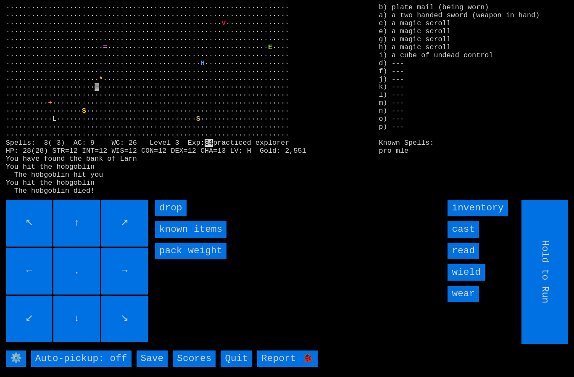
click at [556, 283] on input "Hold to Run" at bounding box center [545, 272] width 47 height 144
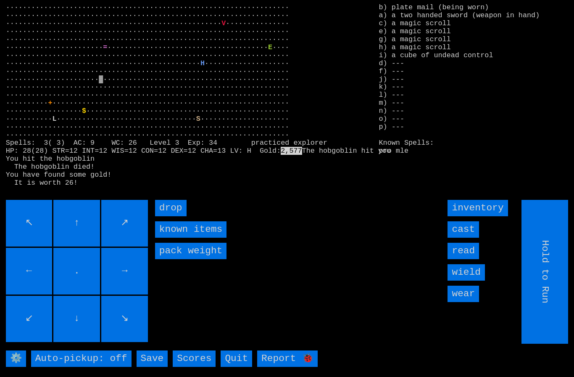
type input "Choose Direction"
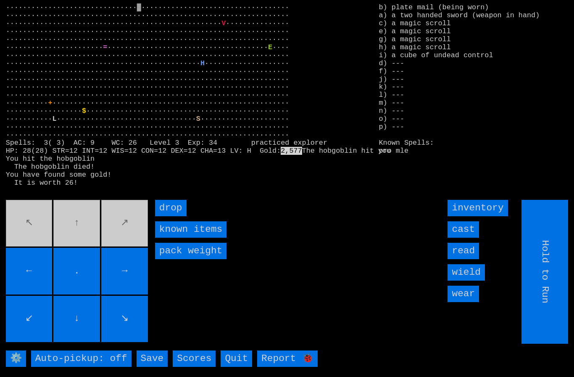
type input "Choose Direction"
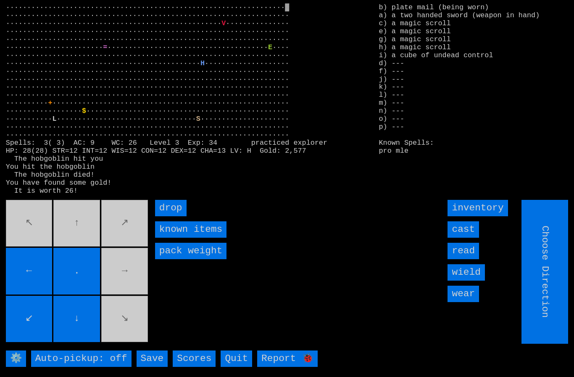
type input "Hold to Run"
click at [172, 216] on input "drop" at bounding box center [171, 208] width 32 height 16
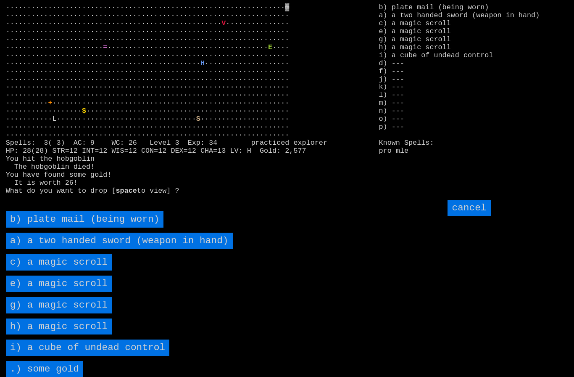
click at [38, 270] on scroll "c) a magic scroll" at bounding box center [59, 262] width 106 height 16
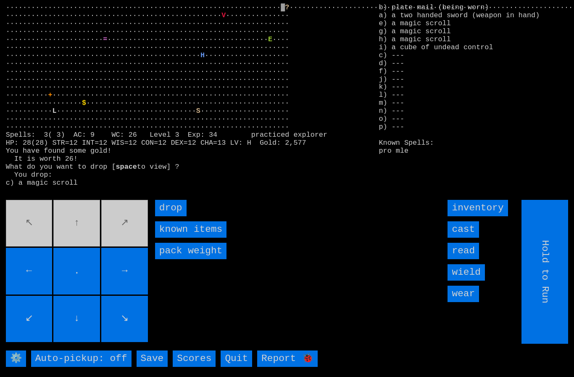
click at [180, 216] on input "drop" at bounding box center [171, 208] width 32 height 16
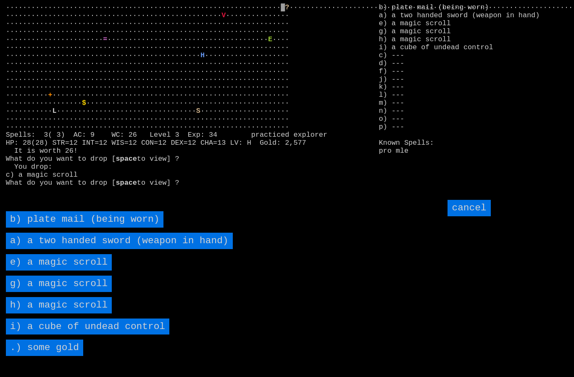
click at [36, 270] on scroll "e) a magic scroll" at bounding box center [59, 262] width 106 height 16
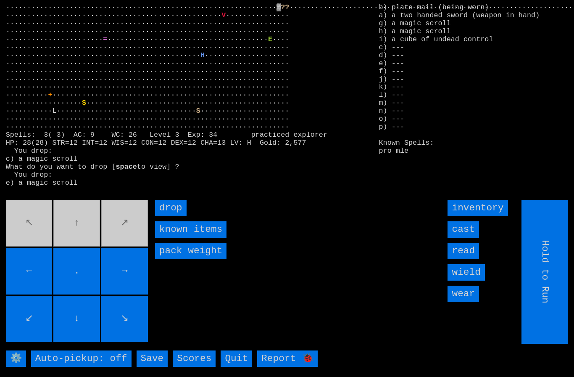
click at [176, 216] on input "drop" at bounding box center [171, 208] width 32 height 16
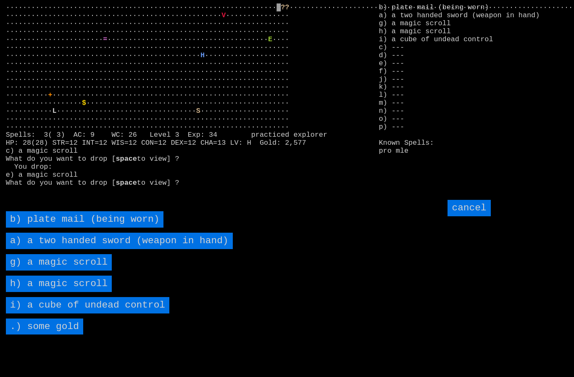
click at [53, 270] on scroll "g) a magic scroll" at bounding box center [59, 262] width 106 height 16
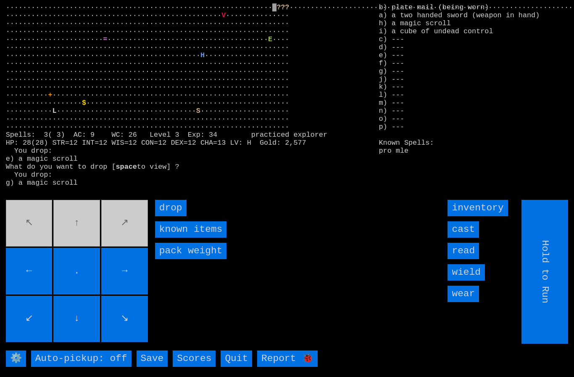
click at [175, 216] on input "drop" at bounding box center [171, 208] width 32 height 16
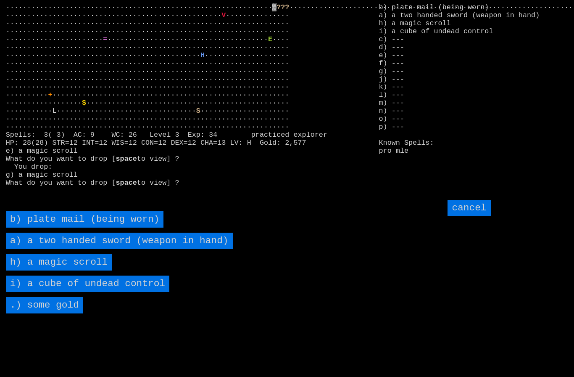
click at [48, 270] on scroll "h) a magic scroll" at bounding box center [59, 262] width 106 height 16
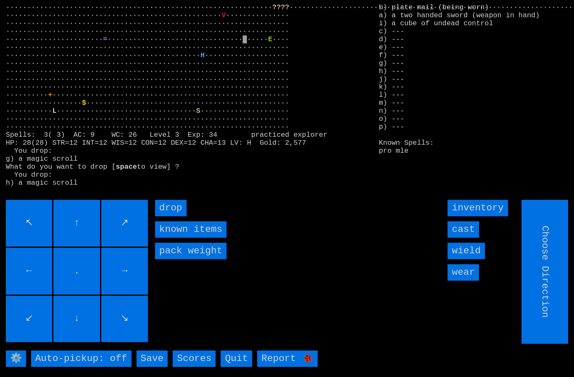
type input "Hold to Run"
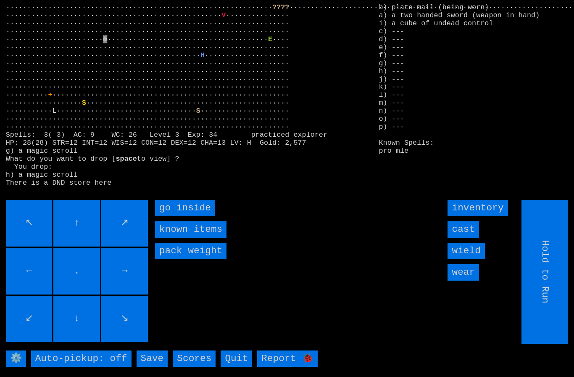
click at [173, 216] on inside "go inside" at bounding box center [185, 208] width 60 height 16
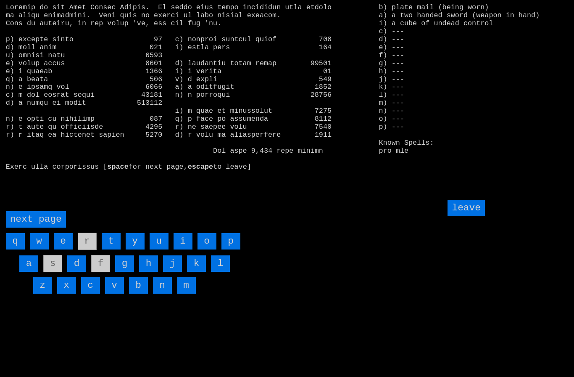
click at [30, 227] on page "next page" at bounding box center [36, 219] width 60 height 16
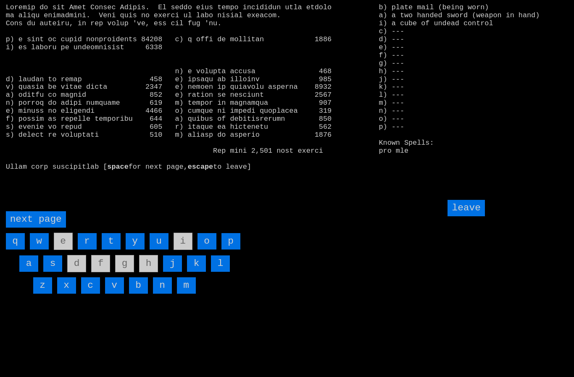
click at [473, 216] on input "leave" at bounding box center [466, 208] width 37 height 16
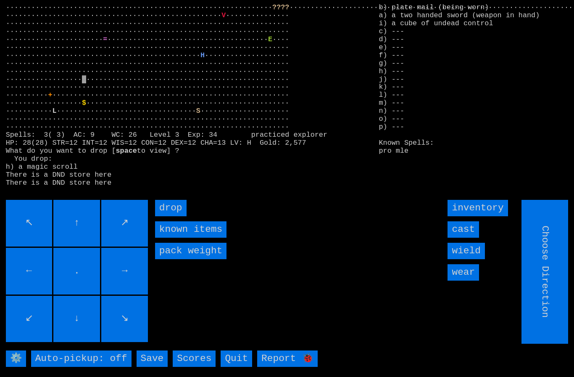
type input "Hold to Run"
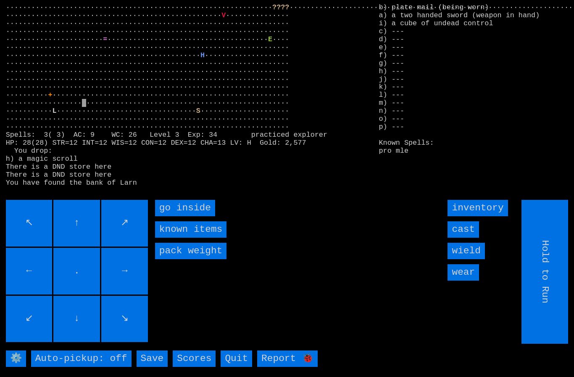
click at [179, 216] on inside "go inside" at bounding box center [185, 208] width 60 height 16
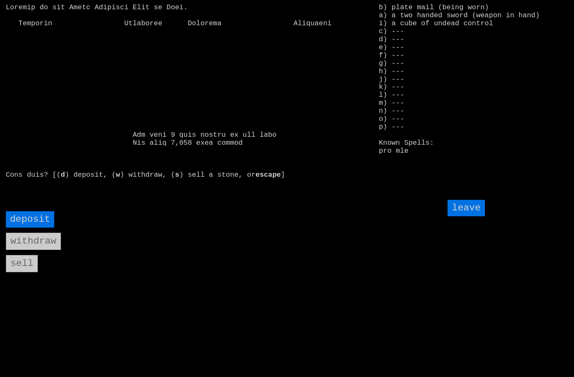
click at [30, 227] on input "deposit" at bounding box center [30, 219] width 49 height 16
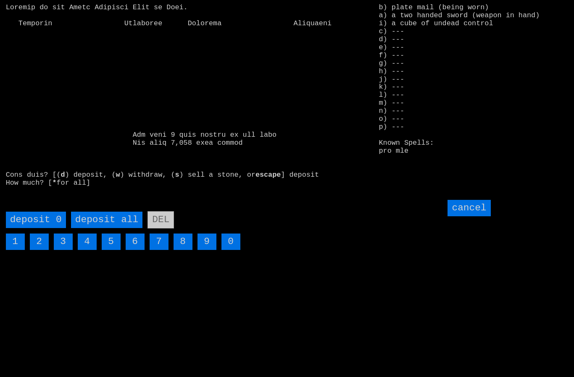
click at [105, 228] on all "deposit all" at bounding box center [106, 219] width 71 height 16
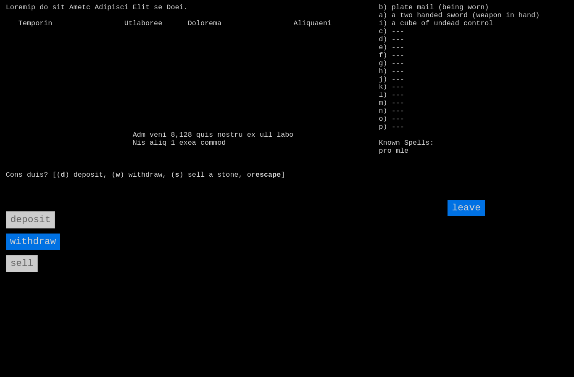
click at [469, 216] on input "leave" at bounding box center [466, 208] width 37 height 16
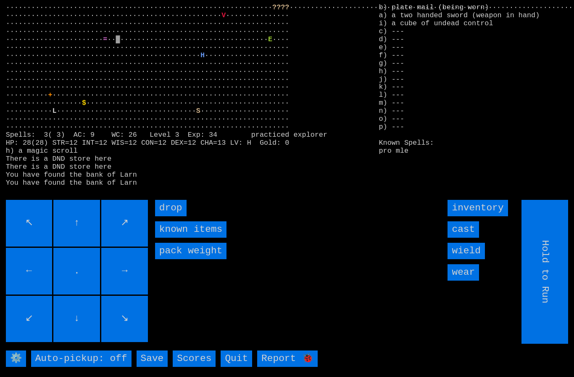
type input "Choose Direction"
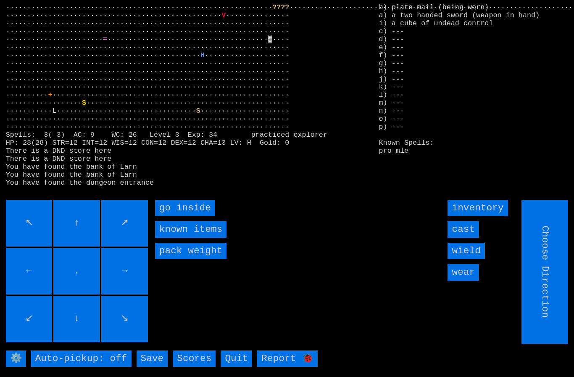
type input "Hold to Run"
click at [176, 216] on inside "go inside" at bounding box center [185, 208] width 60 height 16
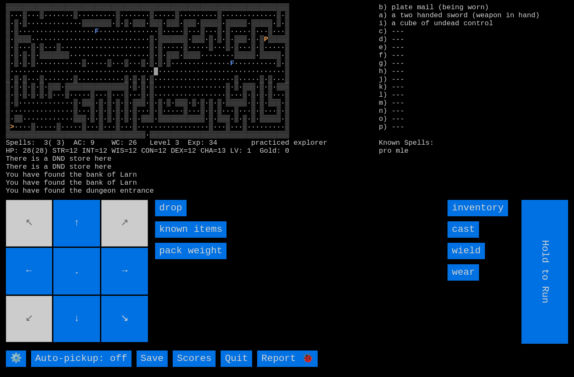
type input "Choose Direction"
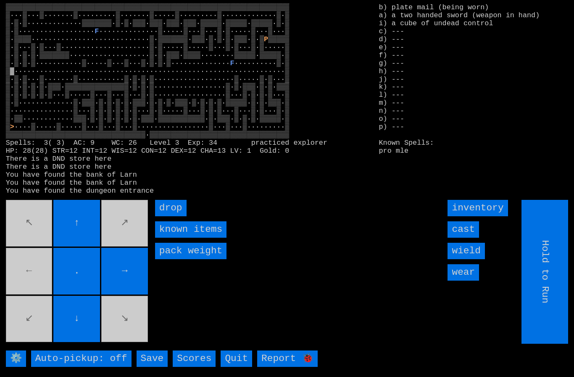
type input "Choose Direction"
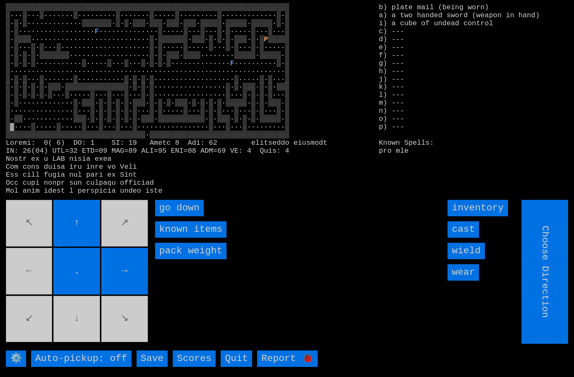
type input "Hold to Run"
click at [172, 216] on down "go down" at bounding box center [179, 208] width 49 height 16
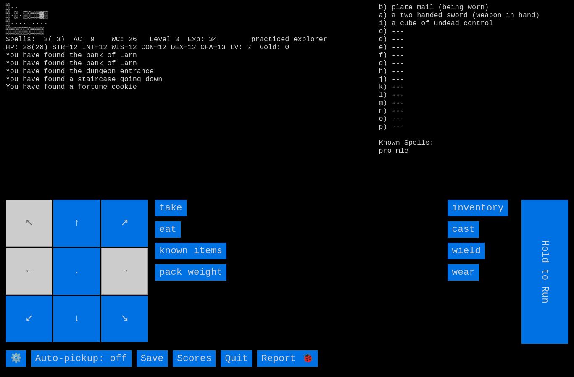
click at [167, 237] on input "eat" at bounding box center [168, 229] width 26 height 16
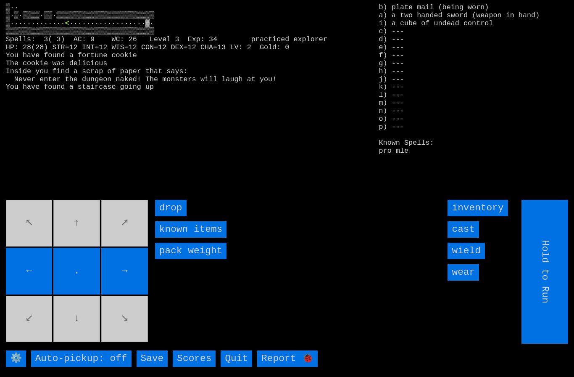
type input "Choose Direction"
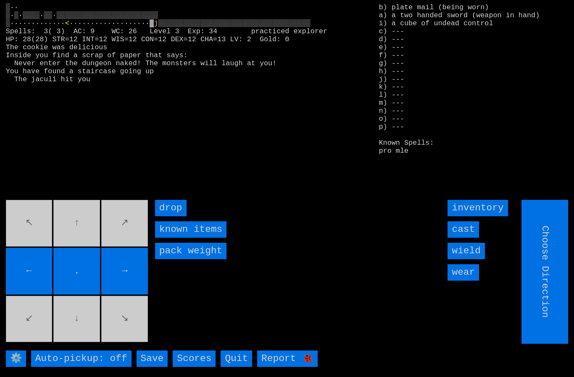
type input "Hold to Run"
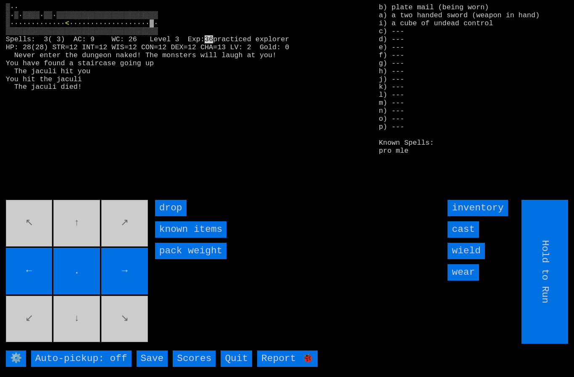
type input "Choose Direction"
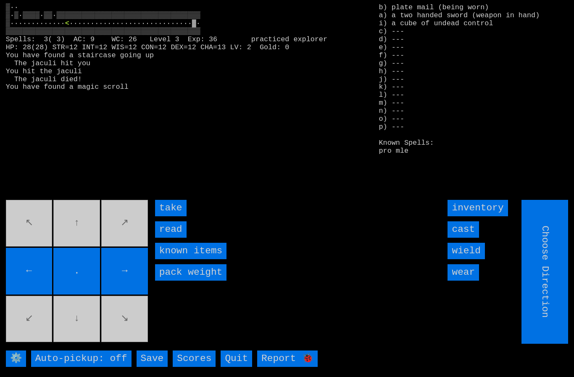
type input "Hold to Run"
click at [164, 216] on input "take" at bounding box center [171, 208] width 32 height 16
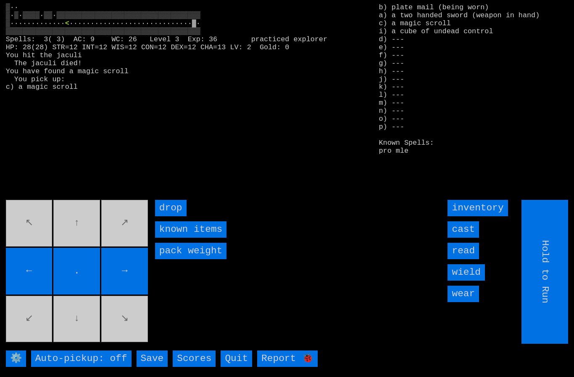
type input "Choose Direction"
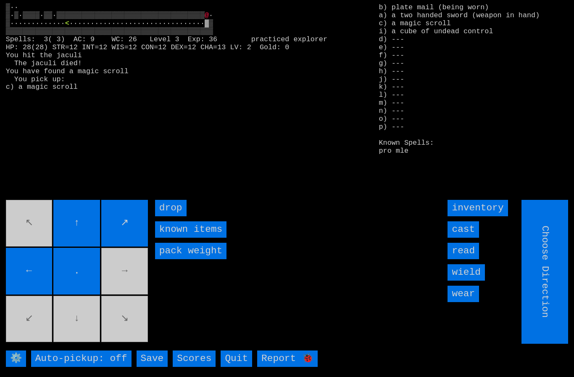
type input "Hold to Run"
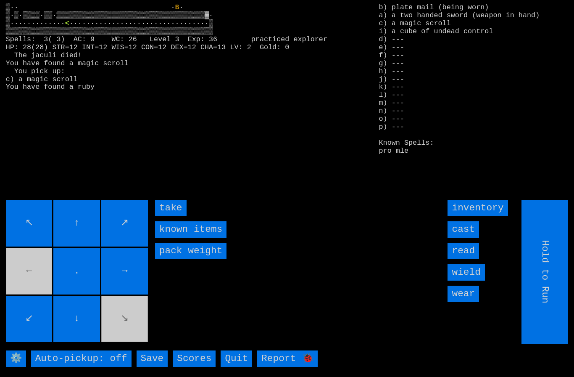
click at [170, 216] on input "take" at bounding box center [171, 208] width 32 height 16
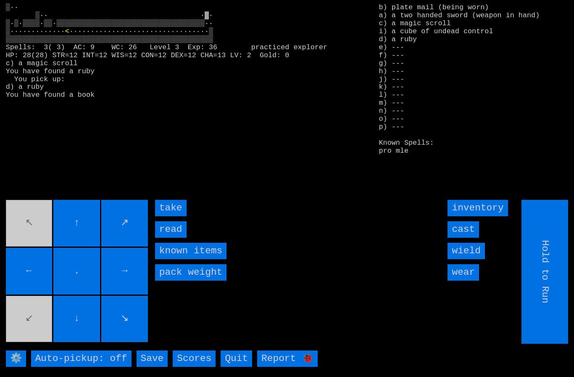
click at [174, 237] on input "read" at bounding box center [171, 229] width 32 height 16
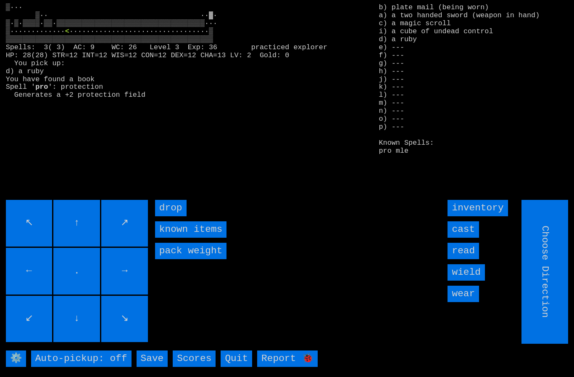
type input "Choose Direction"
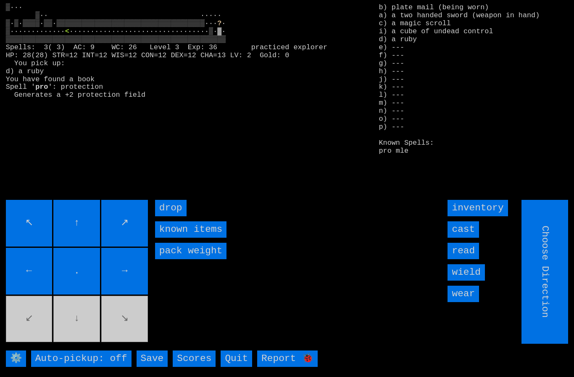
type input "Hold to Run"
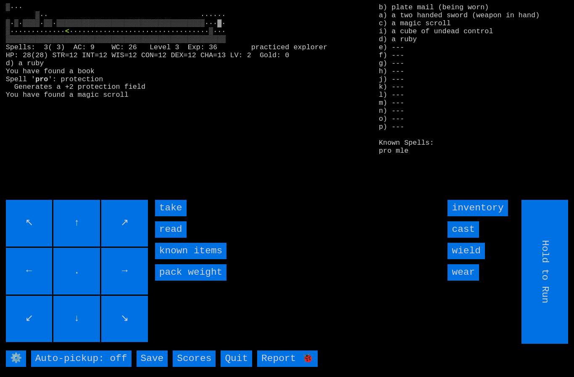
click at [165, 216] on input "take" at bounding box center [171, 208] width 32 height 16
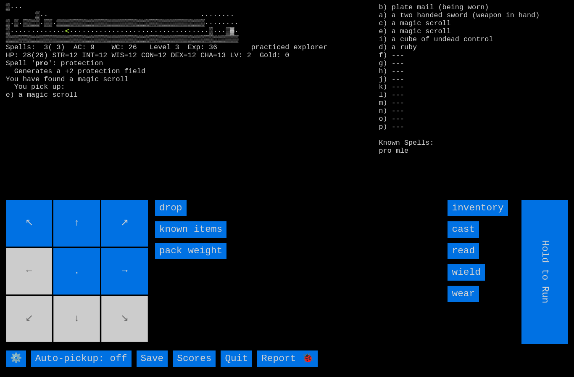
type input "Choose Direction"
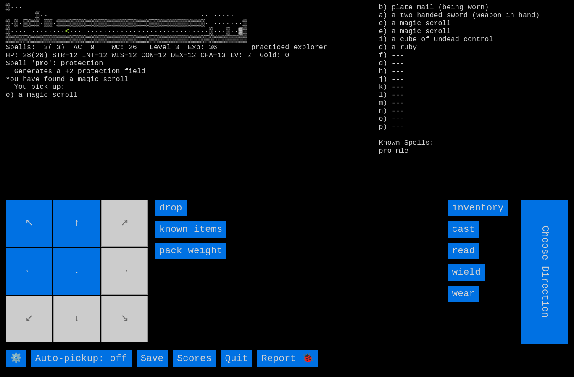
type input "Hold to Run"
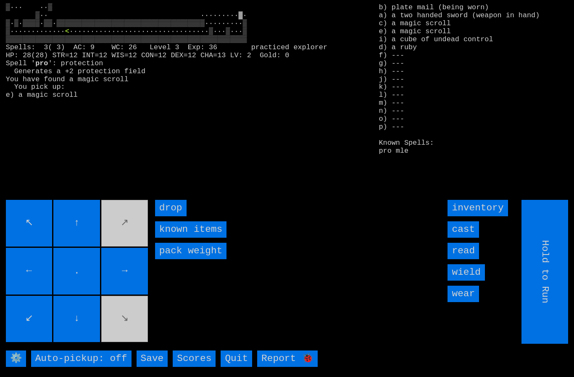
type input "Choose Direction"
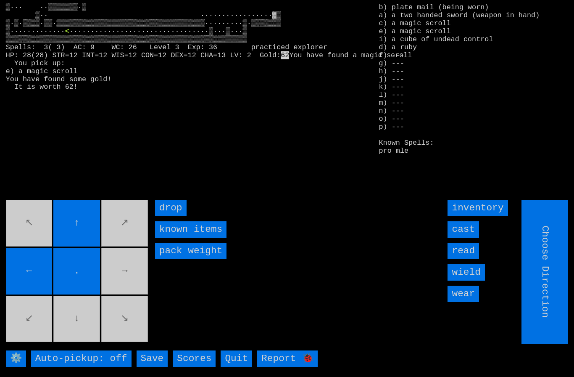
type input "Hold to Run"
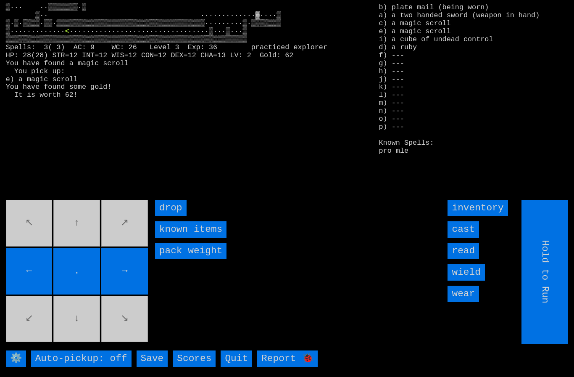
click at [40, 263] on input "←" at bounding box center [29, 271] width 47 height 47
click at [38, 262] on movebuttons "↖ ↑ ↗ ← . → ↙ ↓ ↘" at bounding box center [78, 272] width 144 height 144
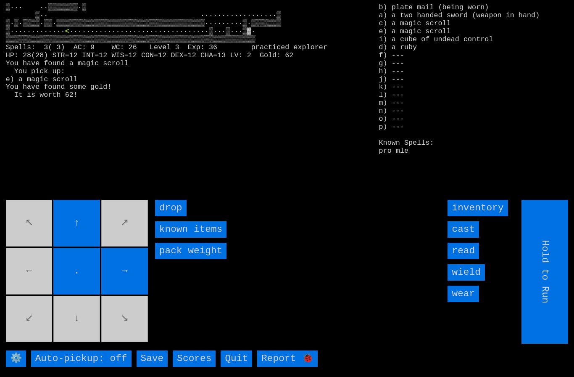
type input "Choose Direction"
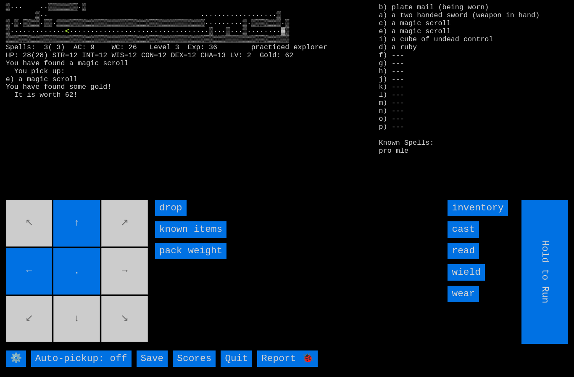
type input "Choose Direction"
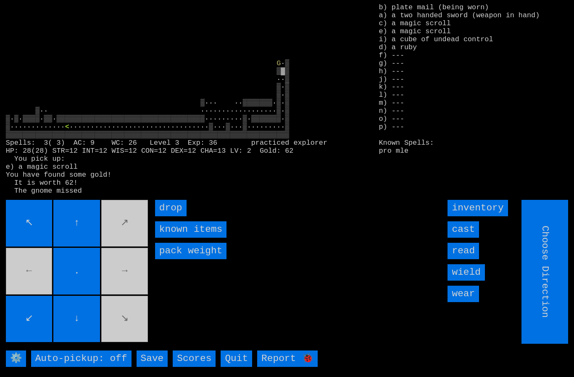
type input "Hold to Run"
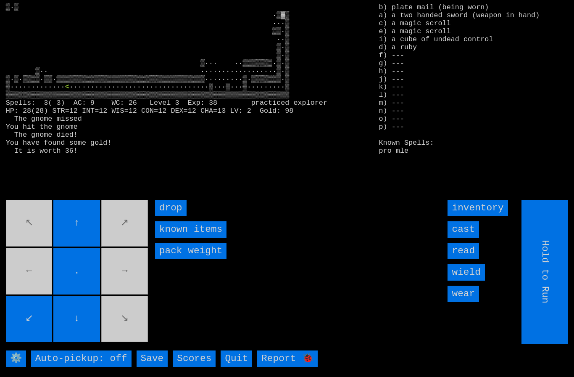
type input "Choose Direction"
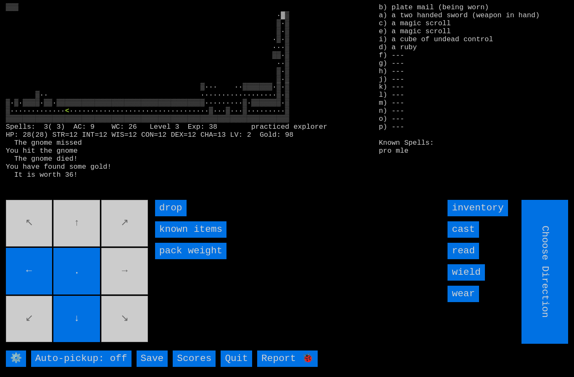
type input "Hold to Run"
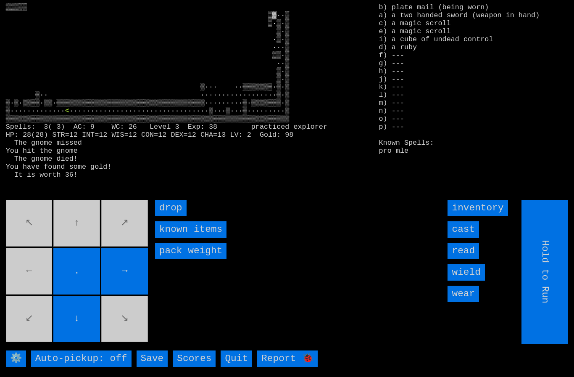
click at [42, 266] on movebuttons "↖ ↑ ↗ ← . → ↙ ↓ ↘" at bounding box center [78, 272] width 144 height 144
type input "Choose Direction"
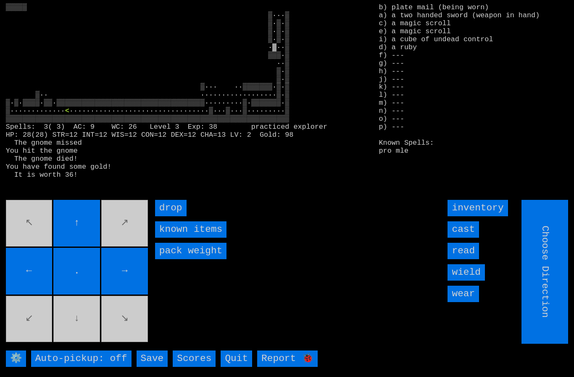
type input "Hold to Run"
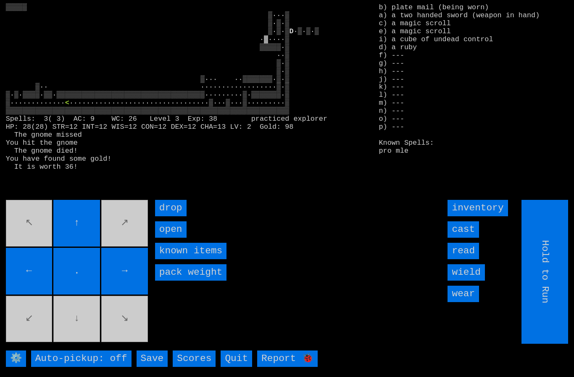
type input "Choose Direction"
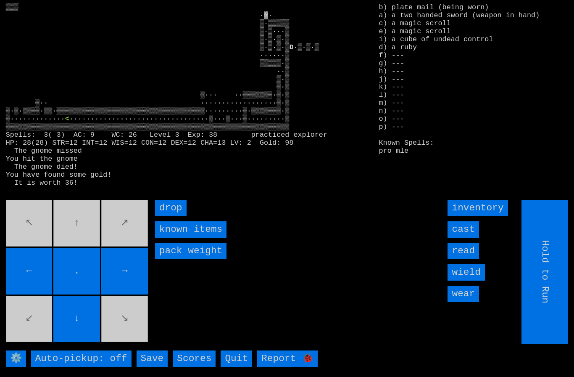
type input "Choose Direction"
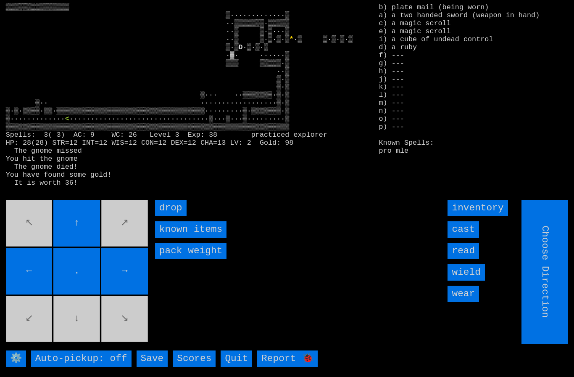
type input "Hold to Run"
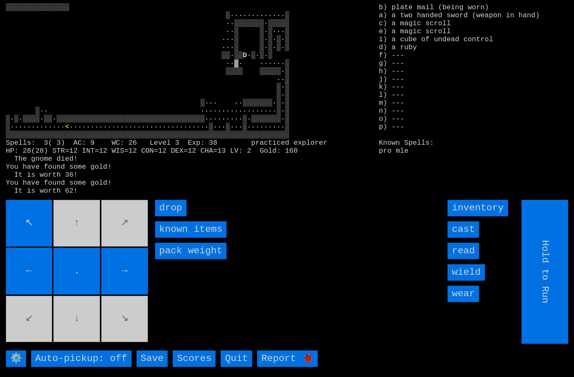
type input "Choose Direction"
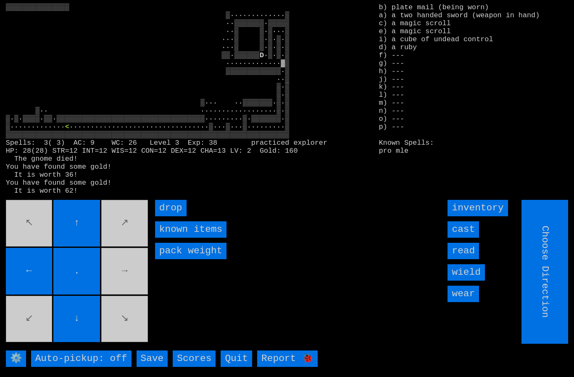
type input "Hold to Run"
type input "Choose Direction"
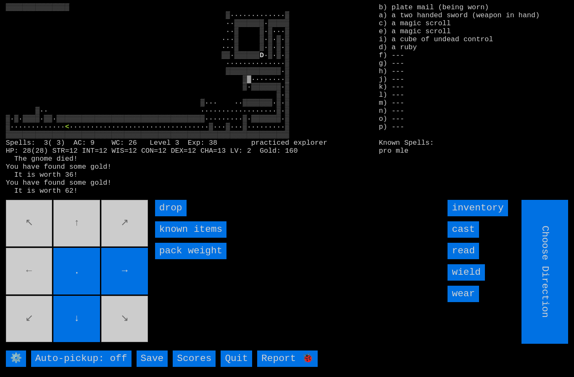
type input "Hold to Run"
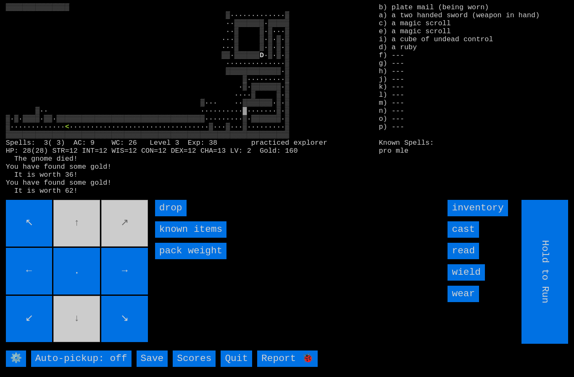
type input "Choose Direction"
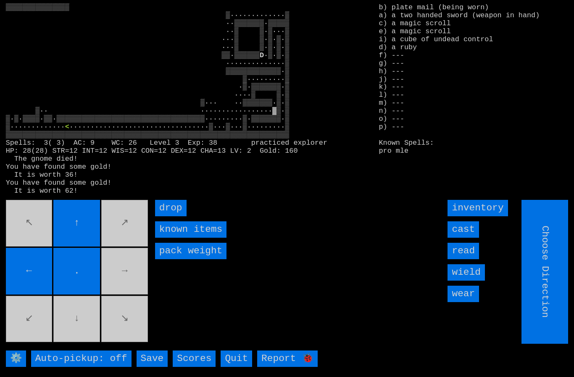
type input "Hold to Run"
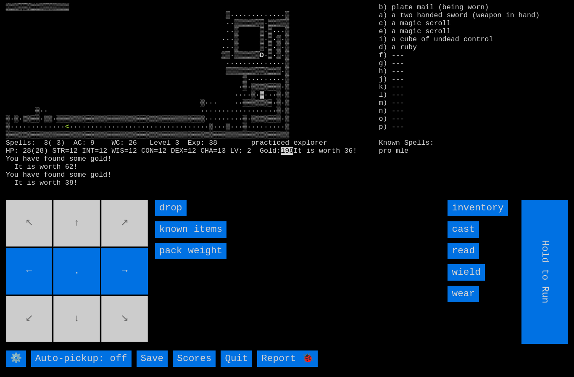
type input "Choose Direction"
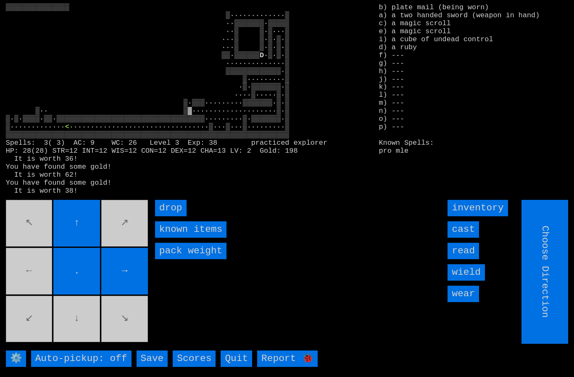
type input "Hold to Run"
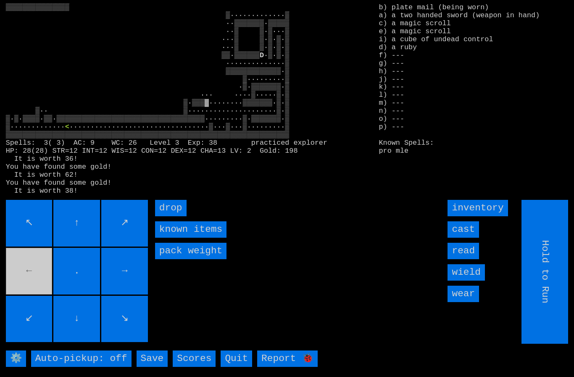
type input "Choose Direction"
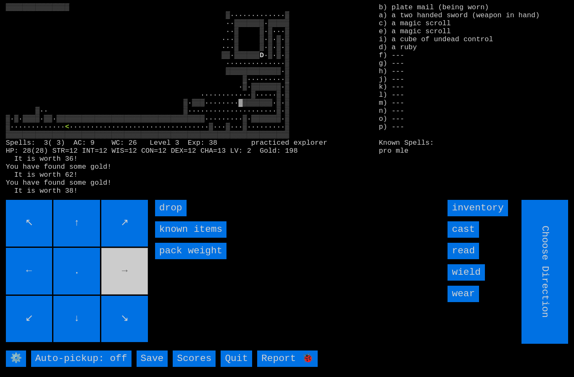
type input "Hold to Run"
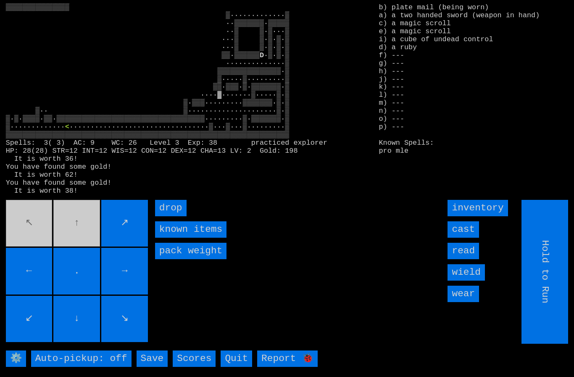
click at [36, 231] on movebuttons "↖ ↑ ↗ ← . → ↙ ↓ ↘" at bounding box center [78, 272] width 144 height 144
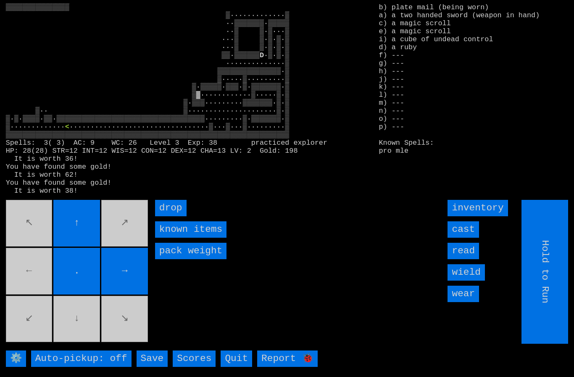
click at [38, 274] on movebuttons "↖ ↑ ↗ ← . → ↙ ↓ ↘" at bounding box center [78, 272] width 144 height 144
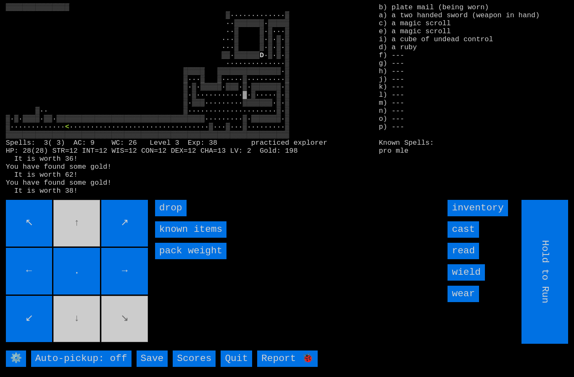
click at [100, 245] on movebuttons "↖ ↑ ↗ ← . → ↙ ↓ ↘" at bounding box center [78, 272] width 144 height 144
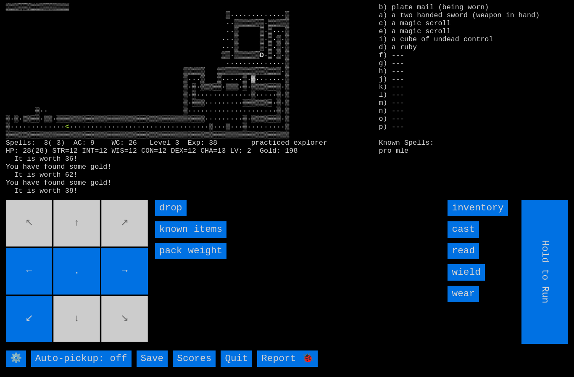
type input "Choose Direction"
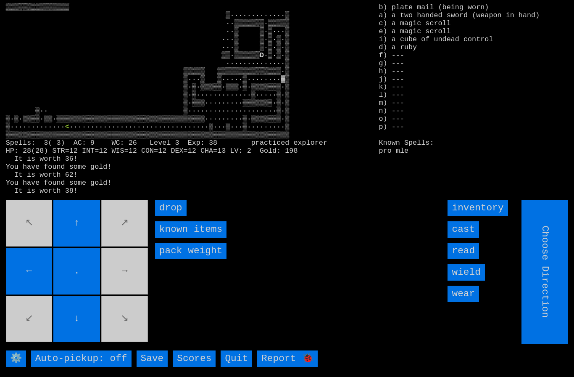
type input "Hold to Run"
type input "Choose Direction"
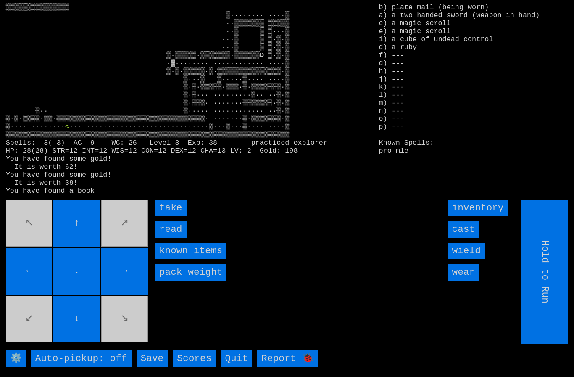
click at [164, 237] on input "read" at bounding box center [171, 229] width 32 height 16
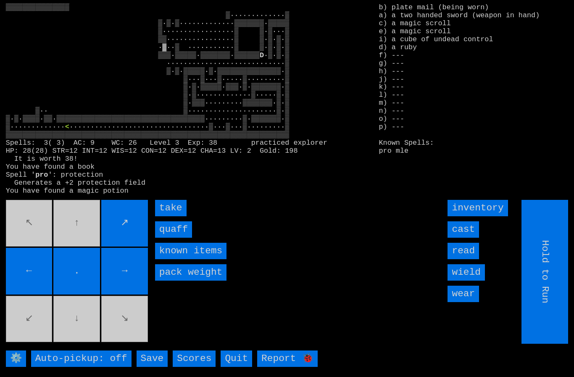
click at [165, 237] on input "quaff" at bounding box center [173, 229] width 37 height 16
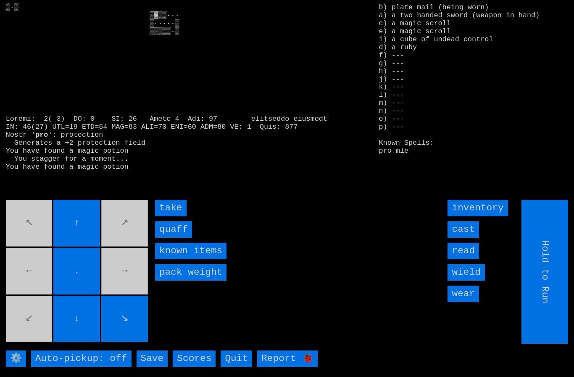
click at [166, 216] on input "take" at bounding box center [171, 208] width 32 height 16
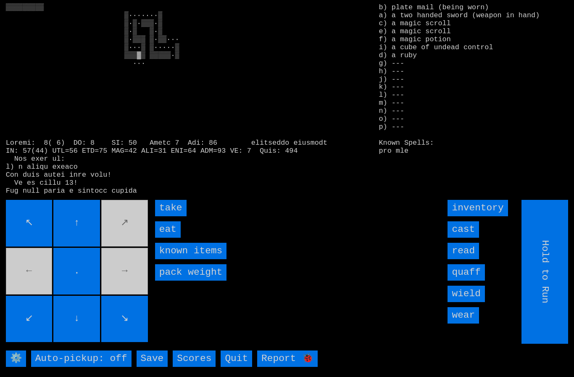
click at [168, 237] on input "eat" at bounding box center [168, 229] width 26 height 16
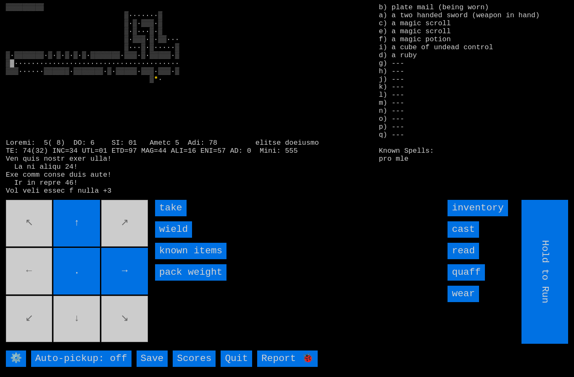
click at [167, 216] on input "take" at bounding box center [171, 208] width 32 height 16
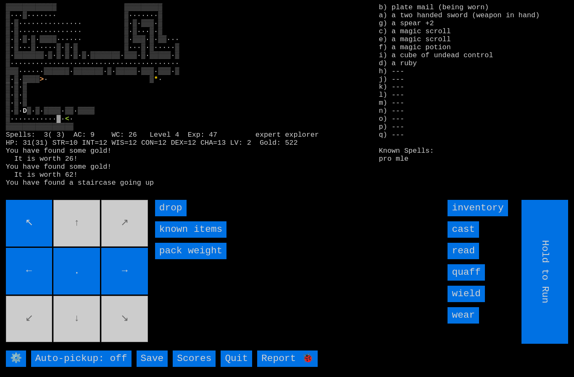
click at [559, 272] on input "Hold to Run" at bounding box center [545, 272] width 47 height 144
click at [67, 250] on movebuttons "↖ ↑ ↗ ← . → ↙ ↓ ↘" at bounding box center [78, 272] width 144 height 144
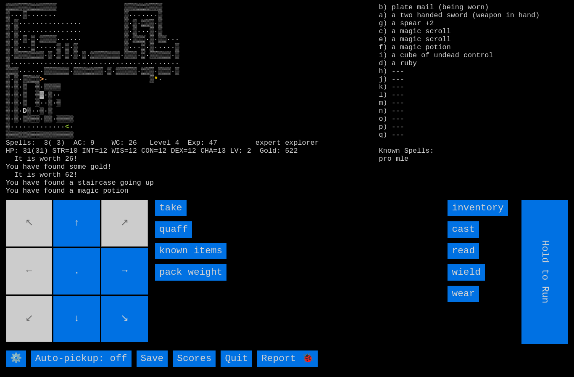
click at [553, 273] on input "Hold to Run" at bounding box center [545, 272] width 47 height 144
click at [172, 237] on input "quaff" at bounding box center [173, 229] width 37 height 16
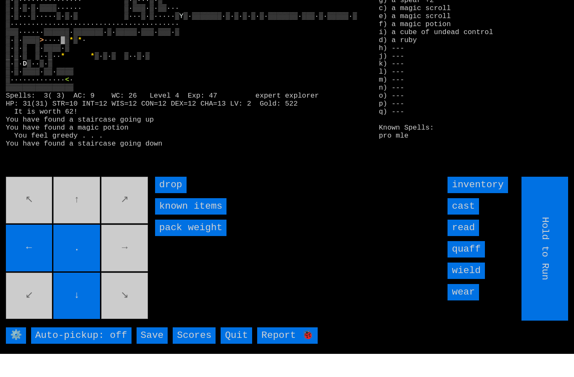
click at [149, 360] on input "Save" at bounding box center [153, 358] width 32 height 16
